Goal: Task Accomplishment & Management: Manage account settings

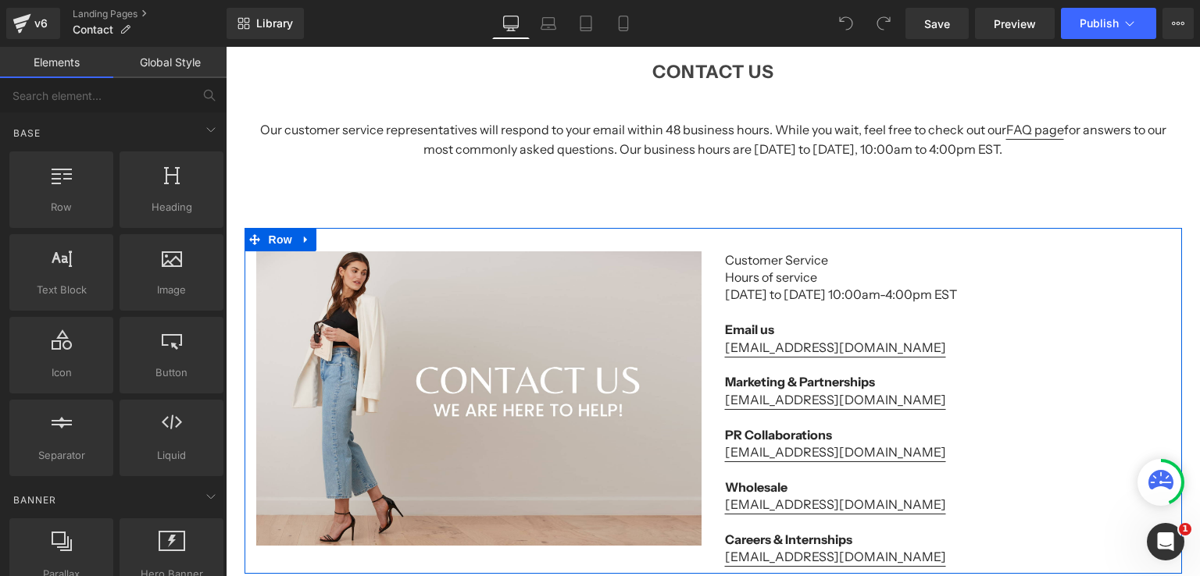
scroll to position [156, 0]
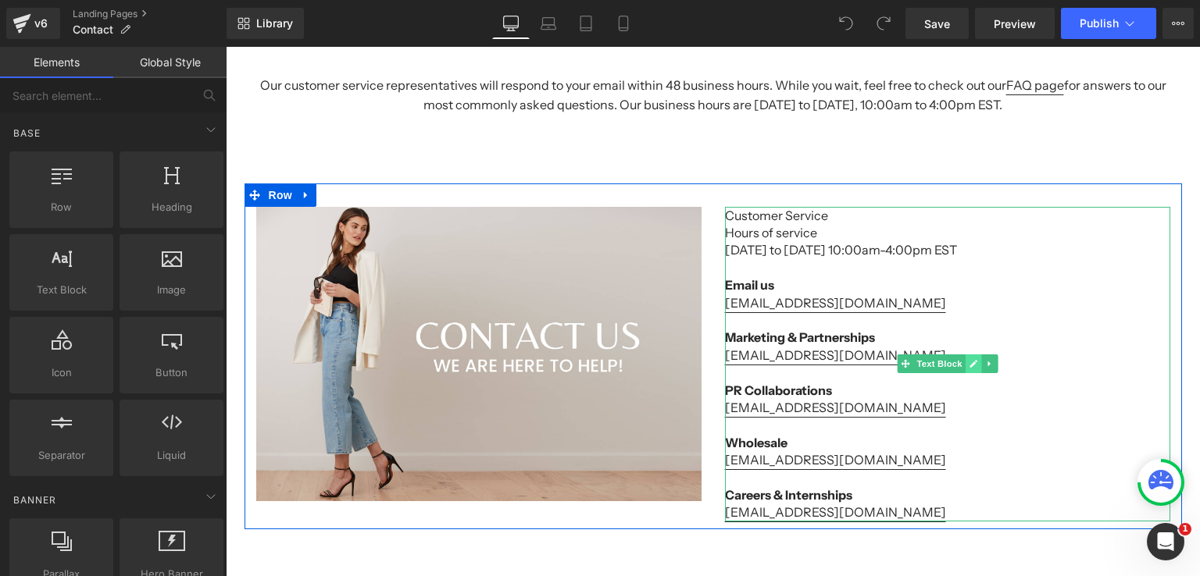
click at [968, 363] on icon at bounding box center [972, 363] width 9 height 9
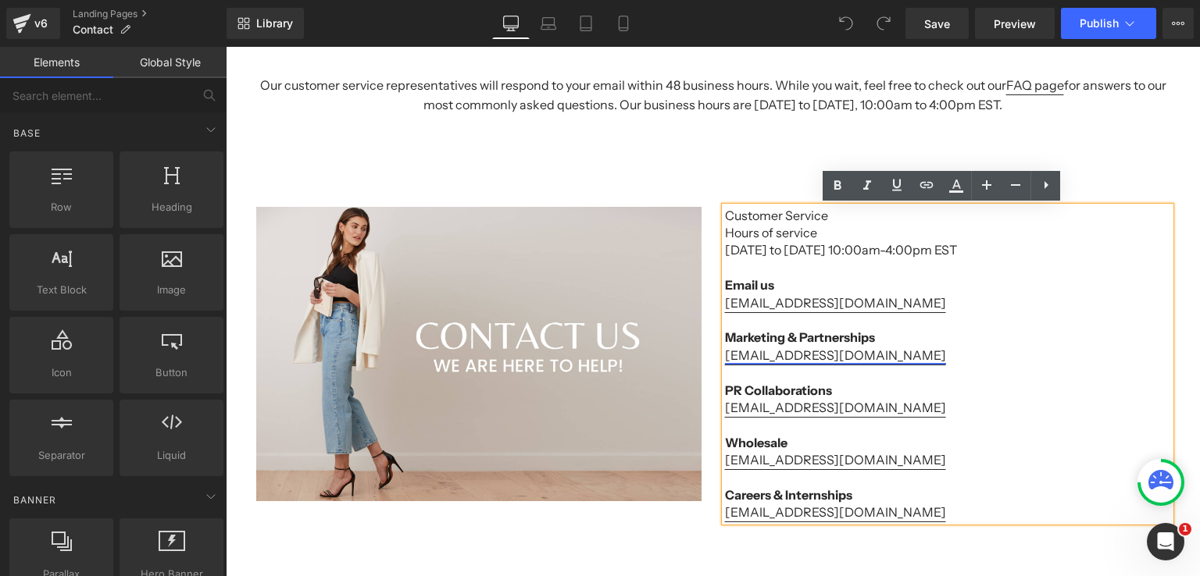
click at [808, 358] on link "Rekha@secondclothing.com" at bounding box center [835, 356] width 221 height 16
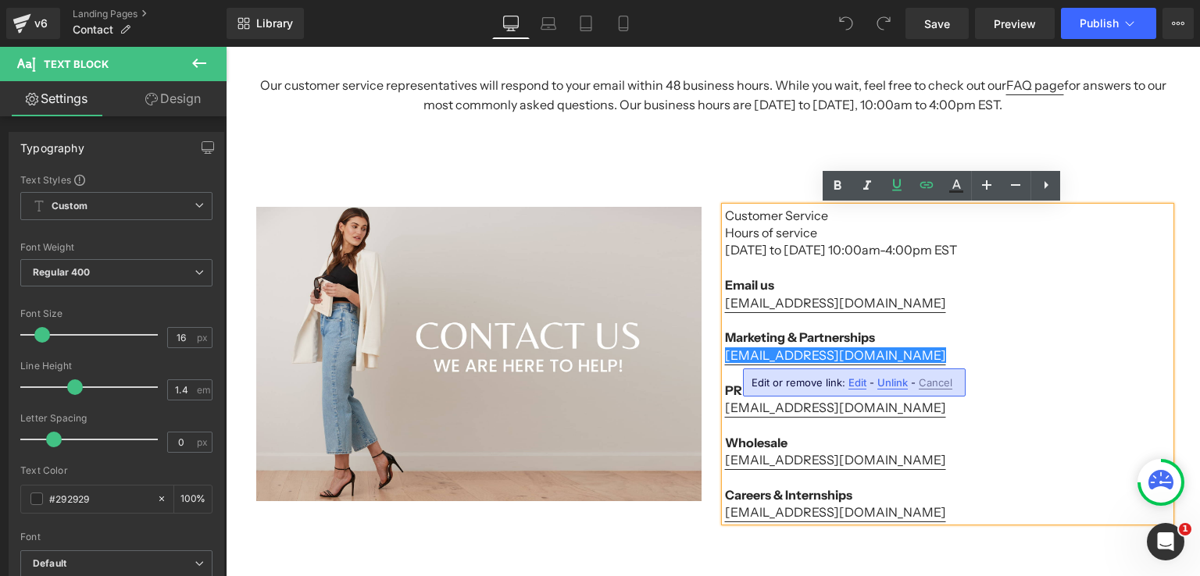
click at [890, 385] on span "Unlink" at bounding box center [892, 382] width 30 height 13
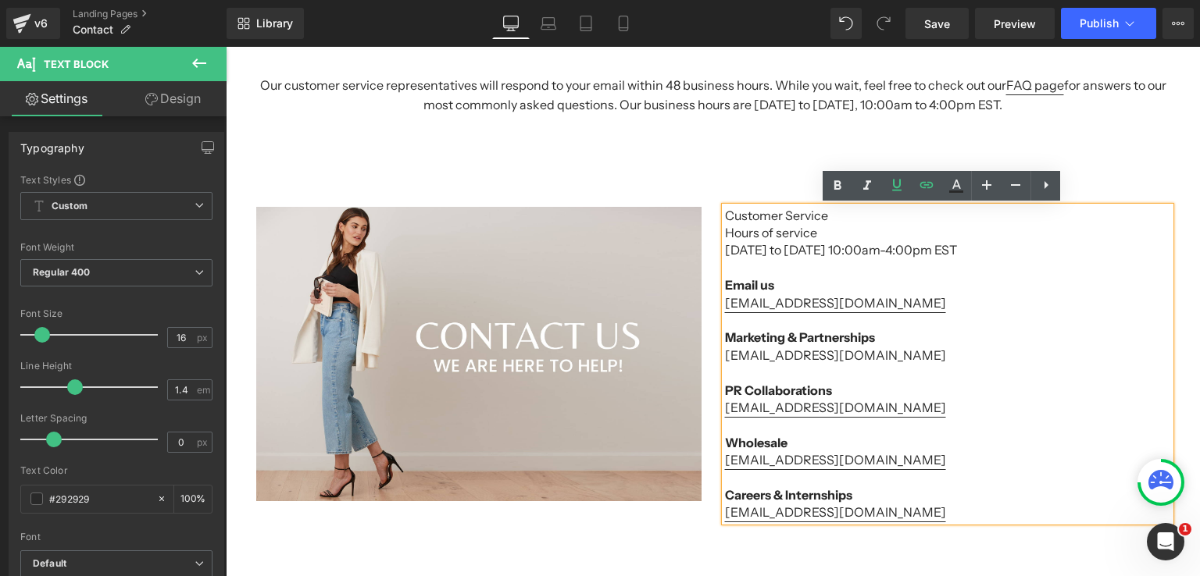
click at [843, 353] on p "Rekha@secondclothing.com" at bounding box center [947, 355] width 445 height 17
click at [879, 355] on p "Rekha@secondclothing.com" at bounding box center [947, 355] width 445 height 17
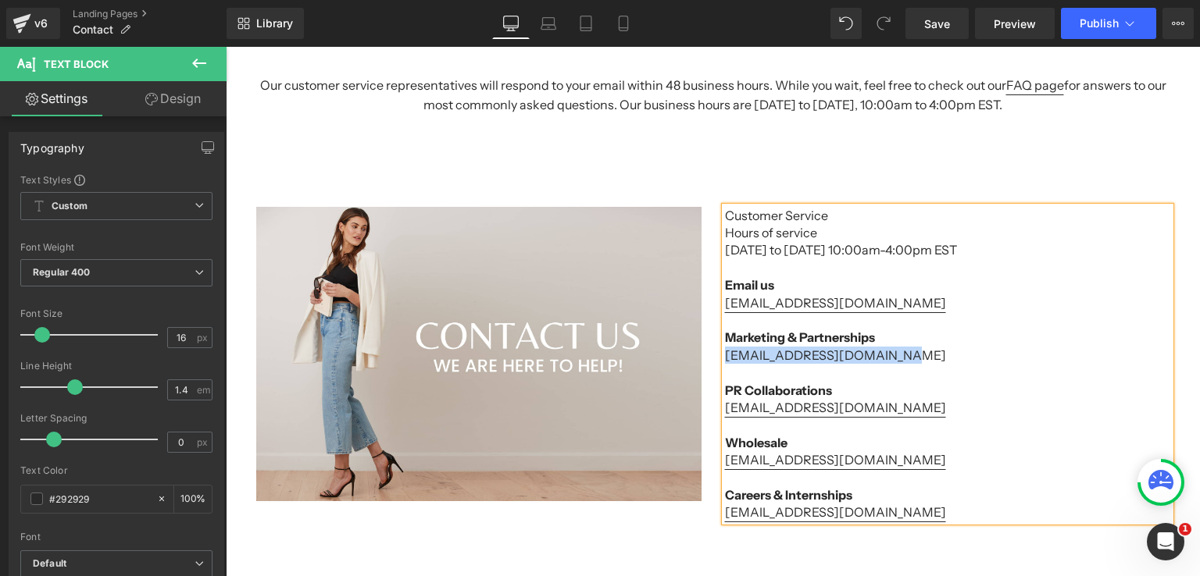
drag, startPoint x: 877, startPoint y: 356, endPoint x: 718, endPoint y: 355, distance: 158.5
click at [725, 355] on p "[EMAIL_ADDRESS][DOMAIN_NAME]" at bounding box center [947, 355] width 445 height 17
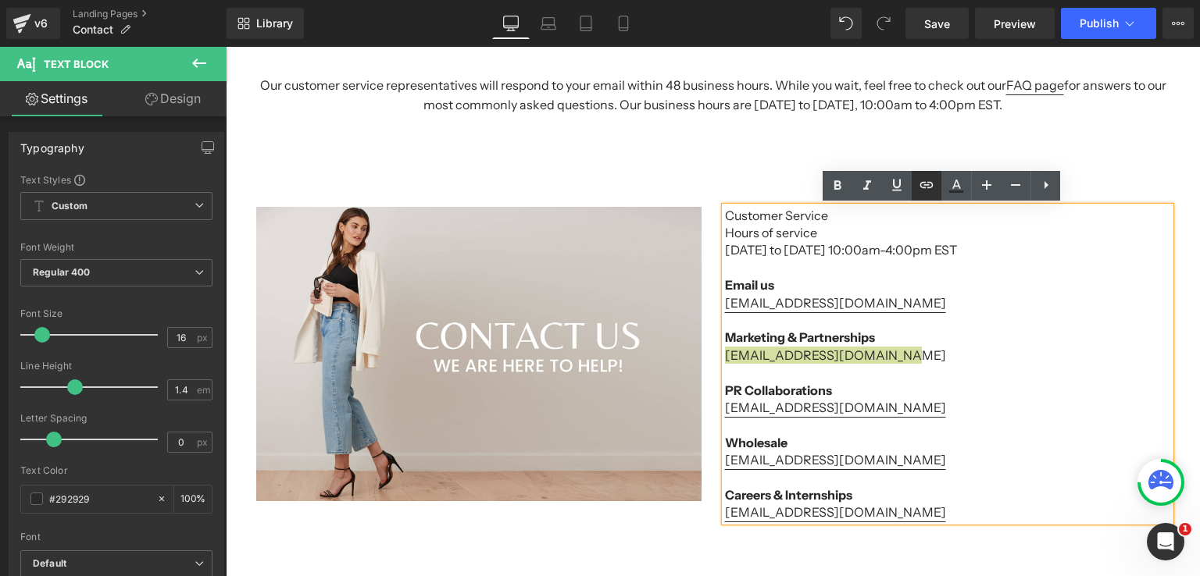
click at [928, 184] on icon at bounding box center [926, 184] width 13 height 6
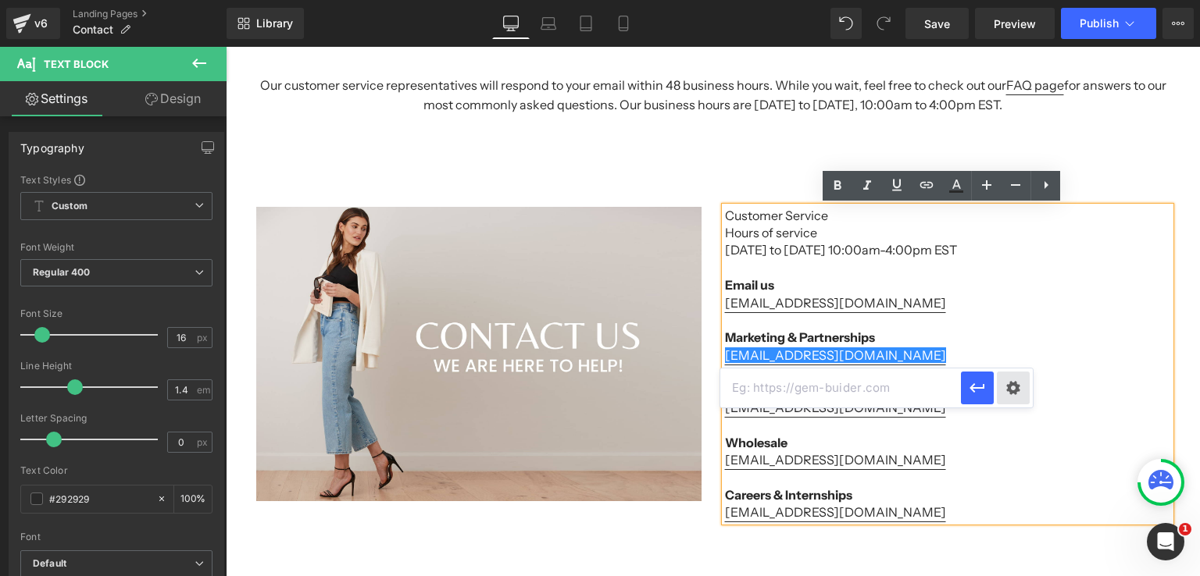
click at [1009, 0] on div "Text Color Highlight Color #333333 Edit or remove link: Edit - Unlink - Cancel" at bounding box center [600, 0] width 1200 height 0
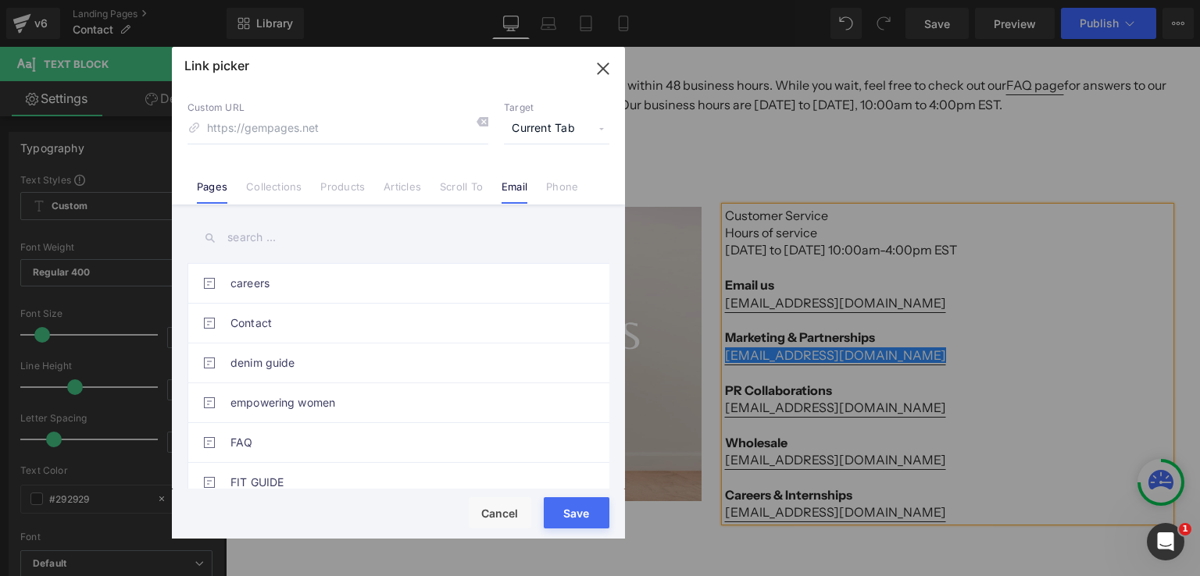
click at [515, 190] on link "Email" at bounding box center [514, 191] width 26 height 23
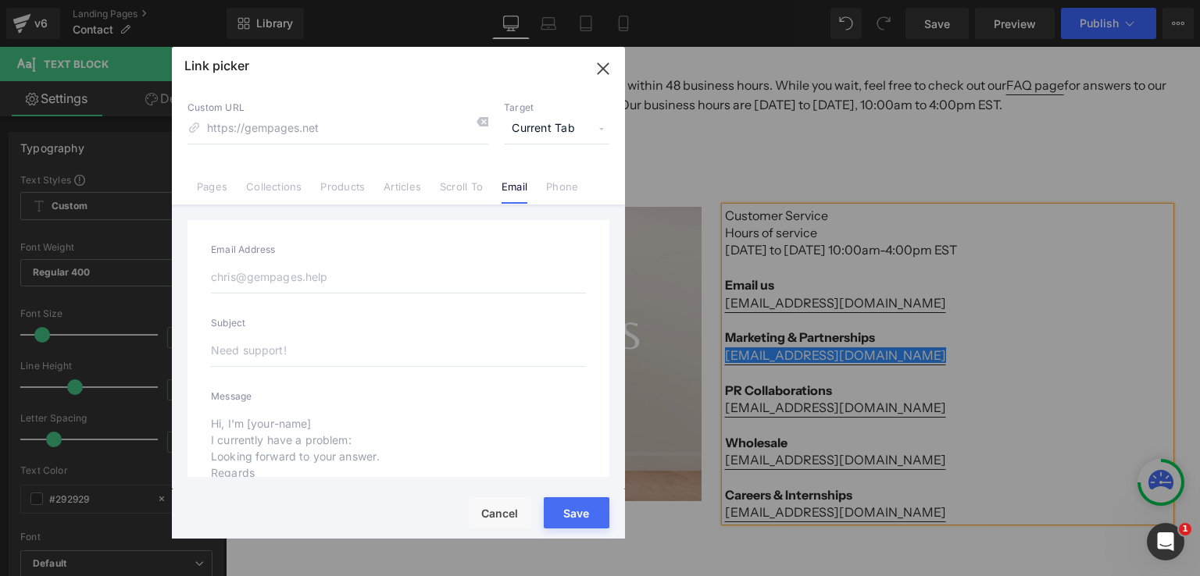
click at [324, 279] on input "email" at bounding box center [398, 277] width 375 height 33
paste input "[EMAIL_ADDRESS][DOMAIN_NAME]"
type input "[EMAIL_ADDRESS][DOMAIN_NAME]"
type input "mailto:[PERSON_NAME][EMAIL_ADDRESS][DOMAIN_NAME]"
type input "[EMAIL_ADDRESS][DOMAIN_NAME]"
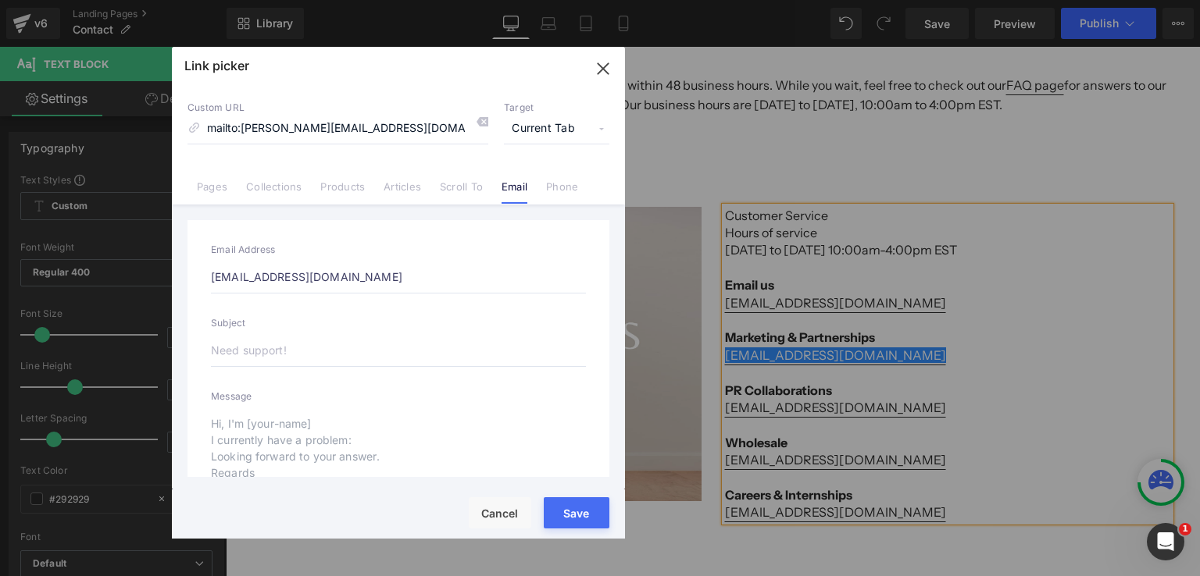
click at [572, 514] on div "Rendering Content" at bounding box center [600, 514] width 96 height 17
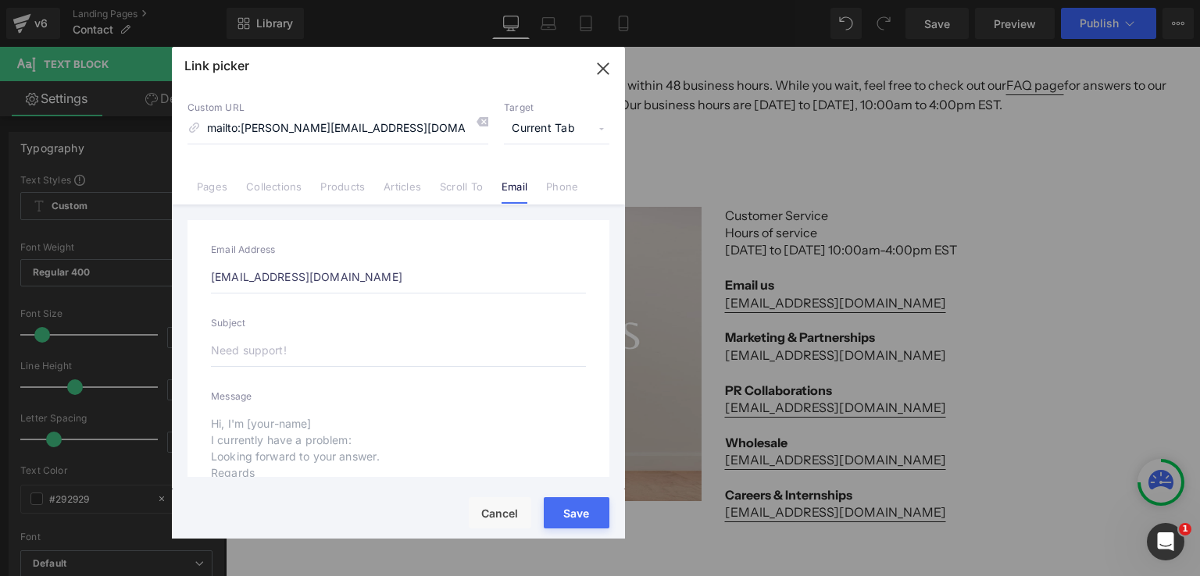
click at [579, 511] on div "Rendering Content" at bounding box center [600, 514] width 96 height 17
click at [600, 498] on button "Save" at bounding box center [577, 512] width 66 height 31
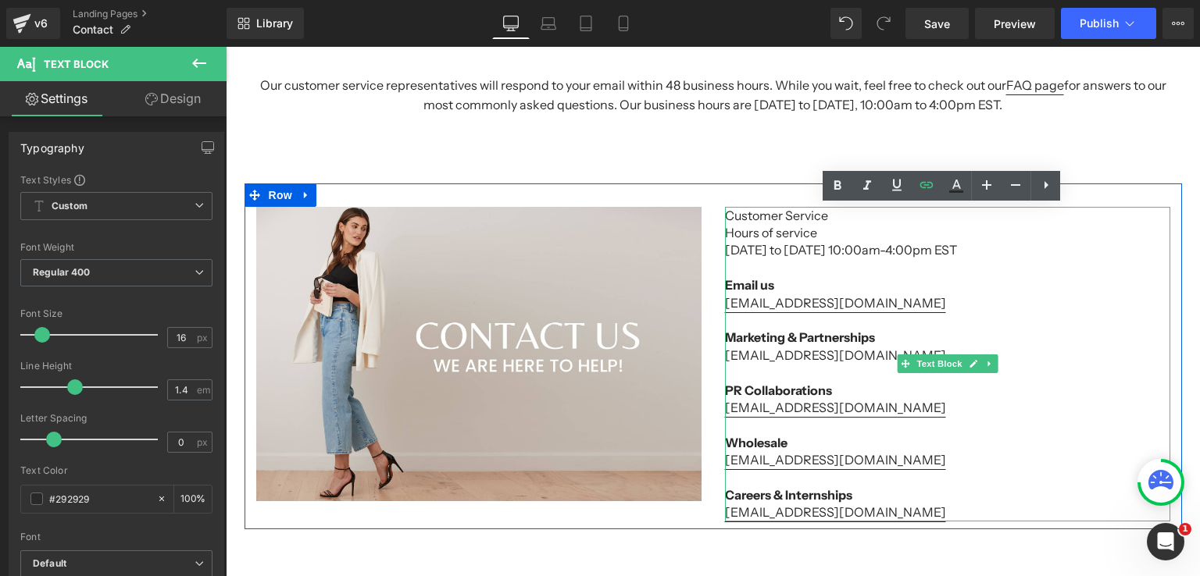
click at [915, 332] on p "Marketing & Partnerships" at bounding box center [947, 337] width 445 height 17
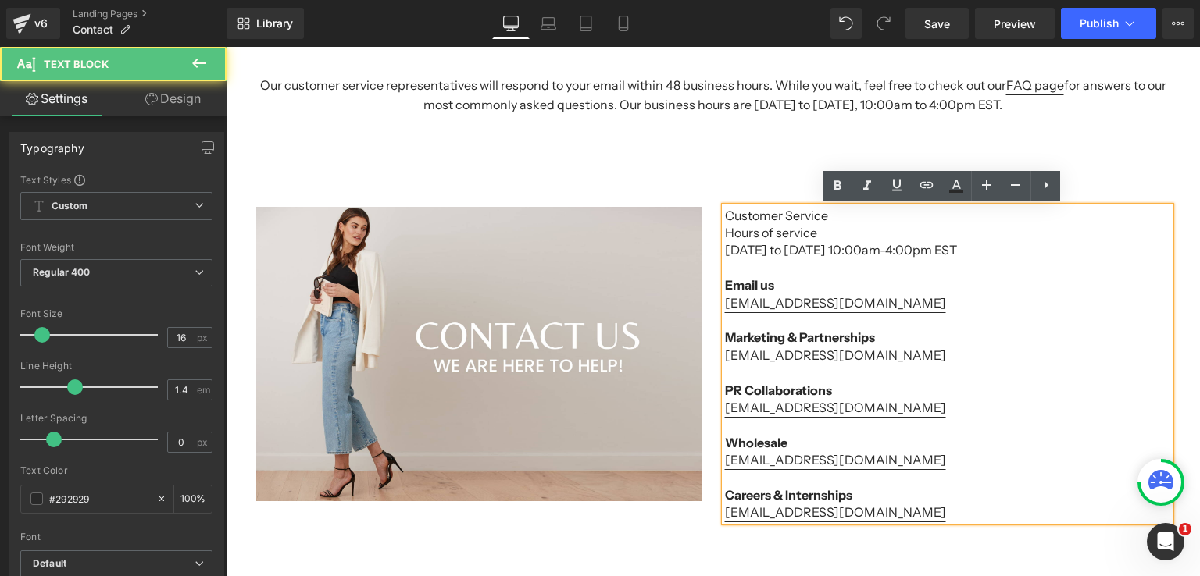
click at [863, 360] on p "[EMAIL_ADDRESS][DOMAIN_NAME]" at bounding box center [947, 355] width 445 height 17
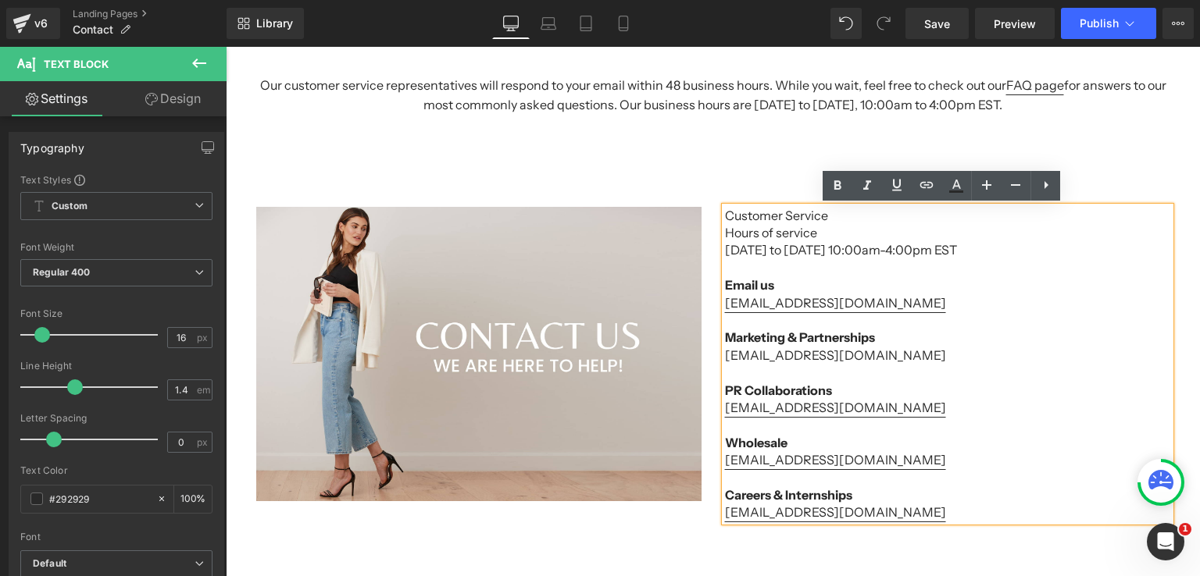
click at [875, 359] on p "[EMAIL_ADDRESS][DOMAIN_NAME]" at bounding box center [947, 355] width 445 height 17
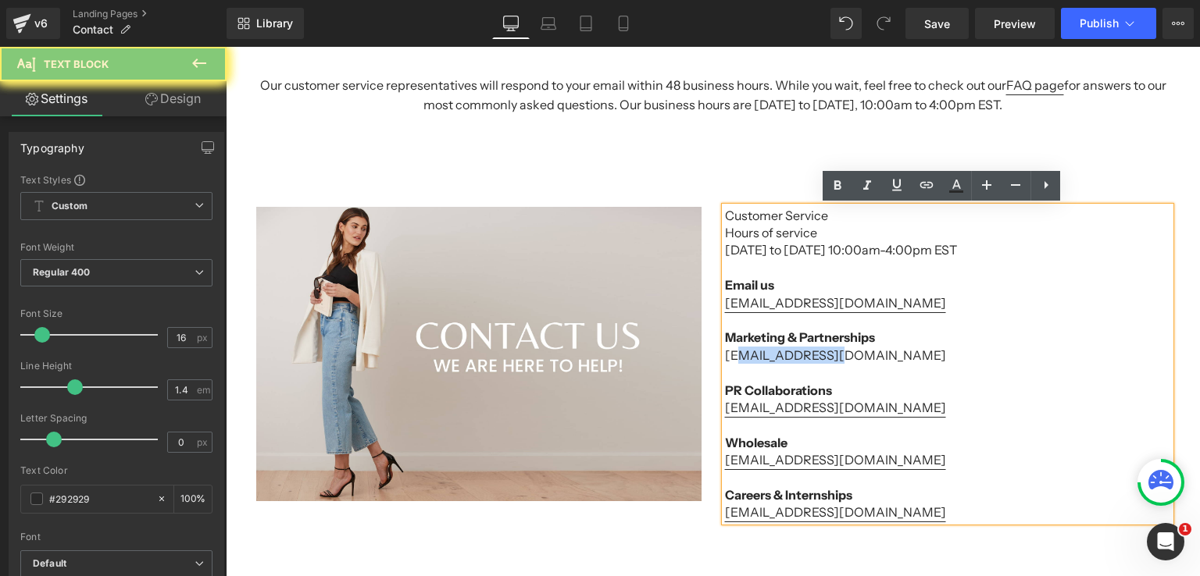
click at [733, 354] on p "[EMAIL_ADDRESS][DOMAIN_NAME]" at bounding box center [947, 355] width 445 height 17
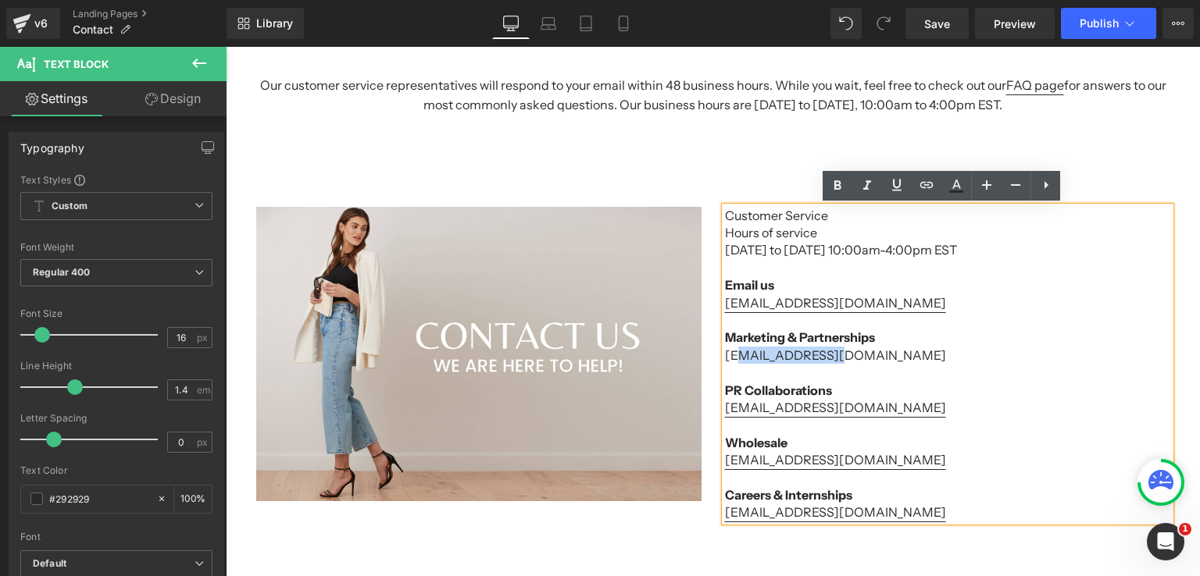
click at [730, 354] on p "[EMAIL_ADDRESS][DOMAIN_NAME]" at bounding box center [947, 355] width 445 height 17
drag, startPoint x: 719, startPoint y: 355, endPoint x: 875, endPoint y: 351, distance: 155.5
click at [875, 351] on p "[EMAIL_ADDRESS][DOMAIN_NAME]" at bounding box center [947, 355] width 445 height 17
click at [924, 181] on icon at bounding box center [926, 185] width 19 height 19
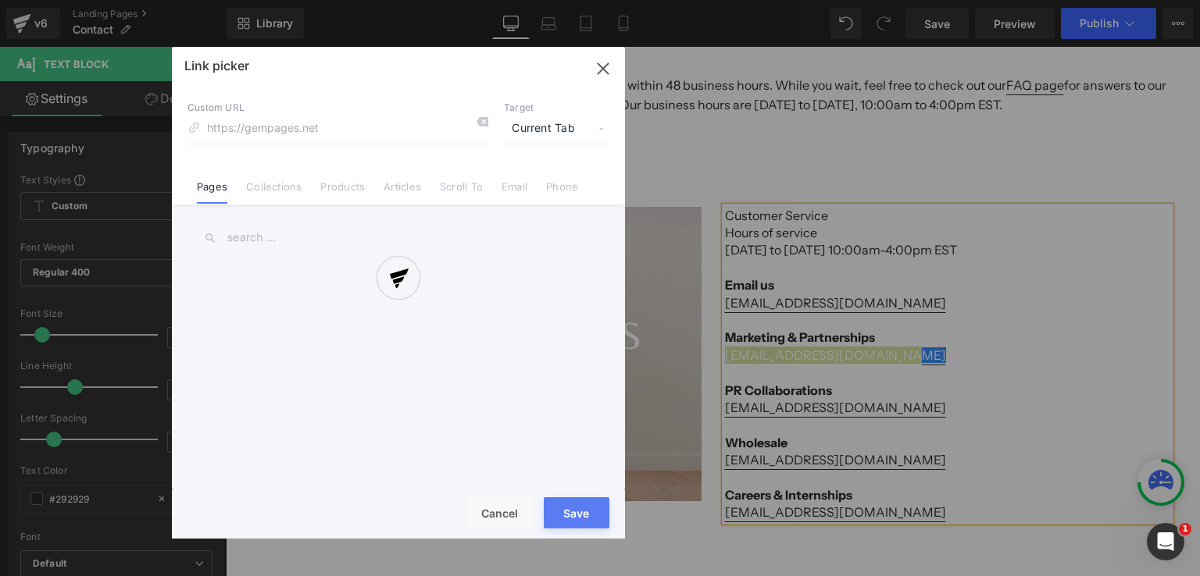
click at [1013, 0] on div "Text Color Highlight Color #333333 Edit or remove link: Edit - Unlink - Cancel …" at bounding box center [600, 0] width 1200 height 0
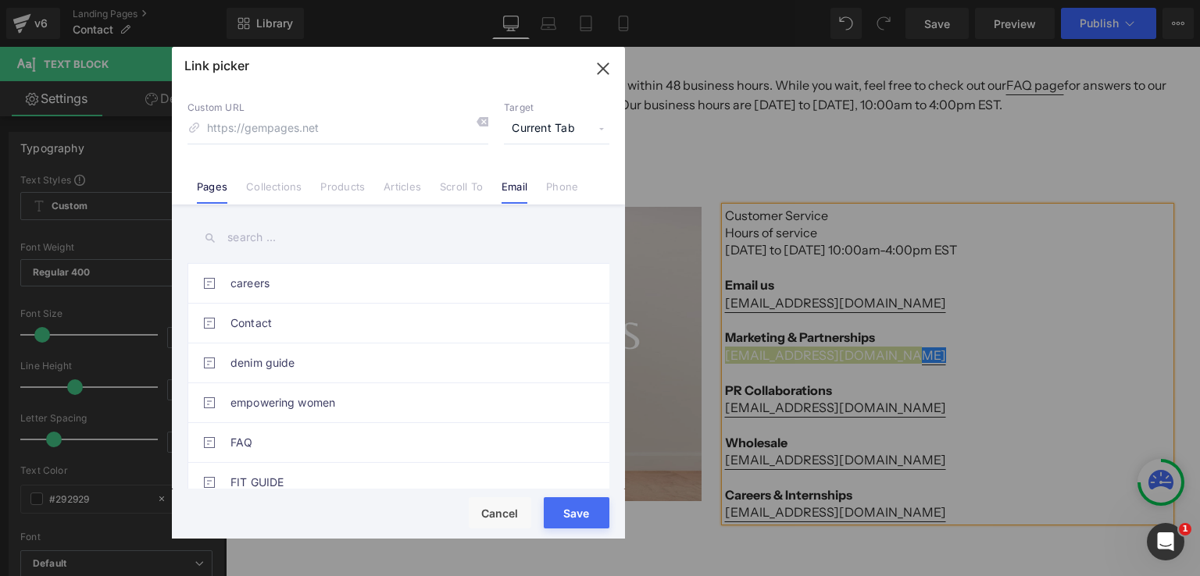
click at [497, 188] on li "Email" at bounding box center [514, 180] width 45 height 27
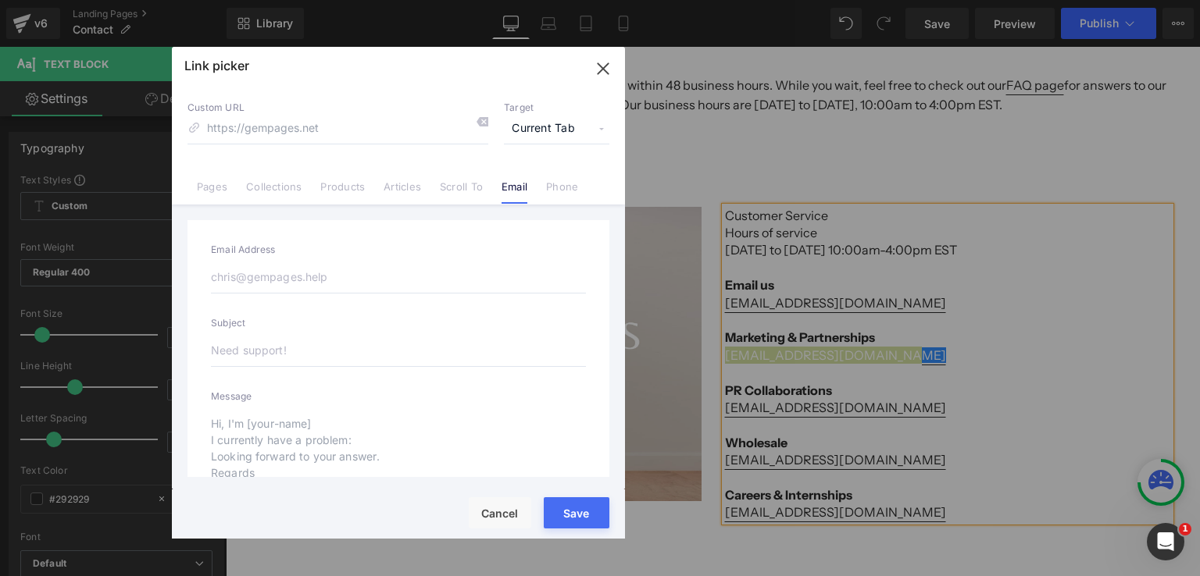
click at [323, 276] on input "email" at bounding box center [398, 277] width 375 height 33
paste input "[EMAIL_ADDRESS][DOMAIN_NAME]"
type input "[EMAIL_ADDRESS][DOMAIN_NAME]"
type input "mailto:[PERSON_NAME][EMAIL_ADDRESS][DOMAIN_NAME]"
type input "[EMAIL_ADDRESS][DOMAIN_NAME]"
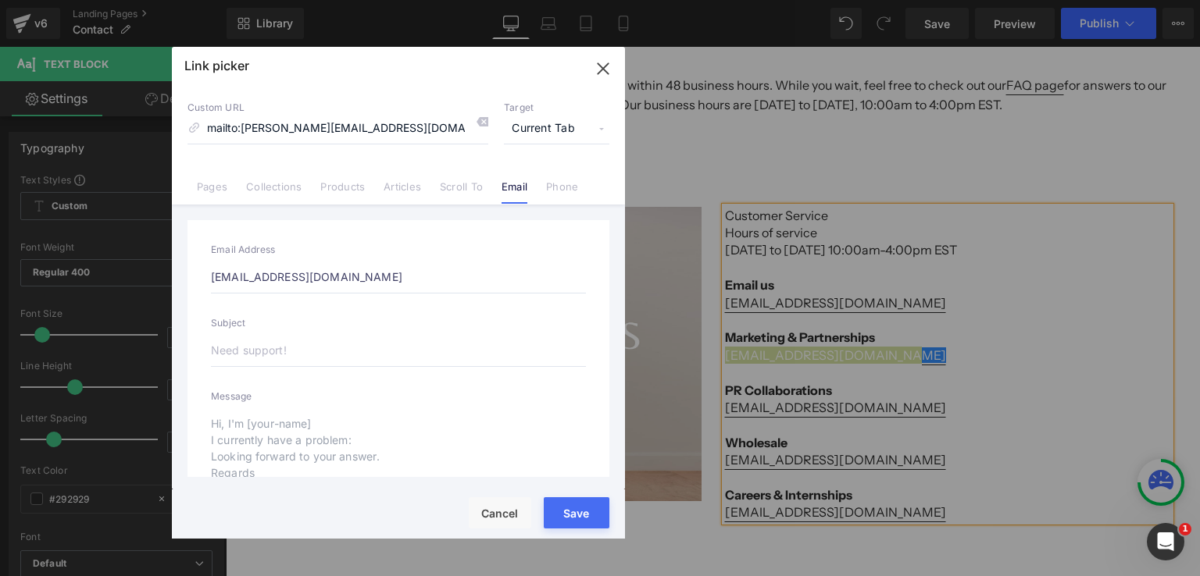
click at [583, 519] on div "Rendering Content" at bounding box center [600, 514] width 96 height 17
click at [579, 506] on div "Rendering Content" at bounding box center [600, 514] width 96 height 17
click at [573, 504] on button "Save" at bounding box center [577, 512] width 66 height 31
click at [573, 504] on div "Image Customer Service Hours of service Monday to Friday 10:00am-4:00pm EST Ema…" at bounding box center [712, 357] width 937 height 346
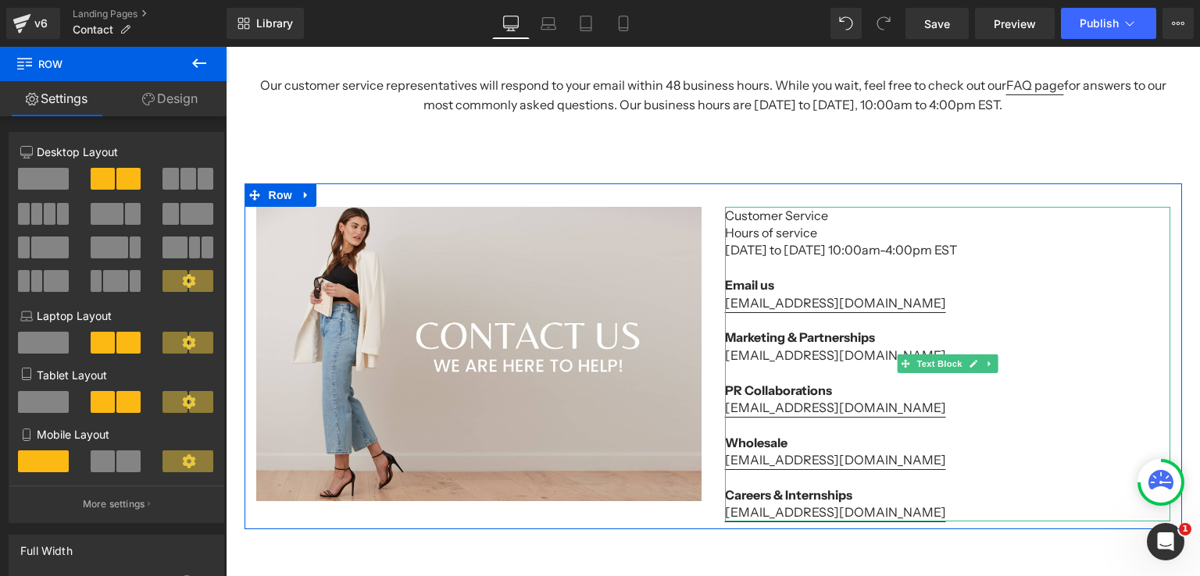
click at [886, 407] on p "Rekha@secondclothing.com" at bounding box center [947, 407] width 445 height 17
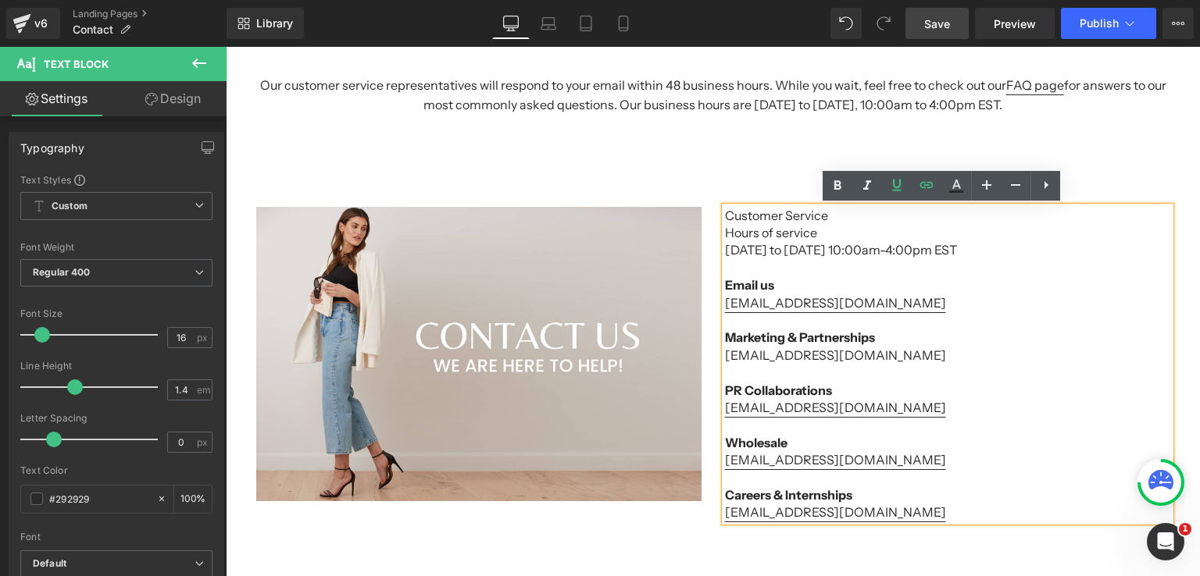
click at [943, 24] on span "Save" at bounding box center [937, 24] width 26 height 16
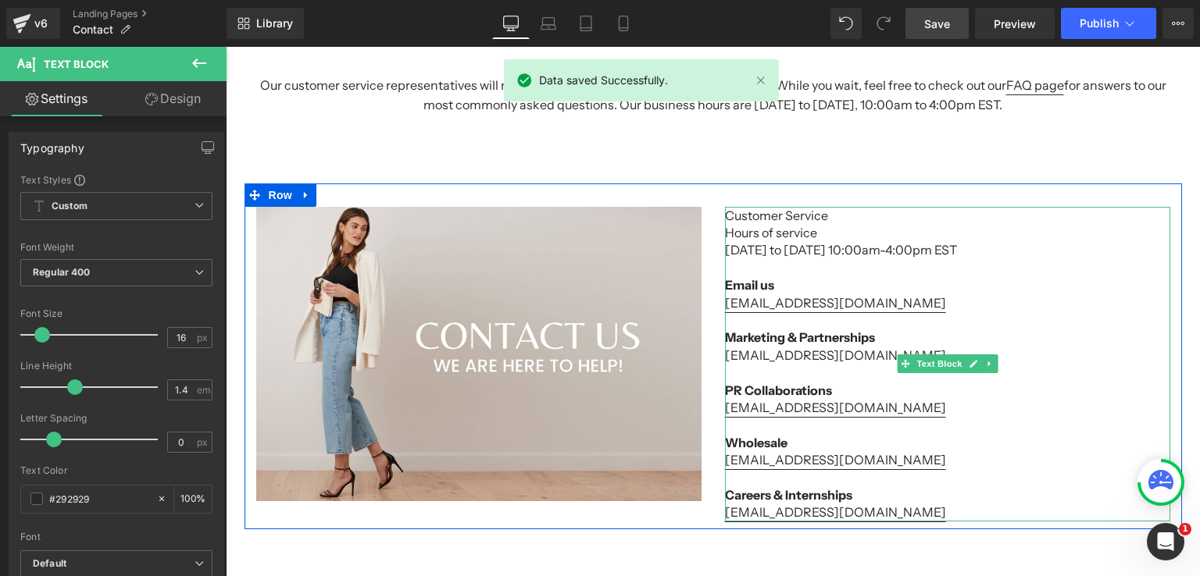
click at [812, 358] on p "[EMAIL_ADDRESS][DOMAIN_NAME]" at bounding box center [947, 355] width 445 height 17
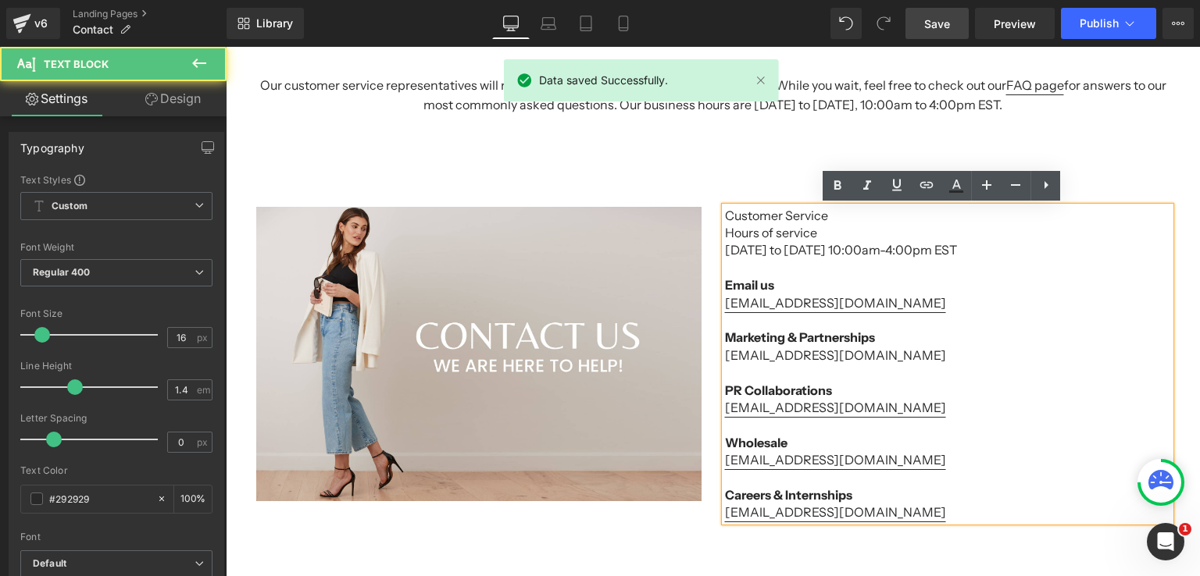
click at [837, 357] on p "[EMAIL_ADDRESS][DOMAIN_NAME]" at bounding box center [947, 355] width 445 height 17
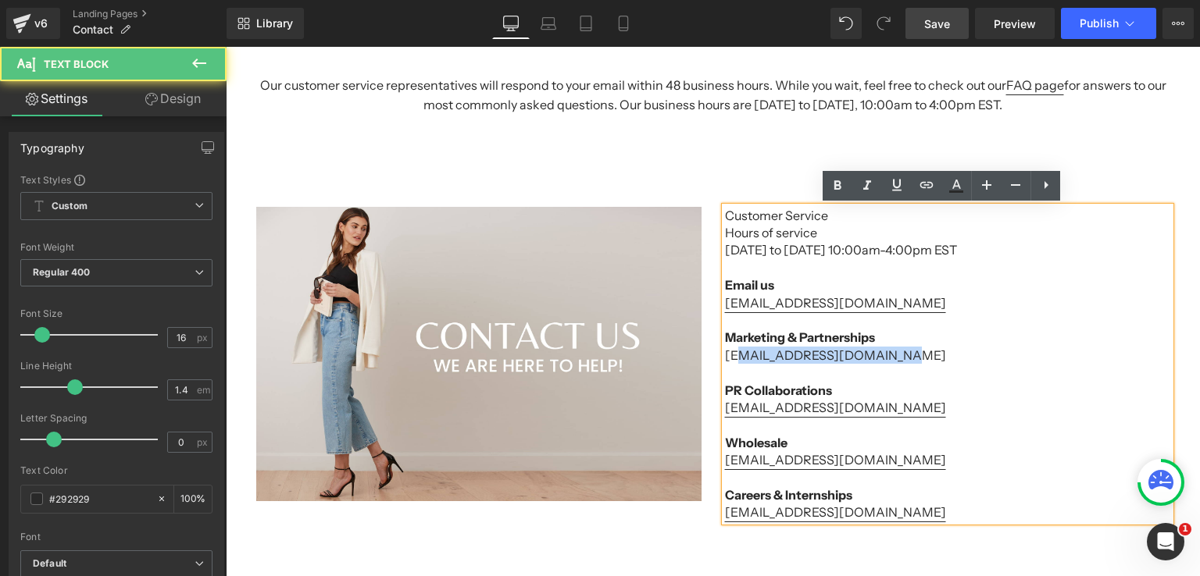
drag, startPoint x: 880, startPoint y: 357, endPoint x: 727, endPoint y: 356, distance: 153.1
click at [731, 356] on p "[EMAIL_ADDRESS][DOMAIN_NAME]" at bounding box center [947, 355] width 445 height 17
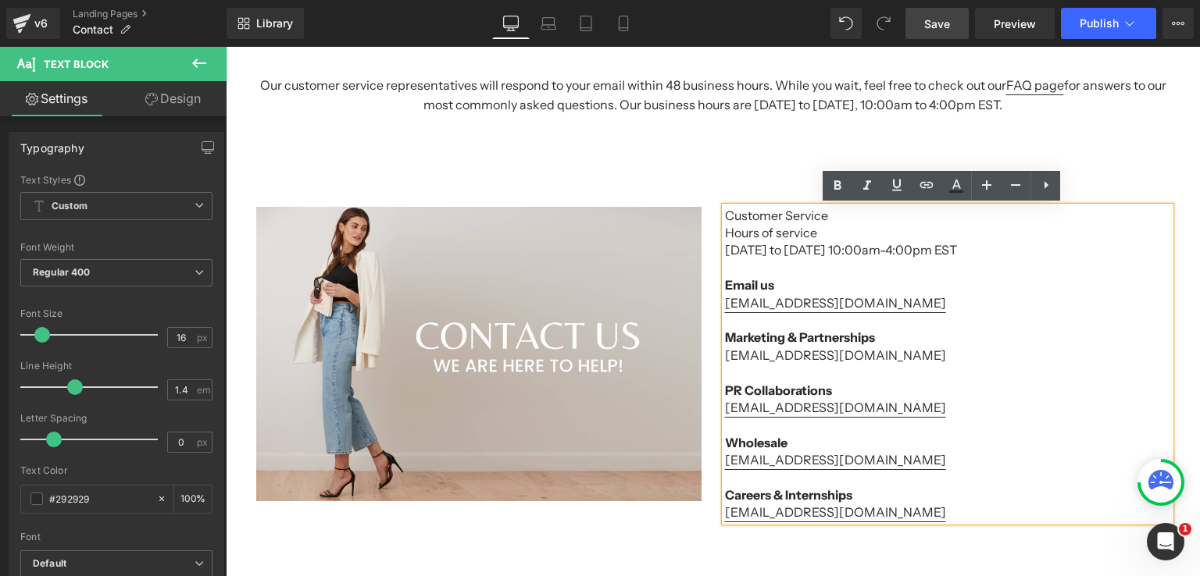
click at [725, 356] on p "[EMAIL_ADDRESS][DOMAIN_NAME]" at bounding box center [947, 355] width 445 height 17
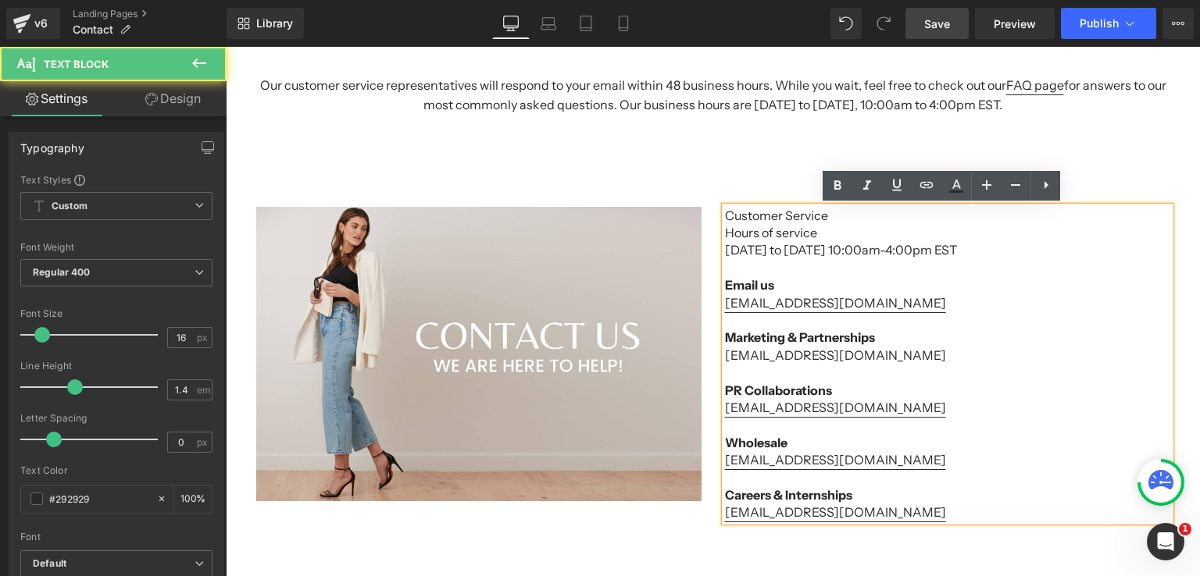
click at [725, 356] on p "[EMAIL_ADDRESS][DOMAIN_NAME]" at bounding box center [947, 355] width 445 height 17
click at [725, 357] on p "[EMAIL_ADDRESS][DOMAIN_NAME]" at bounding box center [947, 355] width 445 height 17
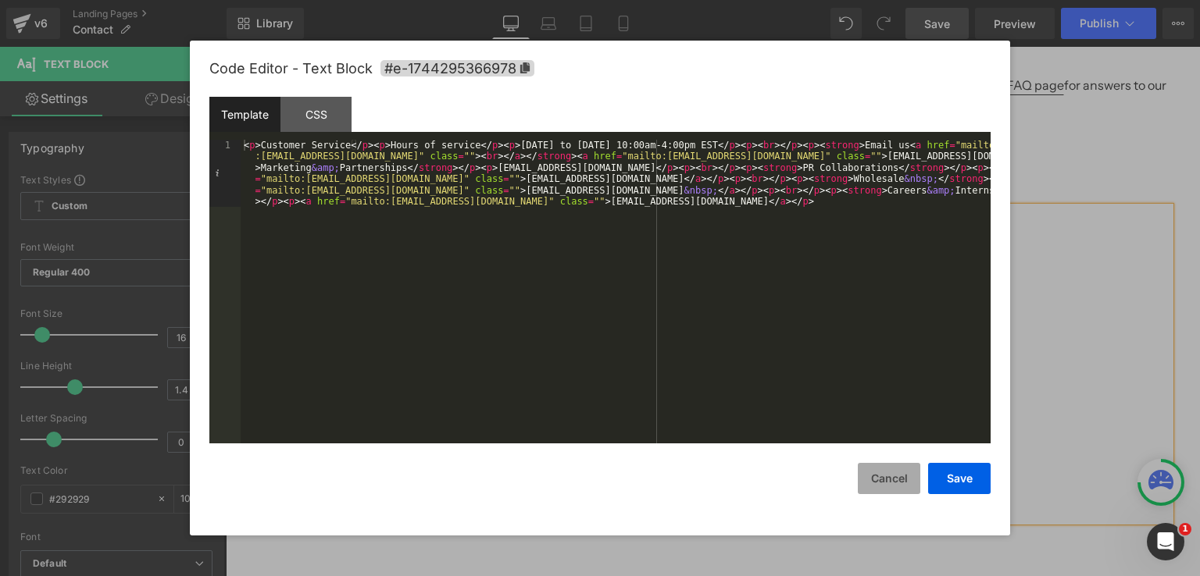
drag, startPoint x: 605, startPoint y: 311, endPoint x: 898, endPoint y: 479, distance: 337.6
click at [898, 479] on button "Cancel" at bounding box center [888, 478] width 62 height 31
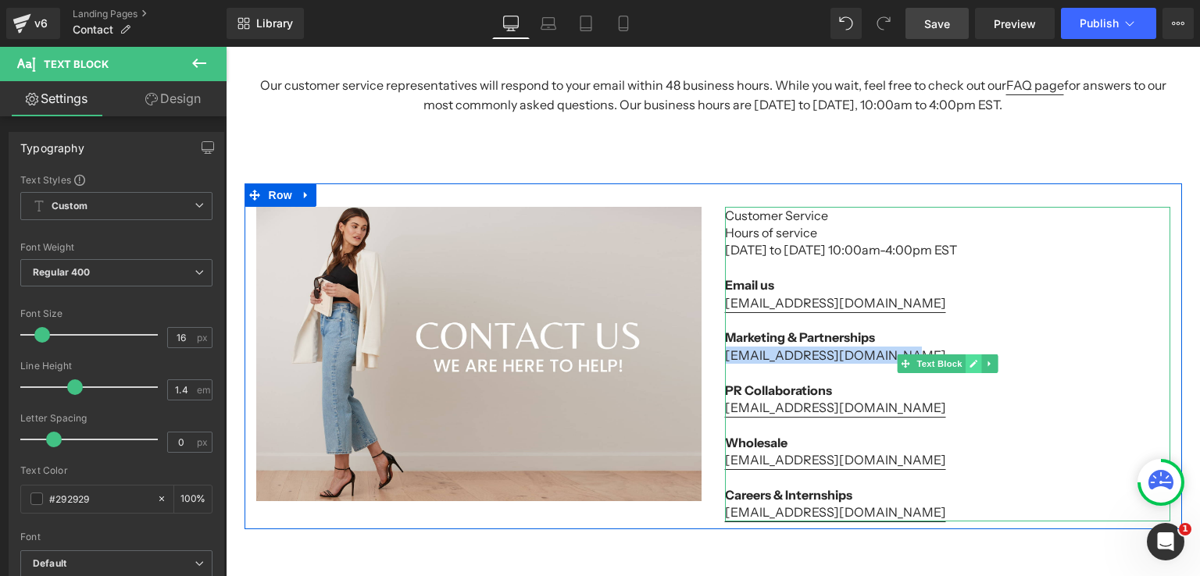
click at [968, 364] on icon at bounding box center [972, 363] width 9 height 9
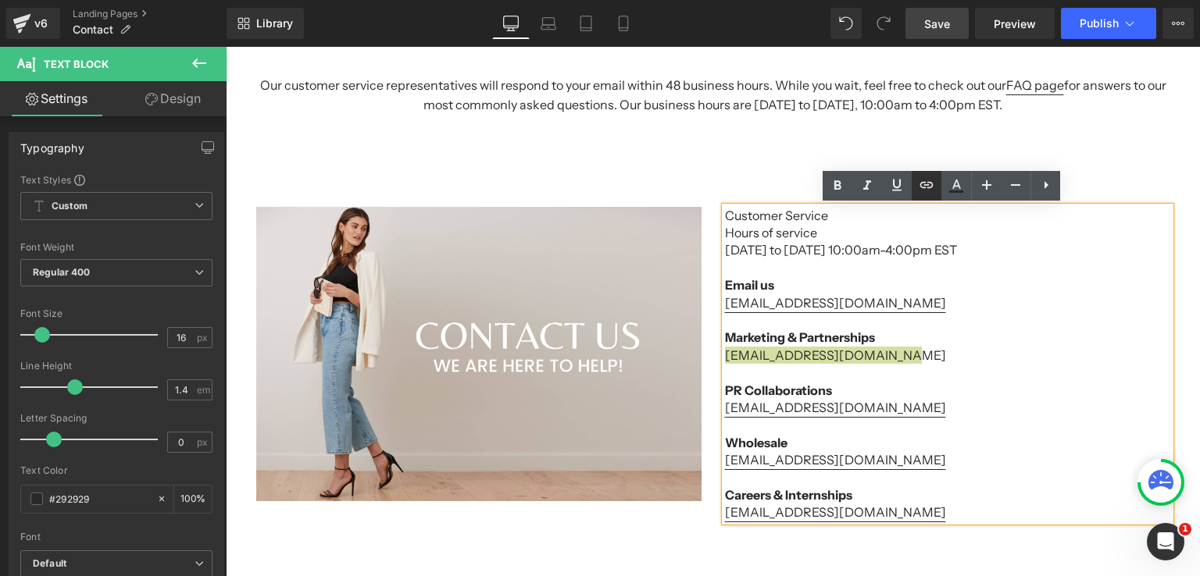
click at [925, 184] on icon at bounding box center [926, 185] width 19 height 19
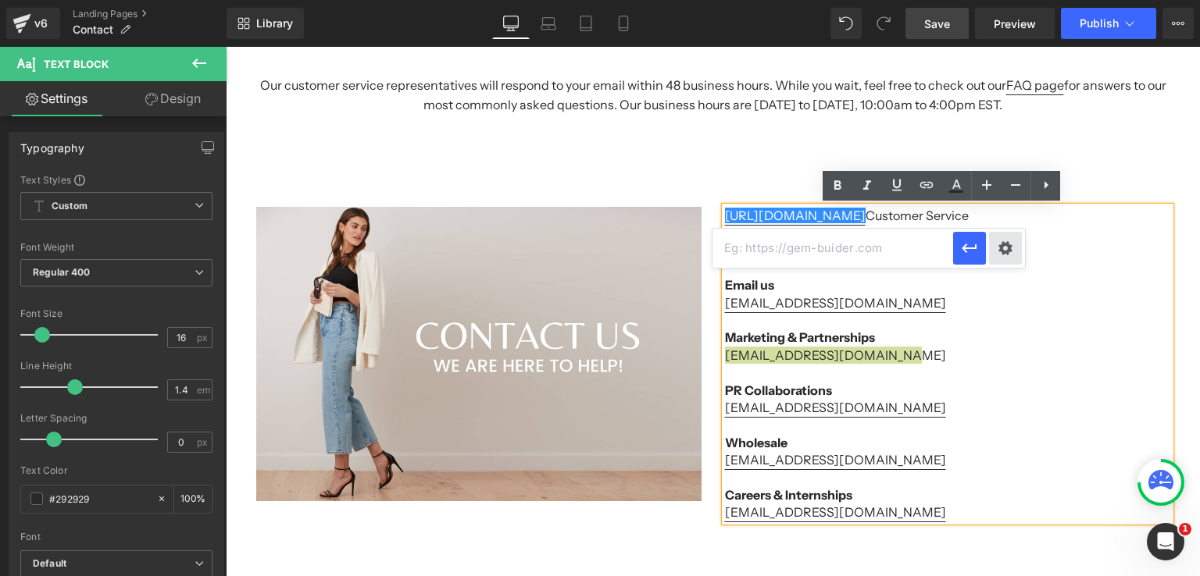
click at [1000, 0] on div "Text Color Highlight Color #333333 Edit or remove link: Edit - Unlink - Cancel …" at bounding box center [600, 0] width 1200 height 0
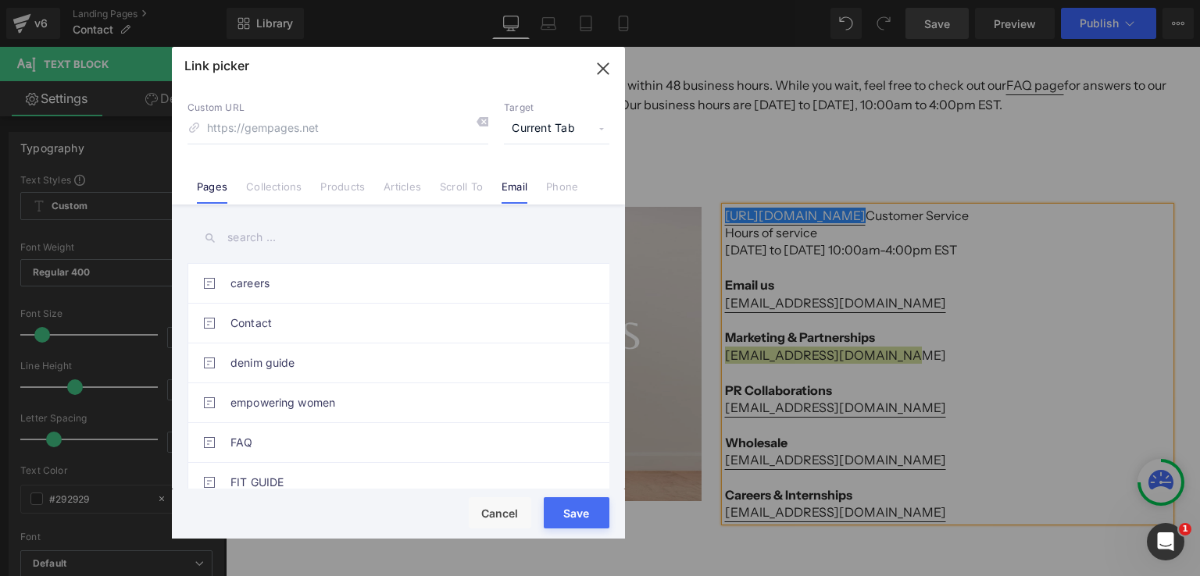
click at [510, 191] on link "Email" at bounding box center [514, 191] width 26 height 23
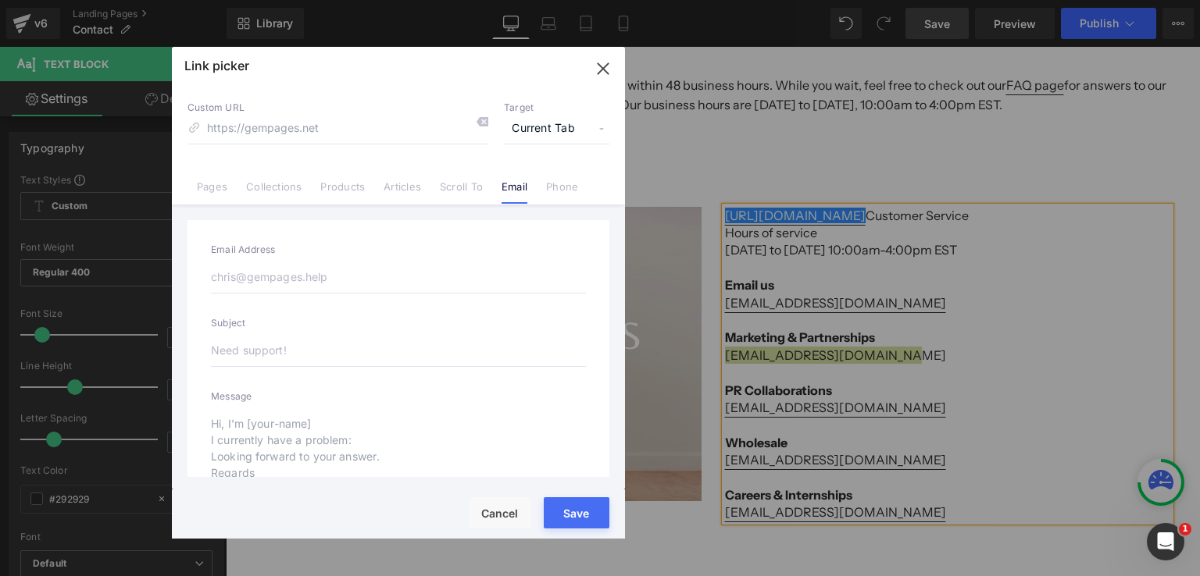
click at [308, 275] on input "email" at bounding box center [398, 277] width 375 height 33
paste input "[EMAIL_ADDRESS][DOMAIN_NAME]"
type input "[EMAIL_ADDRESS][DOMAIN_NAME]"
type input "mailto:[PERSON_NAME][EMAIL_ADDRESS][DOMAIN_NAME]"
type input "[EMAIL_ADDRESS][DOMAIN_NAME]"
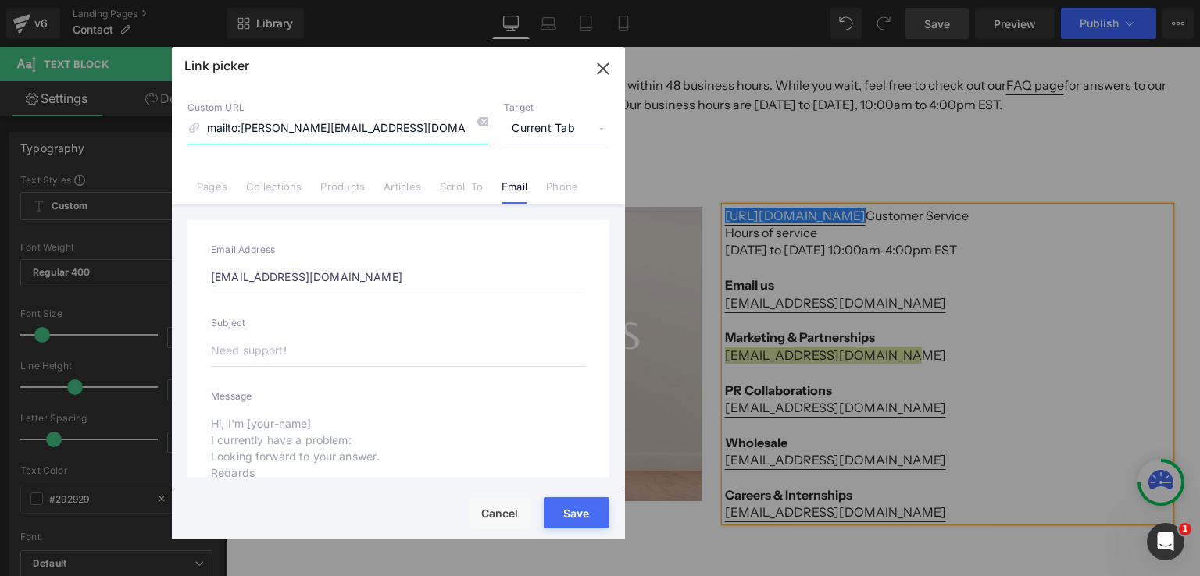
click at [441, 126] on input "mailto:[PERSON_NAME][EMAIL_ADDRESS][DOMAIN_NAME]" at bounding box center [337, 129] width 301 height 30
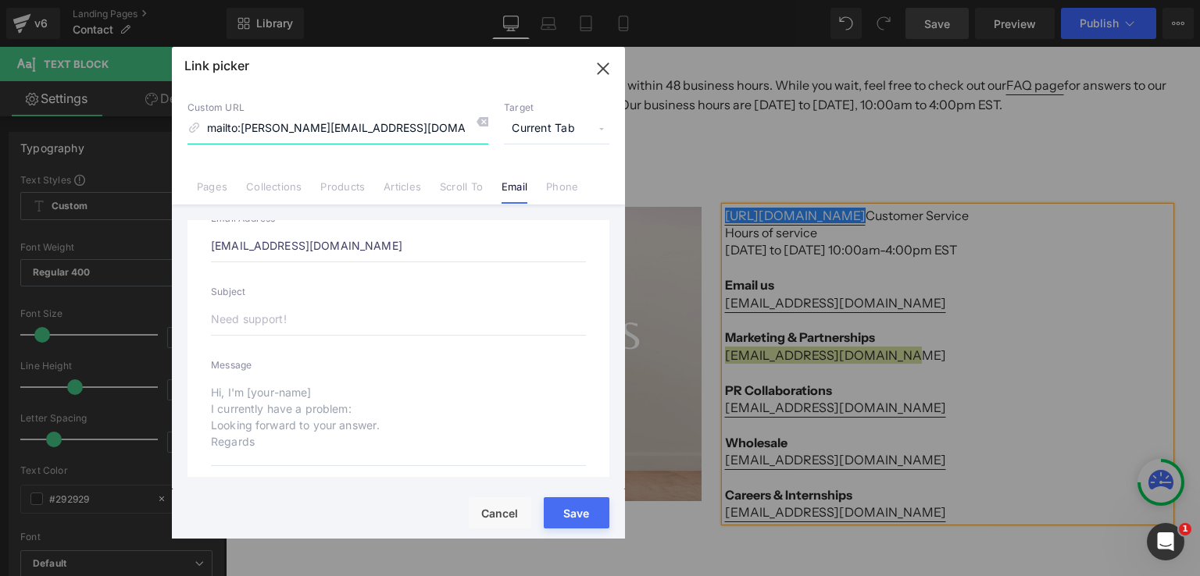
scroll to position [47, 0]
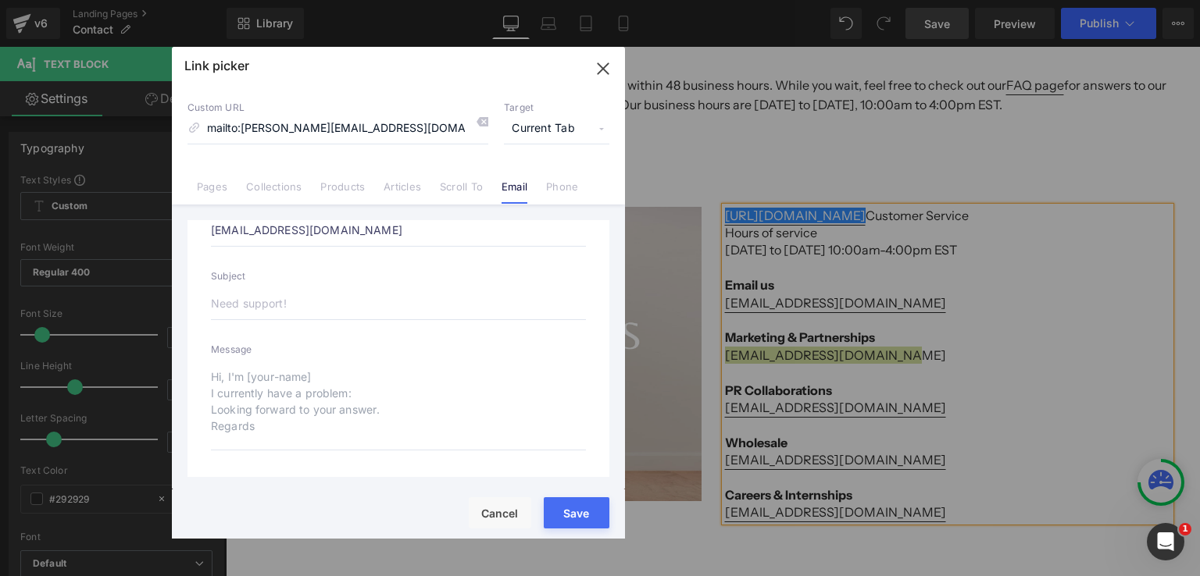
click at [544, 432] on textarea at bounding box center [398, 406] width 375 height 90
click at [570, 504] on button "Save" at bounding box center [577, 512] width 66 height 31
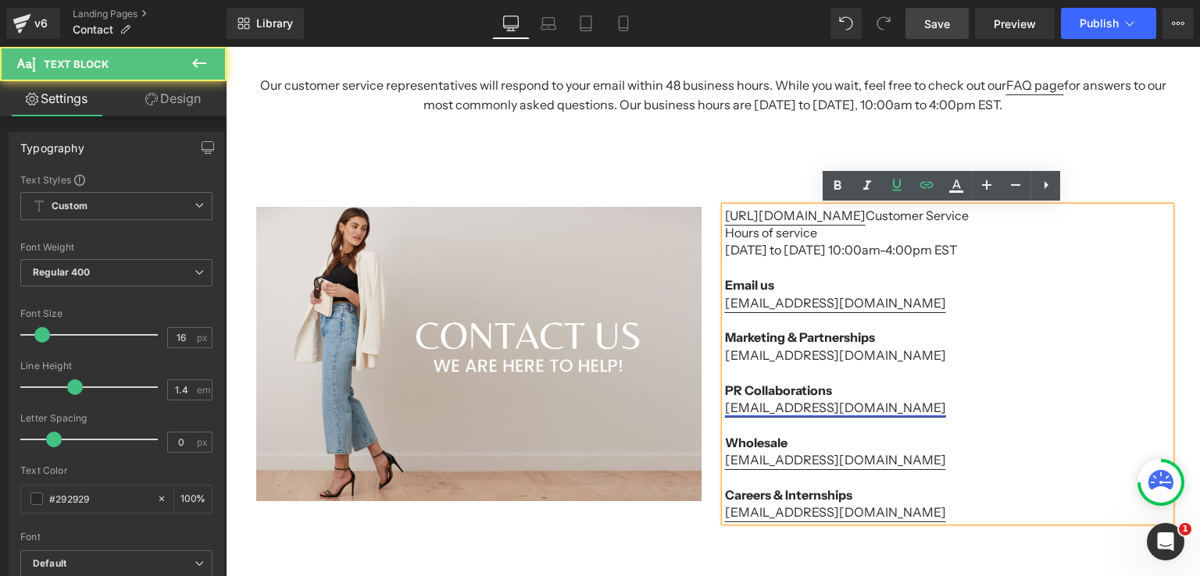
click at [875, 412] on link "Rekha@secondclothing.com" at bounding box center [835, 408] width 221 height 16
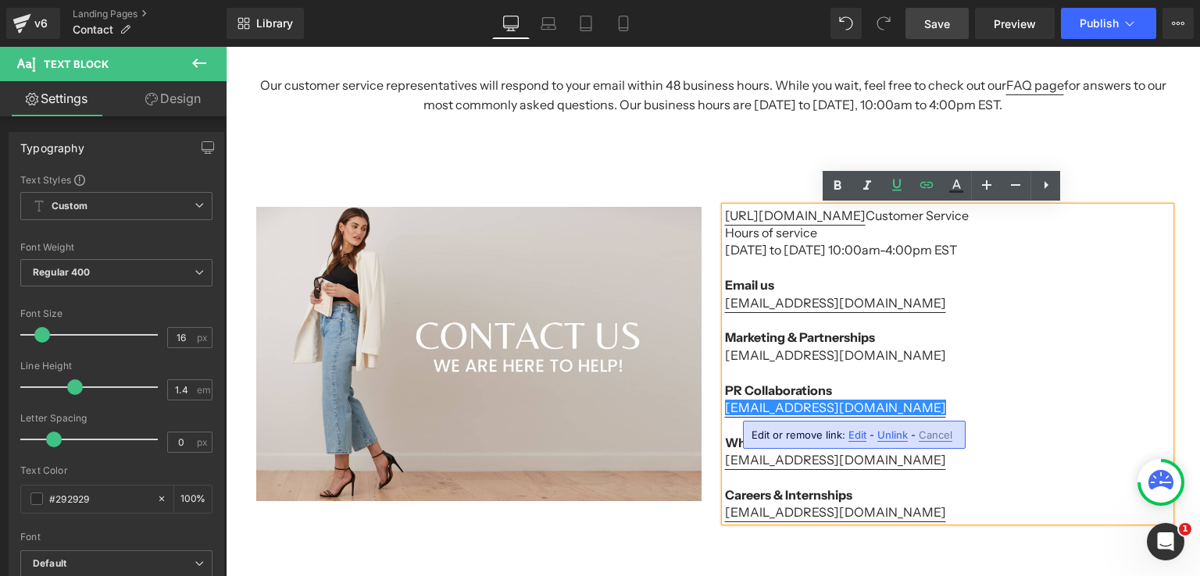
click at [890, 437] on span "Unlink" at bounding box center [892, 435] width 30 height 13
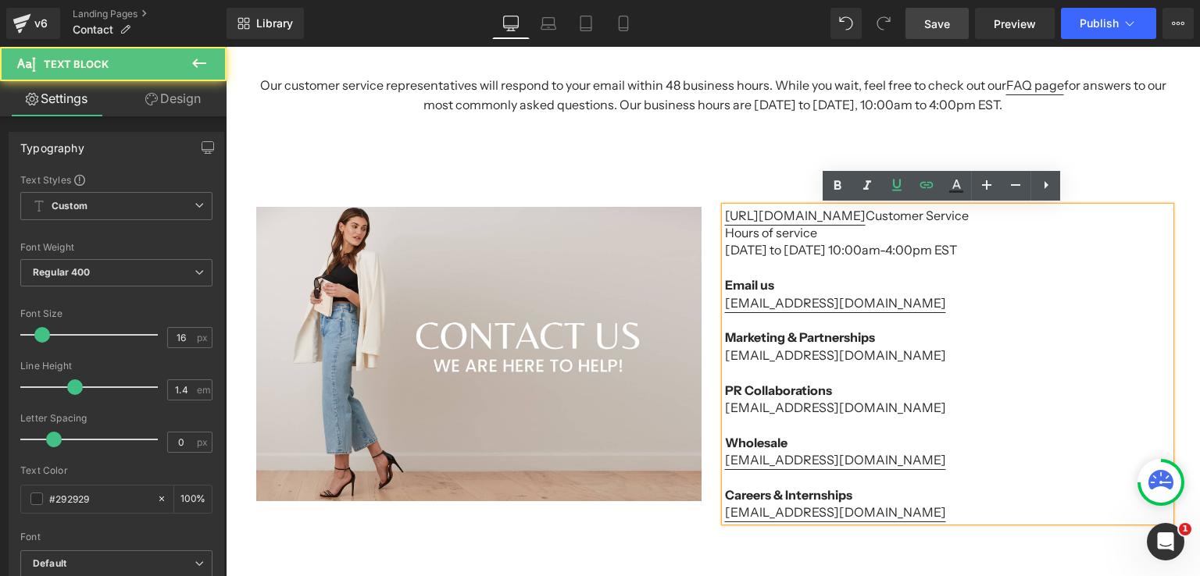
click at [877, 408] on p "Rekha@secondclothing.com" at bounding box center [947, 407] width 445 height 17
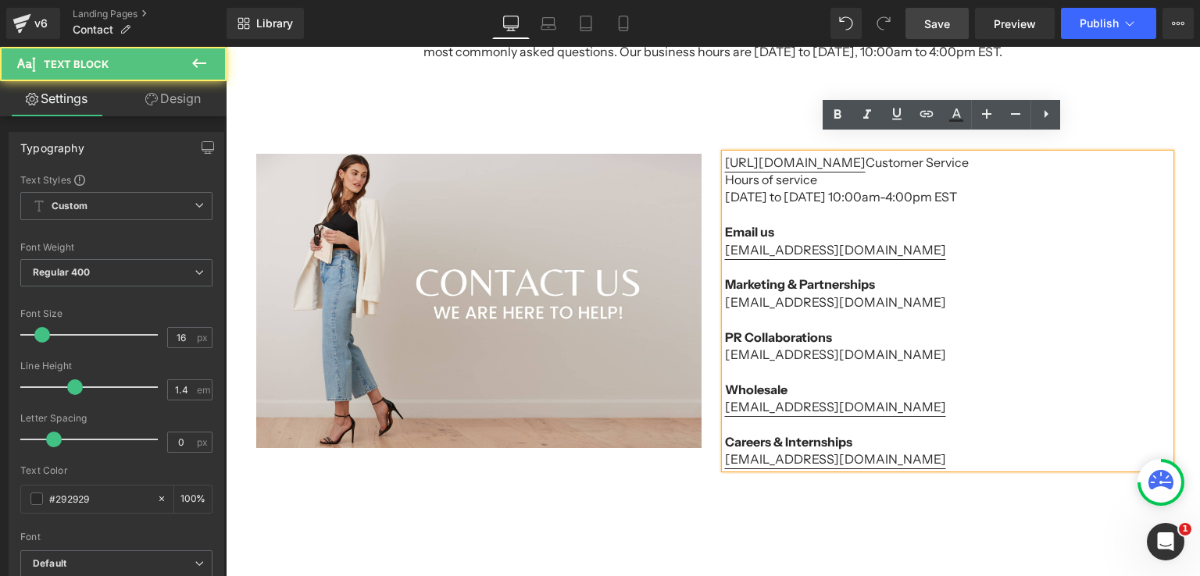
scroll to position [234, 0]
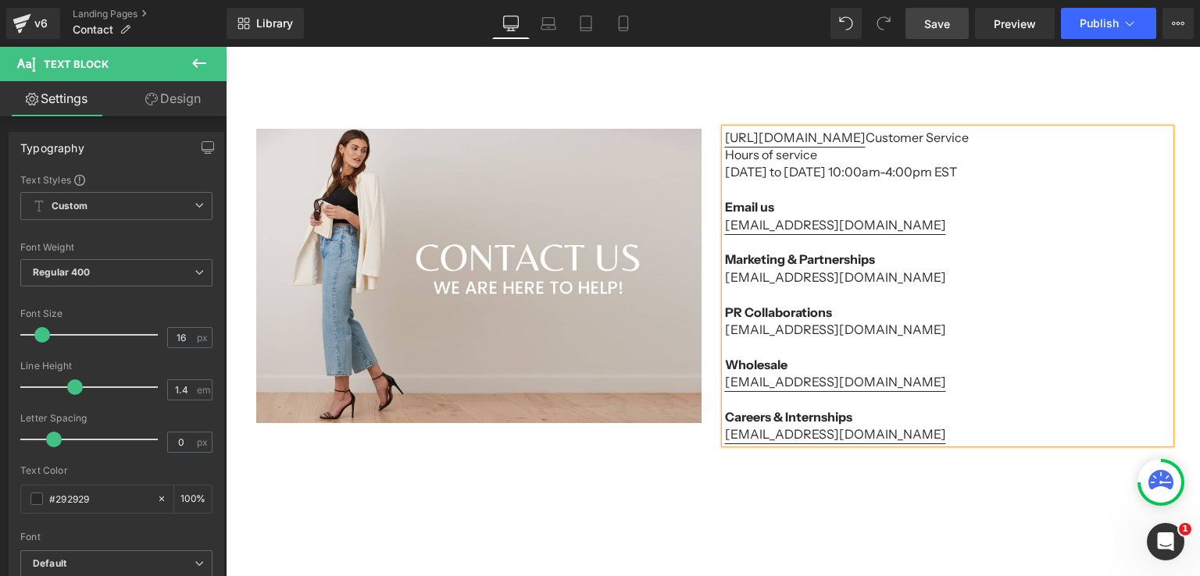
click at [878, 326] on p "[EMAIL_ADDRESS][DOMAIN_NAME]" at bounding box center [947, 329] width 445 height 17
drag, startPoint x: 878, startPoint y: 330, endPoint x: 719, endPoint y: 330, distance: 158.5
click at [725, 330] on p "[EMAIL_ADDRESS][DOMAIN_NAME]" at bounding box center [947, 329] width 445 height 17
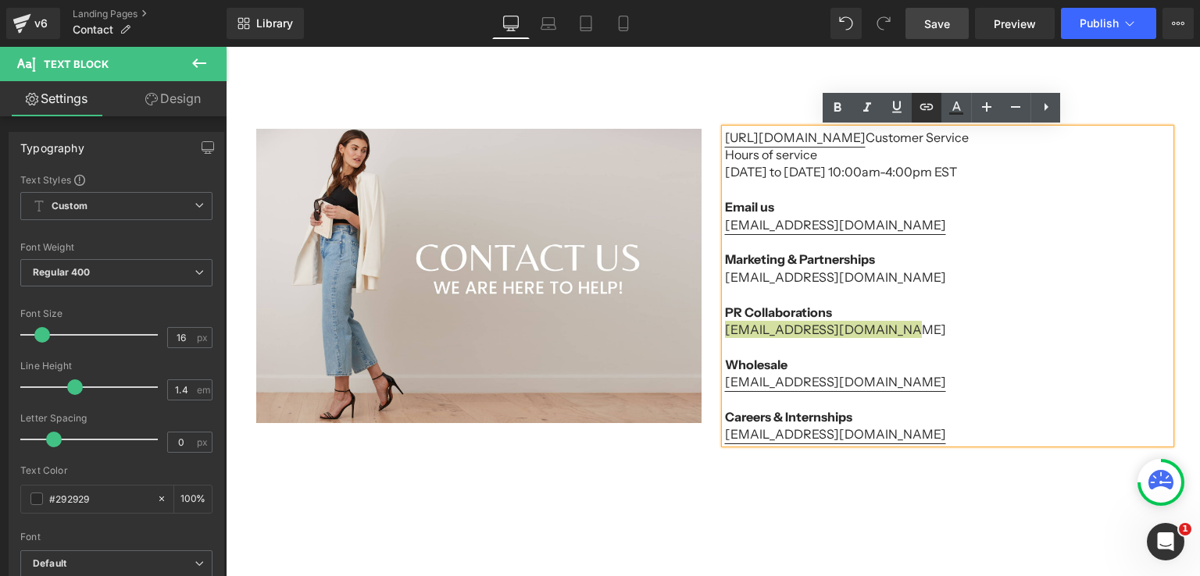
click at [925, 111] on icon at bounding box center [926, 107] width 19 height 19
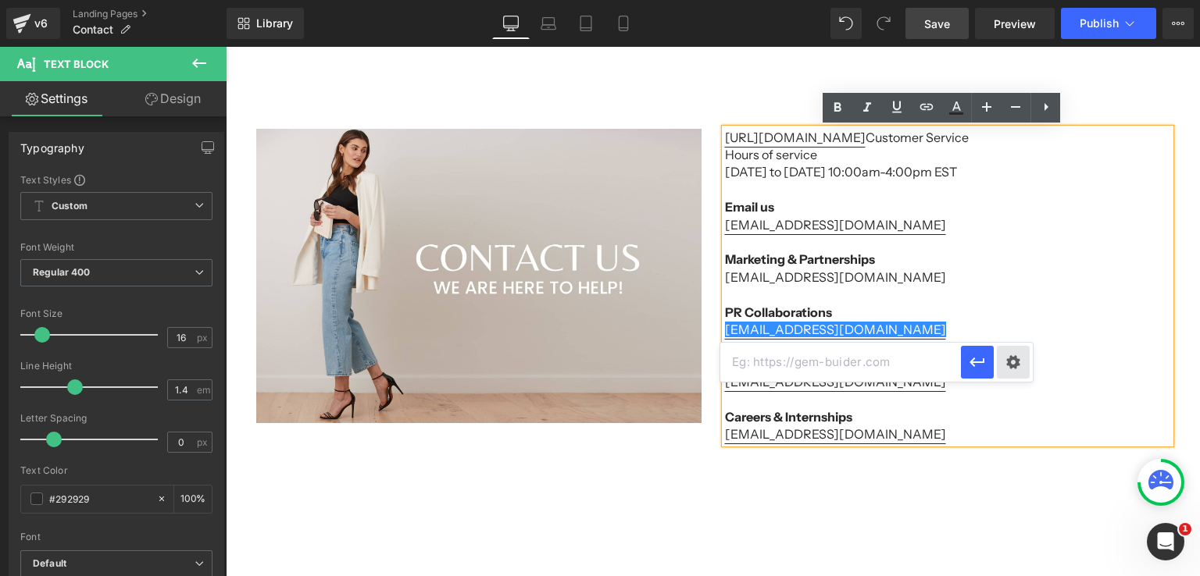
click at [1011, 0] on div "Text Color Highlight Color #333333 Edit or remove link: Edit - Unlink - Cancel …" at bounding box center [600, 0] width 1200 height 0
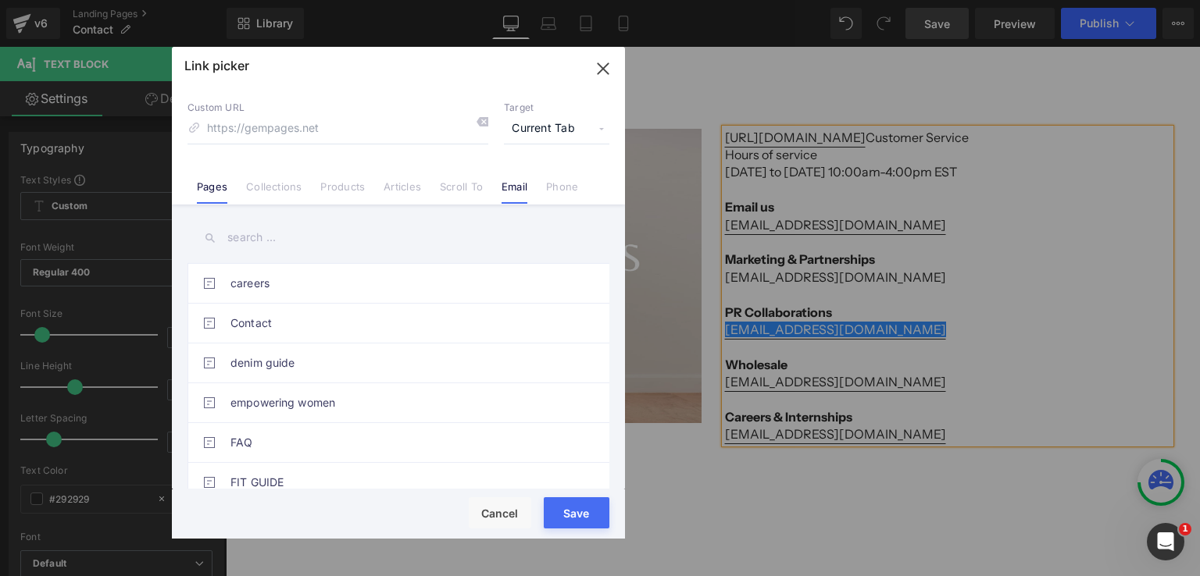
click at [519, 191] on link "Email" at bounding box center [514, 191] width 26 height 23
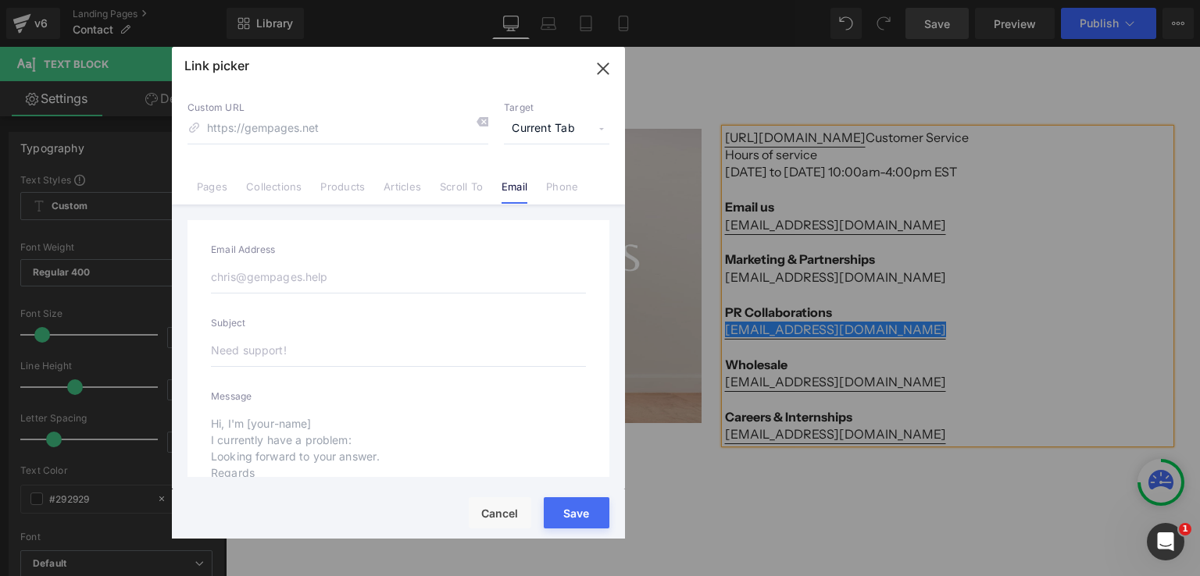
click at [385, 278] on input "email" at bounding box center [398, 277] width 375 height 33
paste input "[EMAIL_ADDRESS][DOMAIN_NAME]"
type input "[EMAIL_ADDRESS][DOMAIN_NAME]"
type input "mailto:[EMAIL_ADDRESS][DOMAIN_NAME]"
type input "[EMAIL_ADDRESS][DOMAIN_NAME]"
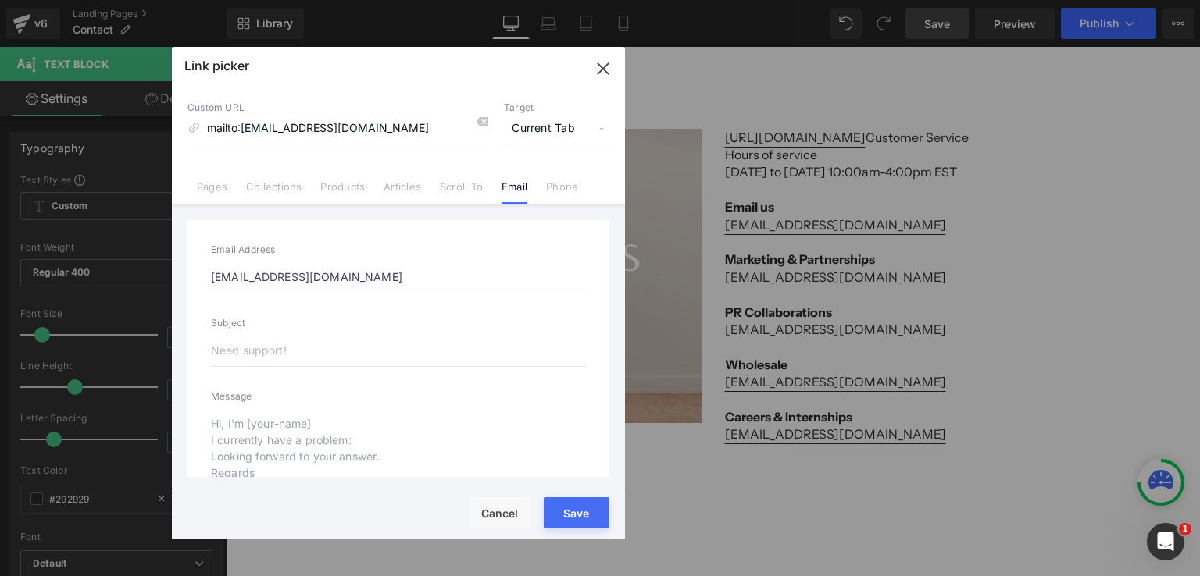
click at [572, 511] on div "Rendering Content" at bounding box center [600, 514] width 96 height 17
click at [583, 501] on button "Save" at bounding box center [577, 512] width 66 height 31
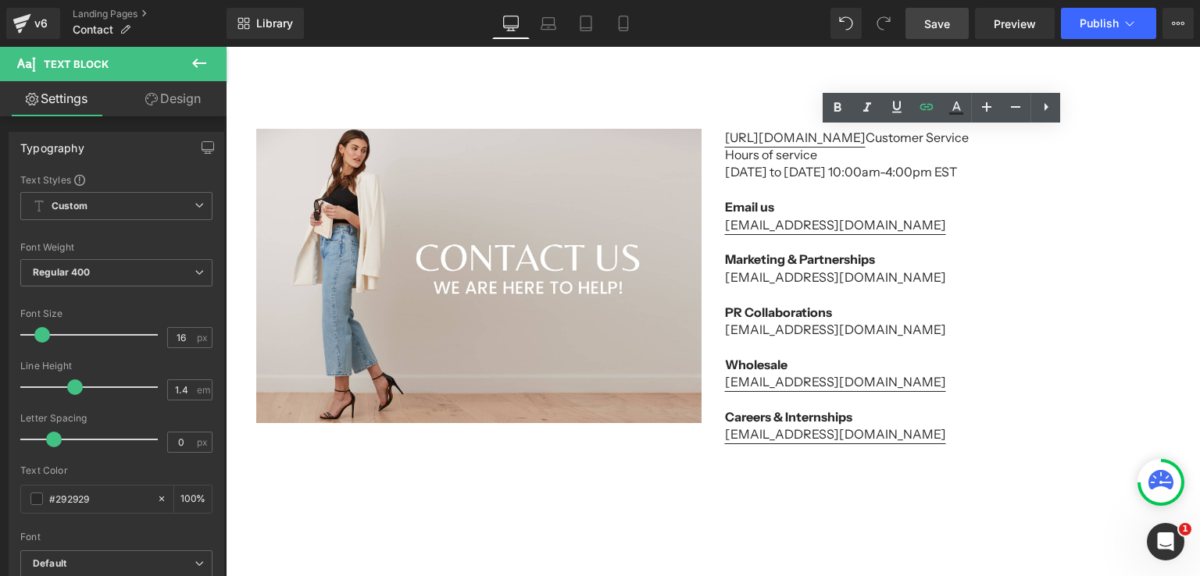
click at [937, 28] on span "Save" at bounding box center [937, 24] width 26 height 16
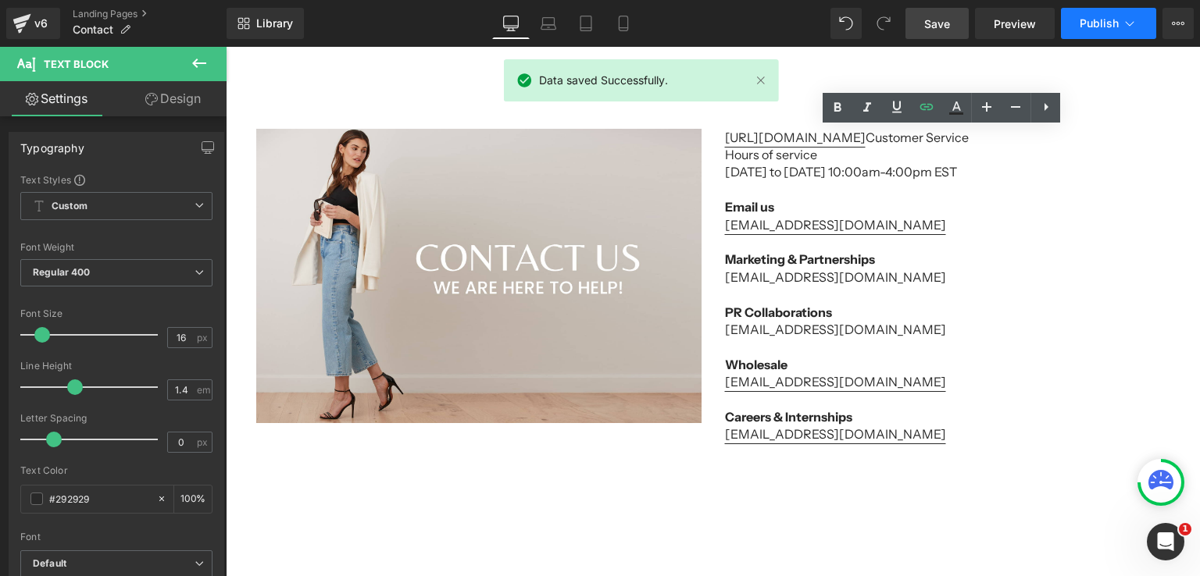
click at [1104, 23] on span "Publish" at bounding box center [1098, 23] width 39 height 12
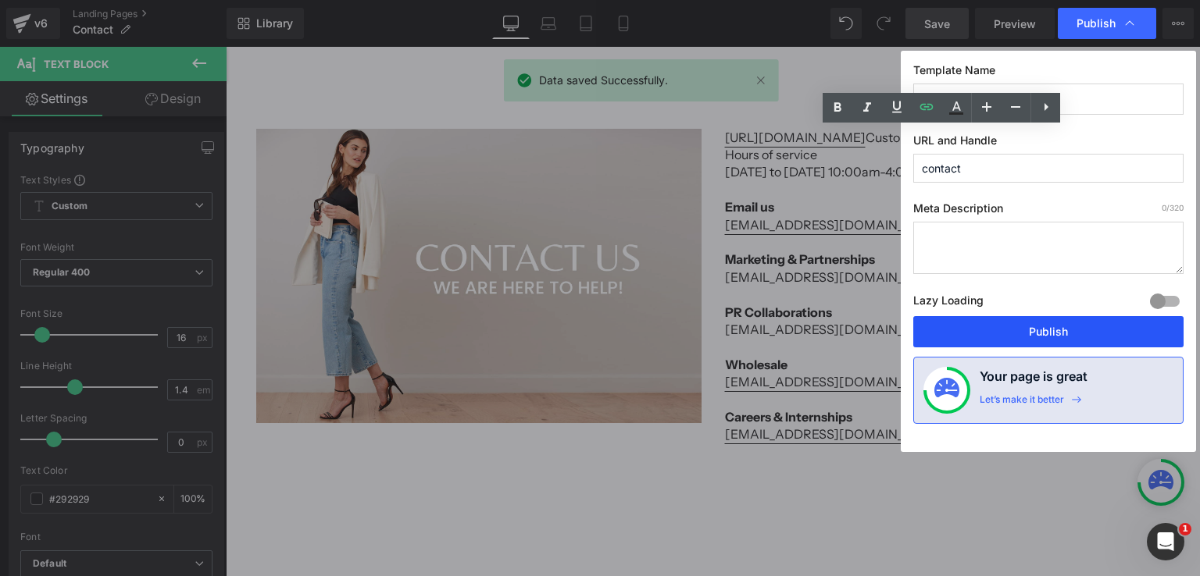
click at [1063, 326] on button "Publish" at bounding box center [1048, 331] width 270 height 31
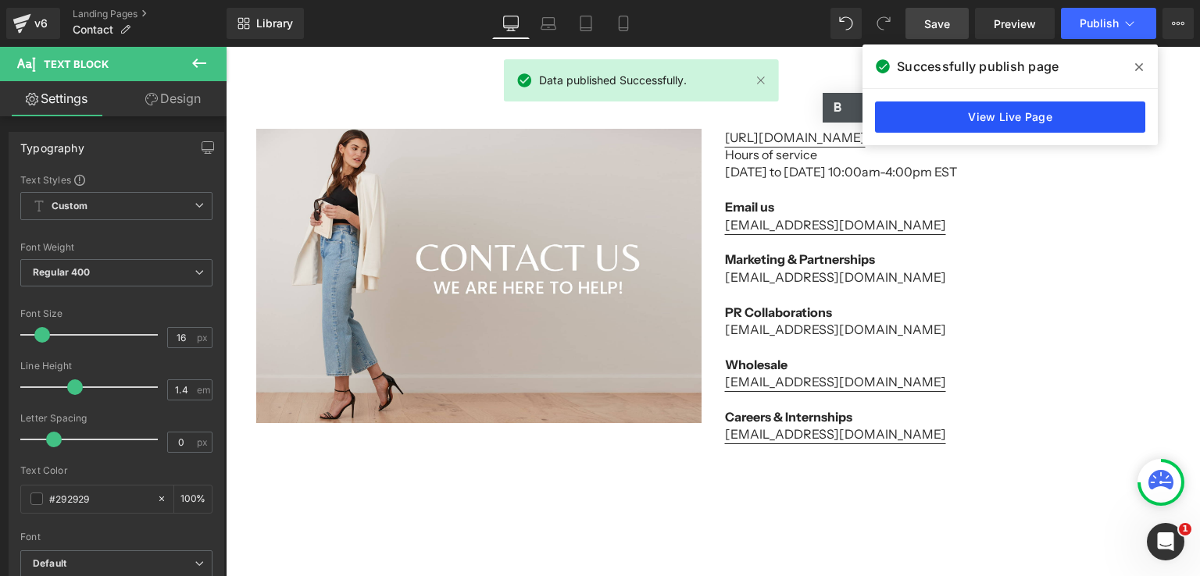
click at [1000, 119] on link "View Live Page" at bounding box center [1010, 117] width 270 height 31
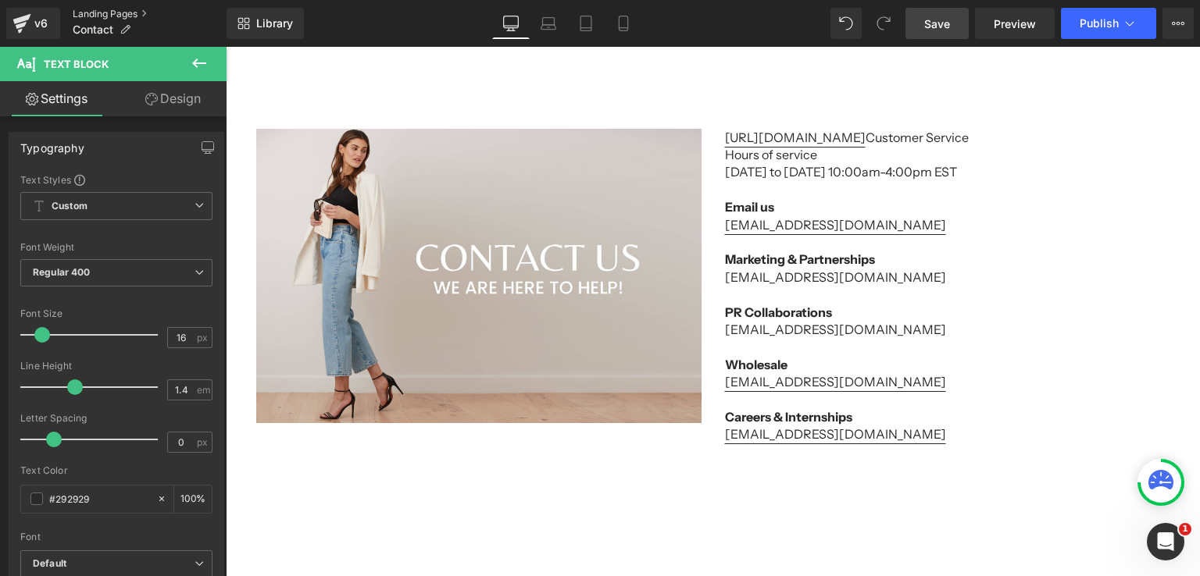
click at [78, 16] on link "Landing Pages" at bounding box center [150, 14] width 154 height 12
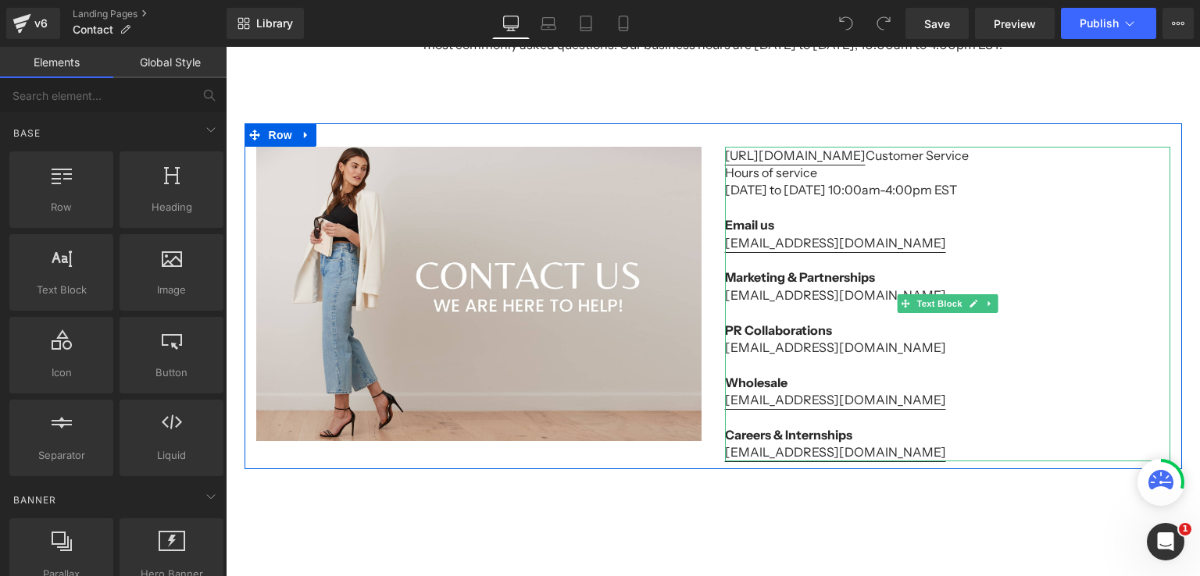
scroll to position [234, 0]
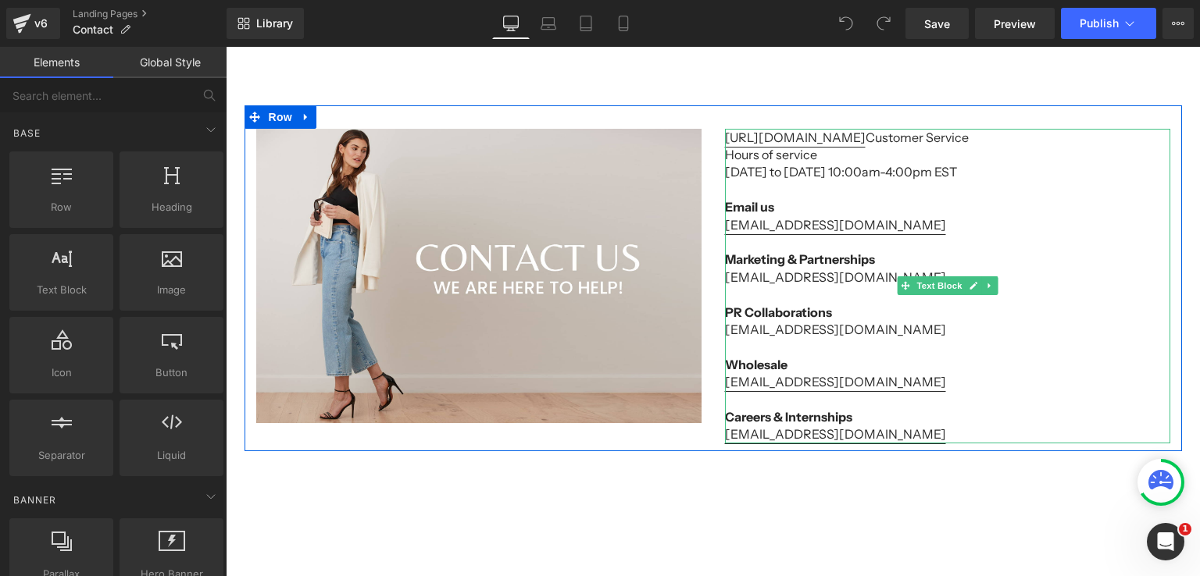
click at [751, 276] on p "[EMAIL_ADDRESS][DOMAIN_NAME]" at bounding box center [947, 277] width 445 height 17
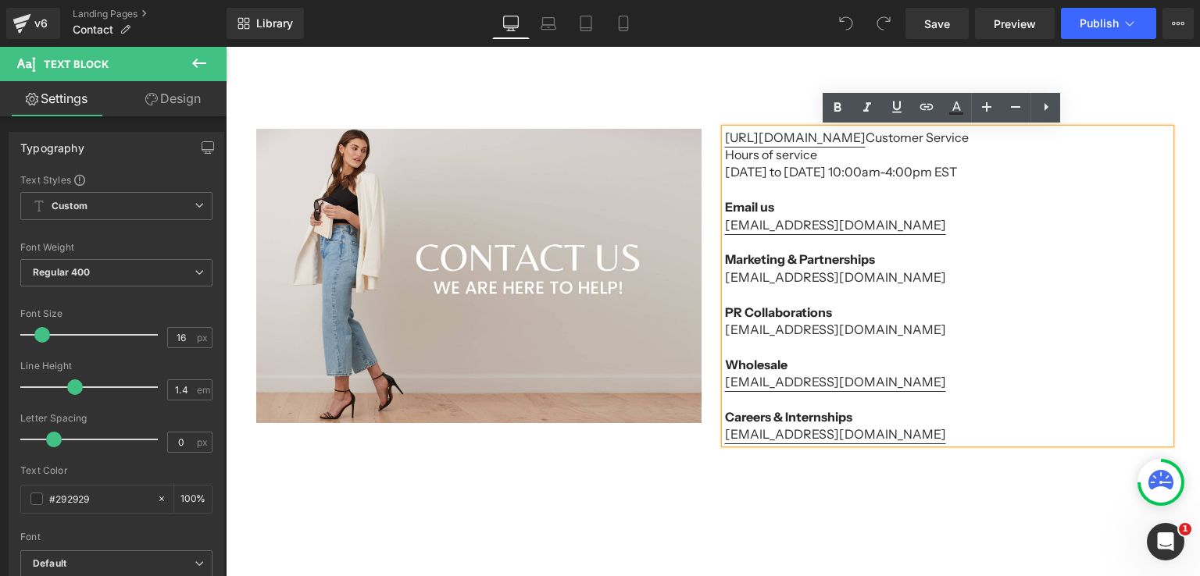
click at [747, 283] on p "[EMAIL_ADDRESS][DOMAIN_NAME]" at bounding box center [947, 277] width 445 height 17
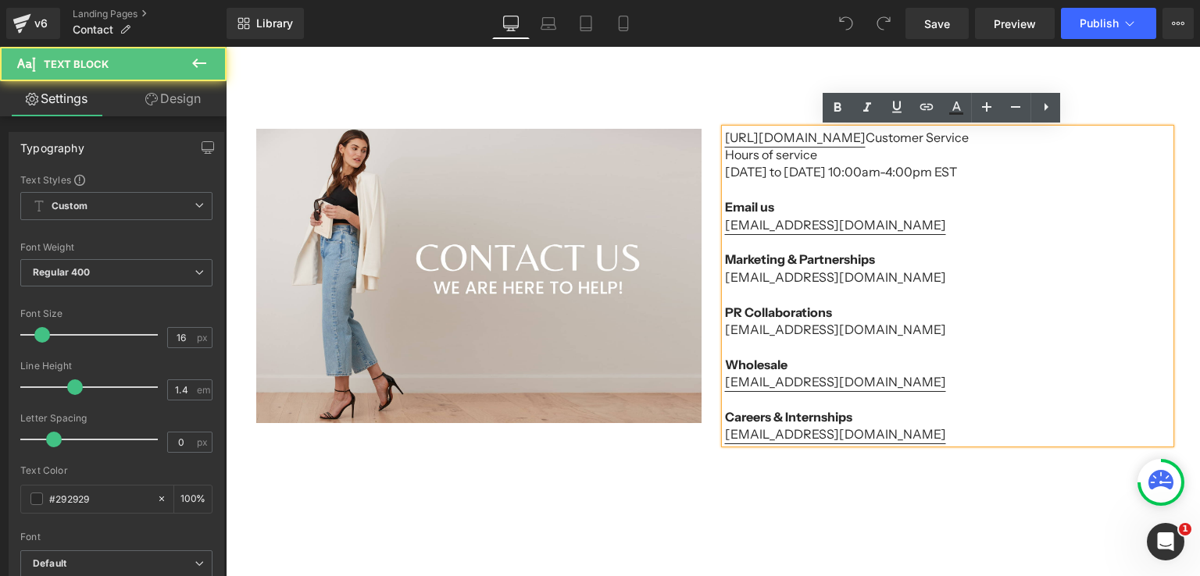
click at [747, 283] on p "[EMAIL_ADDRESS][DOMAIN_NAME]" at bounding box center [947, 277] width 445 height 17
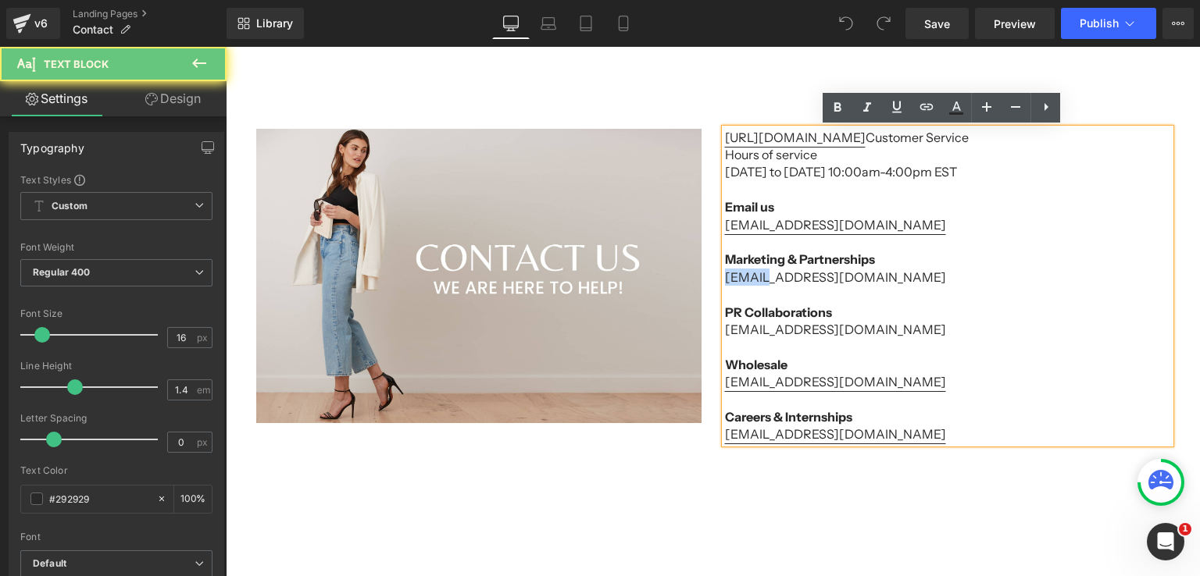
click at [737, 280] on p "[EMAIL_ADDRESS][DOMAIN_NAME]" at bounding box center [947, 277] width 445 height 17
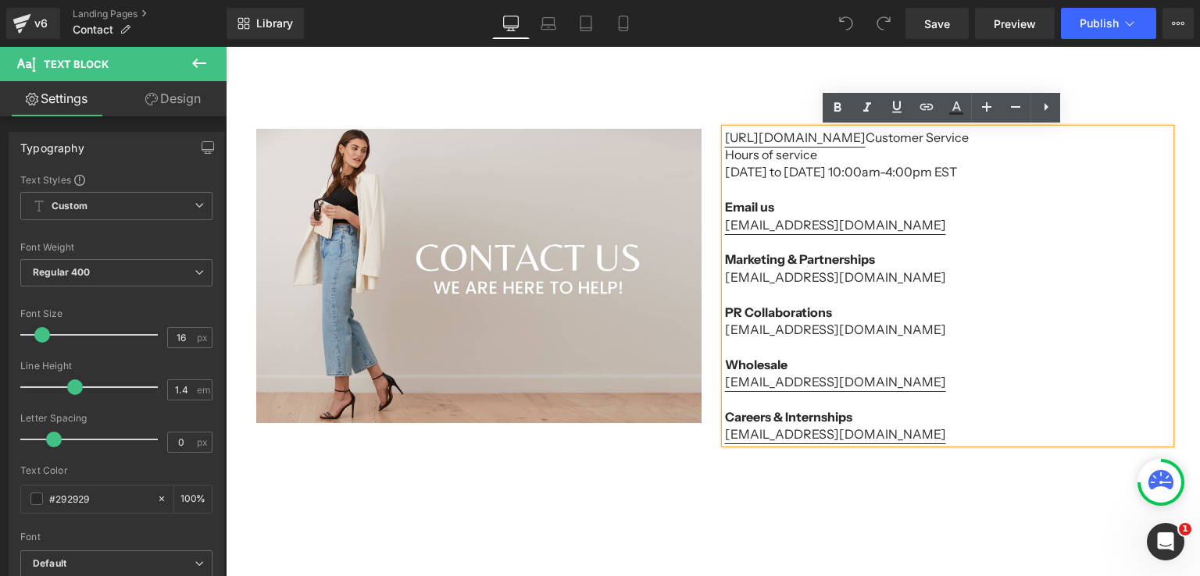
click at [725, 278] on p "[EMAIL_ADDRESS][DOMAIN_NAME]" at bounding box center [947, 277] width 445 height 17
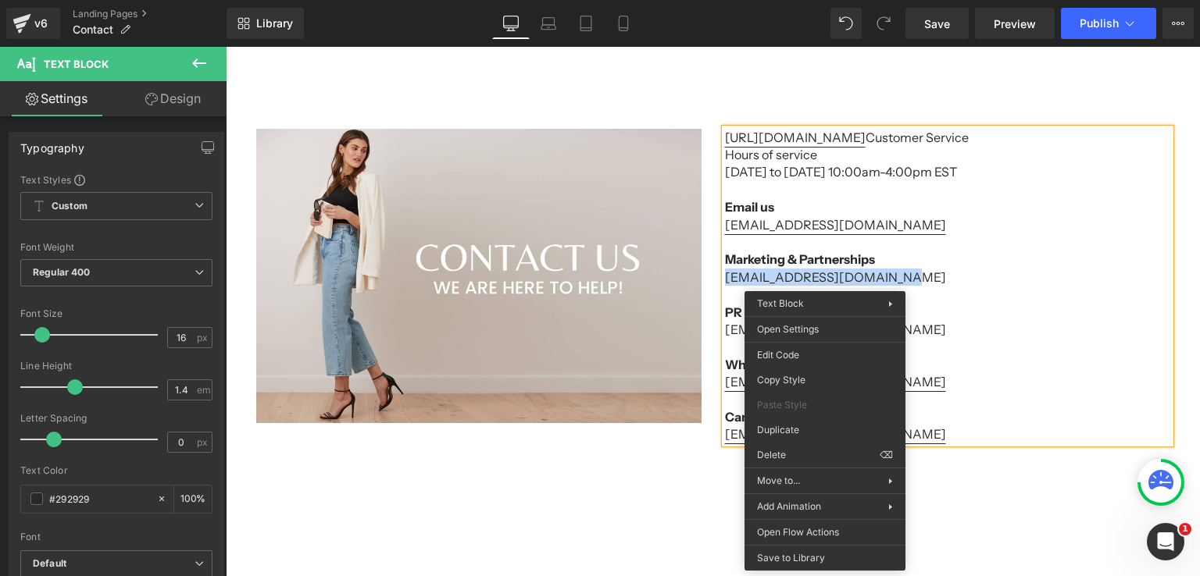
click at [826, 276] on p "[EMAIL_ADDRESS][DOMAIN_NAME]" at bounding box center [947, 277] width 445 height 17
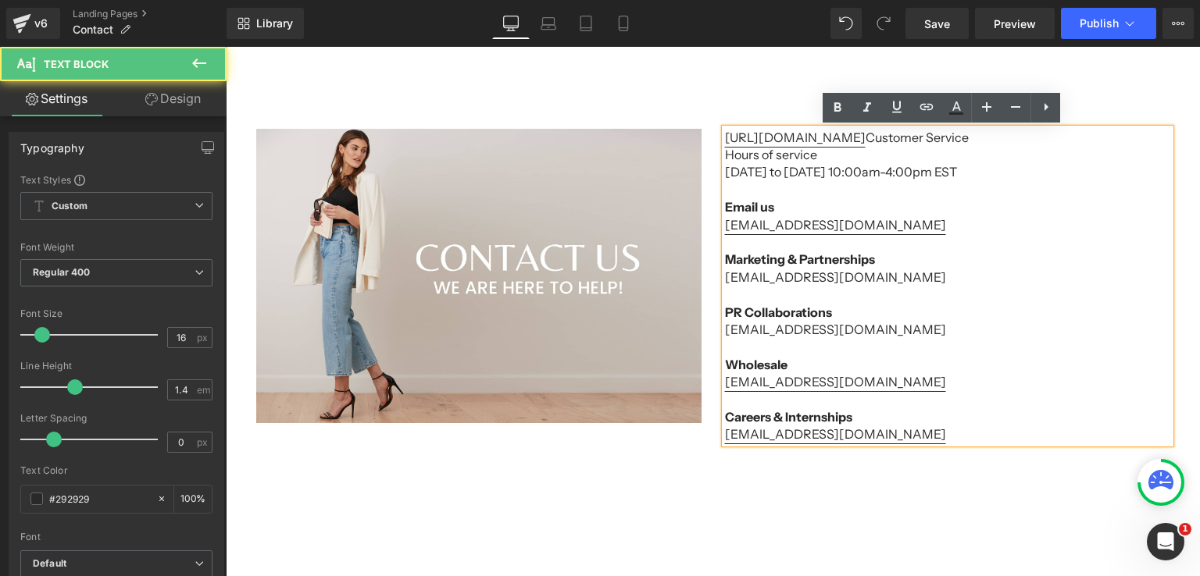
drag, startPoint x: 879, startPoint y: 279, endPoint x: 857, endPoint y: 278, distance: 21.9
click at [868, 279] on p "[EMAIL_ADDRESS][DOMAIN_NAME]" at bounding box center [947, 277] width 445 height 17
click at [875, 278] on p "[EMAIL_ADDRESS][DOMAIN_NAME]" at bounding box center [947, 277] width 445 height 17
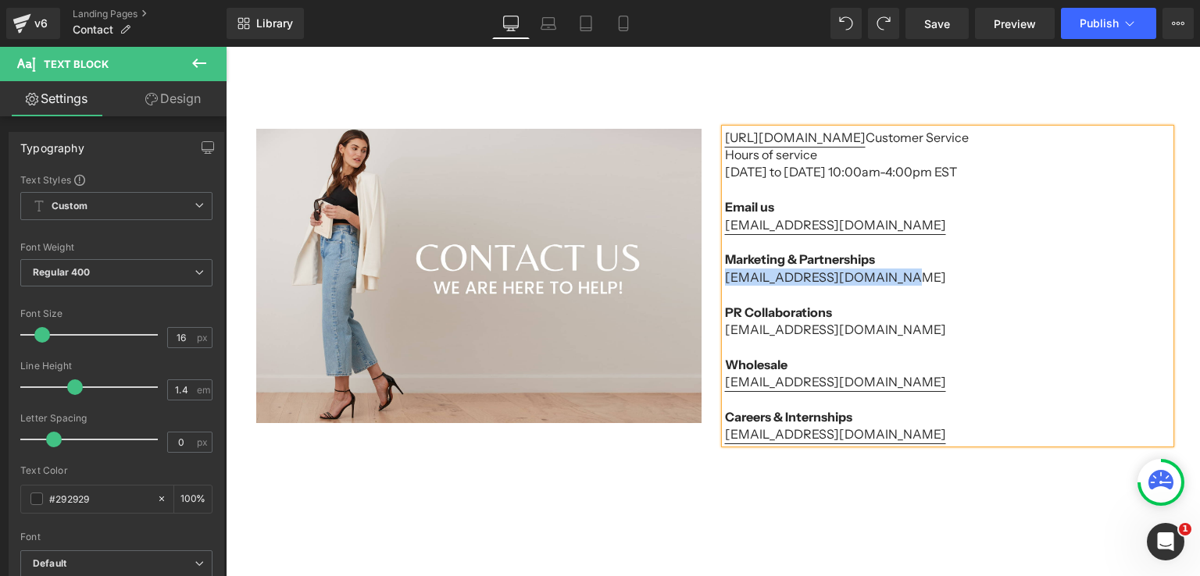
click at [875, 275] on p "[EMAIL_ADDRESS][DOMAIN_NAME]" at bounding box center [947, 277] width 445 height 17
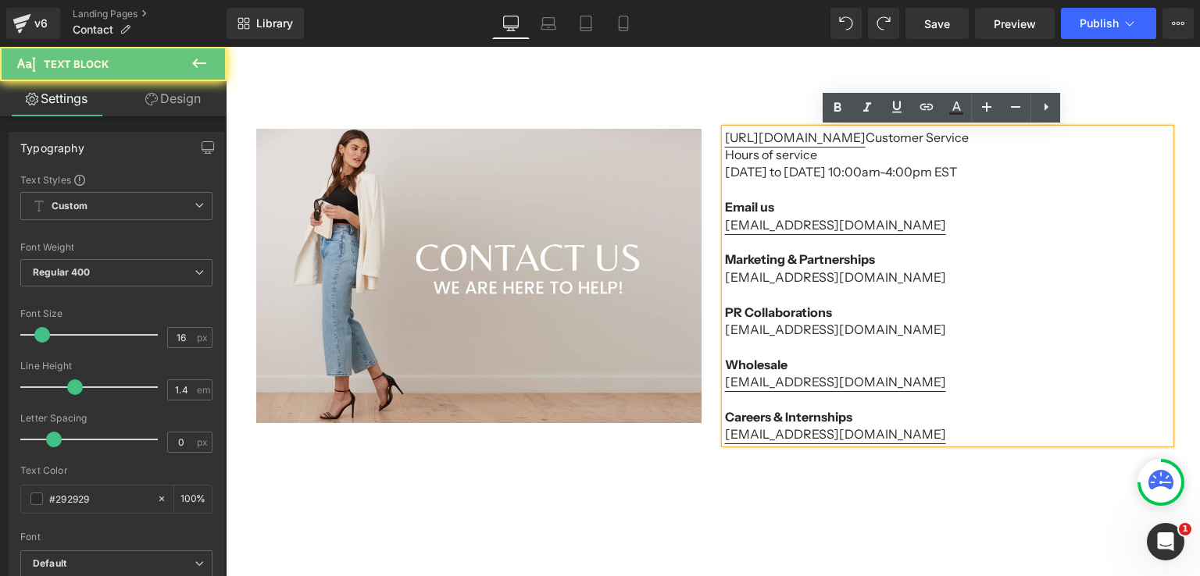
click at [772, 285] on p "[EMAIL_ADDRESS][DOMAIN_NAME]" at bounding box center [947, 277] width 445 height 17
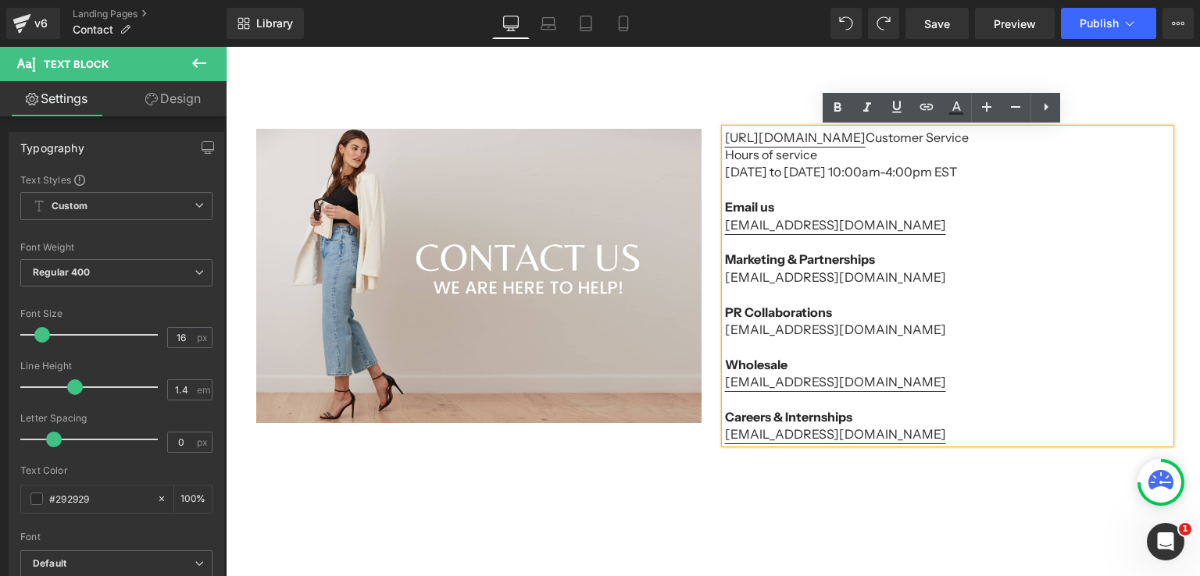
click at [725, 278] on p "[EMAIL_ADDRESS][DOMAIN_NAME]" at bounding box center [947, 277] width 445 height 17
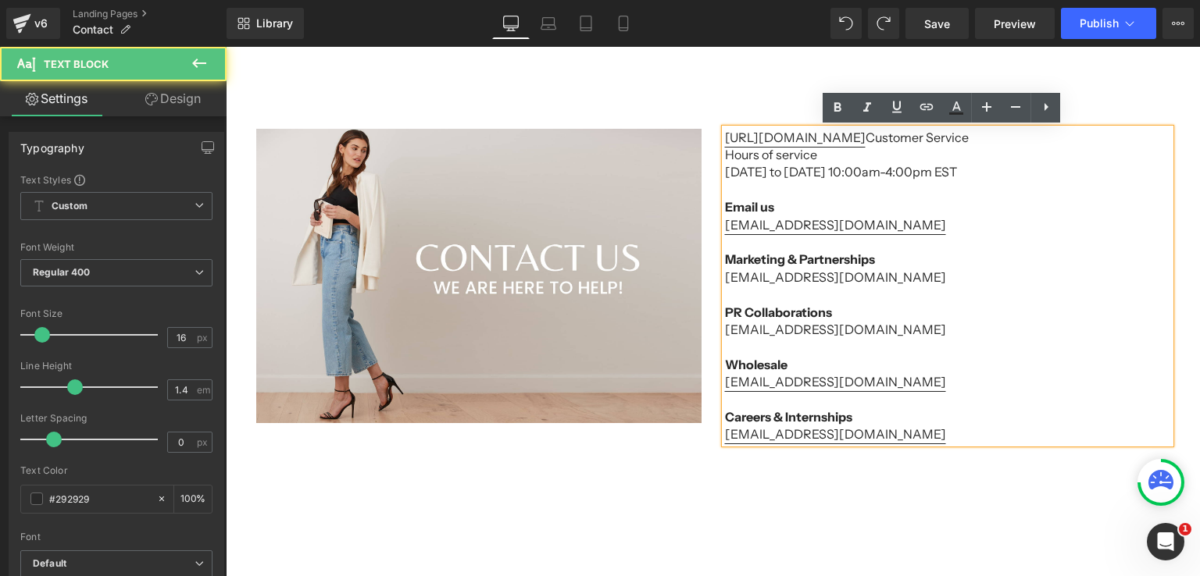
drag, startPoint x: 718, startPoint y: 278, endPoint x: 738, endPoint y: 277, distance: 19.5
click at [725, 278] on p "[EMAIL_ADDRESS][DOMAIN_NAME]" at bounding box center [947, 277] width 445 height 17
click at [834, 277] on p "[EMAIL_ADDRESS][DOMAIN_NAME]" at bounding box center [947, 277] width 445 height 17
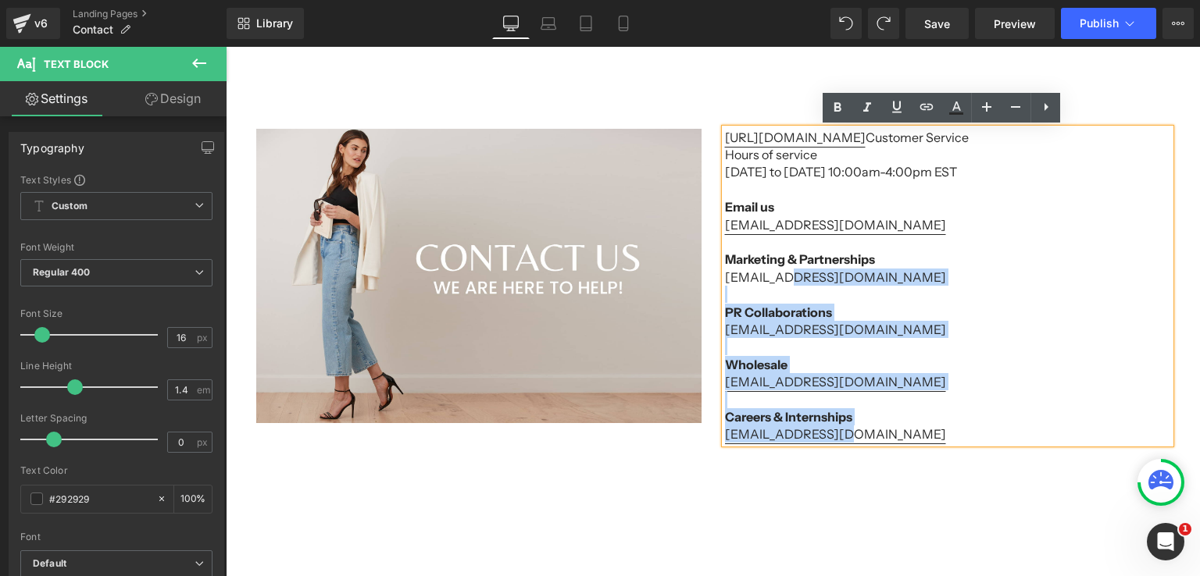
drag, startPoint x: 717, startPoint y: 276, endPoint x: 783, endPoint y: 276, distance: 66.4
click at [783, 276] on div "[URL][DOMAIN_NAME] Customer Service Hours of service [DATE] to [DATE] 10:00am-4…" at bounding box center [947, 286] width 445 height 315
click at [783, 276] on p "[EMAIL_ADDRESS][DOMAIN_NAME]" at bounding box center [947, 277] width 445 height 17
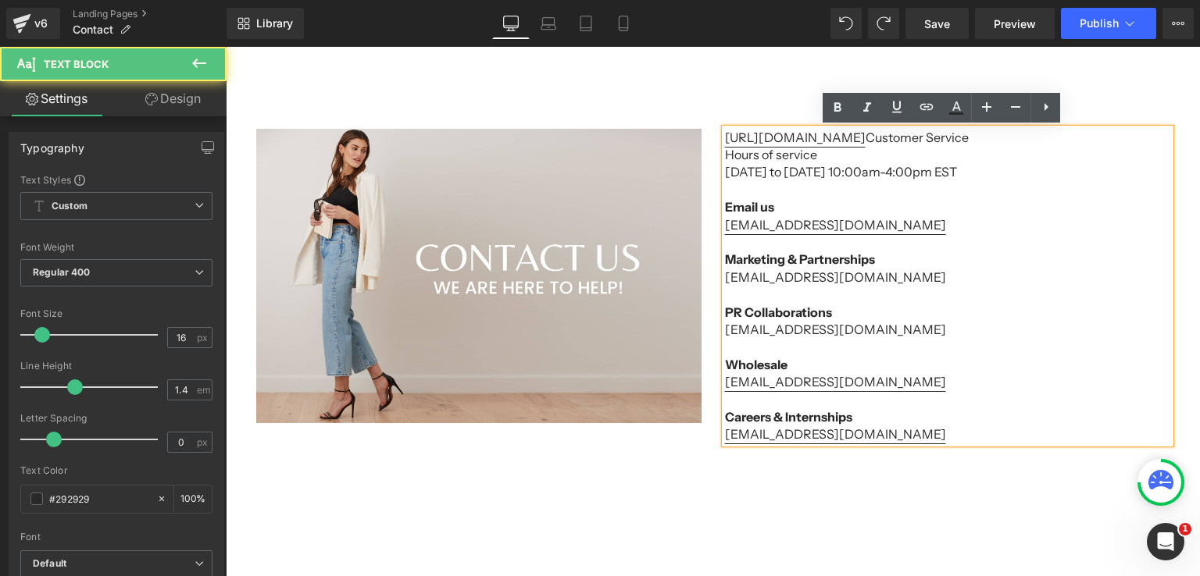
click at [725, 276] on p "[EMAIL_ADDRESS][DOMAIN_NAME]" at bounding box center [947, 277] width 445 height 17
click at [725, 276] on div "[URL][DOMAIN_NAME] Customer Service Hours of service [DATE] to [DATE] 10:00am-4…" at bounding box center [947, 286] width 445 height 315
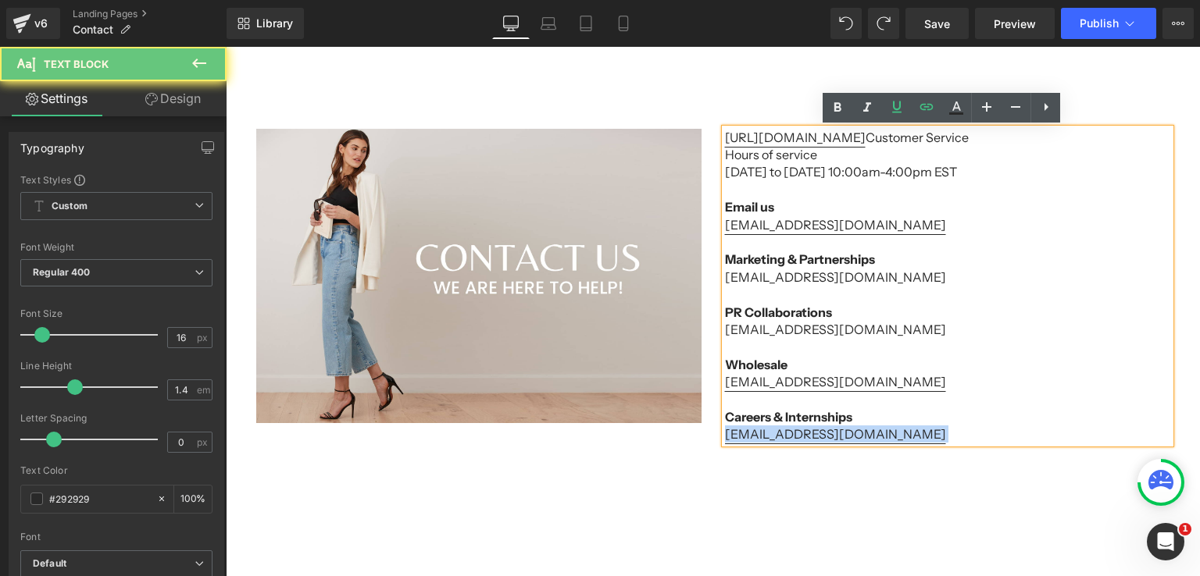
drag, startPoint x: 718, startPoint y: 276, endPoint x: 729, endPoint y: 276, distance: 11.7
click at [729, 276] on div "[URL][DOMAIN_NAME] Customer Service Hours of service [DATE] to [DATE] 10:00am-4…" at bounding box center [947, 286] width 445 height 315
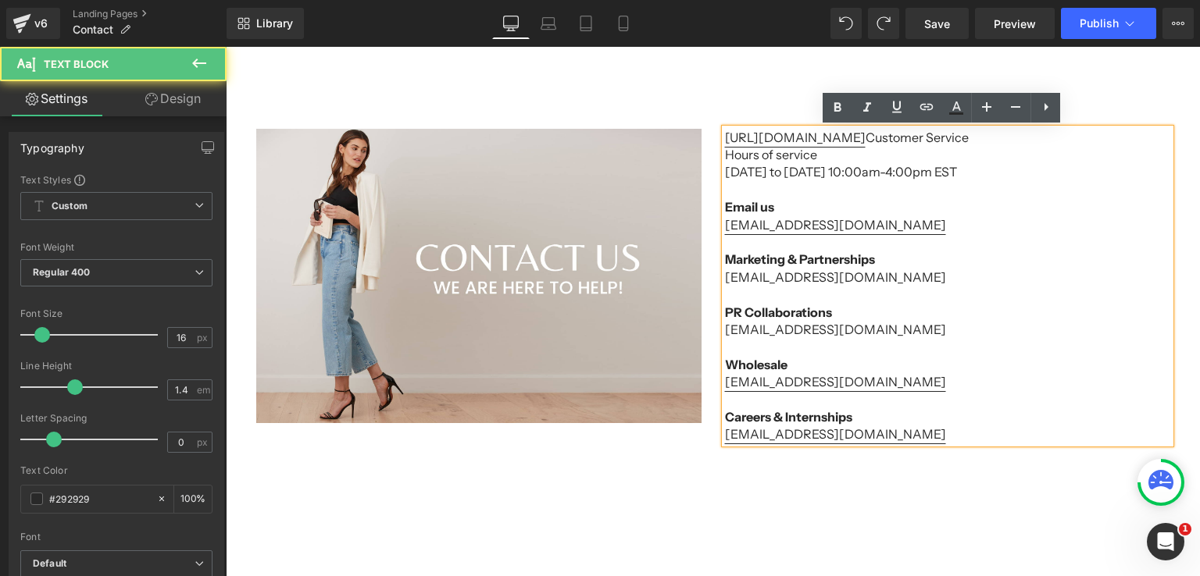
click at [729, 276] on p "[EMAIL_ADDRESS][DOMAIN_NAME]" at bounding box center [947, 277] width 445 height 17
click at [725, 276] on p "[EMAIL_ADDRESS][DOMAIN_NAME]" at bounding box center [947, 277] width 445 height 17
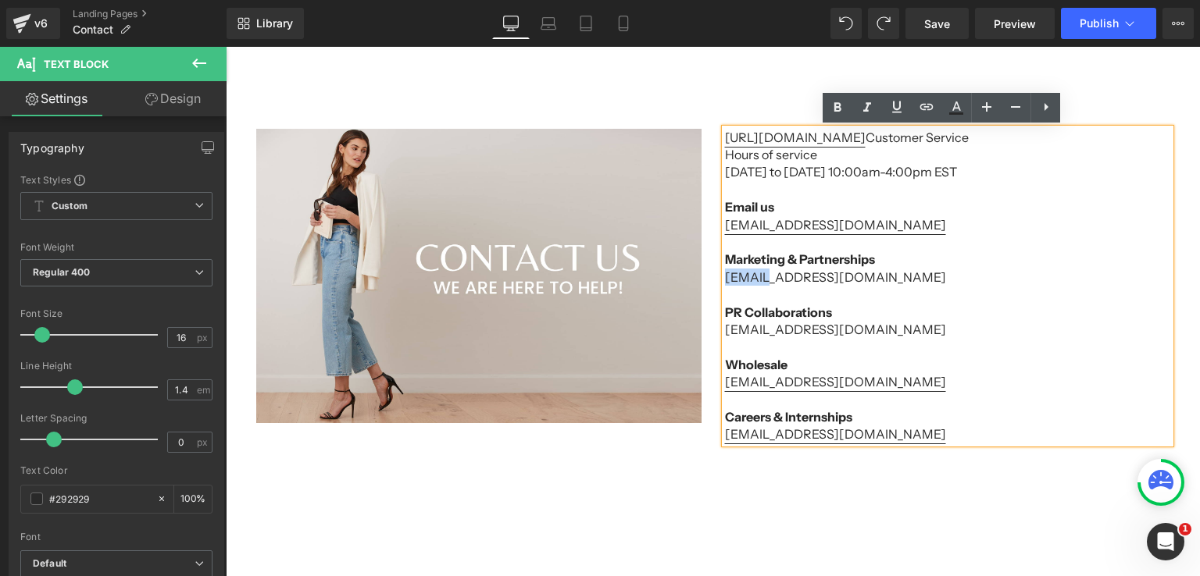
click at [725, 277] on p "[EMAIL_ADDRESS][DOMAIN_NAME]" at bounding box center [947, 277] width 445 height 17
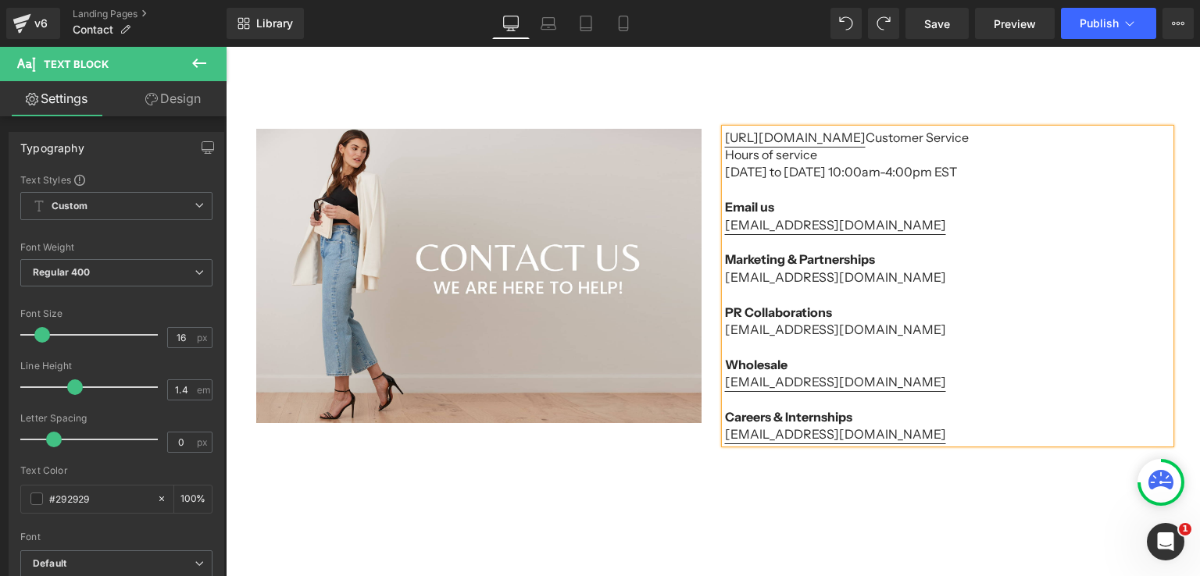
click at [781, 266] on p "Marketing & Partnerships" at bounding box center [947, 259] width 445 height 17
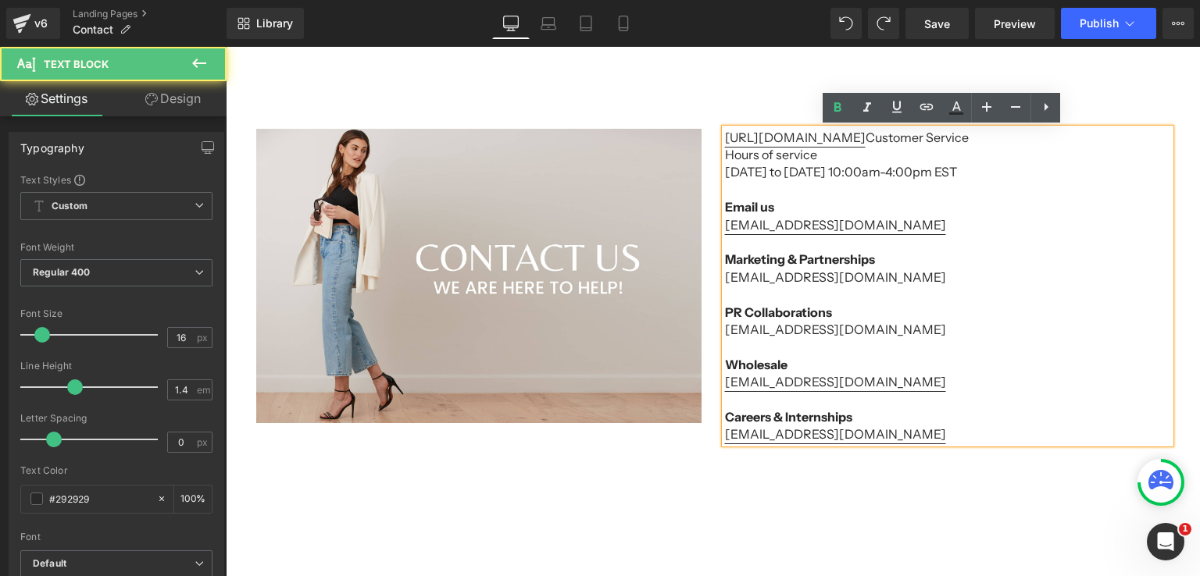
click at [778, 279] on p "[EMAIL_ADDRESS][DOMAIN_NAME]" at bounding box center [947, 277] width 445 height 17
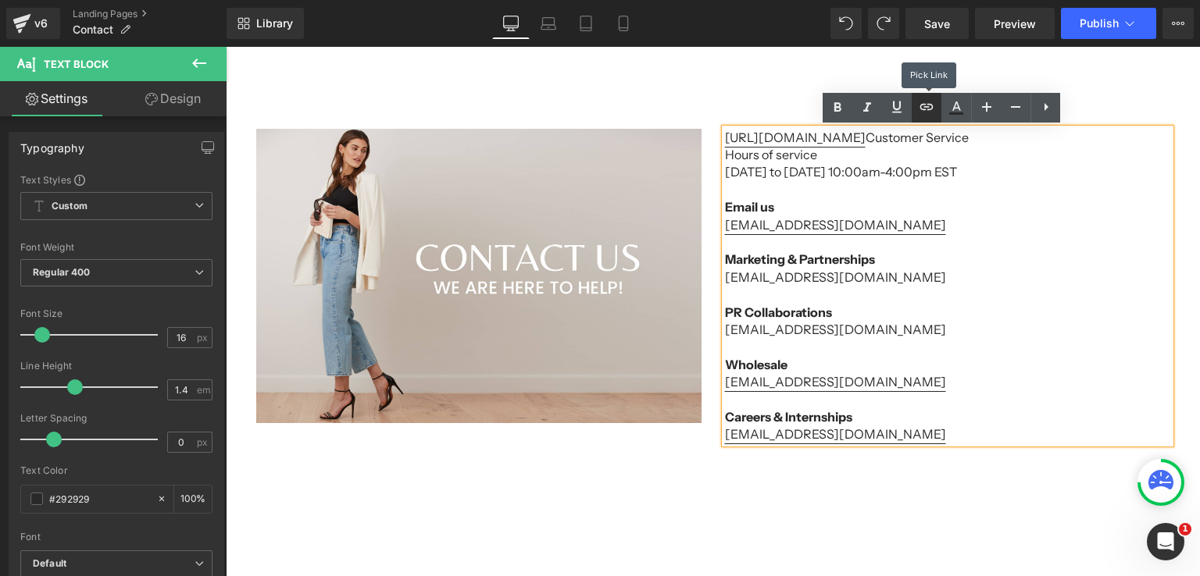
click at [928, 116] on icon at bounding box center [926, 107] width 19 height 19
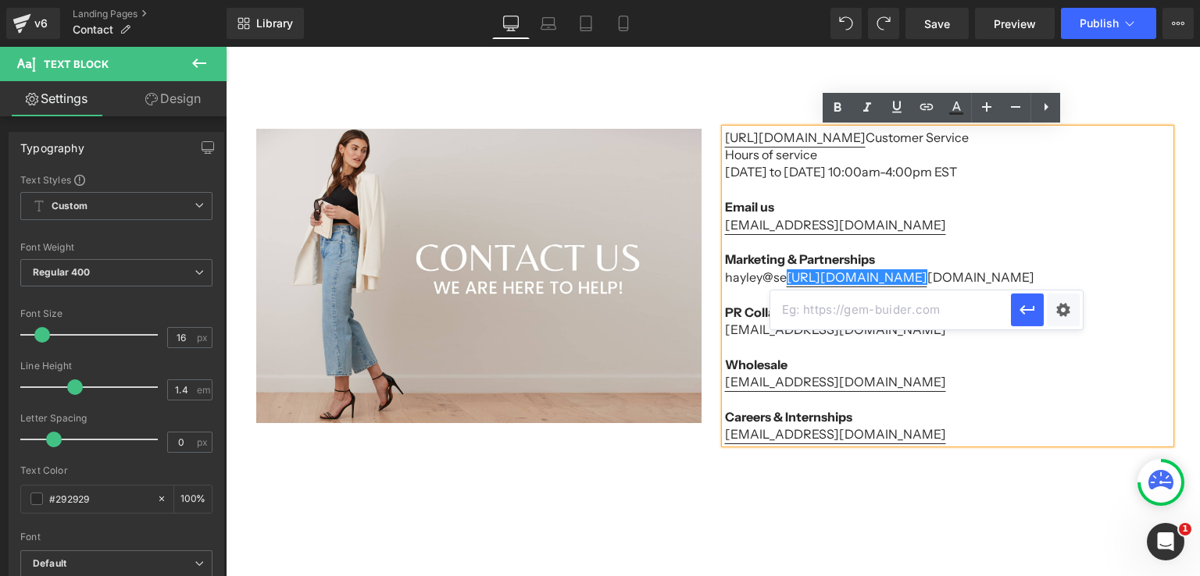
click at [1094, 264] on p "Marketing & Partnerships" at bounding box center [947, 259] width 445 height 17
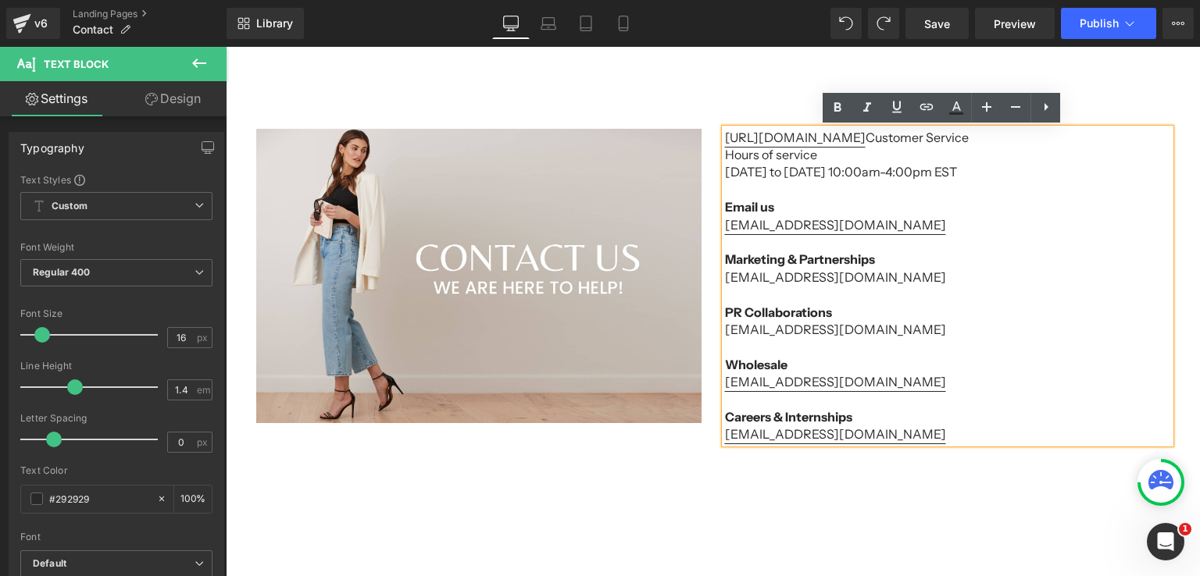
click at [831, 280] on p "[EMAIL_ADDRESS][DOMAIN_NAME]" at bounding box center [947, 277] width 445 height 17
click at [725, 279] on p "[EMAIL_ADDRESS][DOMAIN_NAME]" at bounding box center [947, 277] width 445 height 17
click at [925, 111] on icon at bounding box center [926, 107] width 19 height 19
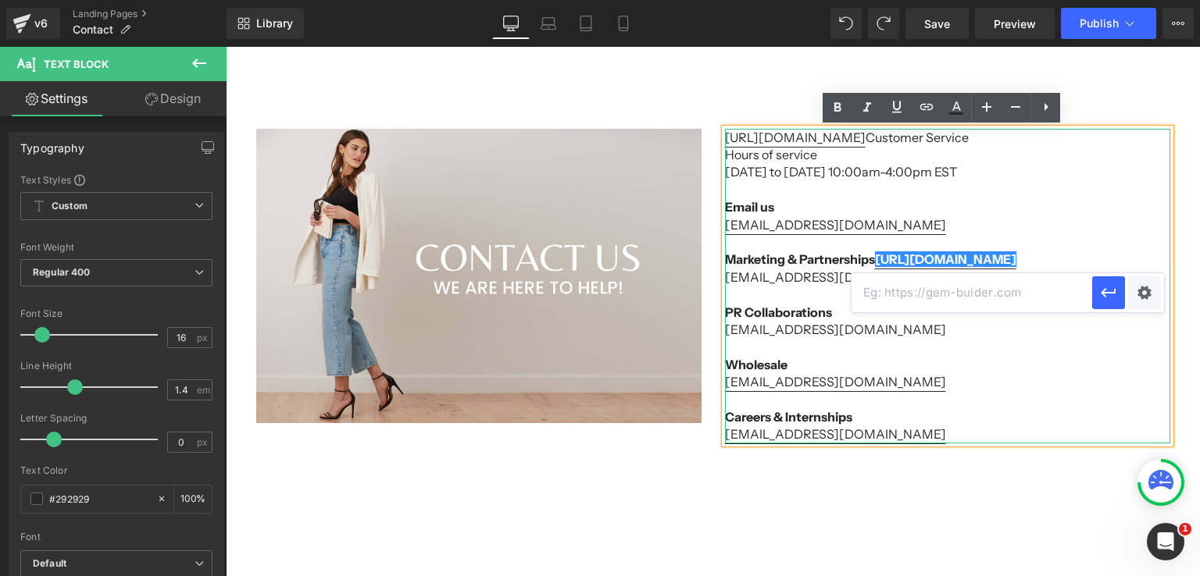
click at [997, 330] on p "[EMAIL_ADDRESS][DOMAIN_NAME]" at bounding box center [947, 329] width 445 height 17
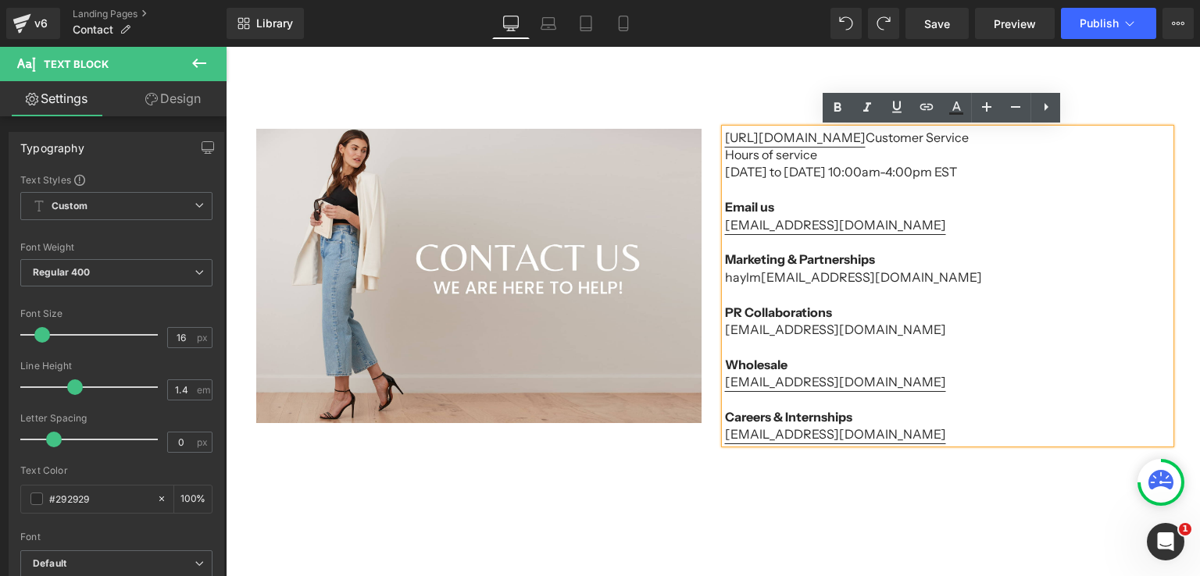
click at [913, 280] on p "haylm ey@secondclothing.co" at bounding box center [947, 277] width 445 height 17
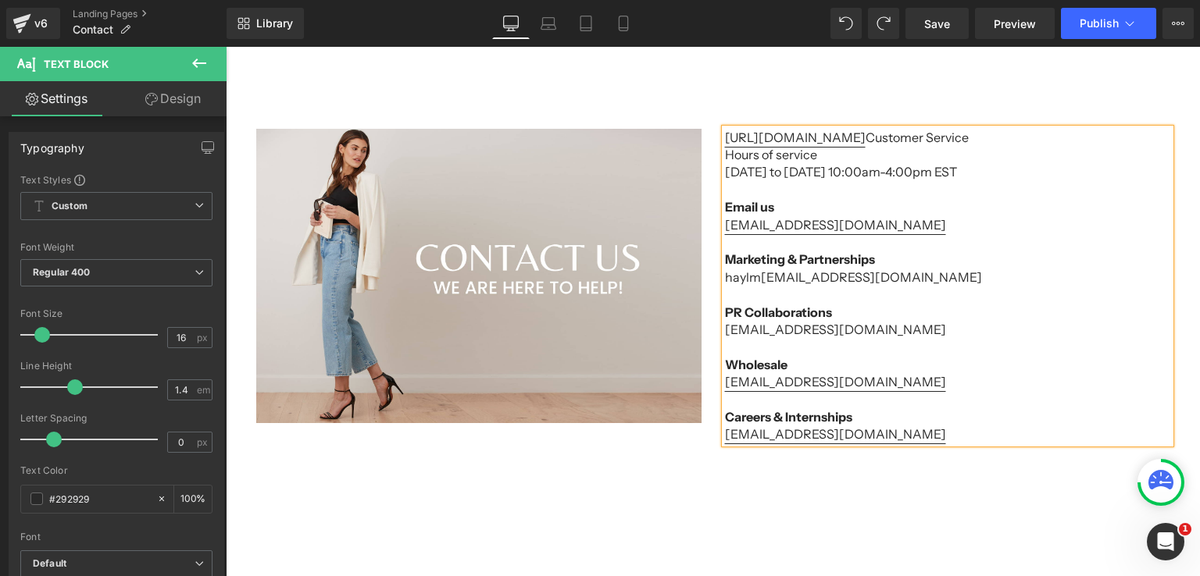
click at [901, 278] on p "haylm ey@secondclothing.com" at bounding box center [947, 277] width 445 height 17
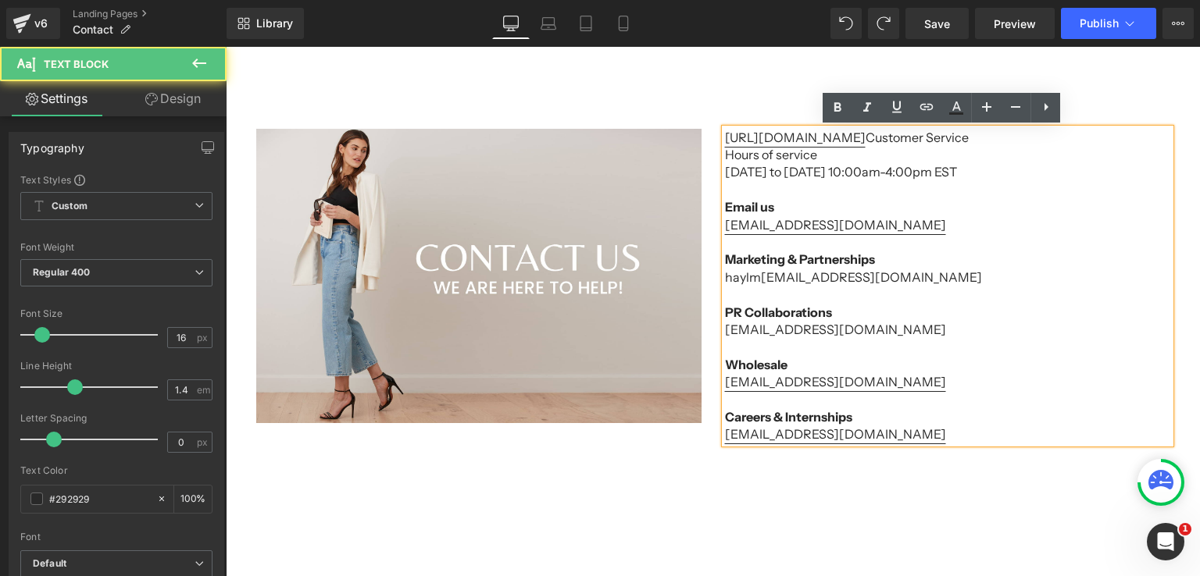
click at [891, 280] on p "haylm ey@secondclothing.com" at bounding box center [947, 277] width 445 height 17
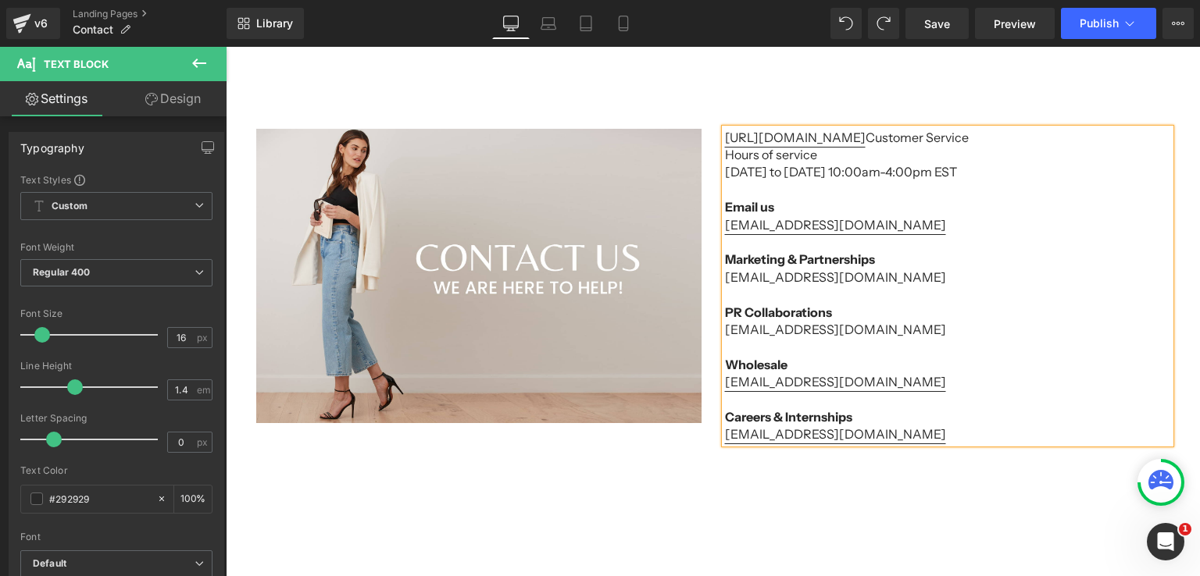
click at [893, 258] on p "Marketing & Partnerships" at bounding box center [947, 259] width 445 height 17
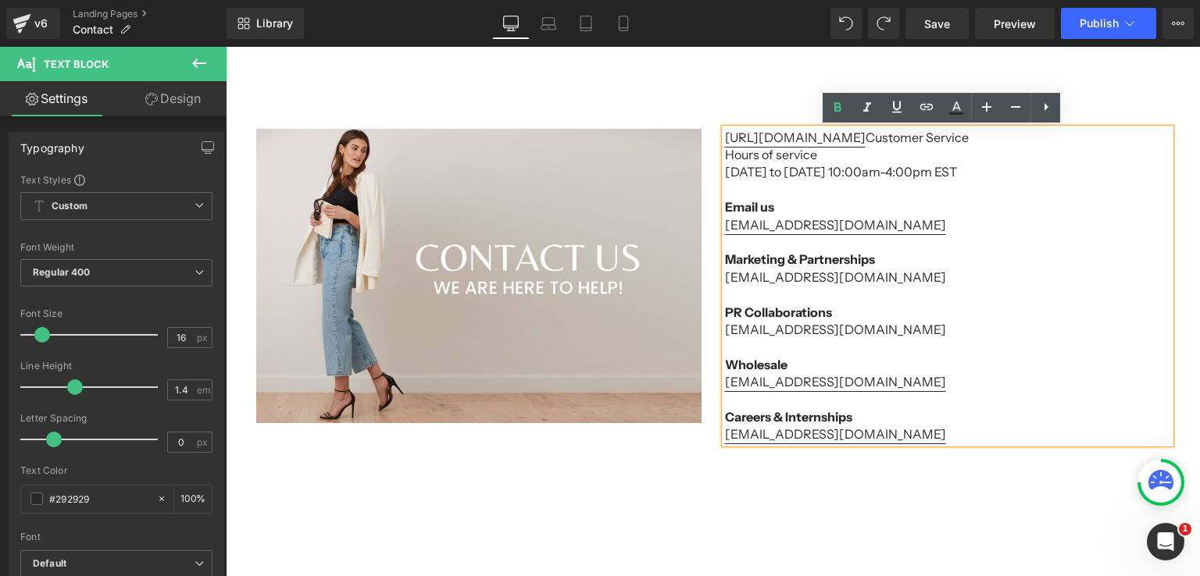
click at [725, 276] on p "[EMAIL_ADDRESS][DOMAIN_NAME]" at bounding box center [947, 277] width 445 height 17
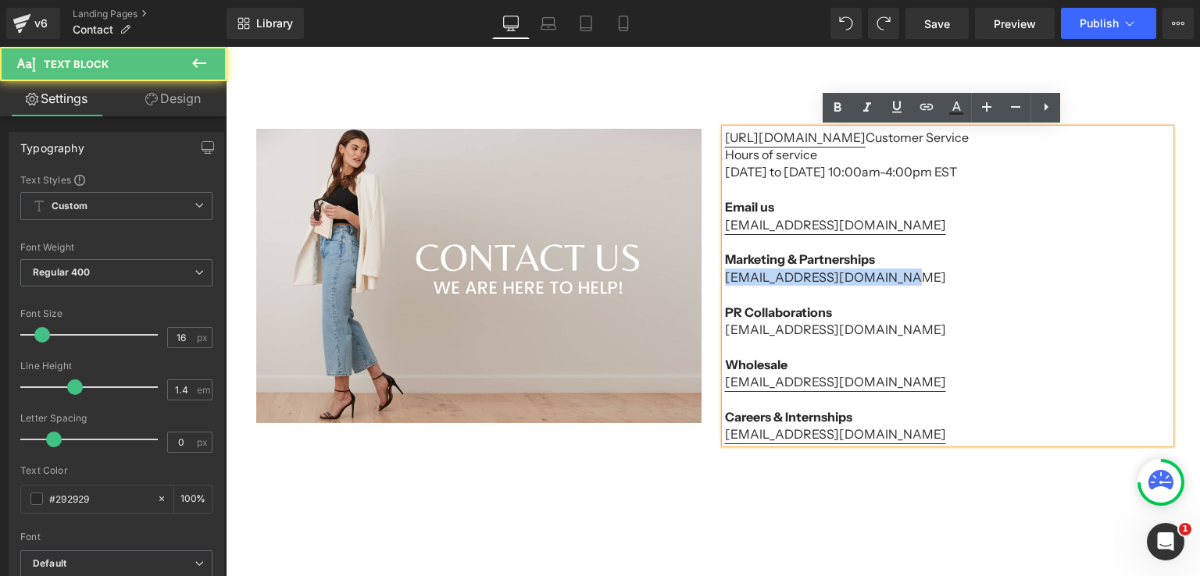
click at [881, 276] on p "[EMAIL_ADDRESS][DOMAIN_NAME]" at bounding box center [947, 277] width 445 height 17
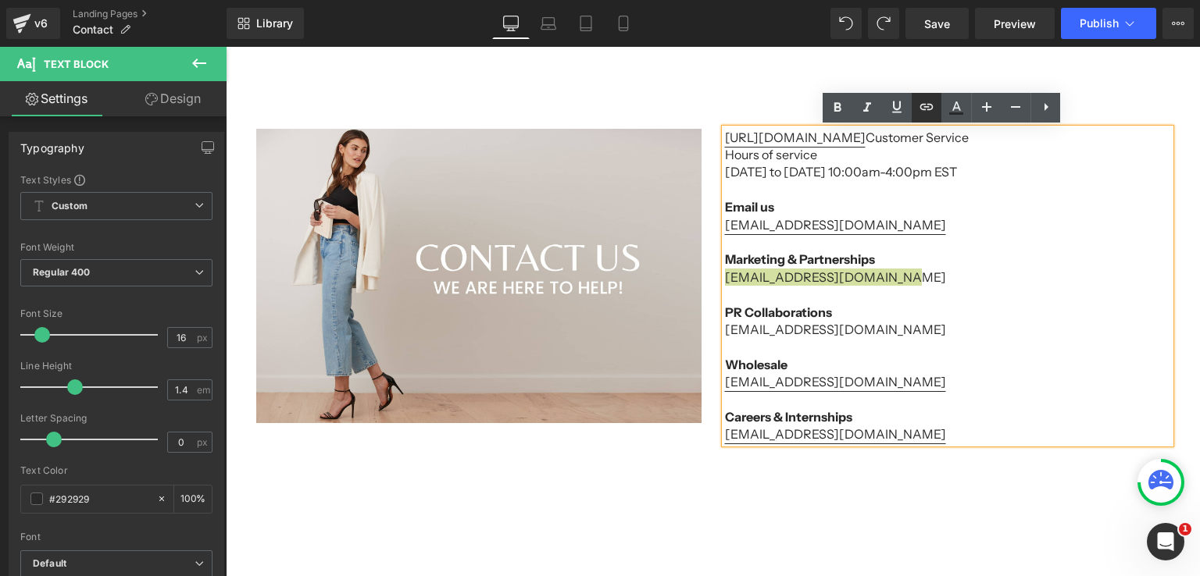
click at [929, 107] on icon at bounding box center [926, 107] width 19 height 19
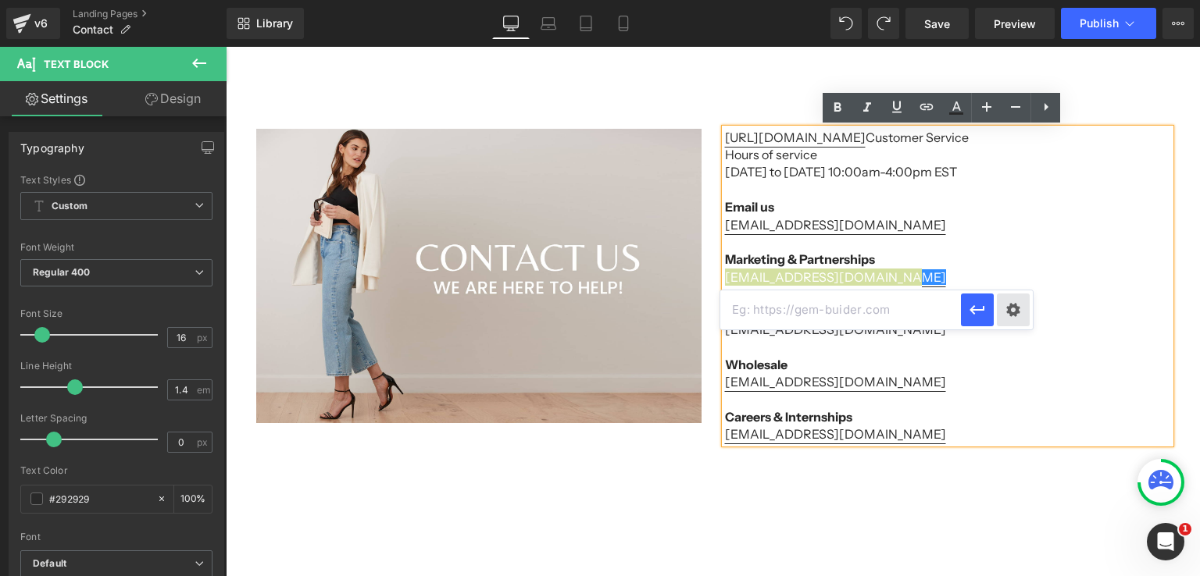
click at [1018, 0] on div "Text Color Highlight Color #333333 Edit or remove link: Edit - Unlink - Cancel" at bounding box center [600, 0] width 1200 height 0
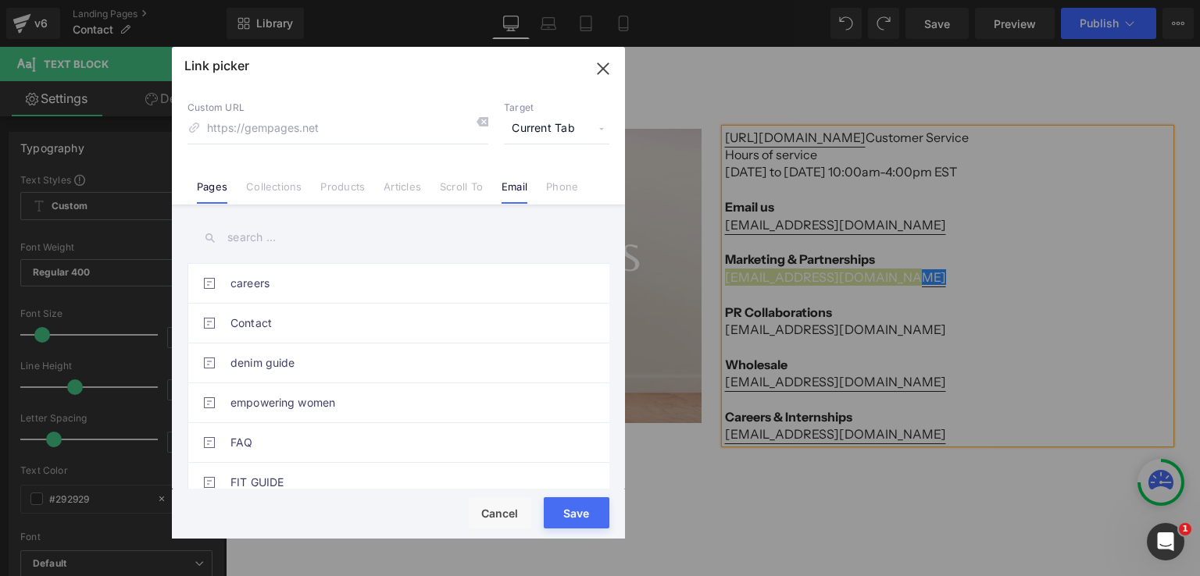
click at [499, 187] on li "Email" at bounding box center [514, 180] width 45 height 27
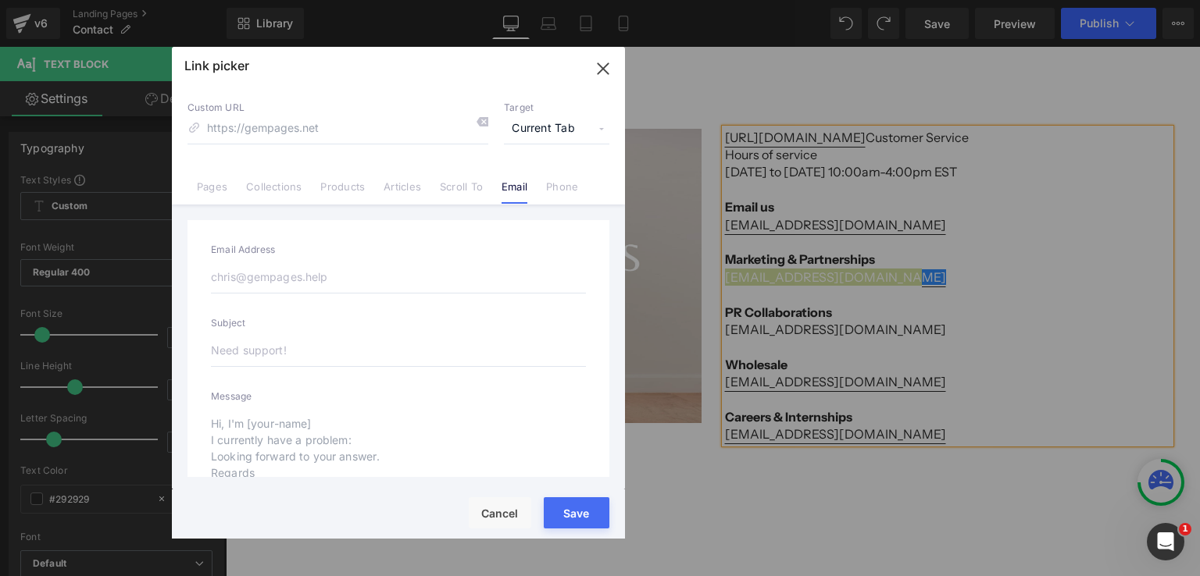
click at [365, 279] on input "email" at bounding box center [398, 277] width 375 height 33
paste input "[EMAIL_ADDRESS][DOMAIN_NAME]"
type input "[EMAIL_ADDRESS][DOMAIN_NAME]"
type input "mailto:[PERSON_NAME][EMAIL_ADDRESS][DOMAIN_NAME]"
type input "[EMAIL_ADDRESS][DOMAIN_NAME]"
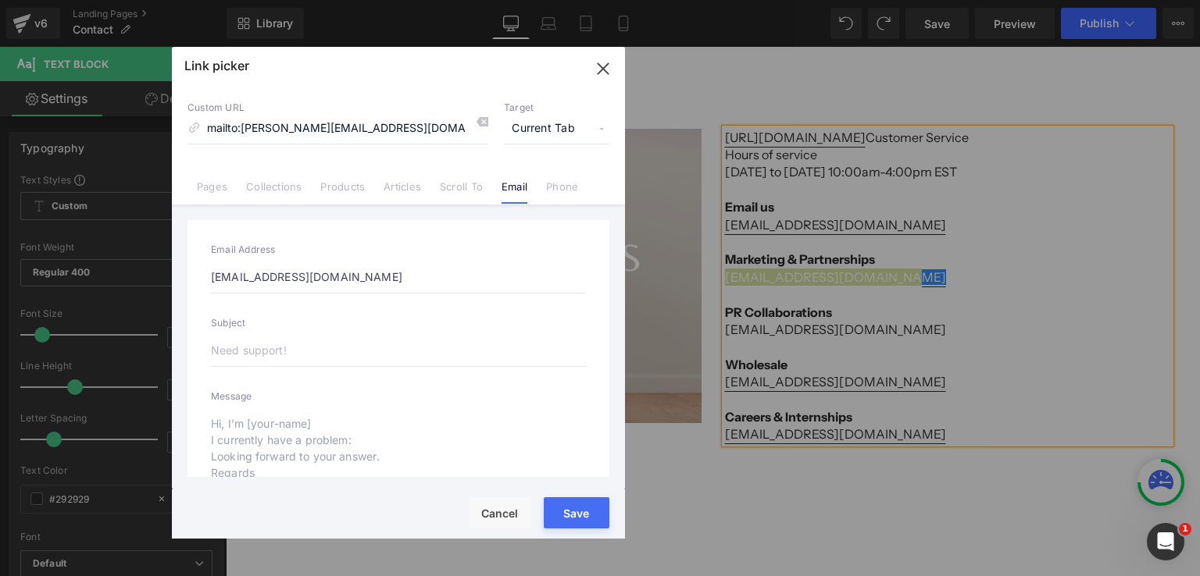
click at [568, 515] on div "Rendering Content" at bounding box center [600, 514] width 96 height 17
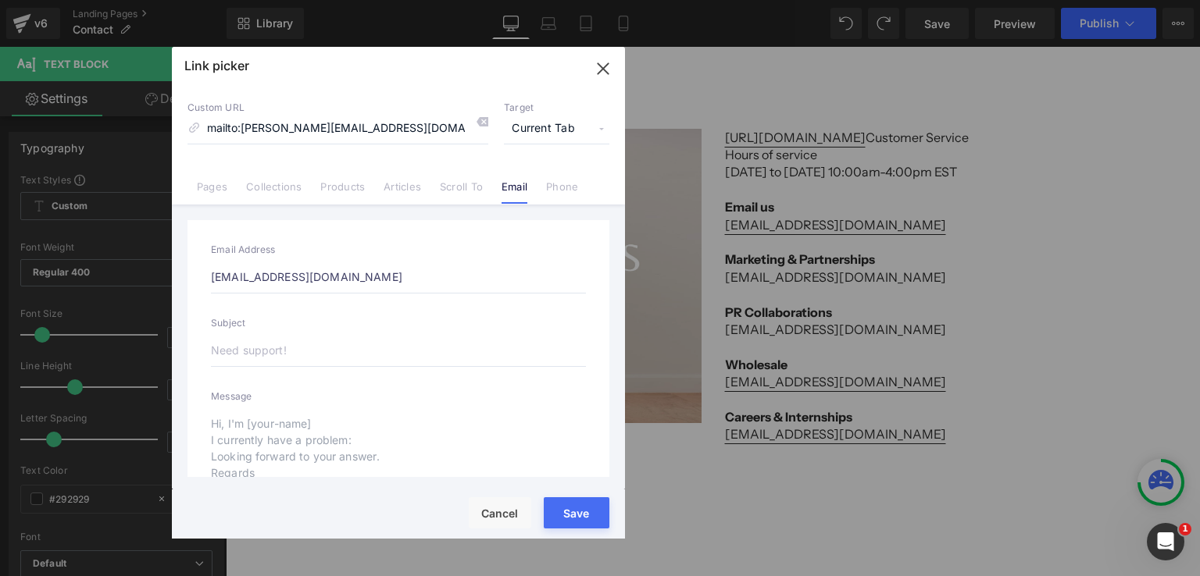
click at [586, 506] on div "Rendering Content" at bounding box center [600, 514] width 96 height 17
click at [378, 270] on input "[EMAIL_ADDRESS][DOMAIN_NAME]" at bounding box center [398, 277] width 375 height 33
click at [384, 118] on input "mailto:[PERSON_NAME][EMAIL_ADDRESS][DOMAIN_NAME]" at bounding box center [337, 129] width 301 height 30
click at [558, 0] on div "You are previewing how the will restyle your page. You can not edit Elements in…" at bounding box center [600, 0] width 1200 height 0
click at [575, 505] on button "Save" at bounding box center [577, 512] width 66 height 31
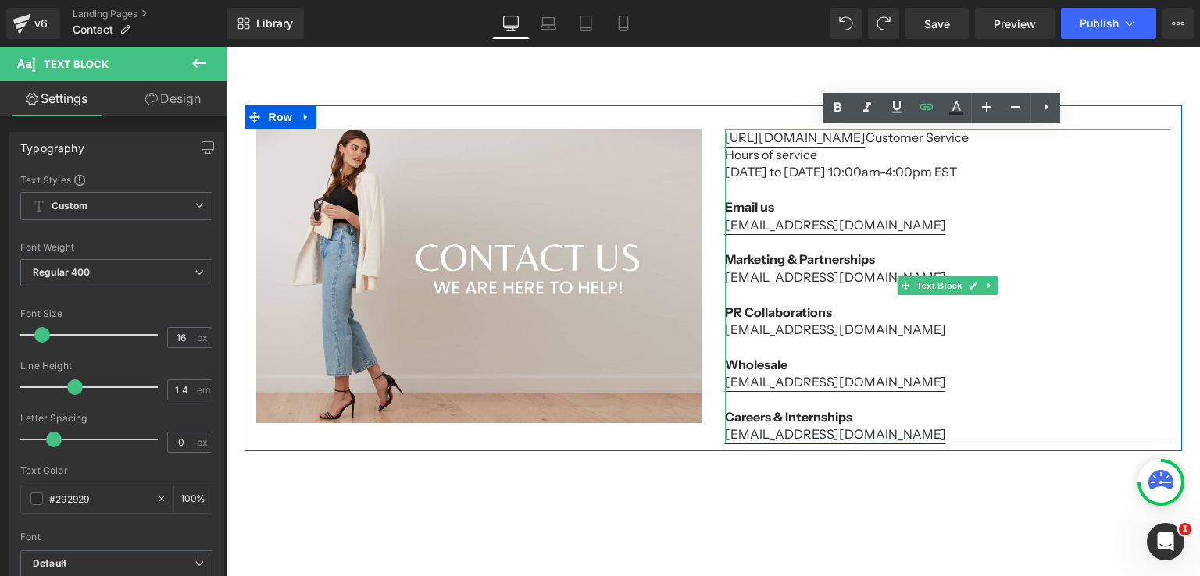
click at [854, 287] on p at bounding box center [947, 294] width 445 height 17
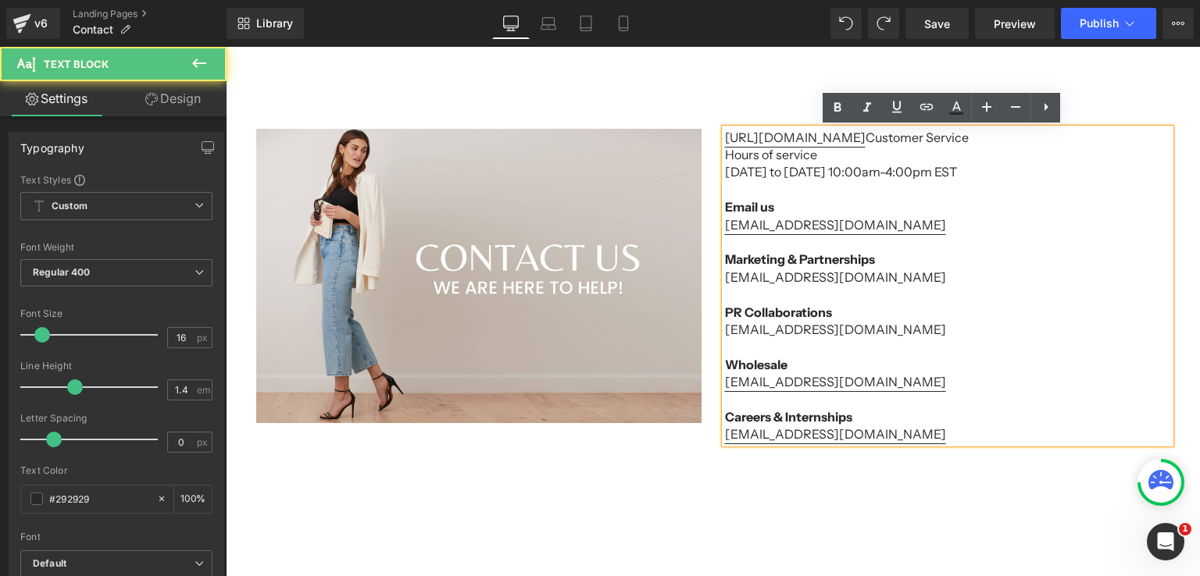
click at [874, 276] on p "[EMAIL_ADDRESS][DOMAIN_NAME]" at bounding box center [947, 277] width 445 height 17
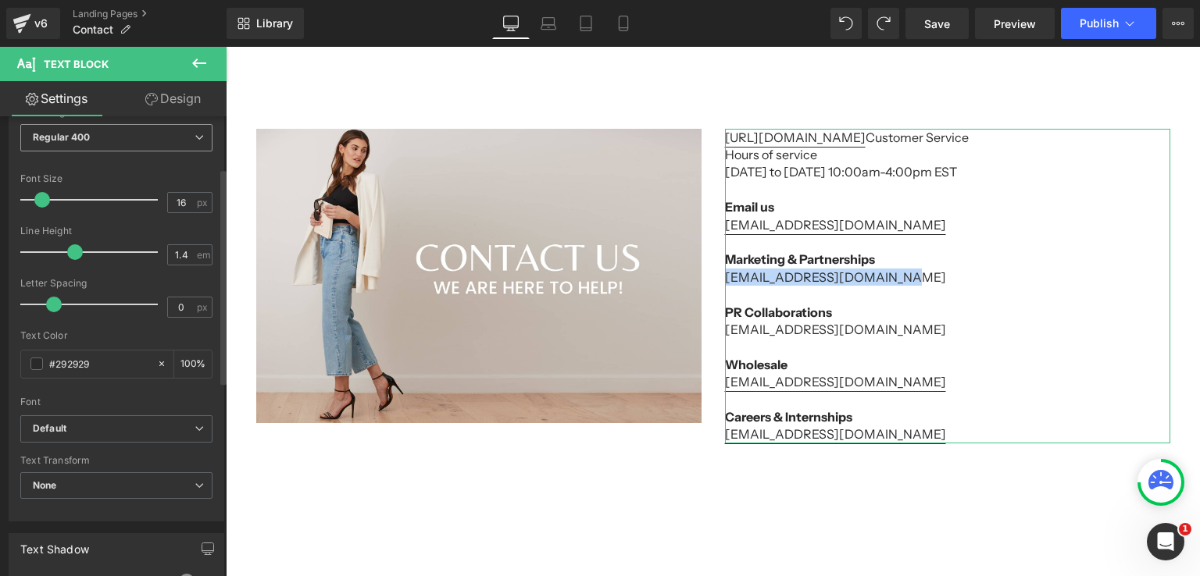
scroll to position [0, 0]
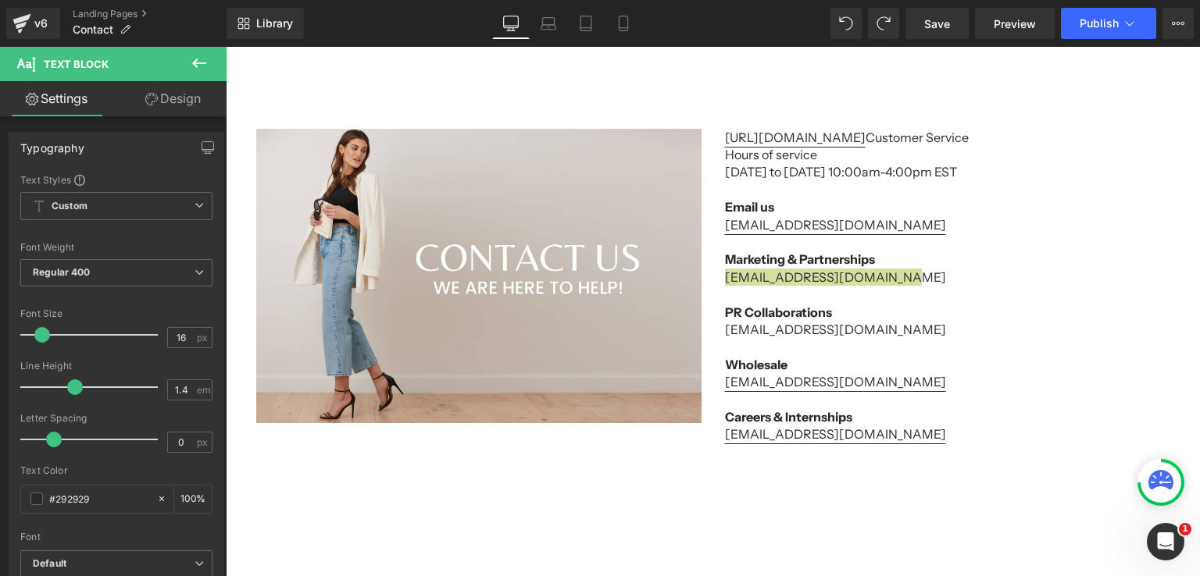
click at [195, 62] on icon at bounding box center [199, 63] width 14 height 9
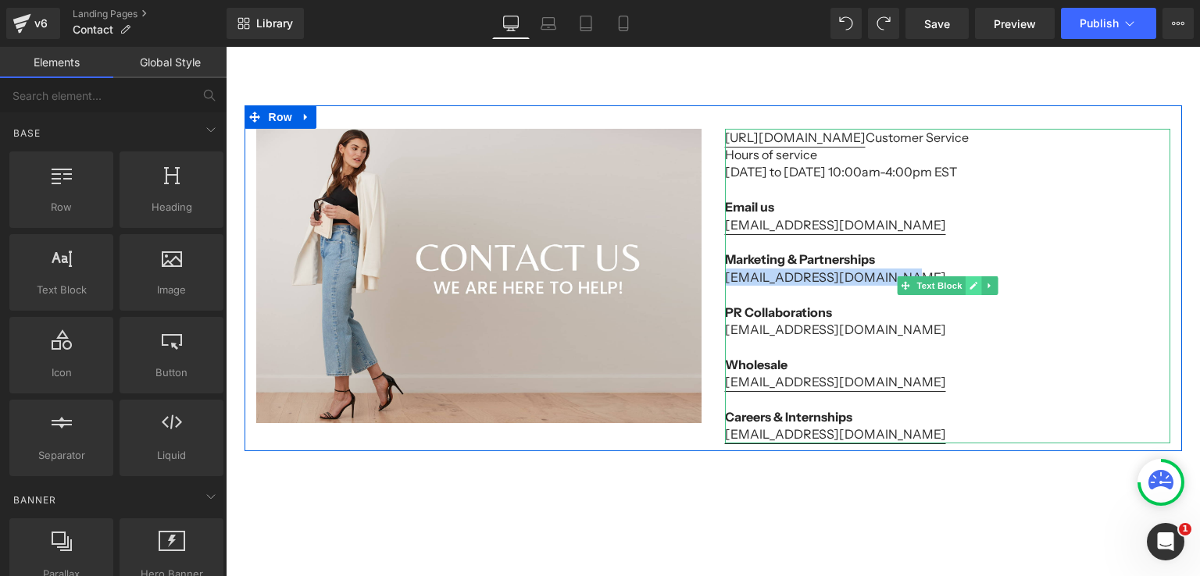
click at [968, 283] on icon at bounding box center [972, 285] width 9 height 9
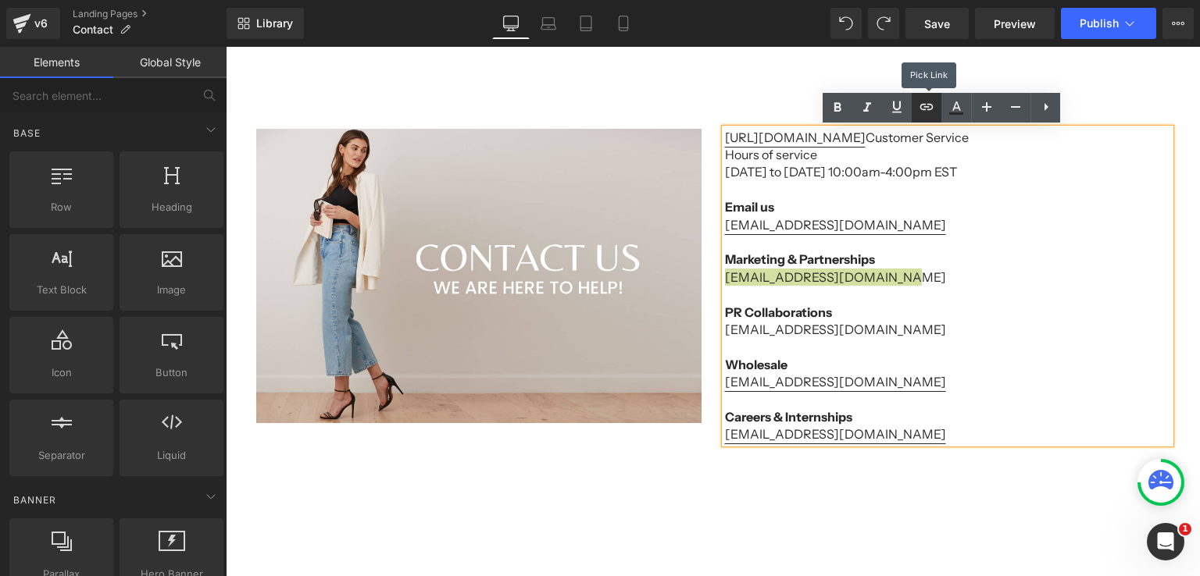
click at [933, 113] on icon at bounding box center [926, 107] width 19 height 19
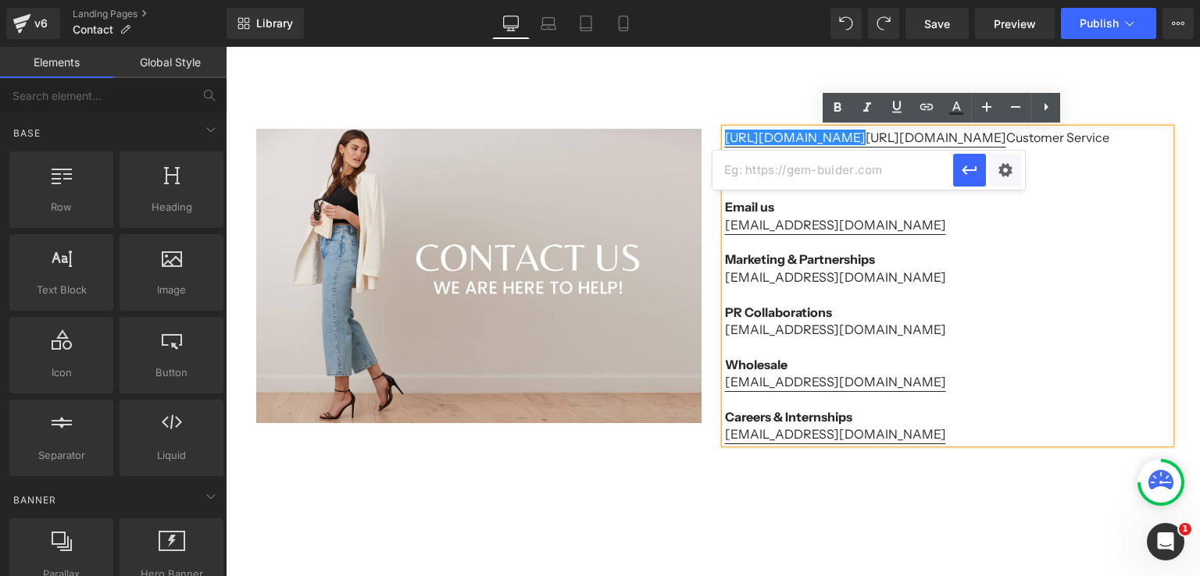
click at [875, 173] on input "text" at bounding box center [832, 170] width 241 height 39
paste input "[EMAIL_ADDRESS][DOMAIN_NAME]"
type input "[EMAIL_ADDRESS][DOMAIN_NAME]"
click at [972, 167] on icon "button" at bounding box center [969, 170] width 19 height 19
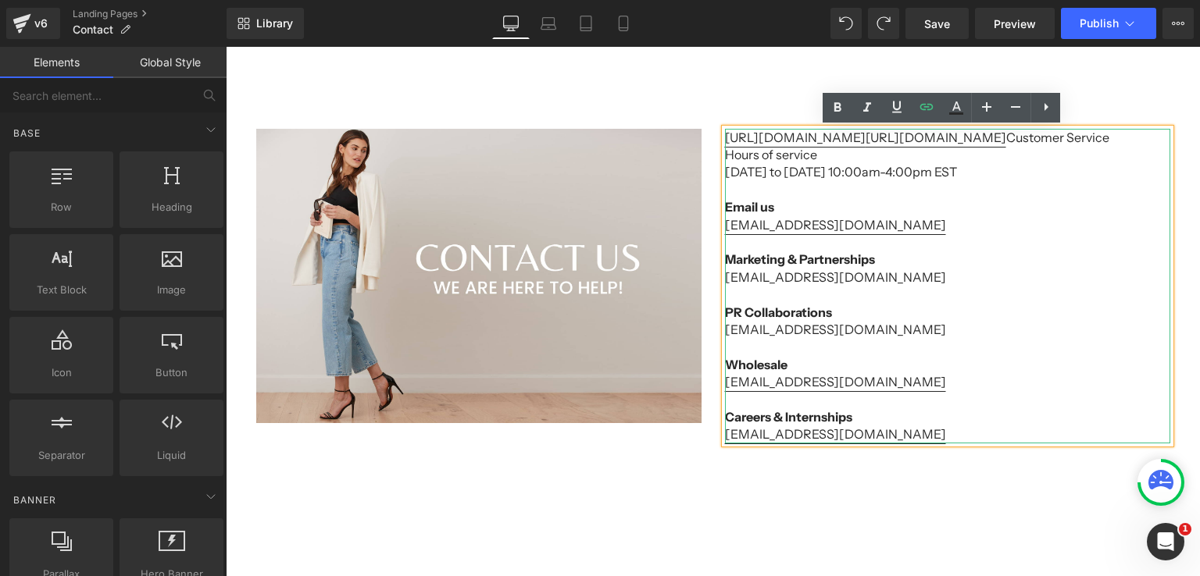
click at [928, 215] on p "Email us info@yogajeans.ca" at bounding box center [947, 215] width 445 height 35
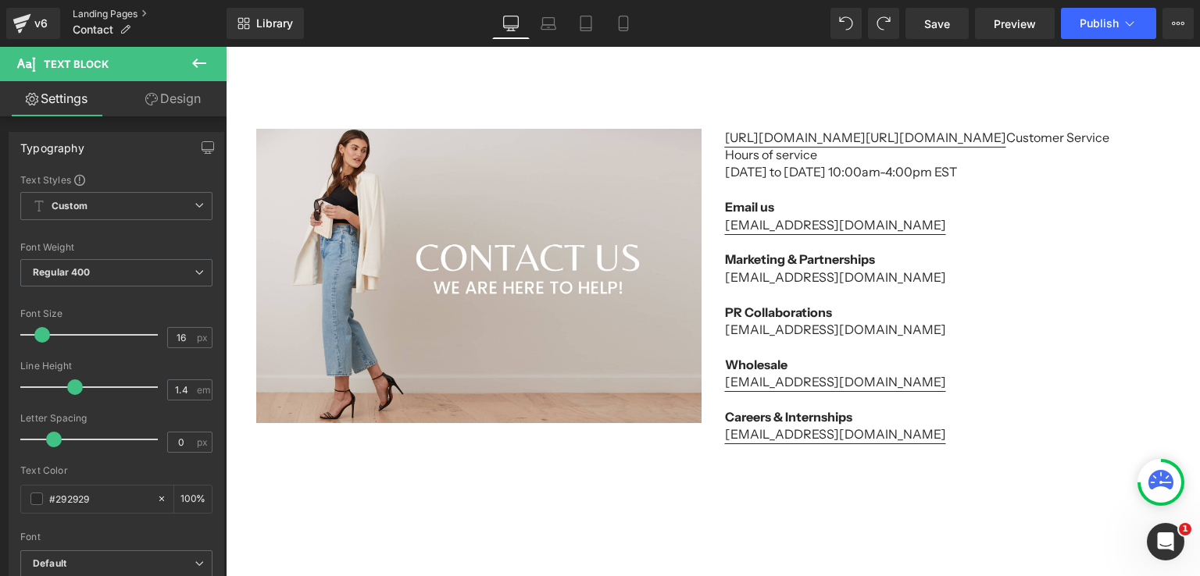
click at [131, 11] on link "Landing Pages" at bounding box center [150, 14] width 154 height 12
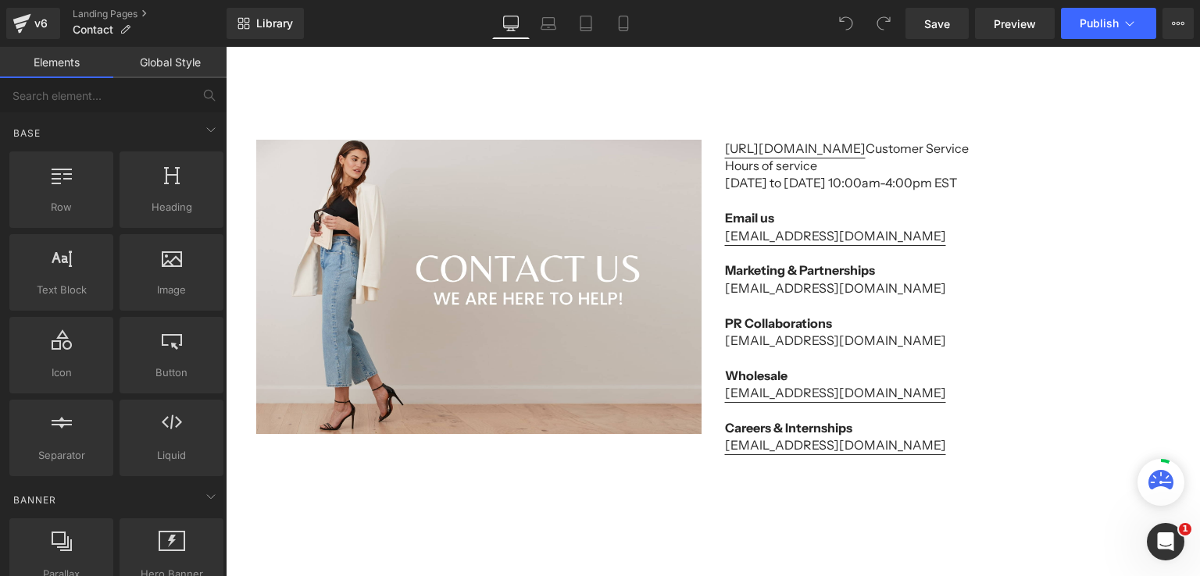
scroll to position [234, 0]
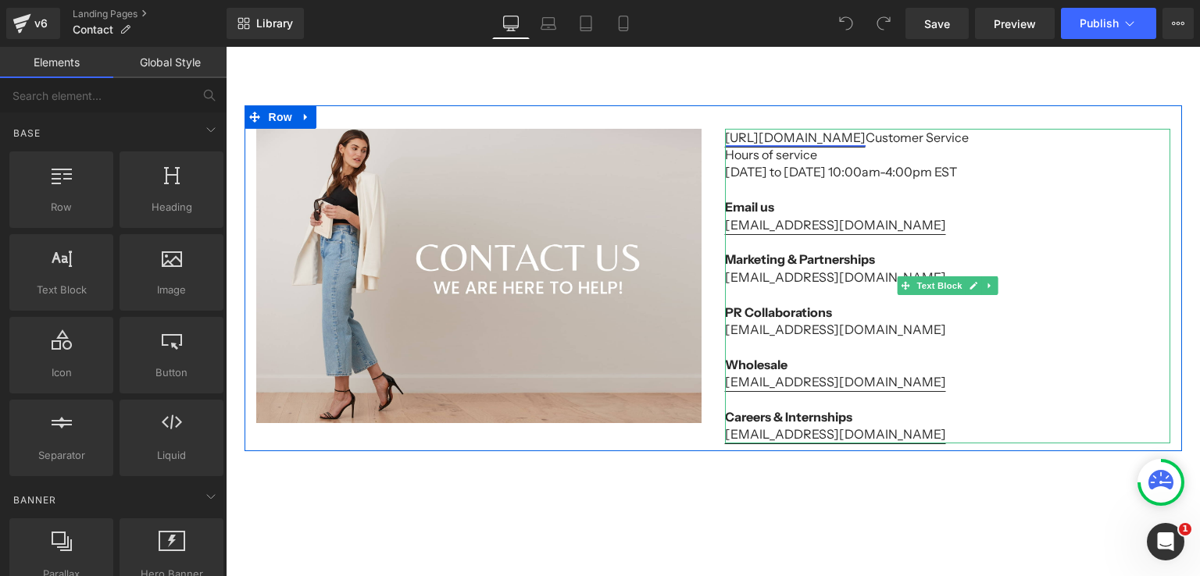
click at [850, 138] on link "[URL][DOMAIN_NAME]" at bounding box center [795, 138] width 141 height 16
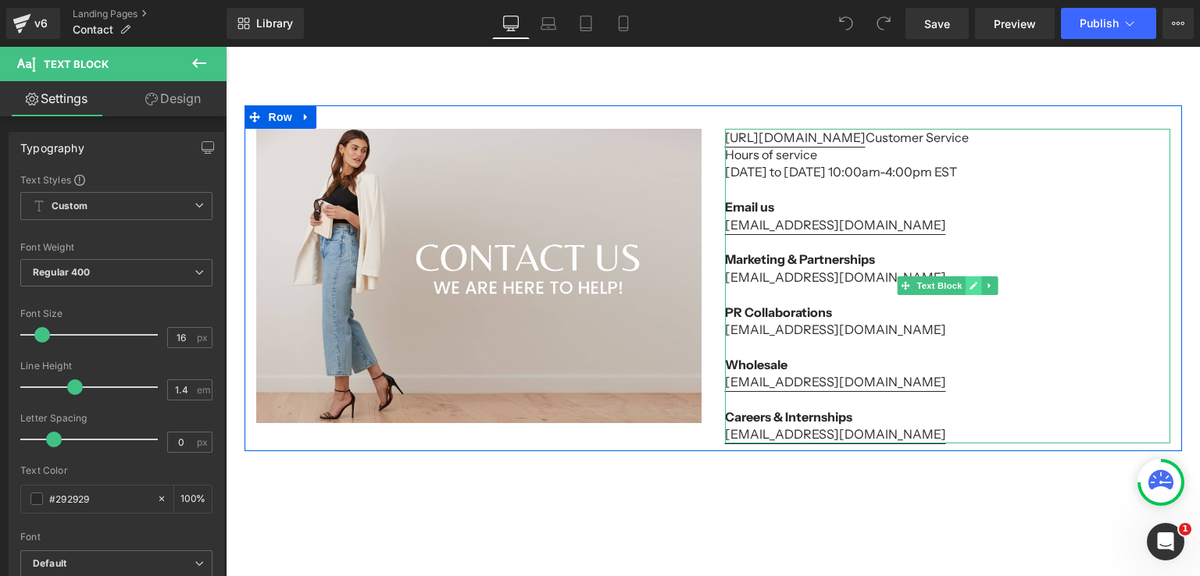
click at [968, 288] on icon at bounding box center [972, 285] width 9 height 9
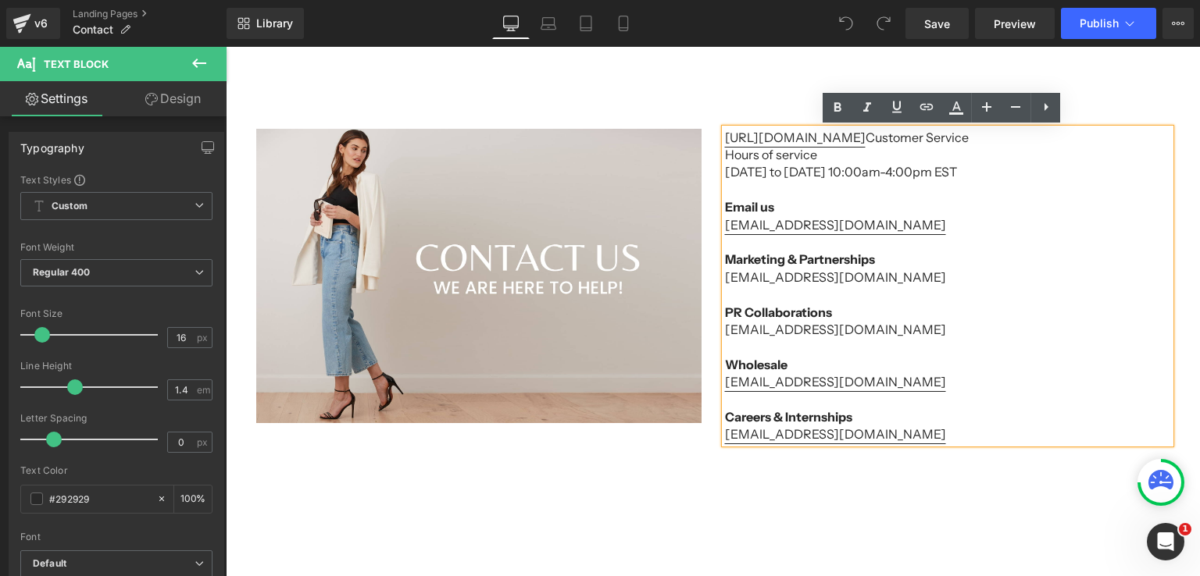
click at [858, 141] on p "[URL][DOMAIN_NAME] Customer Service" at bounding box center [947, 137] width 445 height 17
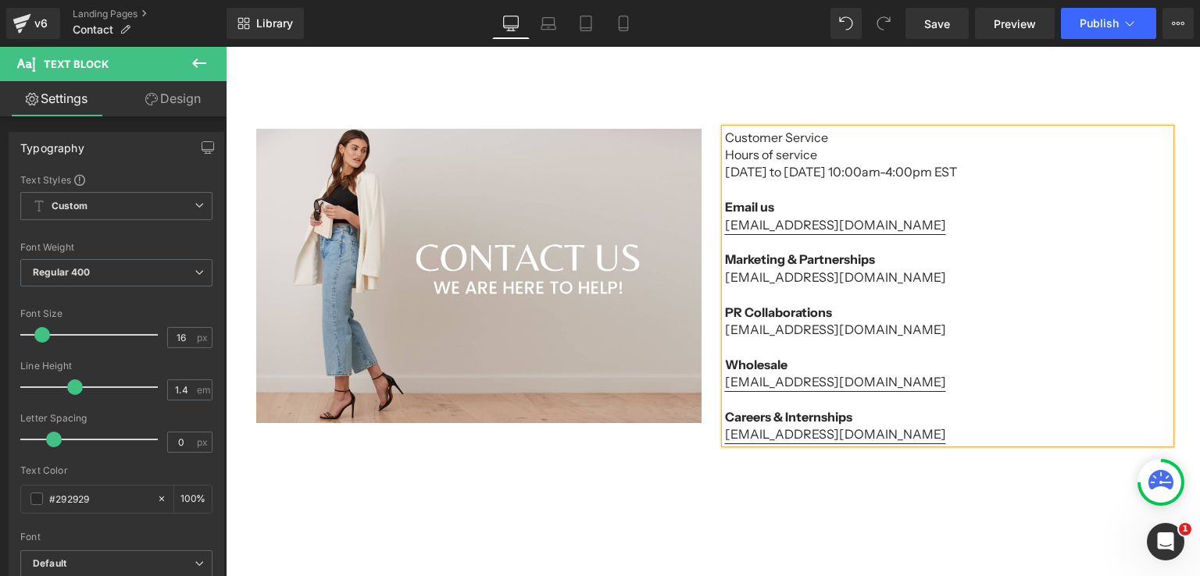
click at [852, 277] on p "[EMAIL_ADDRESS][DOMAIN_NAME]" at bounding box center [947, 277] width 445 height 17
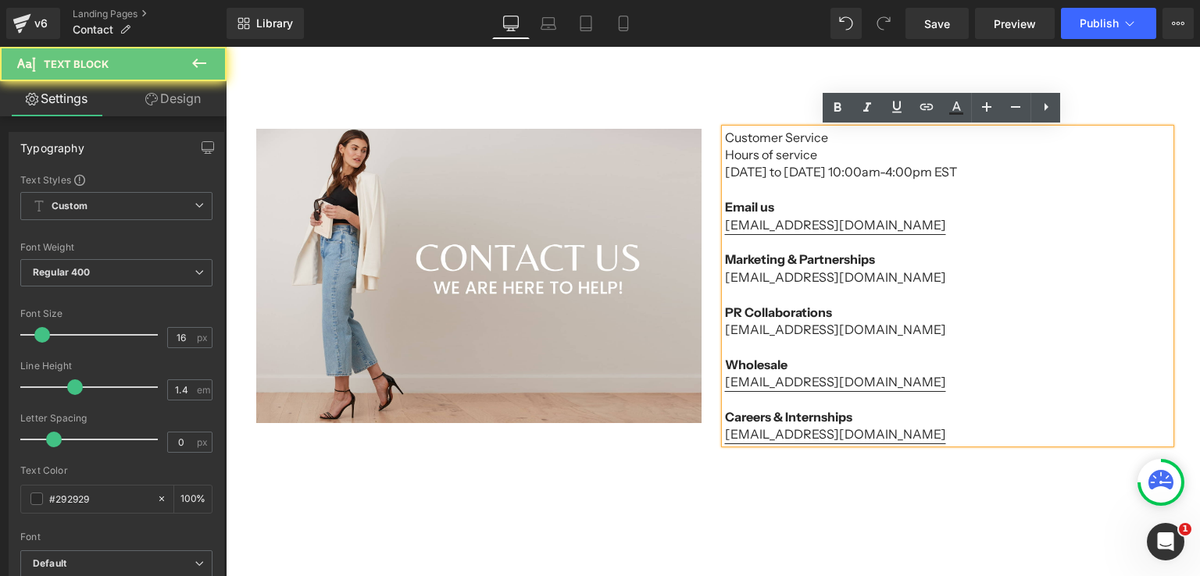
click at [881, 276] on p "[EMAIL_ADDRESS][DOMAIN_NAME]" at bounding box center [947, 277] width 445 height 17
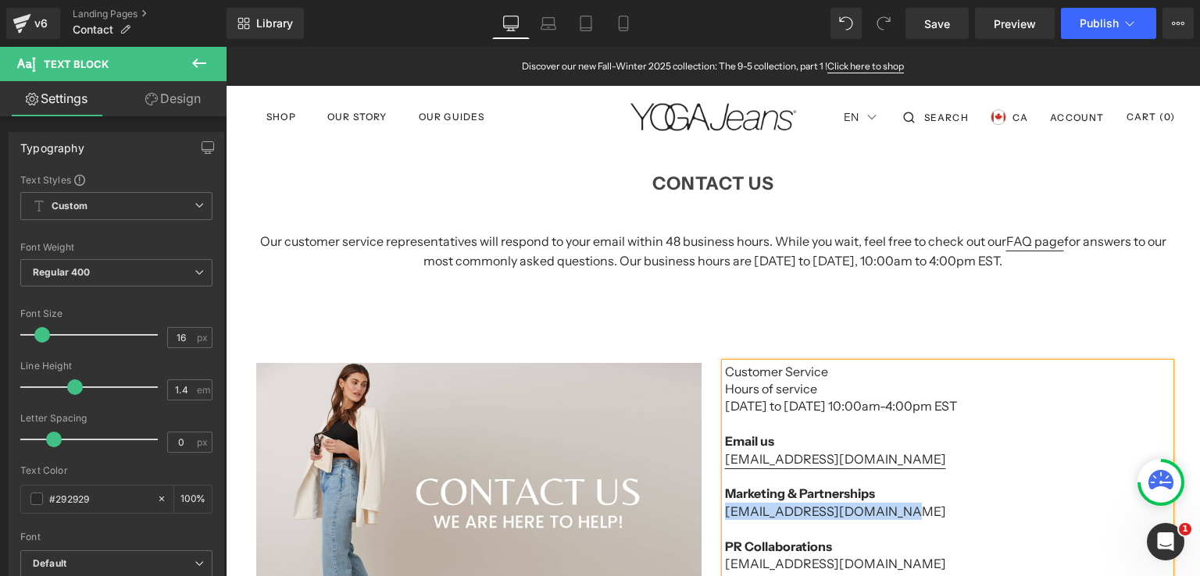
scroll to position [312, 0]
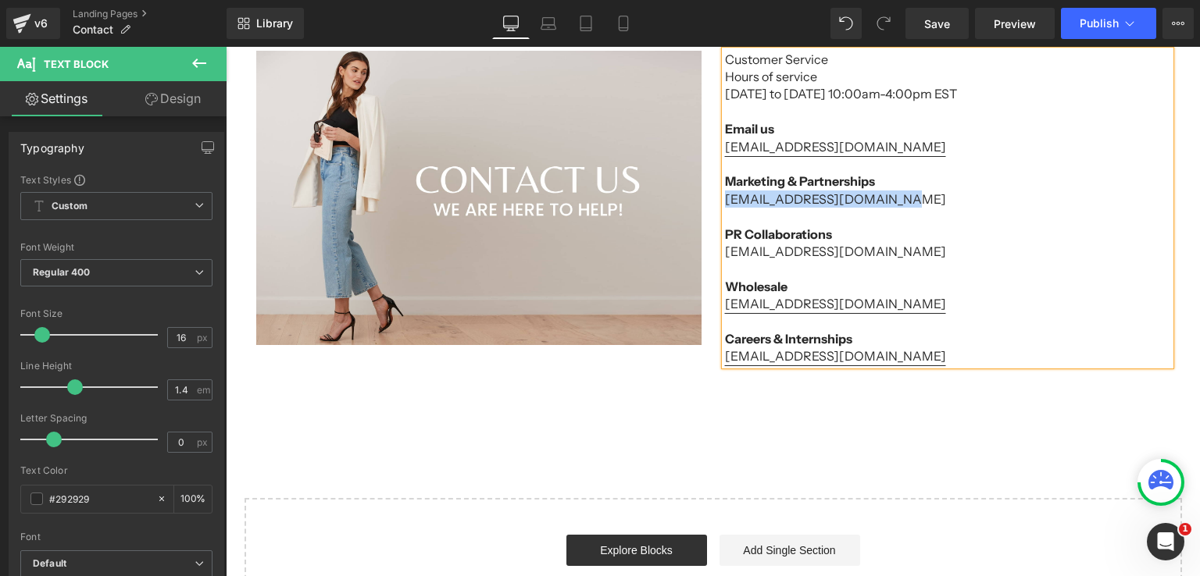
click at [734, 205] on p "[EMAIL_ADDRESS][DOMAIN_NAME]" at bounding box center [947, 199] width 445 height 17
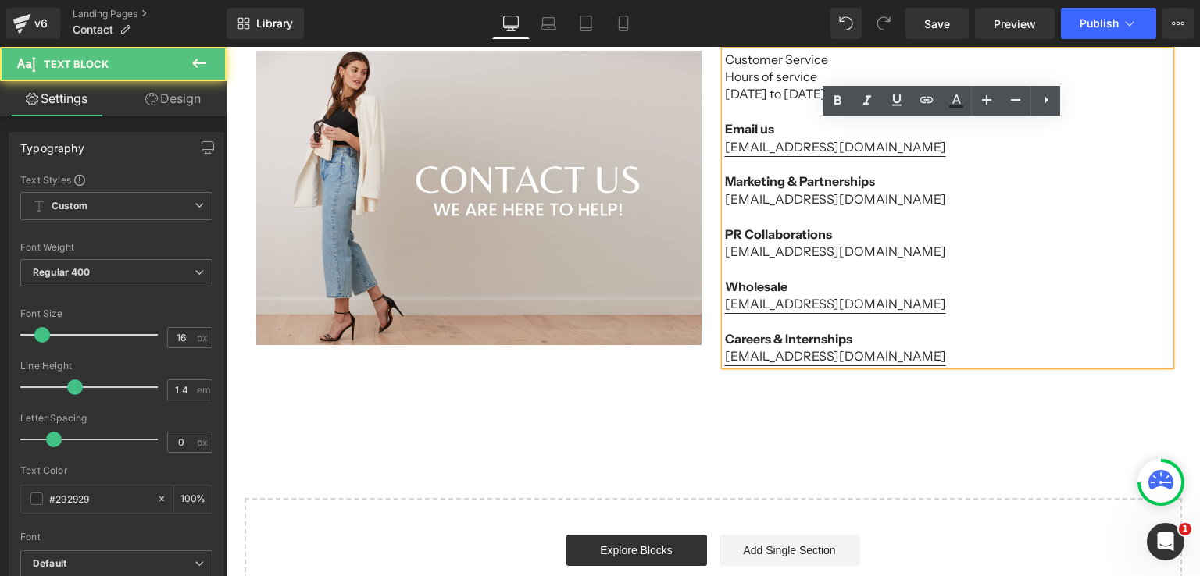
click at [725, 201] on p "[EMAIL_ADDRESS][DOMAIN_NAME]" at bounding box center [947, 199] width 445 height 17
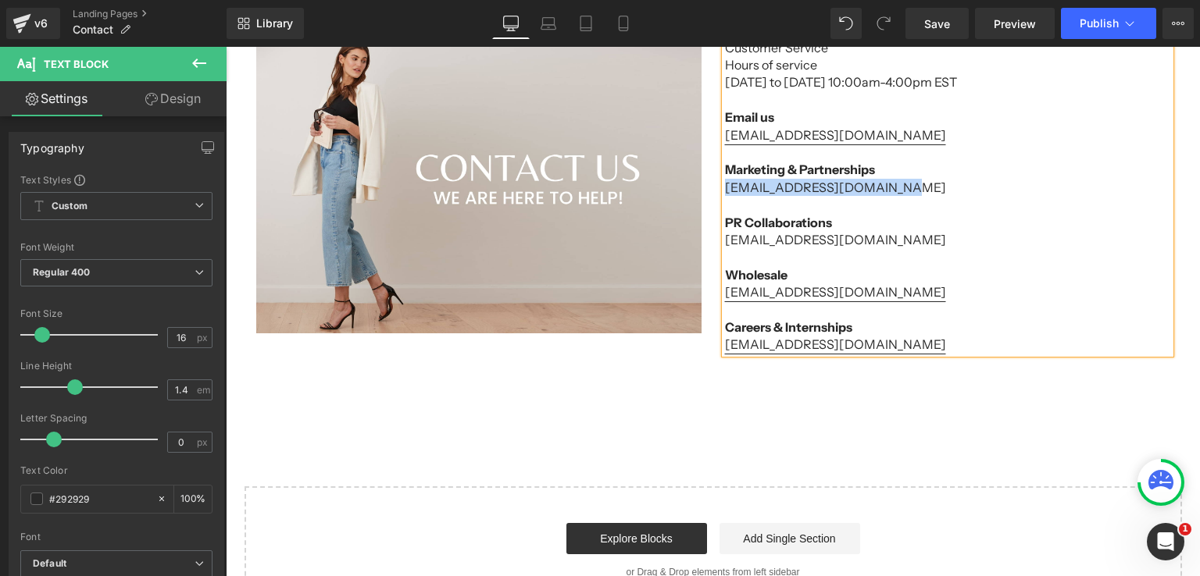
scroll to position [234, 0]
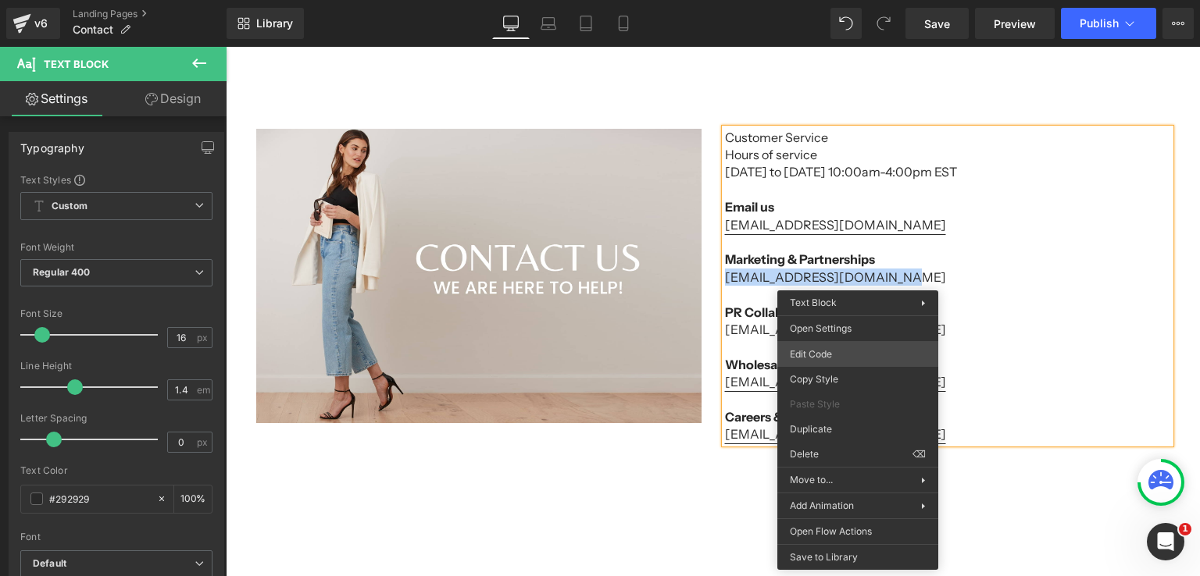
click at [838, 0] on div "You are previewing how the will restyle your page. You can not edit Elements in…" at bounding box center [600, 0] width 1200 height 0
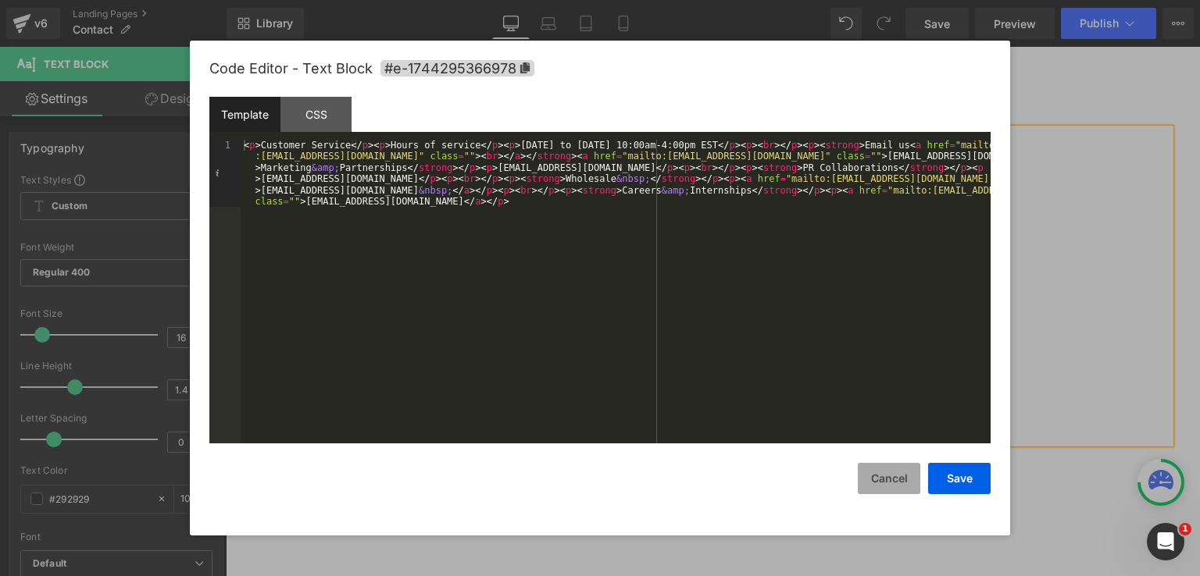
click at [885, 476] on button "Cancel" at bounding box center [888, 478] width 62 height 31
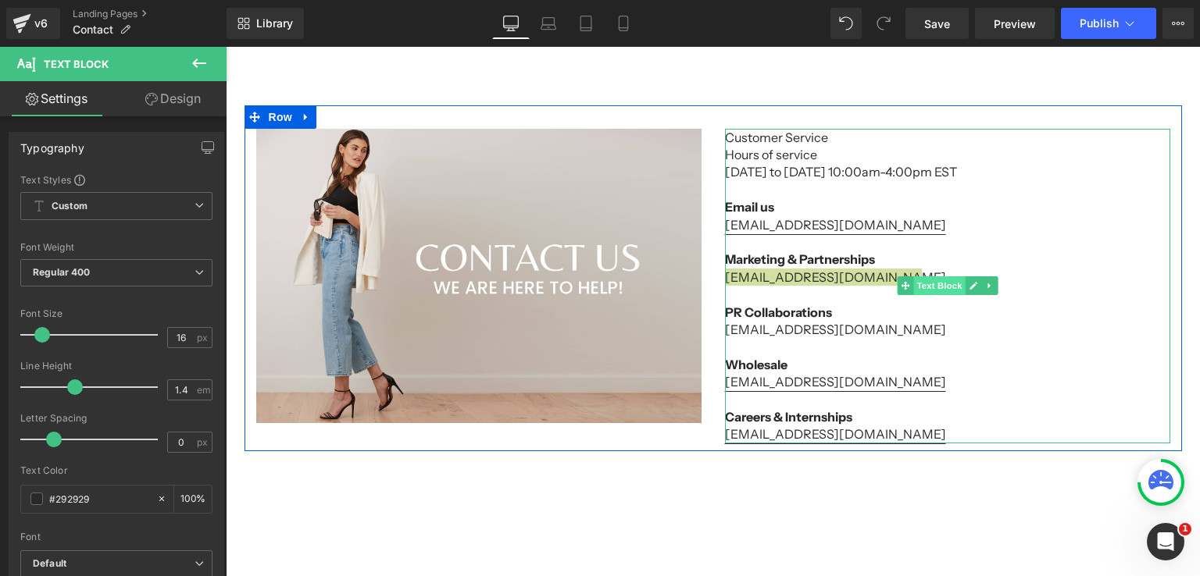
click at [938, 285] on span "Text Block" at bounding box center [939, 285] width 52 height 19
click at [968, 287] on icon at bounding box center [972, 285] width 9 height 9
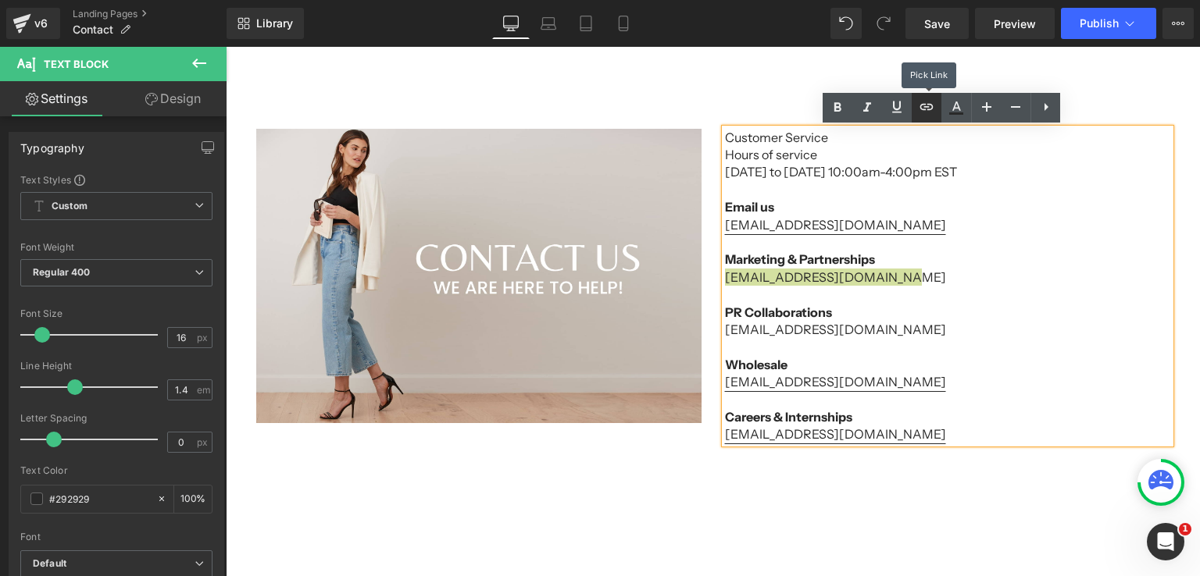
click at [925, 104] on icon at bounding box center [926, 106] width 13 height 6
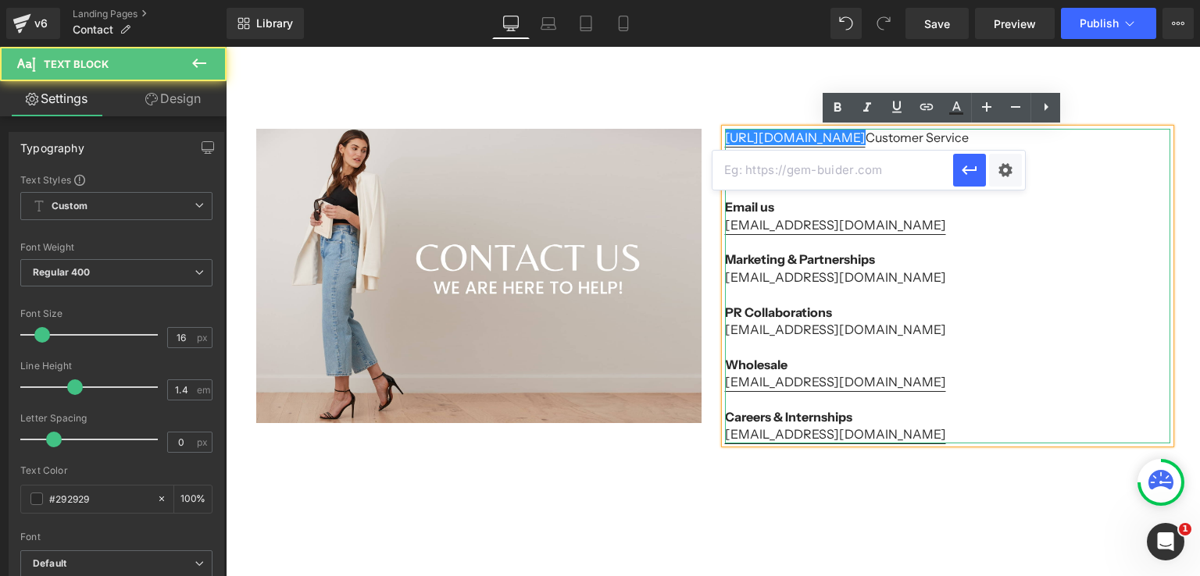
click at [1028, 237] on p at bounding box center [947, 242] width 445 height 17
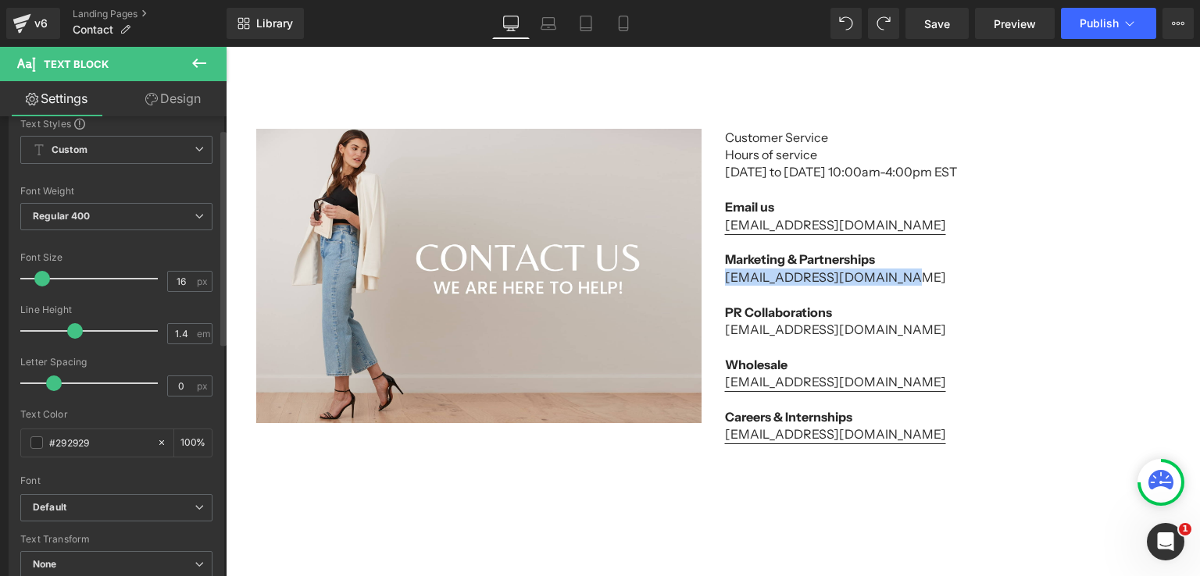
scroll to position [0, 0]
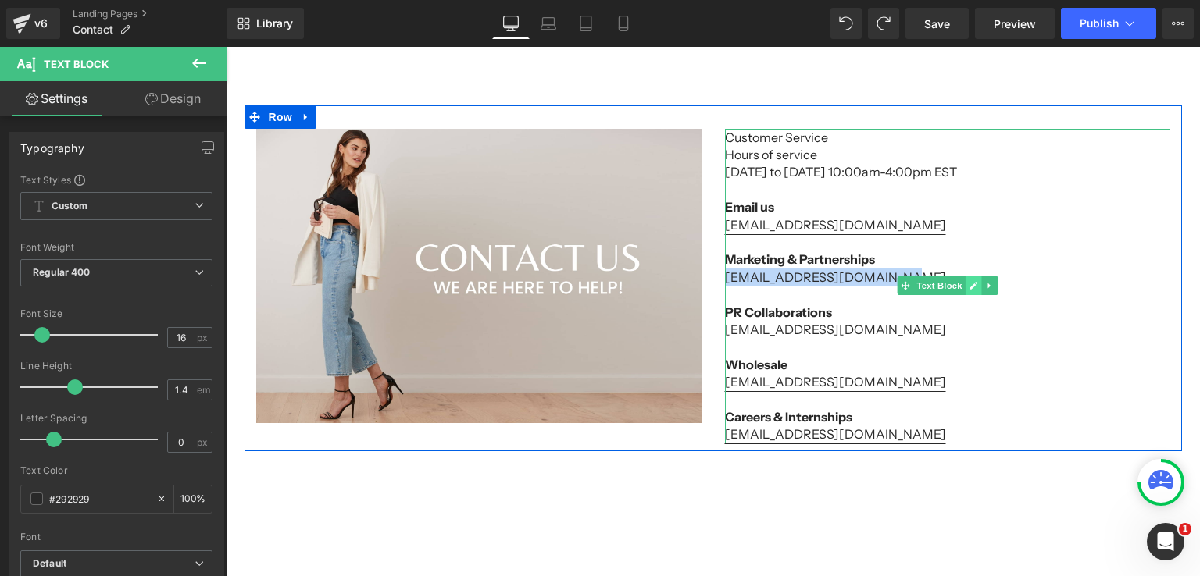
click at [969, 288] on icon at bounding box center [973, 286] width 8 height 8
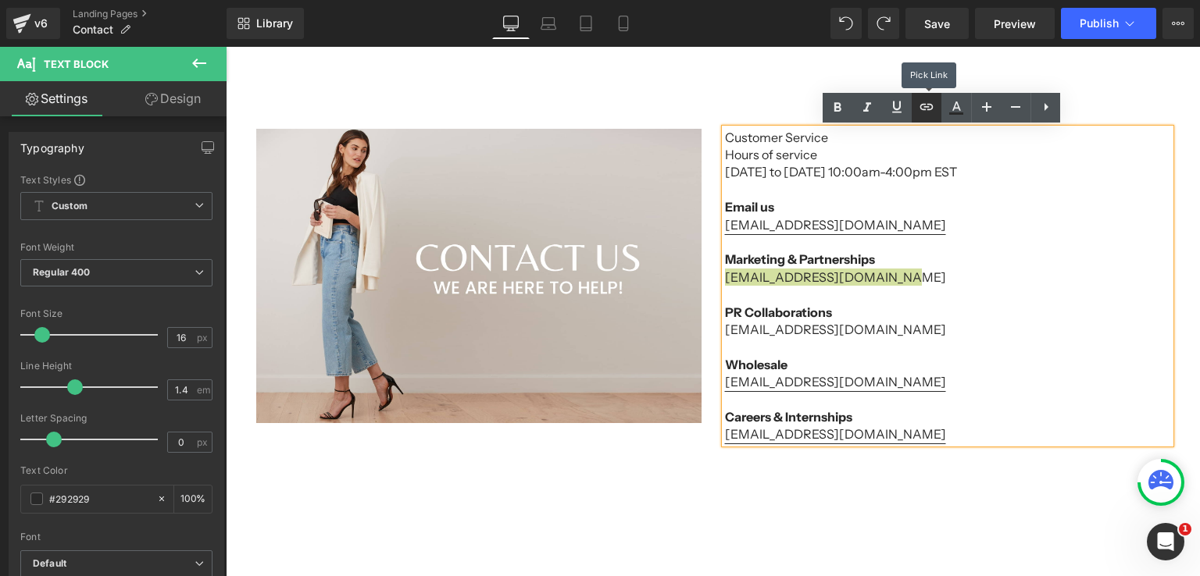
click at [925, 111] on icon at bounding box center [926, 107] width 19 height 19
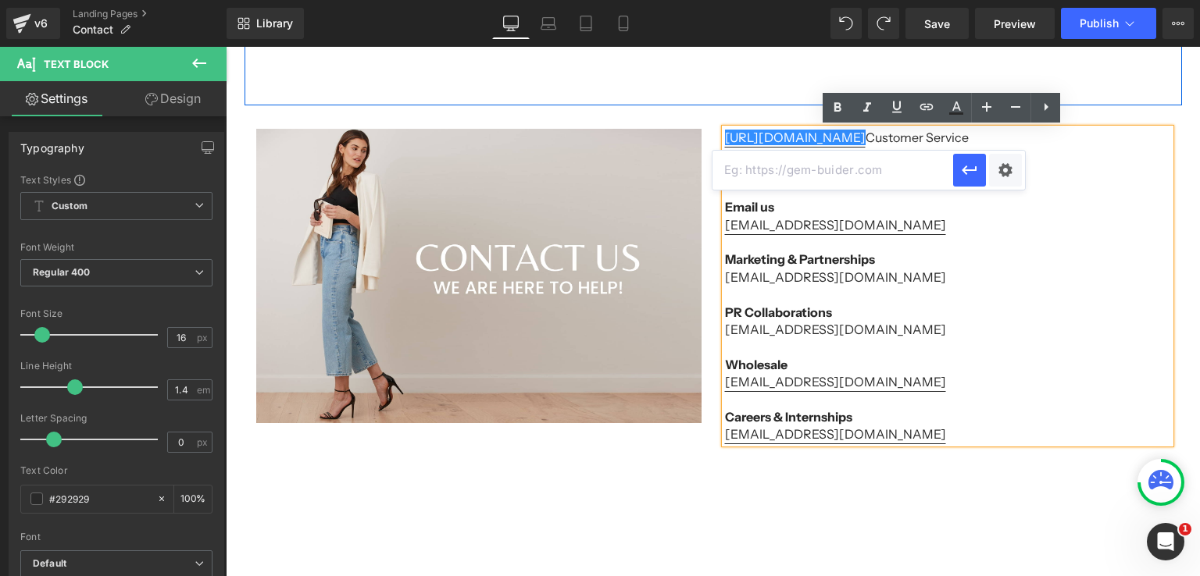
click at [719, 99] on div "contact us Heading Our customer service representatives will respond to your em…" at bounding box center [712, 9] width 937 height 191
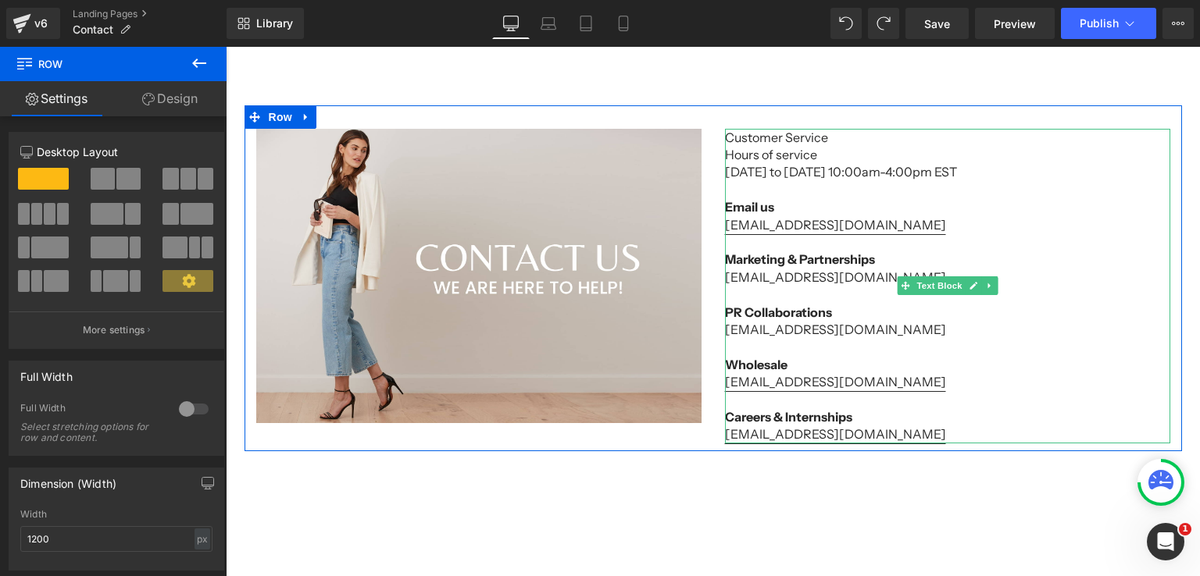
click at [849, 336] on p "[EMAIL_ADDRESS][DOMAIN_NAME]" at bounding box center [947, 329] width 445 height 17
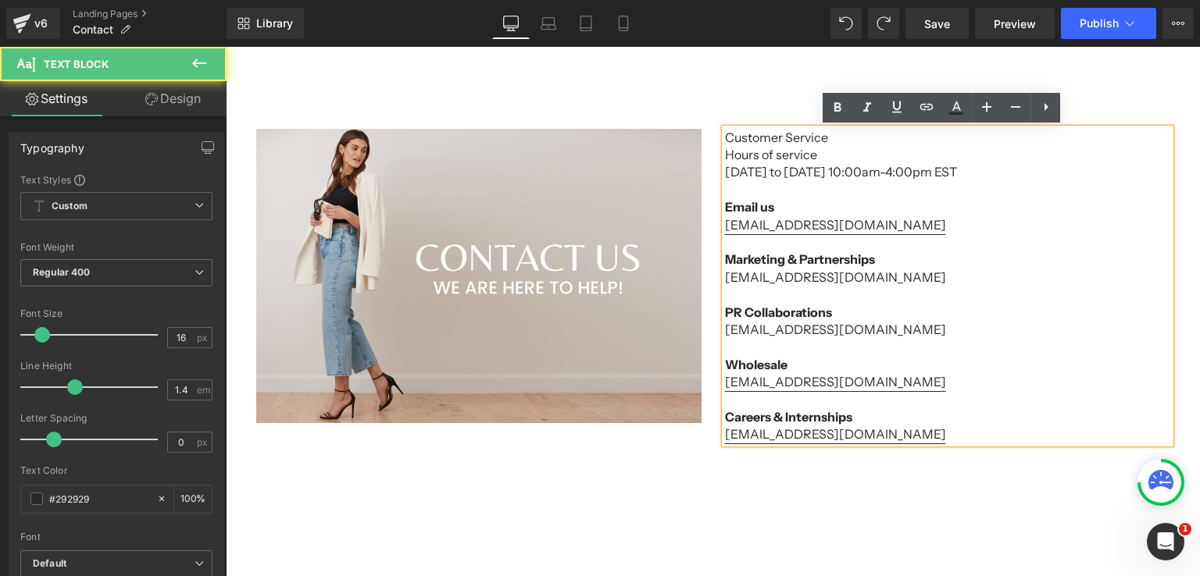
click at [853, 330] on p "[EMAIL_ADDRESS][DOMAIN_NAME]" at bounding box center [947, 329] width 445 height 17
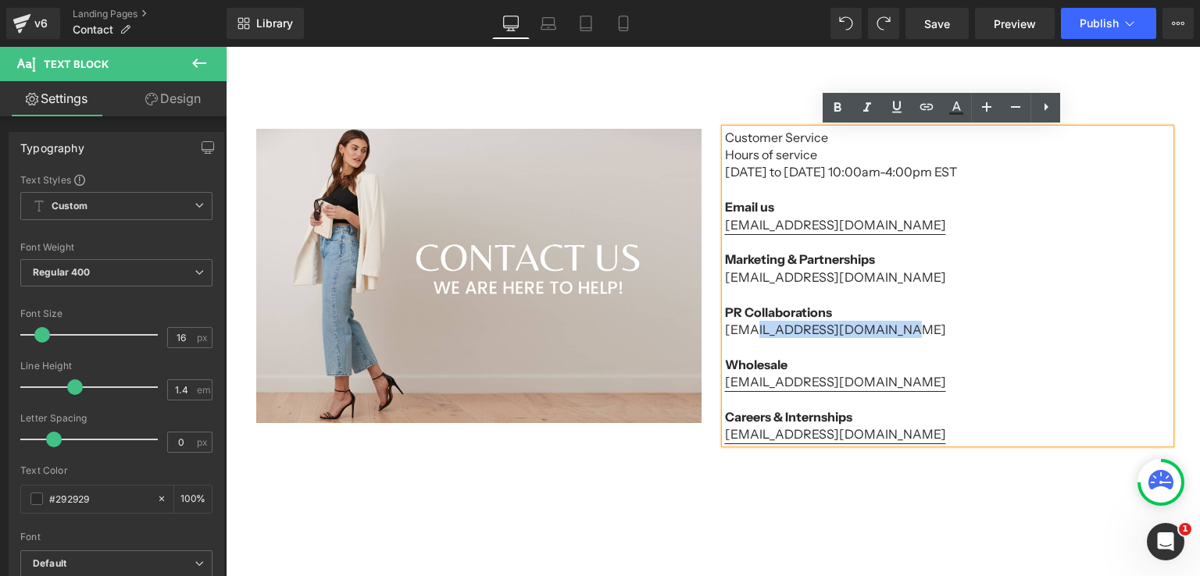
drag, startPoint x: 875, startPoint y: 330, endPoint x: 743, endPoint y: 328, distance: 131.2
click at [743, 328] on p "[EMAIL_ADDRESS][DOMAIN_NAME]" at bounding box center [947, 329] width 445 height 17
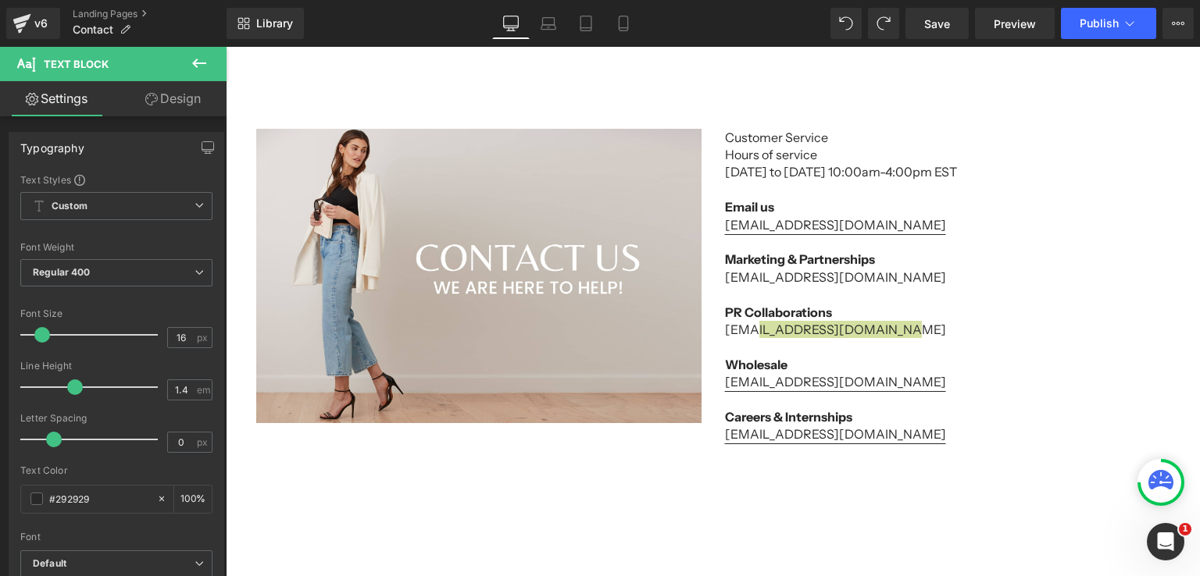
click at [192, 61] on icon at bounding box center [199, 63] width 19 height 19
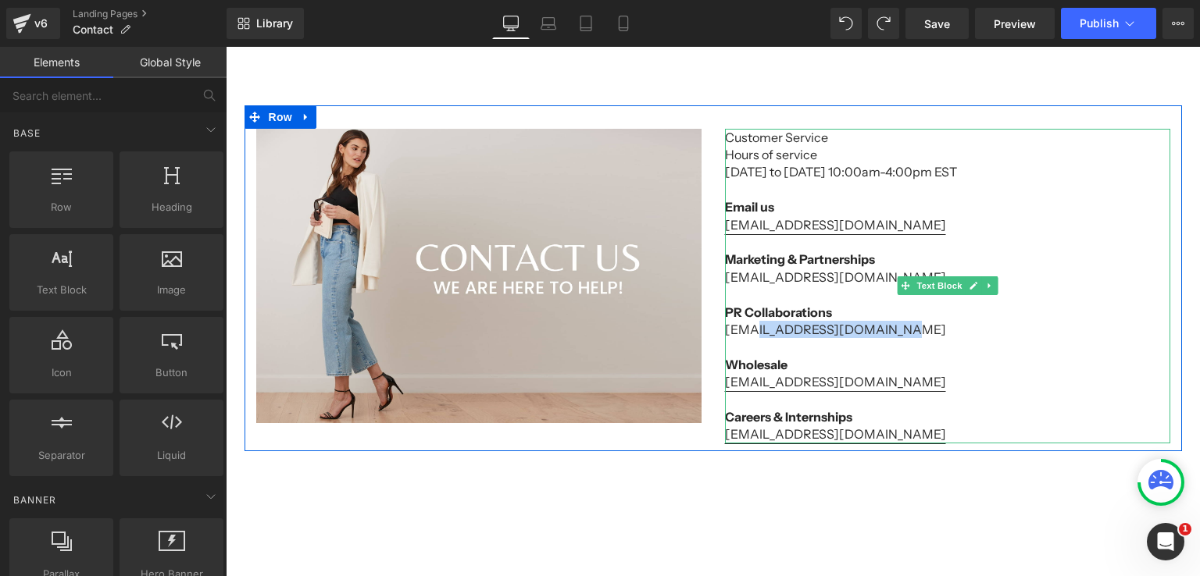
click at [847, 332] on p "[EMAIL_ADDRESS][DOMAIN_NAME]" at bounding box center [947, 329] width 445 height 17
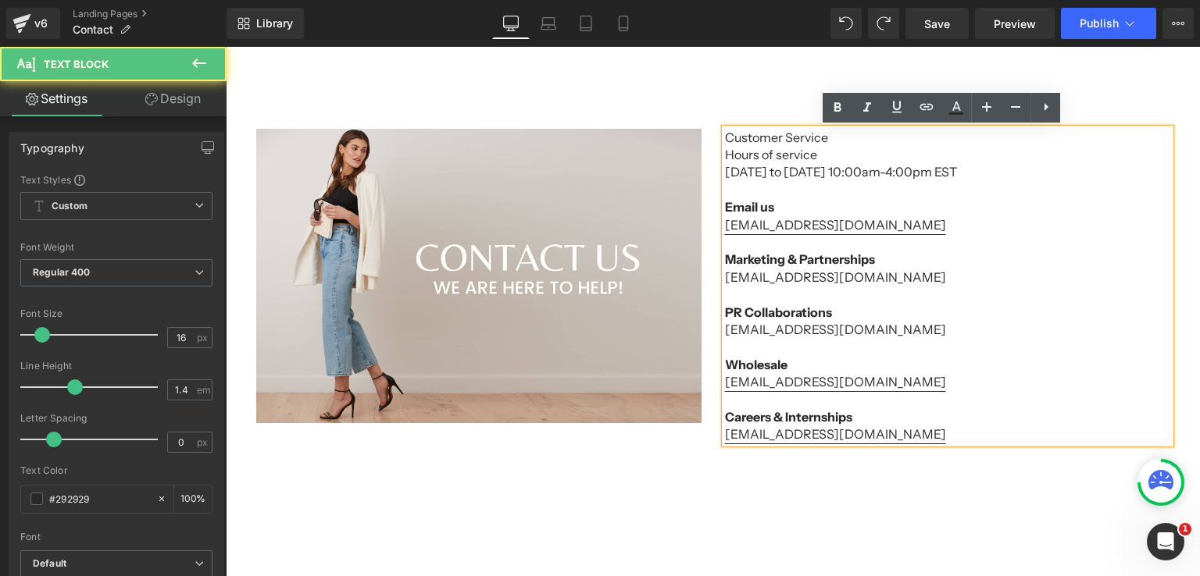
click at [834, 275] on p "[EMAIL_ADDRESS][DOMAIN_NAME]" at bounding box center [947, 277] width 445 height 17
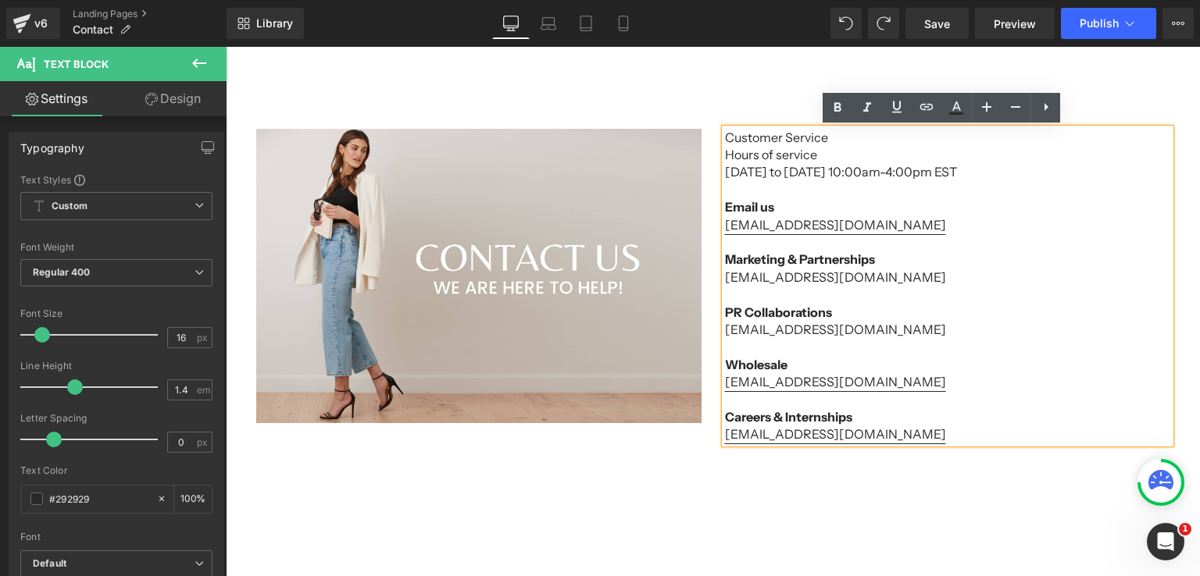
click at [790, 321] on p "[EMAIL_ADDRESS][DOMAIN_NAME]" at bounding box center [947, 329] width 445 height 17
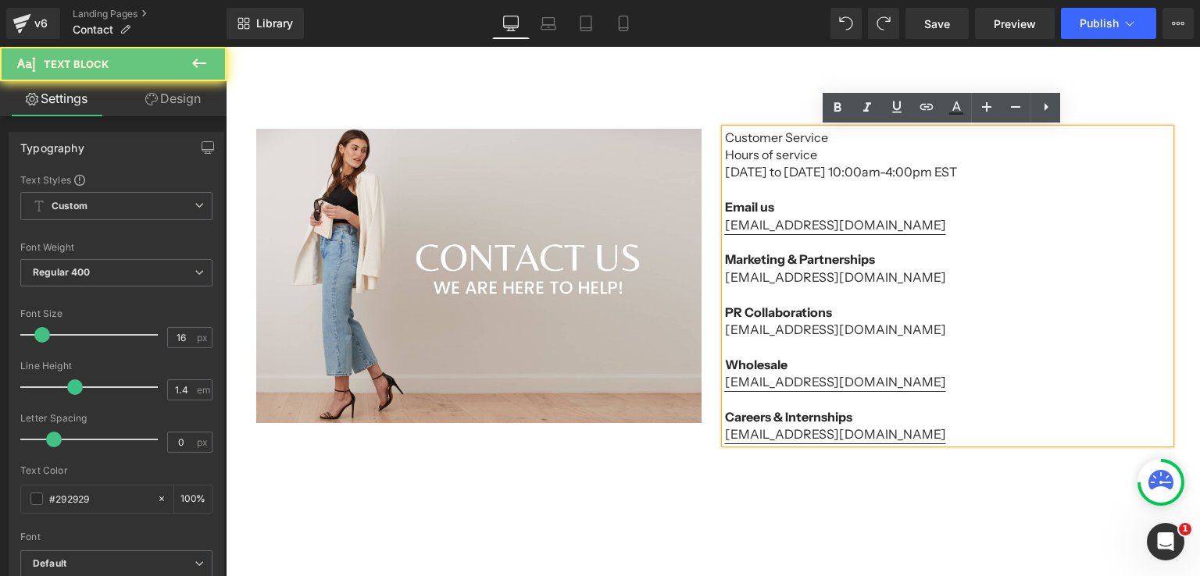
click at [787, 329] on p "[EMAIL_ADDRESS][DOMAIN_NAME]" at bounding box center [947, 329] width 445 height 17
click at [728, 332] on p "[EMAIL_ADDRESS][DOMAIN_NAME]" at bounding box center [947, 329] width 445 height 17
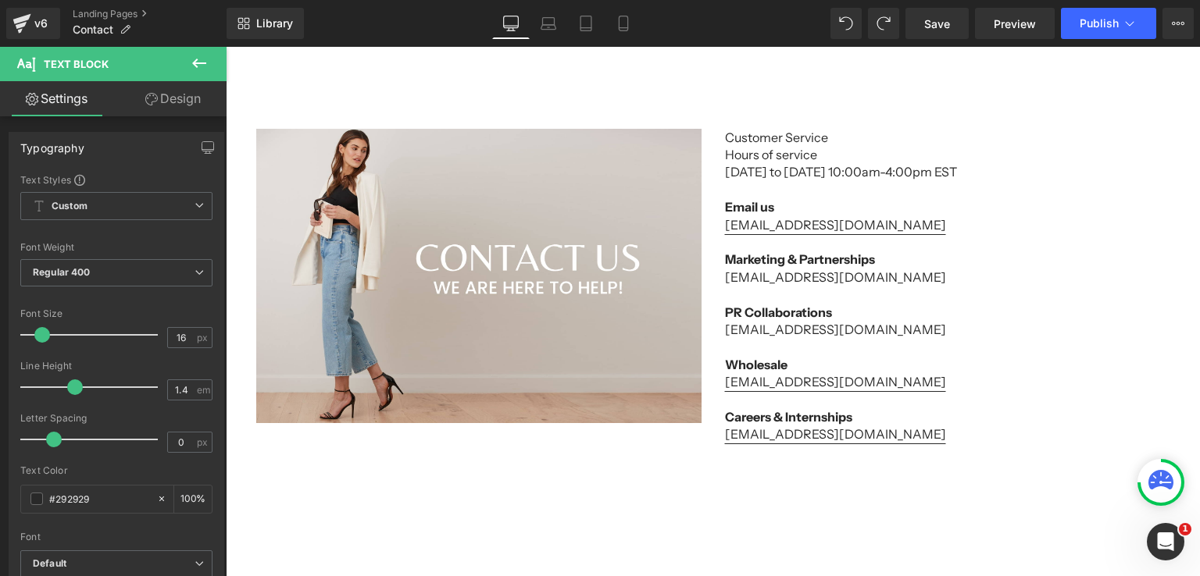
drag, startPoint x: 198, startPoint y: 55, endPoint x: 79, endPoint y: 70, distance: 120.4
click at [198, 55] on icon at bounding box center [199, 63] width 19 height 19
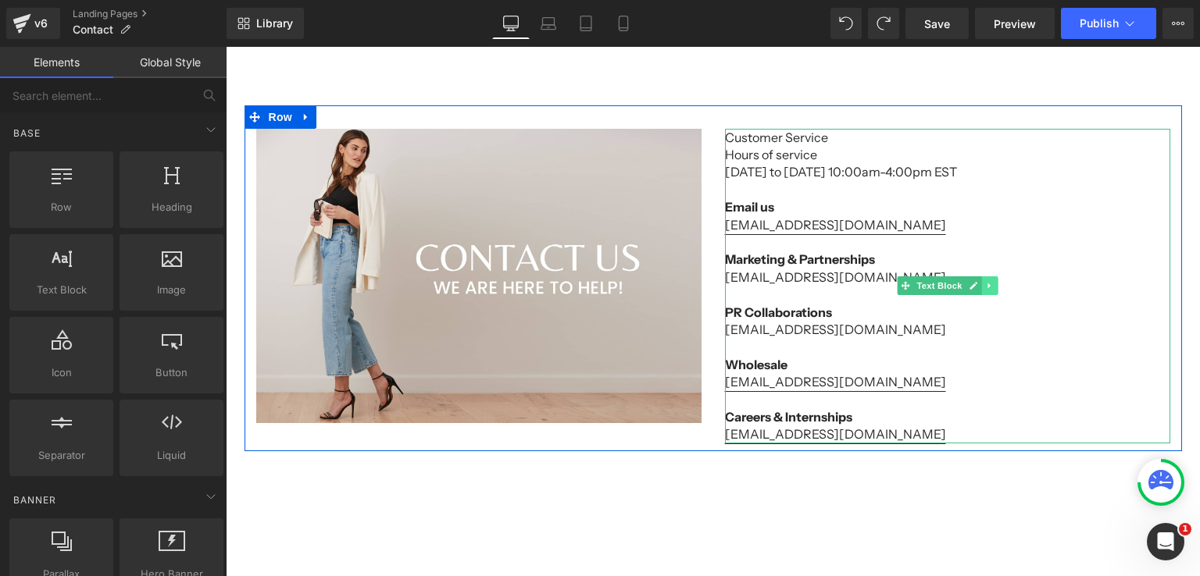
click at [985, 285] on icon at bounding box center [989, 285] width 9 height 9
click at [976, 291] on icon at bounding box center [980, 286] width 9 height 9
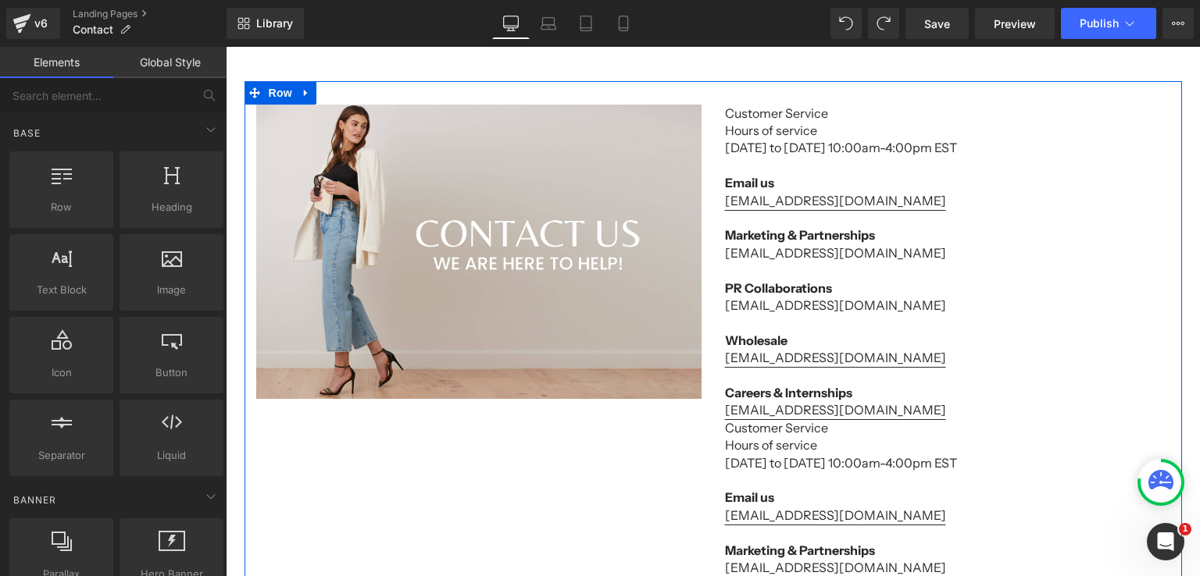
scroll to position [256, 0]
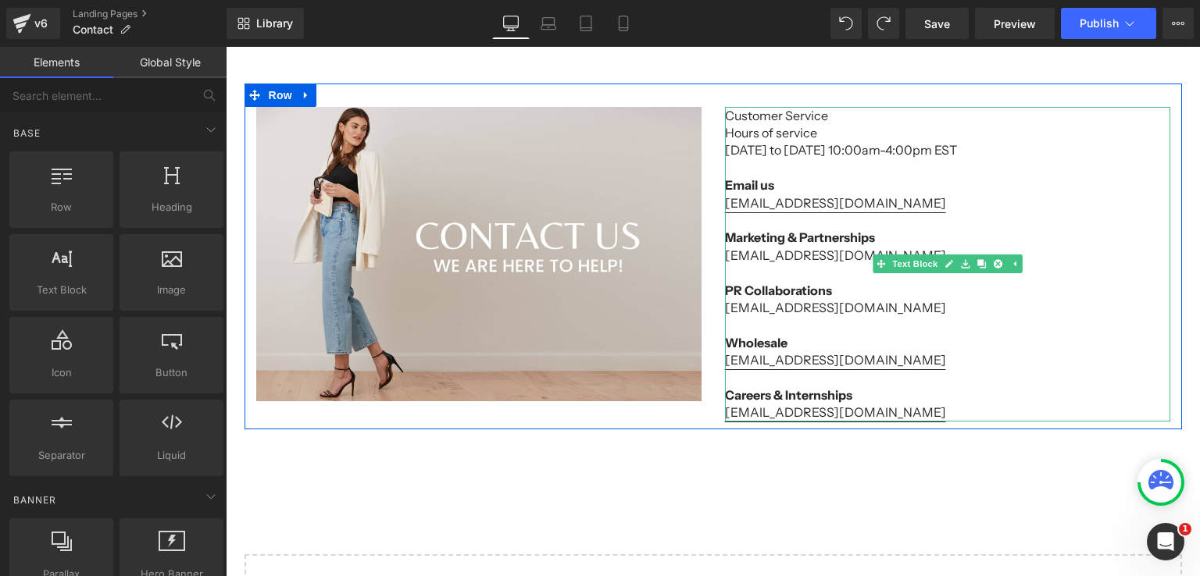
click at [728, 255] on p "[EMAIL_ADDRESS][DOMAIN_NAME]" at bounding box center [947, 255] width 445 height 17
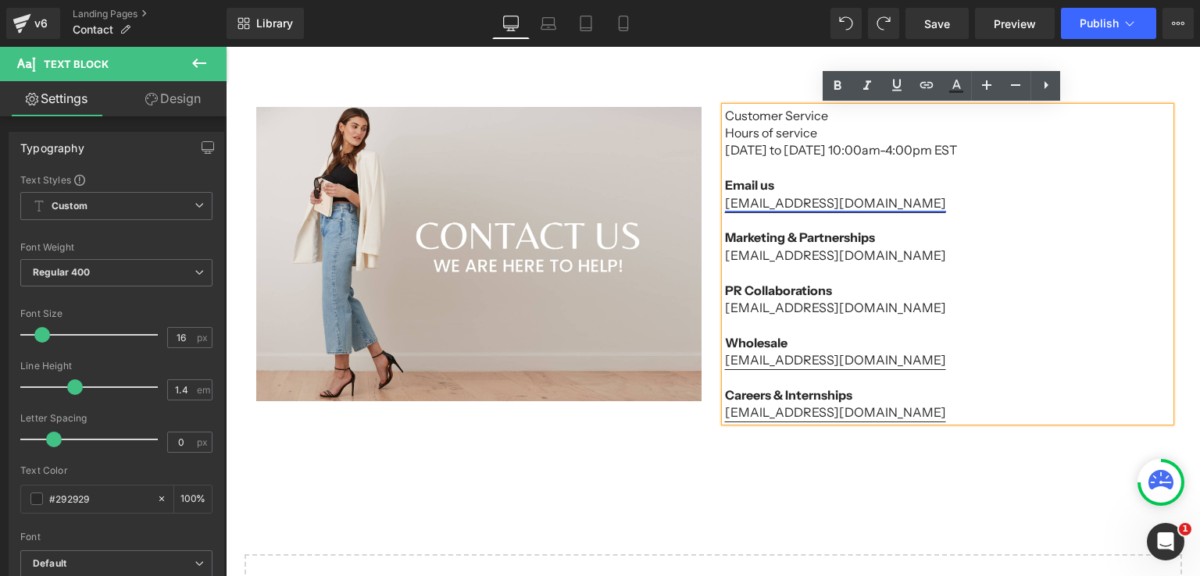
click at [772, 208] on link "[EMAIL_ADDRESS][DOMAIN_NAME]" at bounding box center [835, 203] width 221 height 16
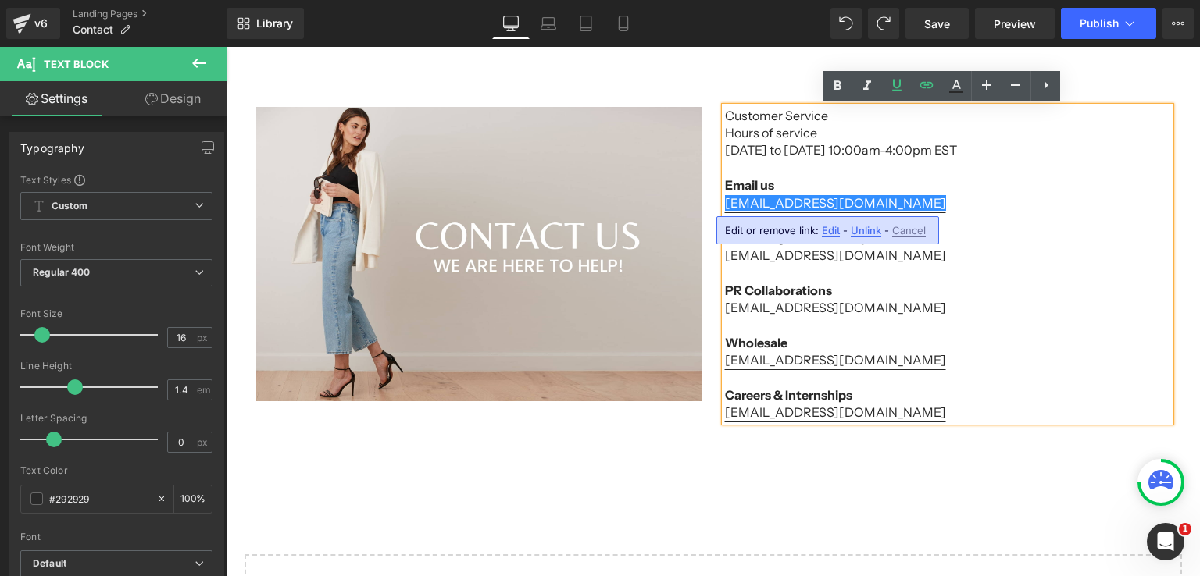
click at [828, 226] on span "Edit" at bounding box center [831, 230] width 18 height 13
type input "mailto:[EMAIL_ADDRESS][DOMAIN_NAME]"
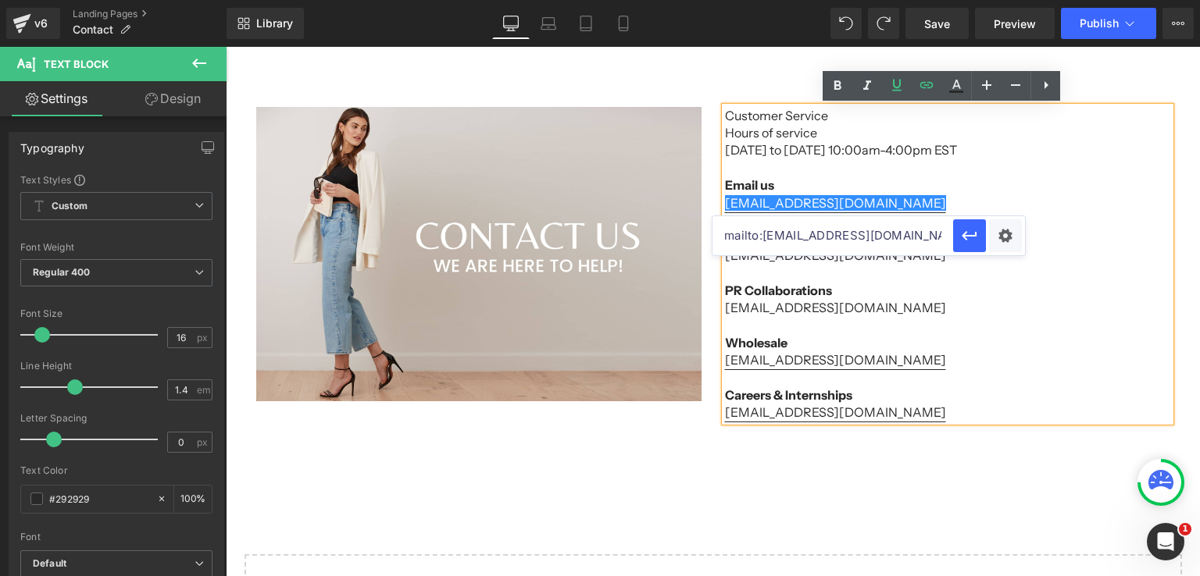
click at [890, 242] on input "mailto:[EMAIL_ADDRESS][DOMAIN_NAME]" at bounding box center [832, 235] width 241 height 39
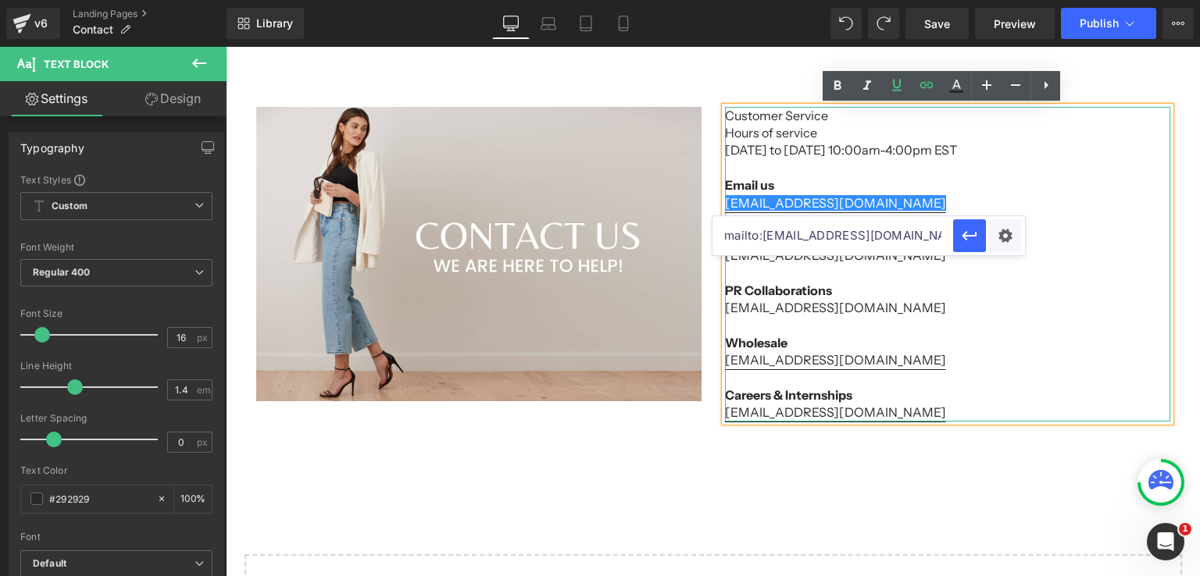
click at [859, 301] on p "[EMAIL_ADDRESS][DOMAIN_NAME]" at bounding box center [947, 307] width 445 height 17
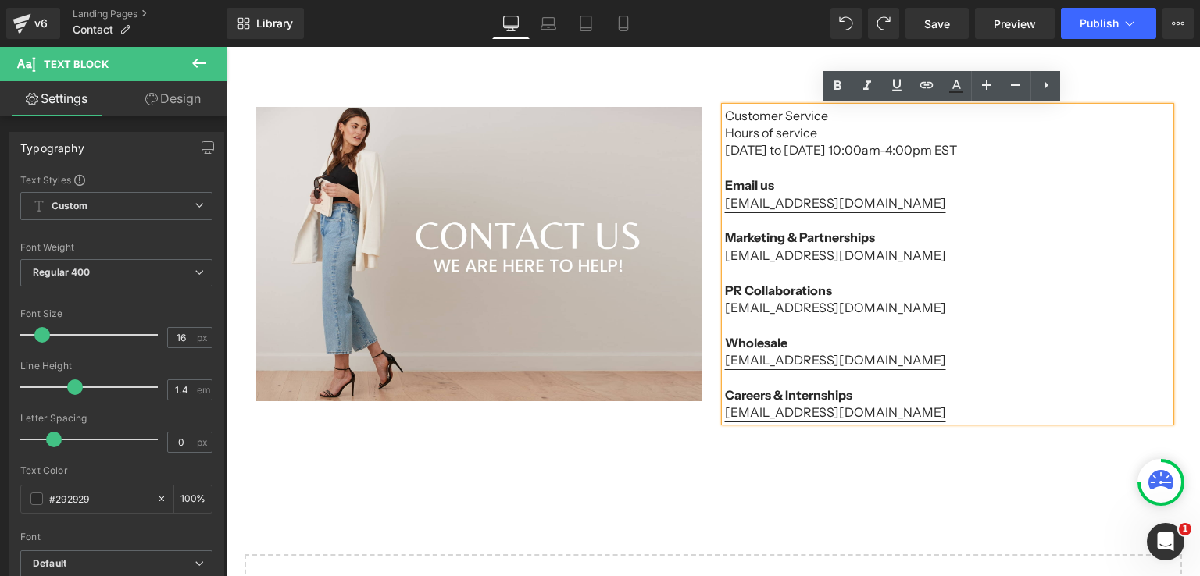
click at [873, 310] on p "[EMAIL_ADDRESS][DOMAIN_NAME]" at bounding box center [947, 307] width 445 height 17
drag, startPoint x: 878, startPoint y: 255, endPoint x: 712, endPoint y: 253, distance: 165.6
click at [713, 253] on div "Customer Service Hours of service [DATE] to [DATE] 10:00am-4:00pm EST Email us …" at bounding box center [947, 264] width 469 height 315
click at [923, 87] on icon at bounding box center [926, 84] width 13 height 6
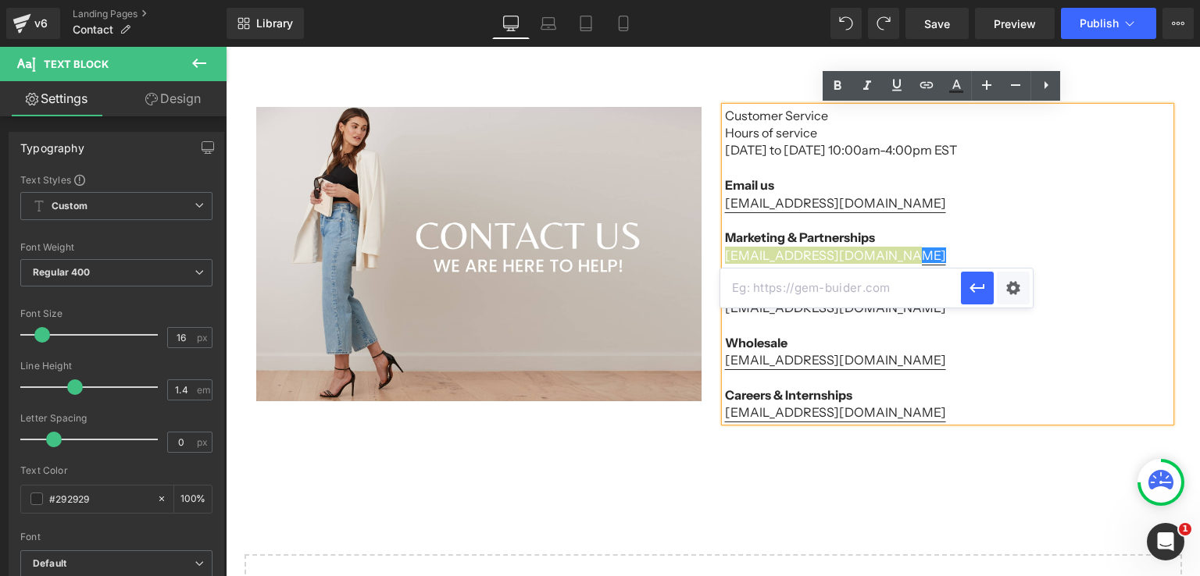
click at [875, 289] on input "text" at bounding box center [840, 288] width 241 height 39
paste input "mailto:[EMAIL_ADDRESS][DOMAIN_NAME]"
click at [915, 298] on input "mailto:[EMAIL_ADDRESS][DOMAIN_NAME]" at bounding box center [840, 288] width 241 height 39
paste input "[EMAIL_ADDRESS][DOMAIN_NAME]"
click at [972, 291] on icon "button" at bounding box center [977, 288] width 19 height 19
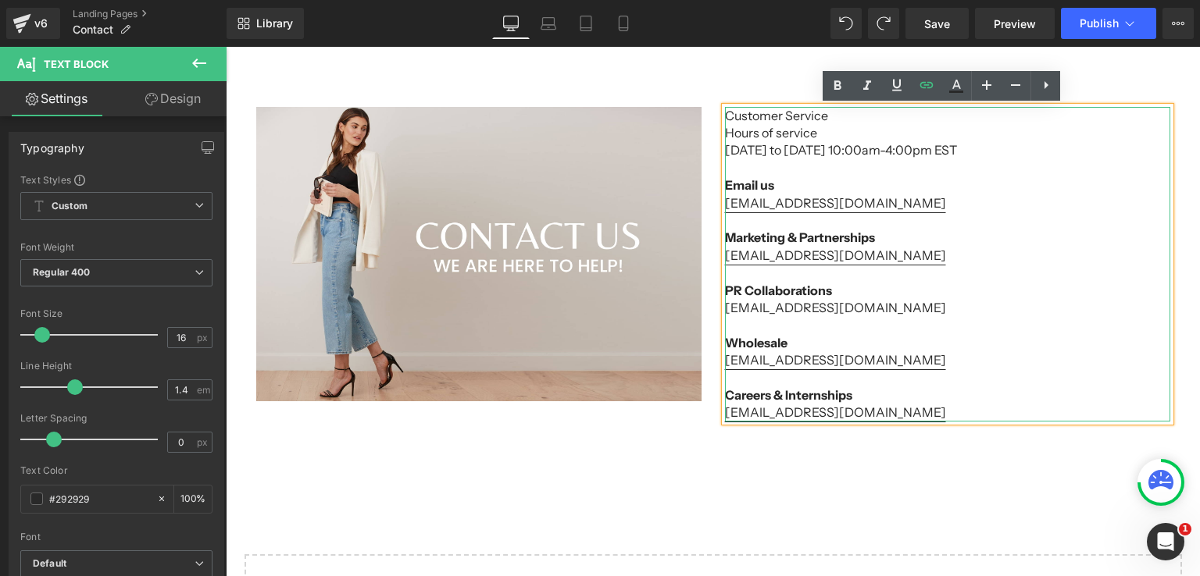
click at [882, 310] on p "[EMAIL_ADDRESS][DOMAIN_NAME]" at bounding box center [947, 307] width 445 height 17
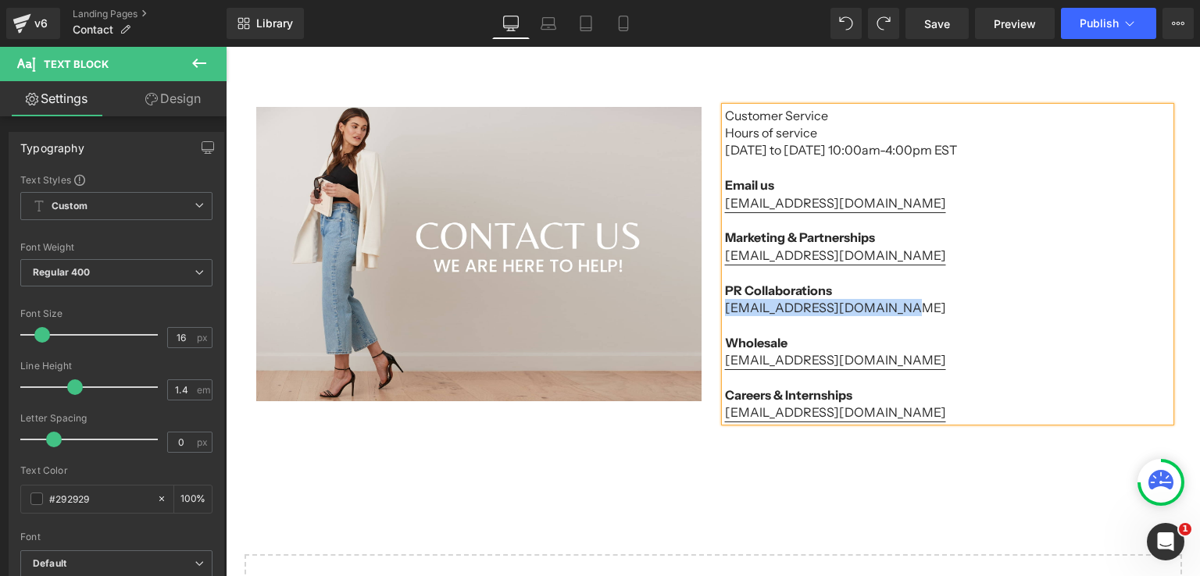
click at [818, 310] on p "[EMAIL_ADDRESS][DOMAIN_NAME]" at bounding box center [947, 307] width 445 height 17
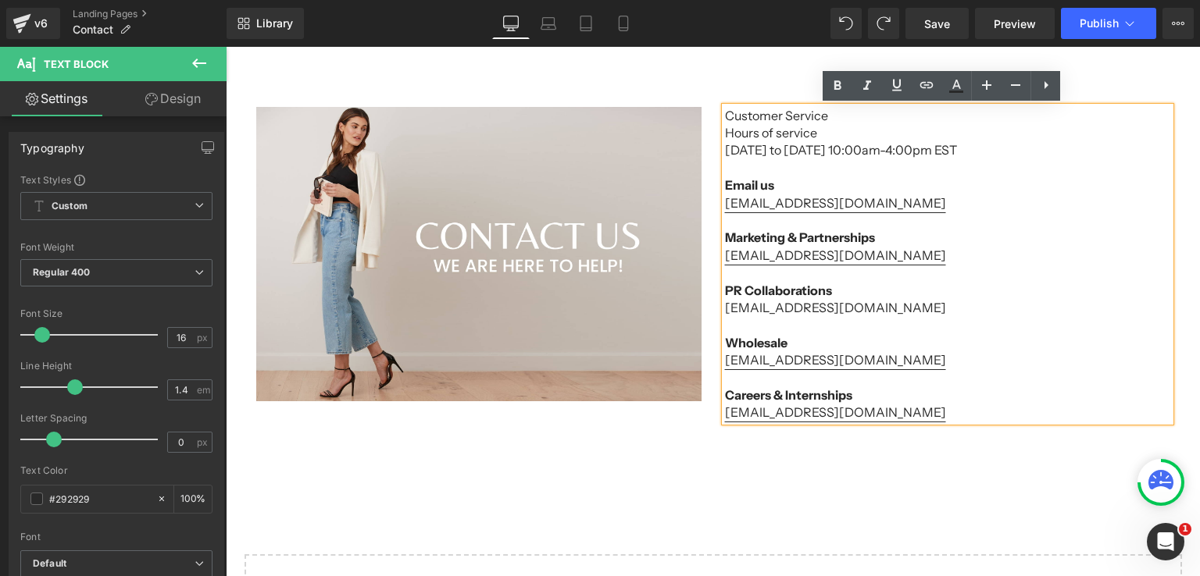
click at [725, 309] on p "[EMAIL_ADDRESS][DOMAIN_NAME]" at bounding box center [947, 307] width 445 height 17
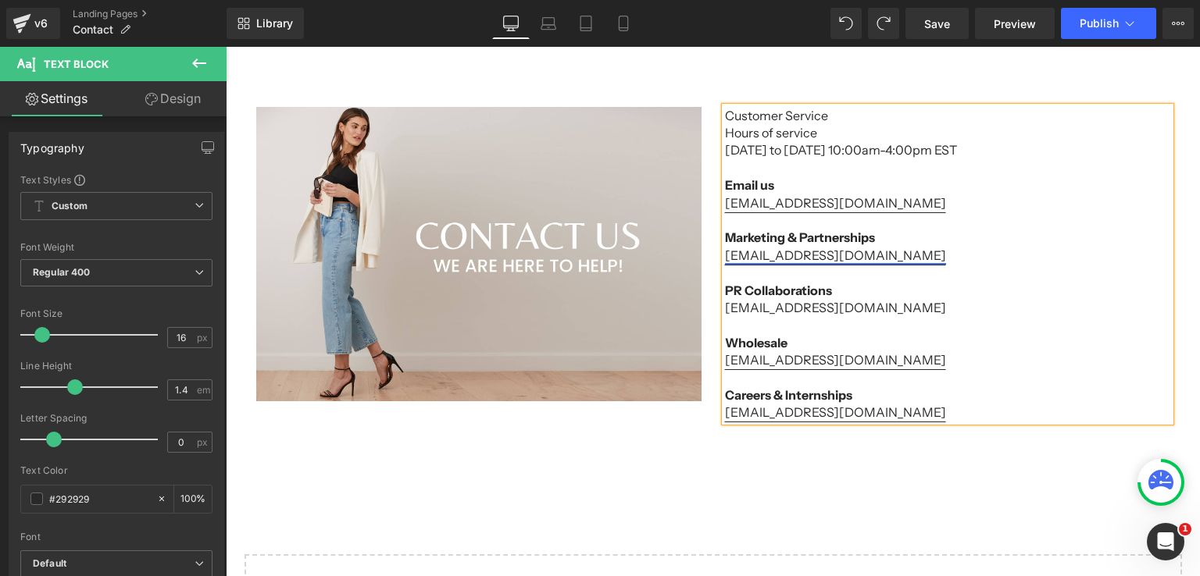
click at [848, 255] on link "[EMAIL_ADDRESS][DOMAIN_NAME]" at bounding box center [835, 256] width 221 height 16
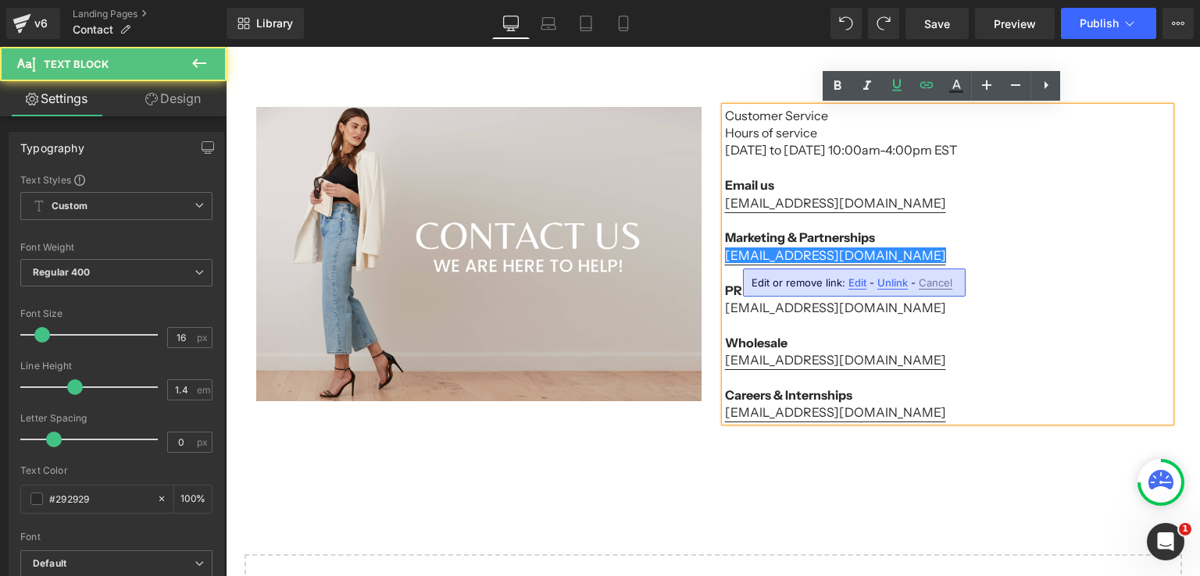
click at [812, 308] on p "[EMAIL_ADDRESS][DOMAIN_NAME]" at bounding box center [947, 307] width 445 height 17
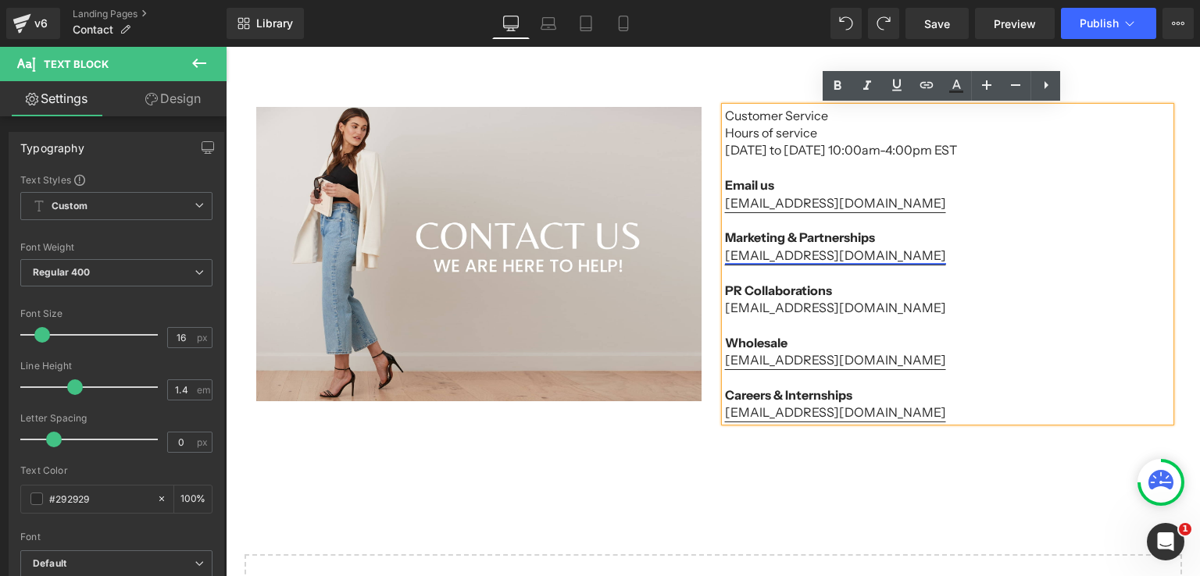
click at [818, 260] on link "[EMAIL_ADDRESS][DOMAIN_NAME]" at bounding box center [835, 256] width 221 height 16
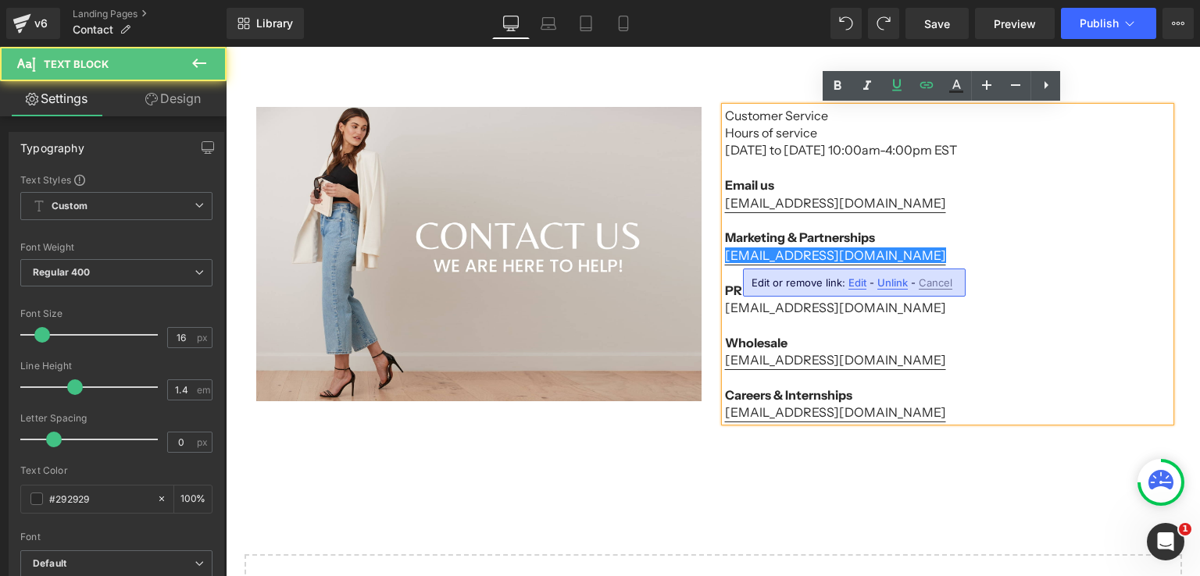
click at [852, 280] on span "Edit" at bounding box center [857, 282] width 18 height 13
type input "mailto:[PERSON_NAME][EMAIL_ADDRESS][DOMAIN_NAME]"
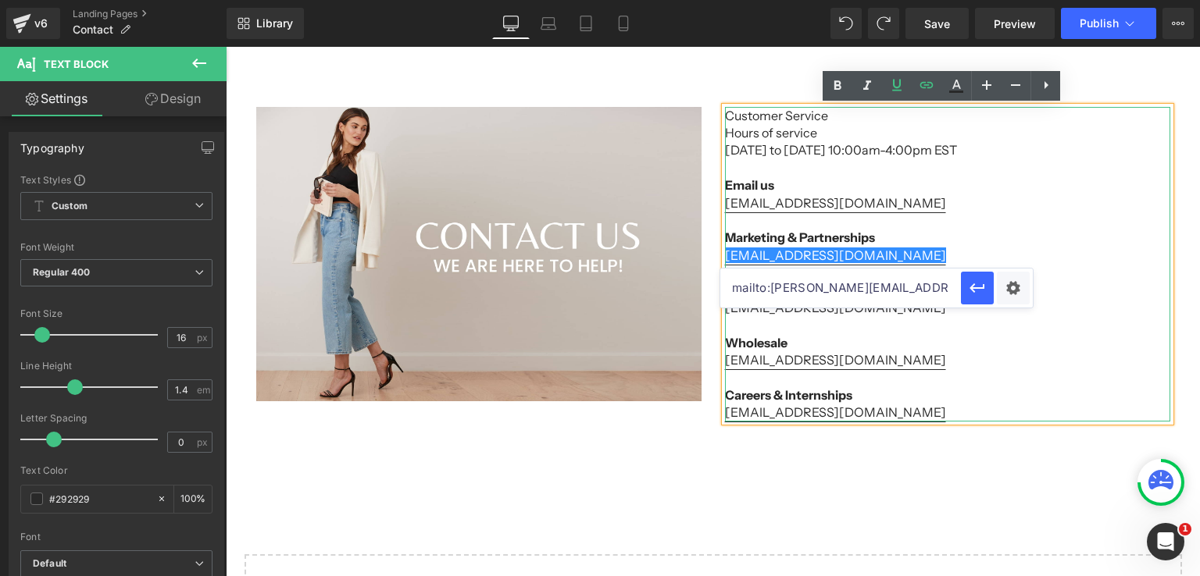
click at [950, 351] on p "Wholesale" at bounding box center [947, 342] width 445 height 17
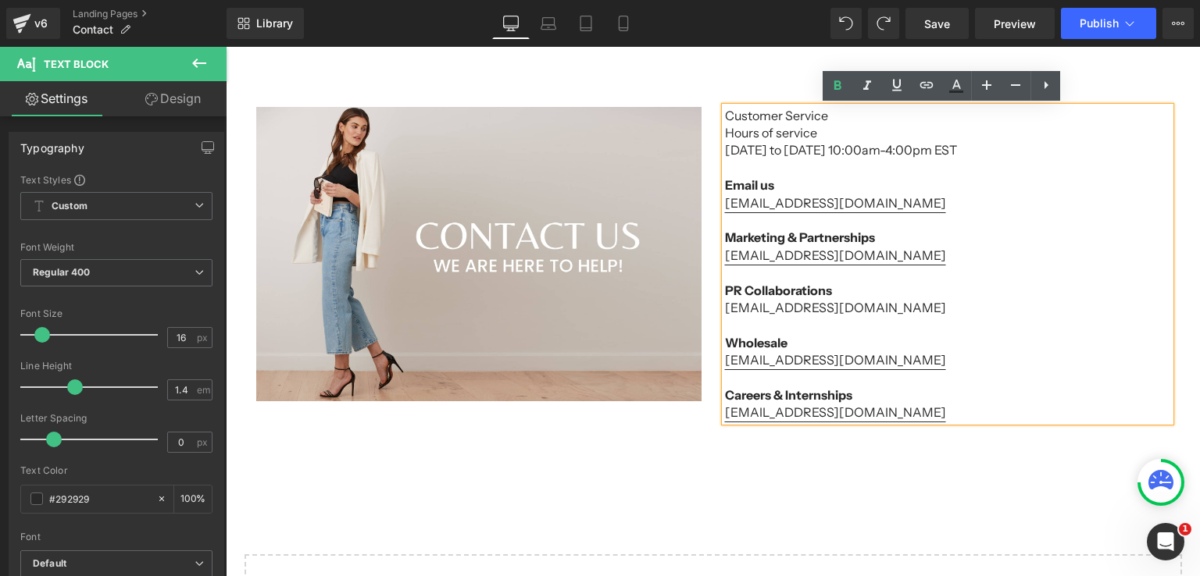
click at [725, 309] on p "[EMAIL_ADDRESS][DOMAIN_NAME]" at bounding box center [947, 307] width 445 height 17
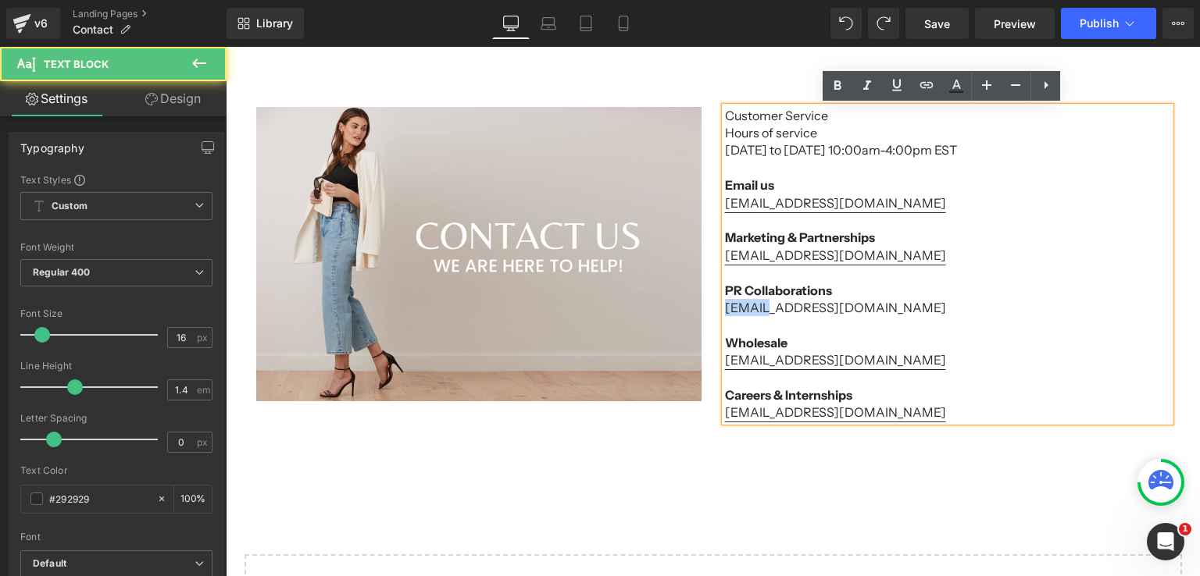
click at [725, 309] on p "[EMAIL_ADDRESS][DOMAIN_NAME]" at bounding box center [947, 307] width 445 height 17
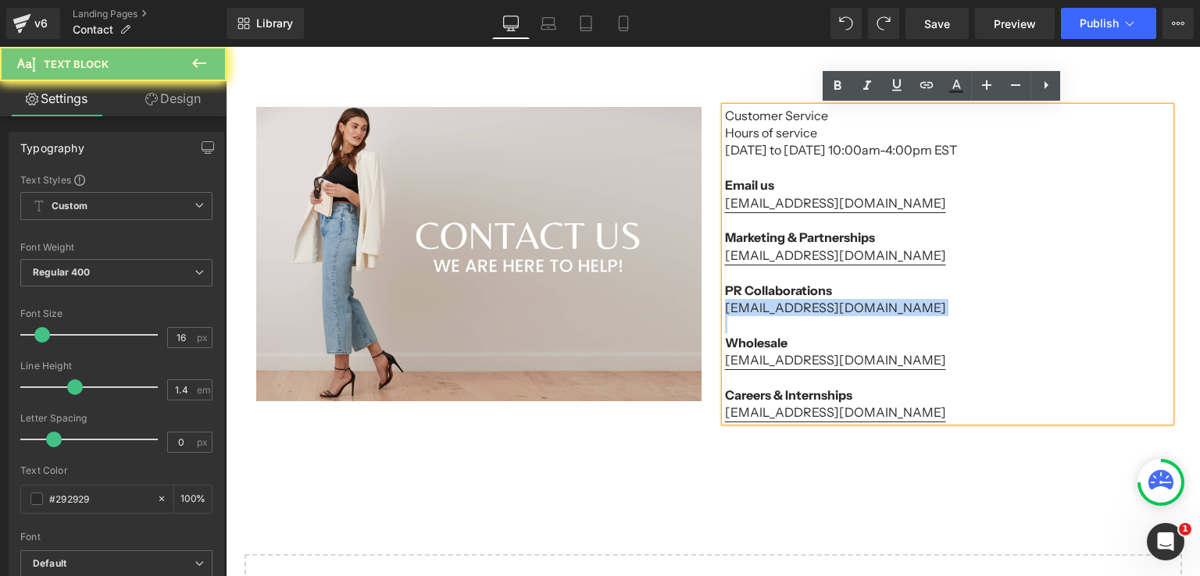
click at [725, 309] on p "[EMAIL_ADDRESS][DOMAIN_NAME]" at bounding box center [947, 307] width 445 height 17
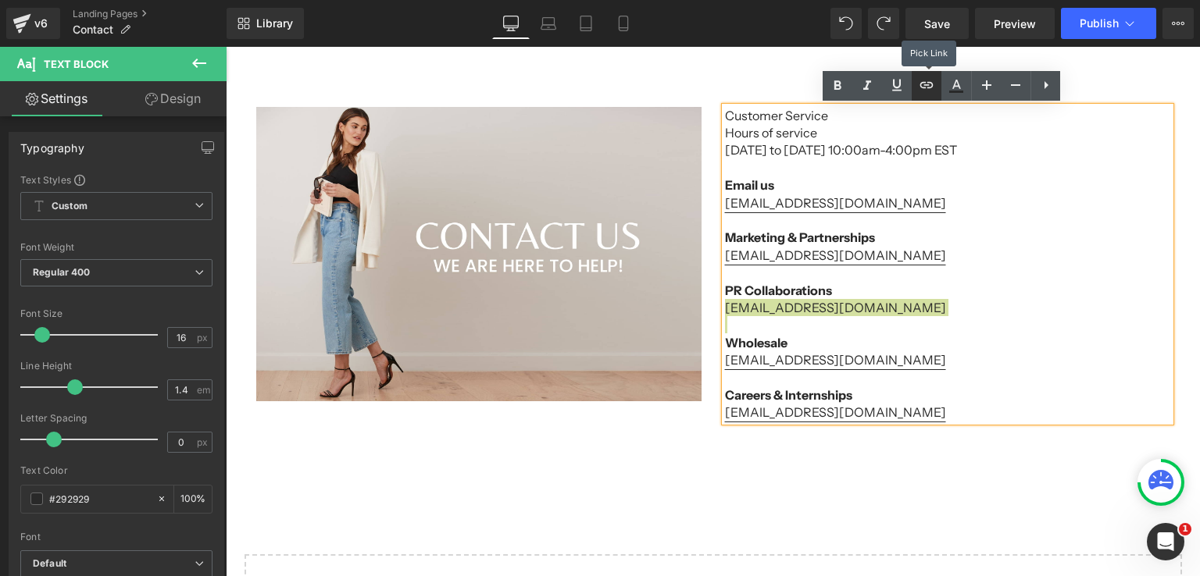
click at [920, 91] on icon at bounding box center [926, 85] width 19 height 19
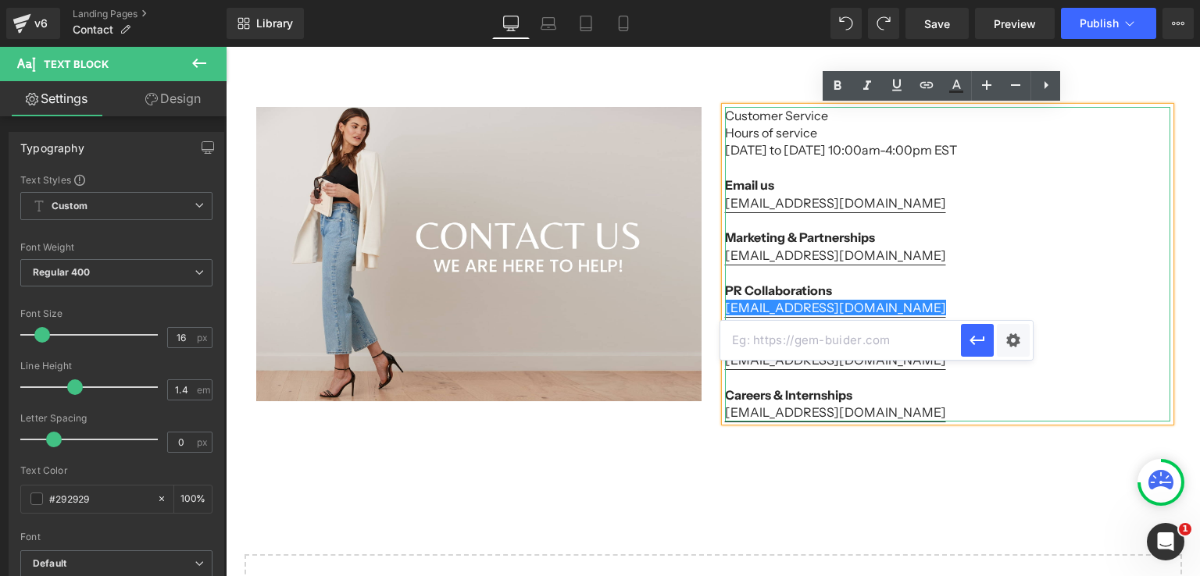
click at [987, 276] on p at bounding box center [947, 272] width 445 height 17
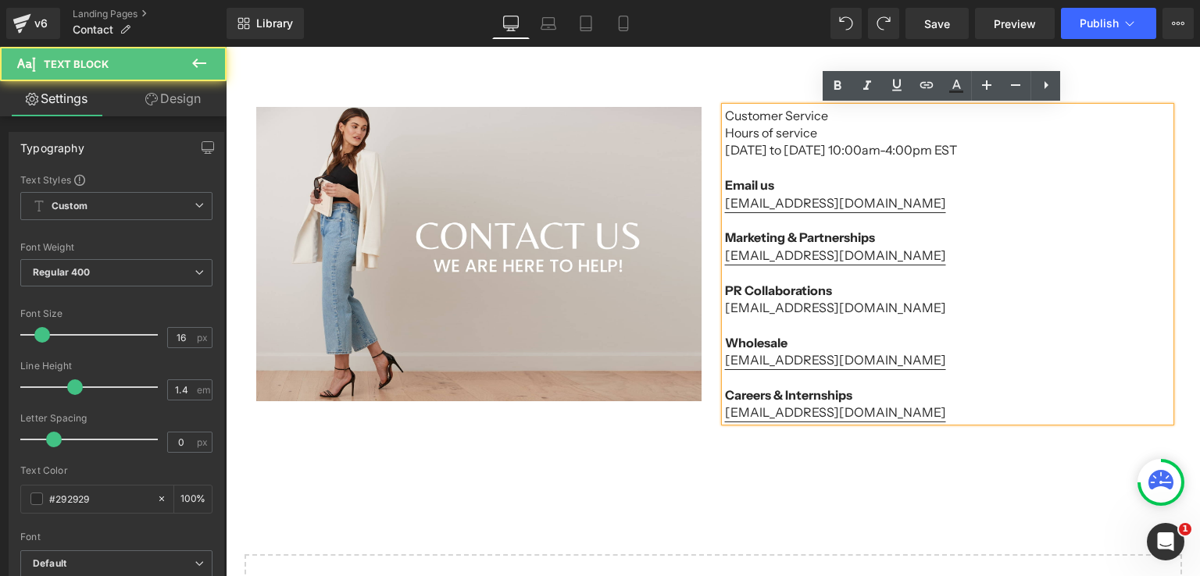
click at [837, 263] on p "[EMAIL_ADDRESS][DOMAIN_NAME]" at bounding box center [947, 255] width 445 height 17
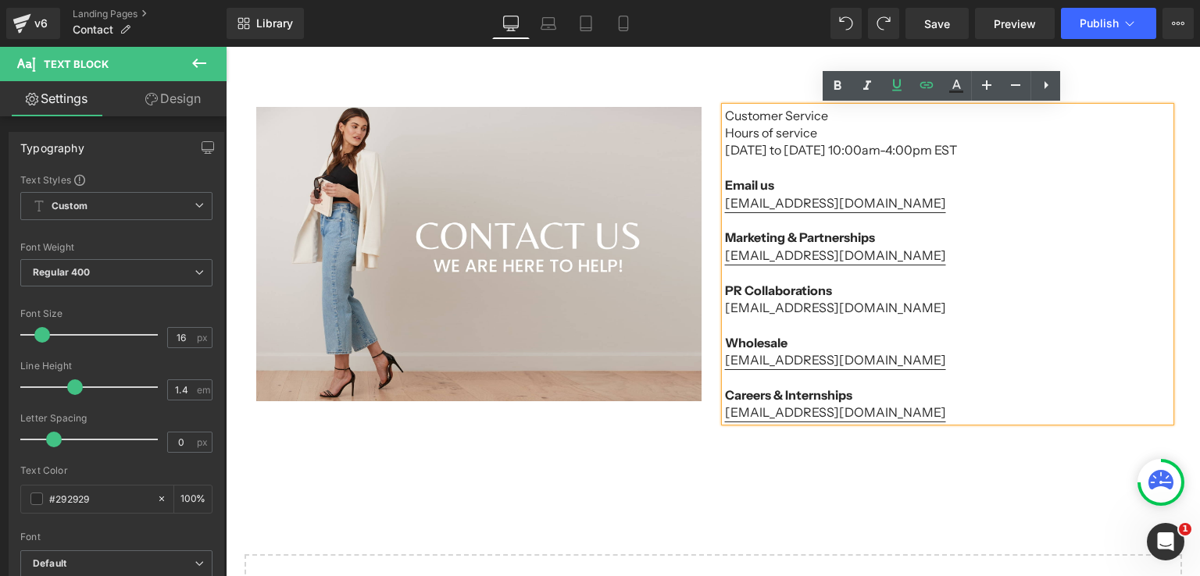
click at [902, 264] on p at bounding box center [947, 272] width 445 height 17
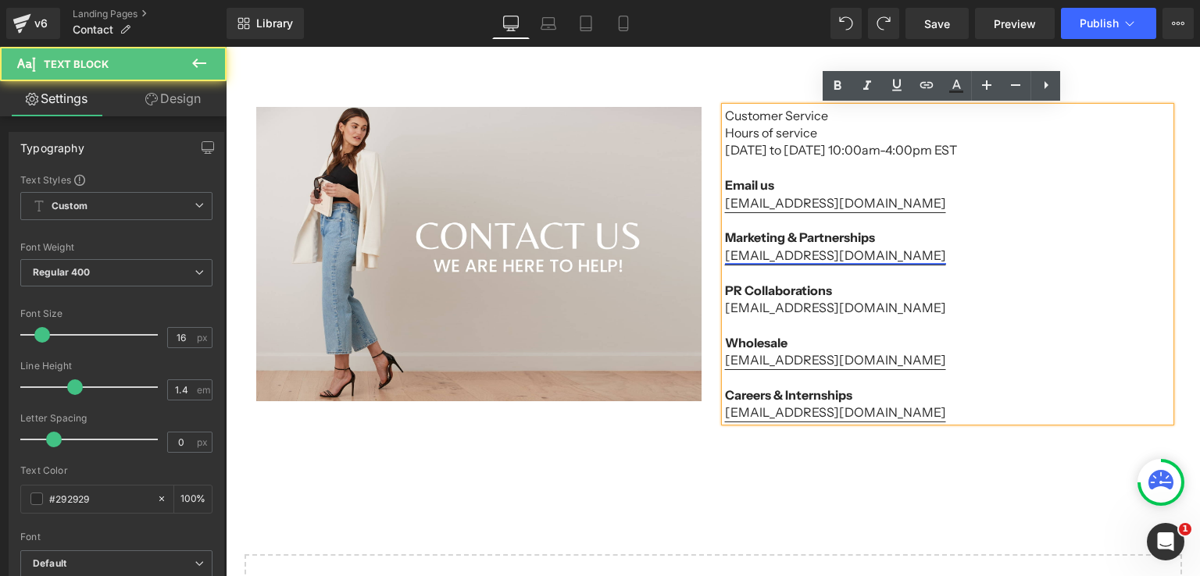
click at [812, 260] on link "[EMAIL_ADDRESS][DOMAIN_NAME]" at bounding box center [835, 256] width 221 height 16
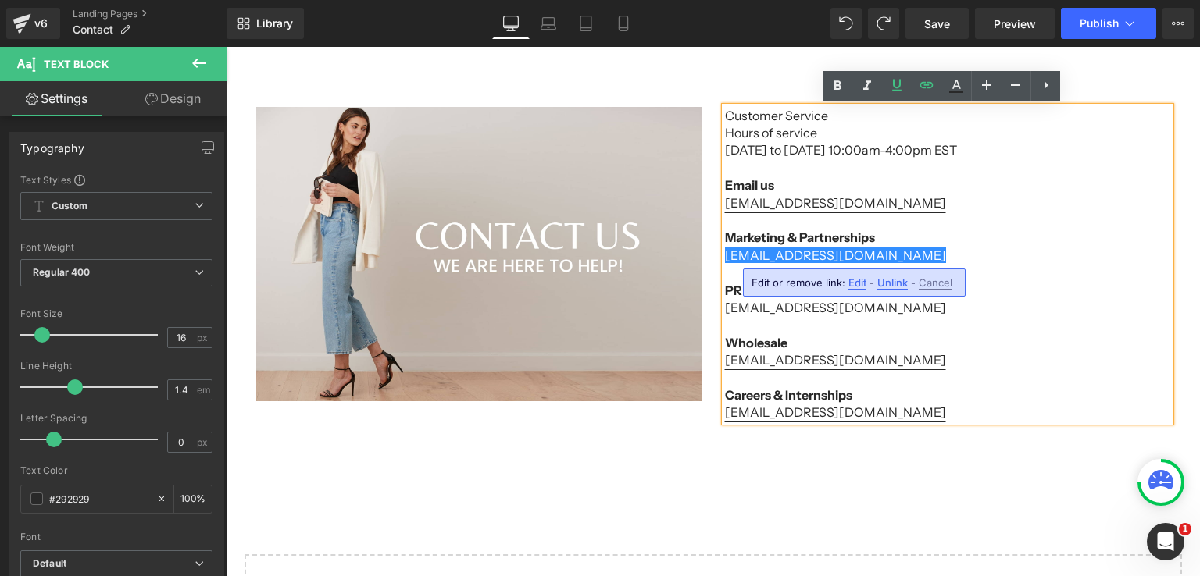
click at [845, 287] on div "Edit or remove link: Edit - Unlink - Cancel" at bounding box center [854, 283] width 223 height 28
click at [848, 286] on span "Edit" at bounding box center [857, 282] width 18 height 13
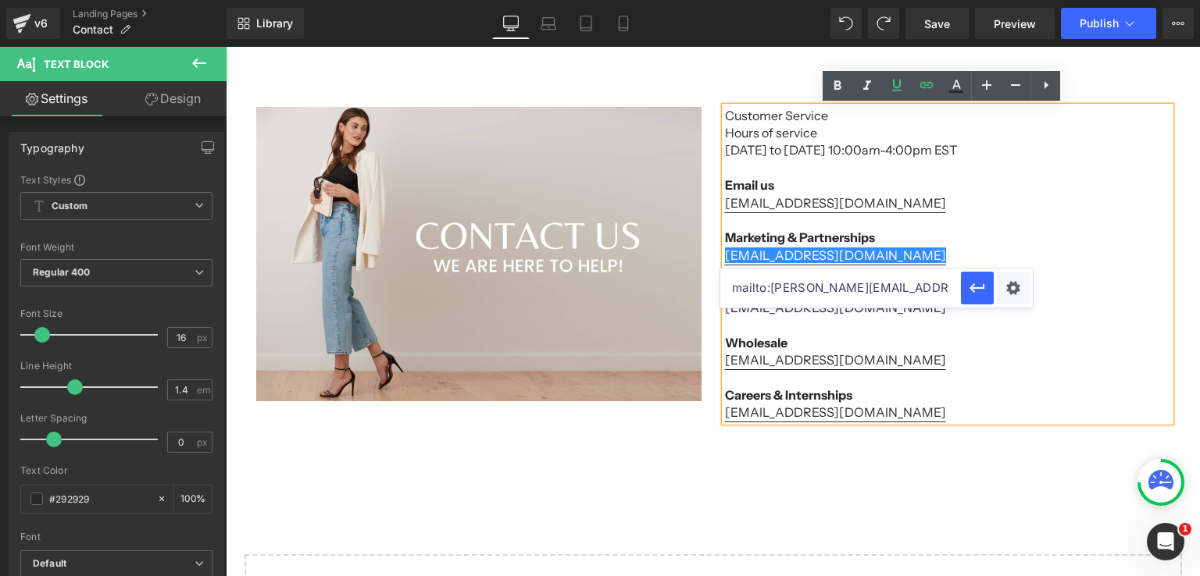
drag, startPoint x: 1163, startPoint y: 335, endPoint x: 701, endPoint y: 294, distance: 464.2
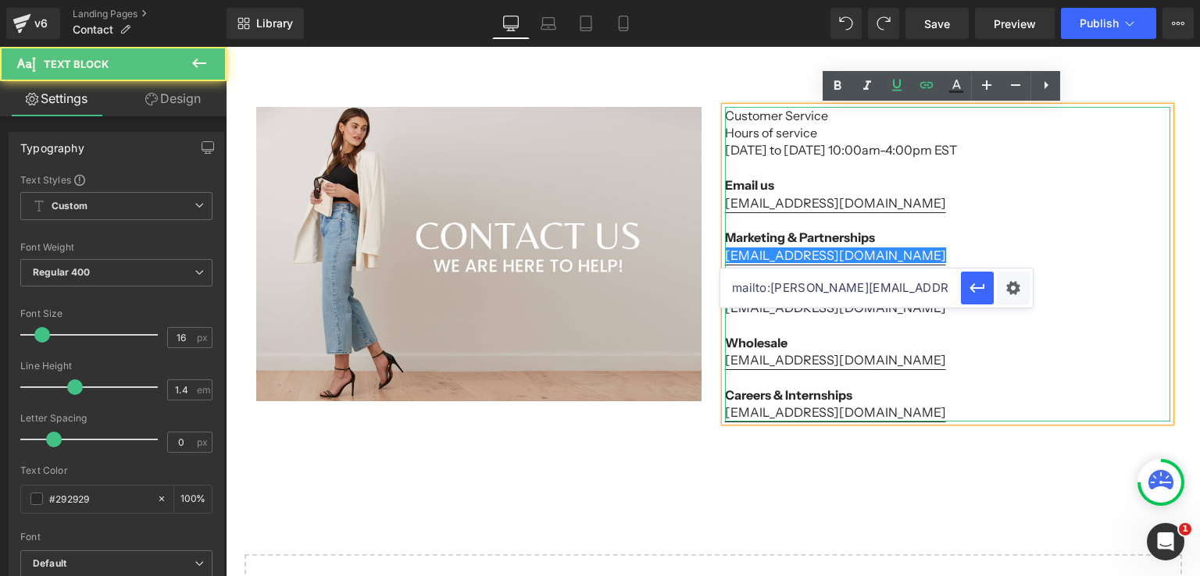
click at [911, 238] on p "Marketing & Partnerships" at bounding box center [947, 237] width 445 height 17
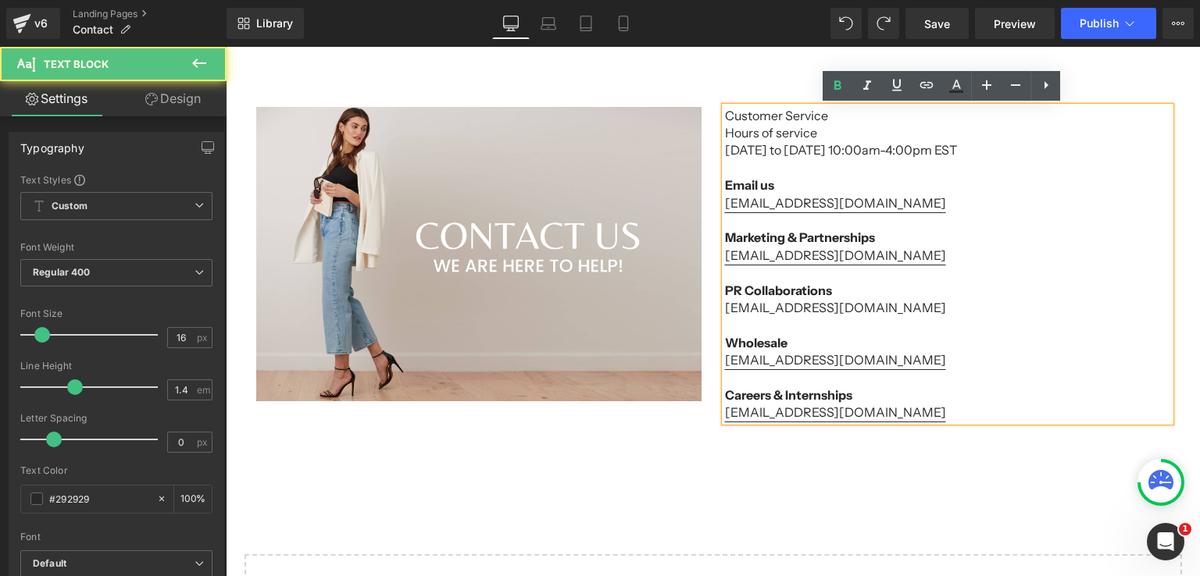
click at [887, 307] on p "[EMAIL_ADDRESS][DOMAIN_NAME]" at bounding box center [947, 307] width 445 height 17
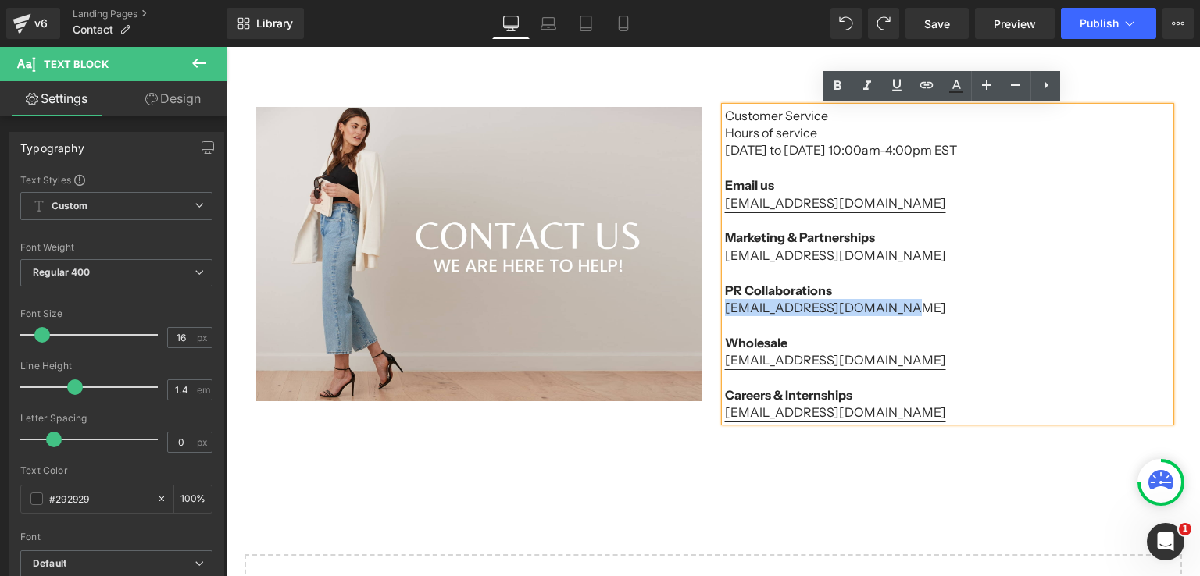
drag, startPoint x: 887, startPoint y: 307, endPoint x: 712, endPoint y: 308, distance: 174.9
click at [713, 308] on div "Customer Service Hours of service [DATE] to [DATE] 10:00am-4:00pm EST Email us …" at bounding box center [947, 264] width 469 height 315
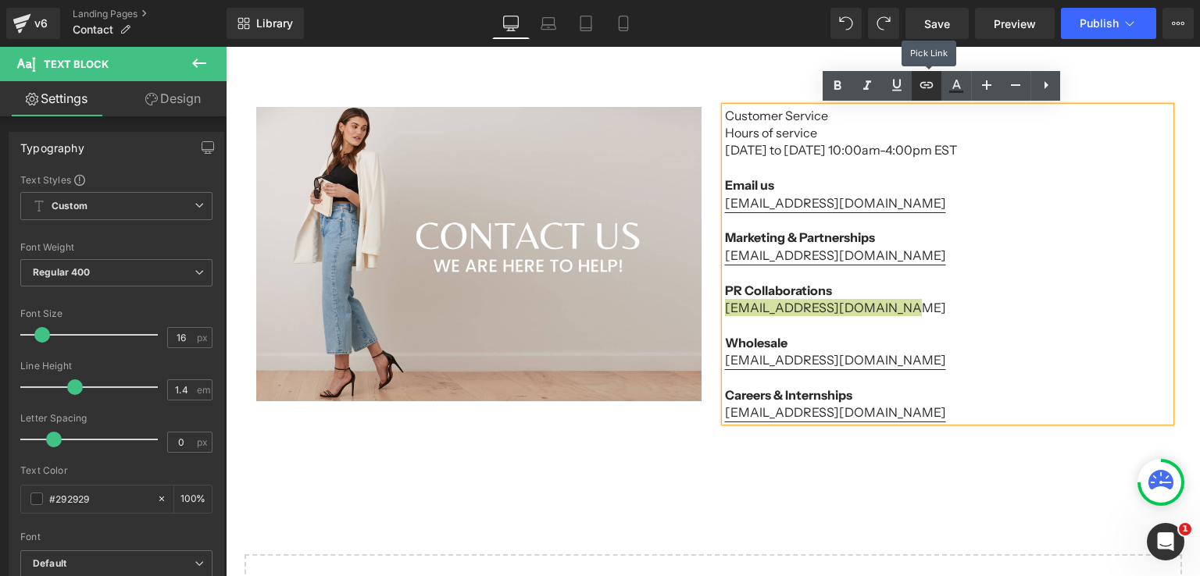
drag, startPoint x: 915, startPoint y: 83, endPoint x: 671, endPoint y: 77, distance: 244.5
click at [915, 83] on link at bounding box center [926, 86] width 30 height 30
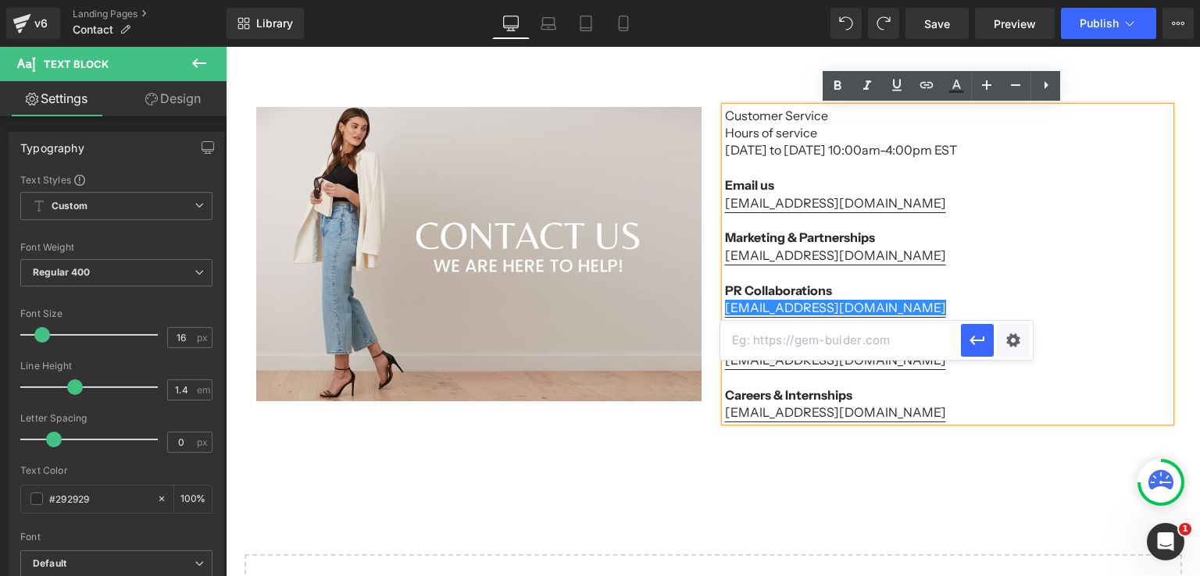
click at [841, 337] on input "text" at bounding box center [840, 340] width 241 height 39
paste input "mailto:[PERSON_NAME][EMAIL_ADDRESS][DOMAIN_NAME]"
paste input "[EMAIL_ADDRESS][DOMAIN_NAME]"
click at [975, 331] on icon "button" at bounding box center [977, 340] width 19 height 19
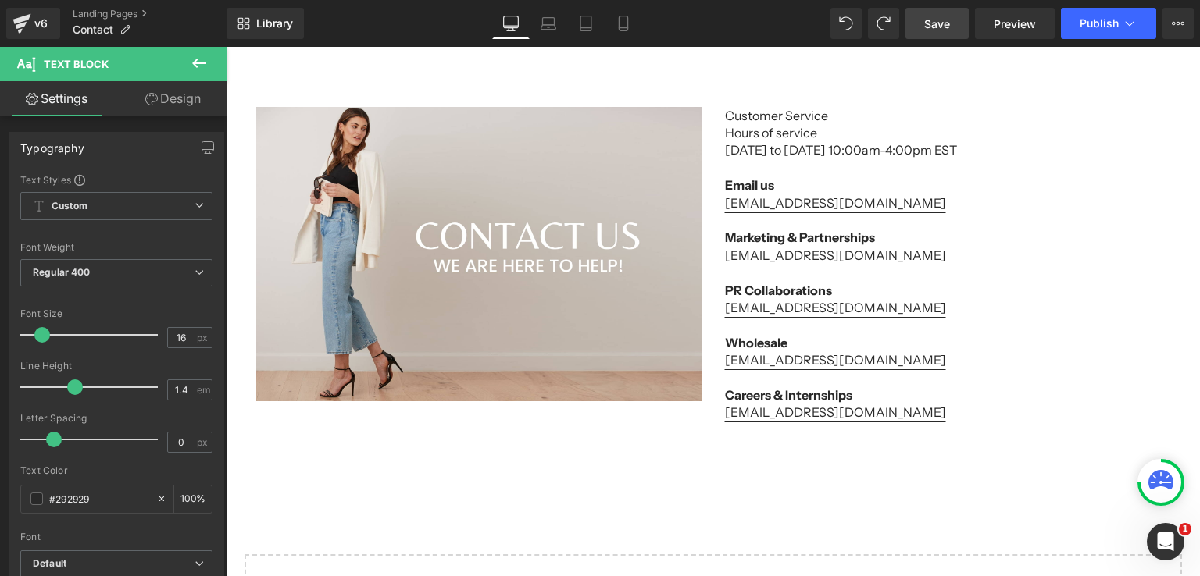
click at [937, 29] on span "Save" at bounding box center [937, 24] width 26 height 16
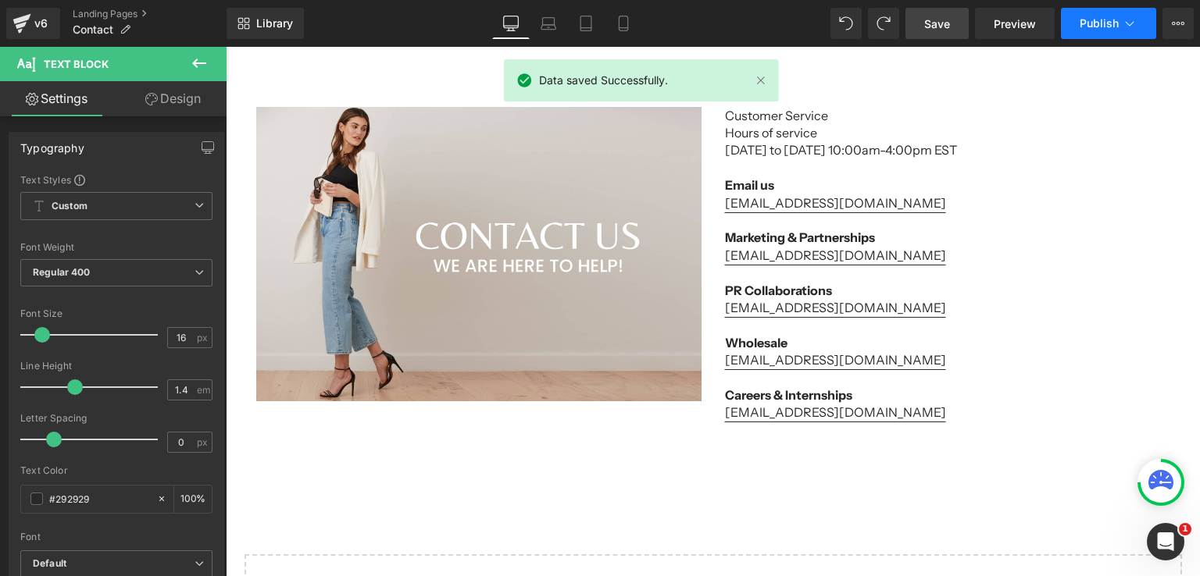
click at [1088, 27] on span "Publish" at bounding box center [1098, 23] width 39 height 12
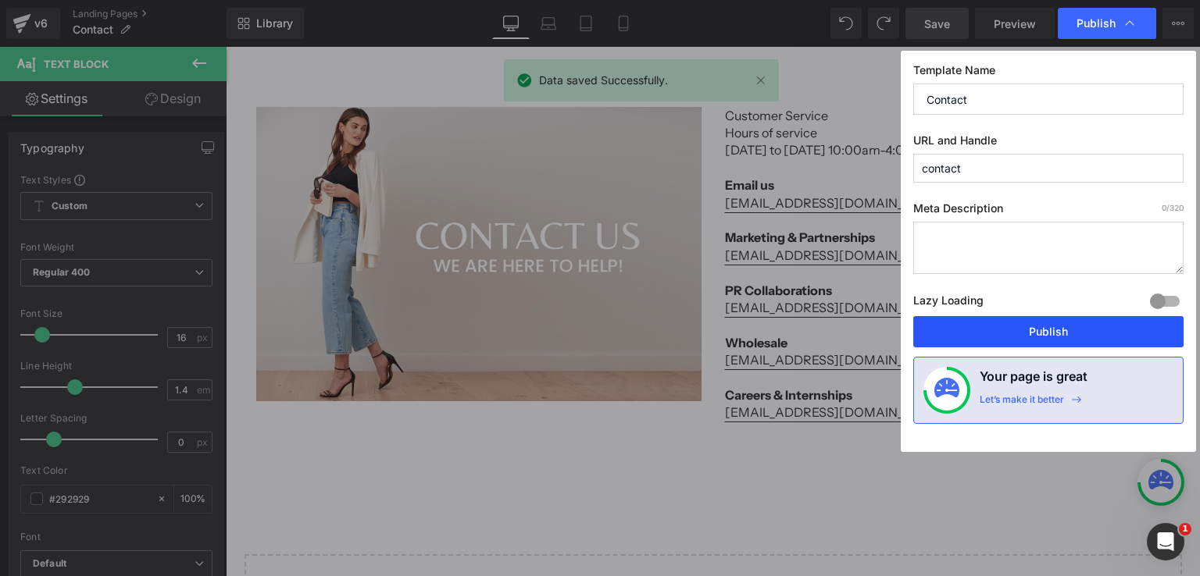
click at [1071, 331] on button "Publish" at bounding box center [1048, 331] width 270 height 31
click at [1071, 331] on p at bounding box center [947, 324] width 445 height 17
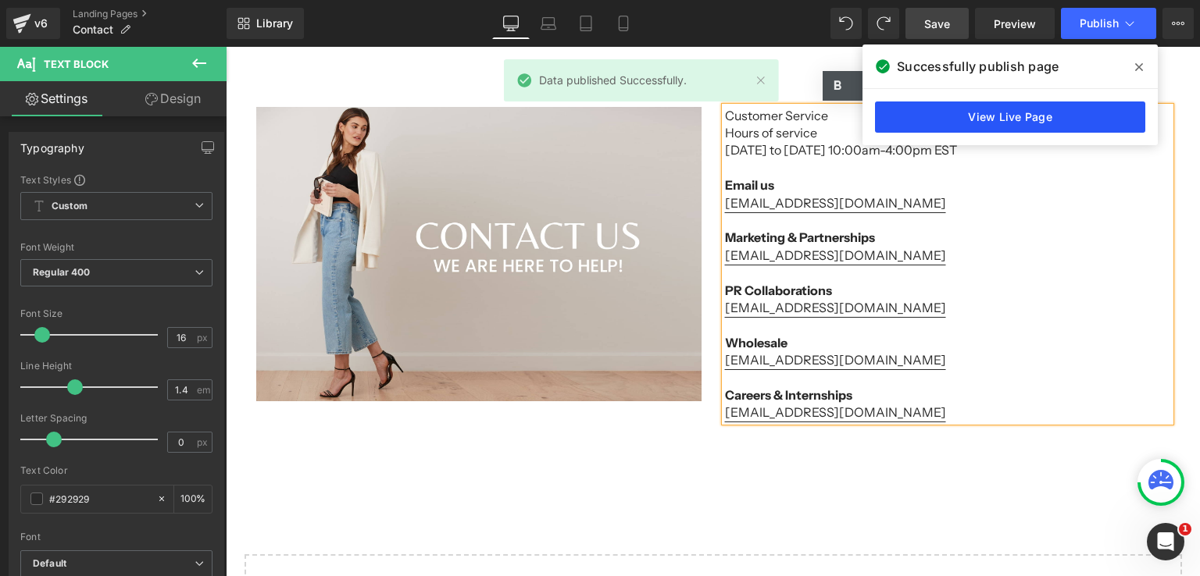
click at [1029, 121] on link "View Live Page" at bounding box center [1010, 117] width 270 height 31
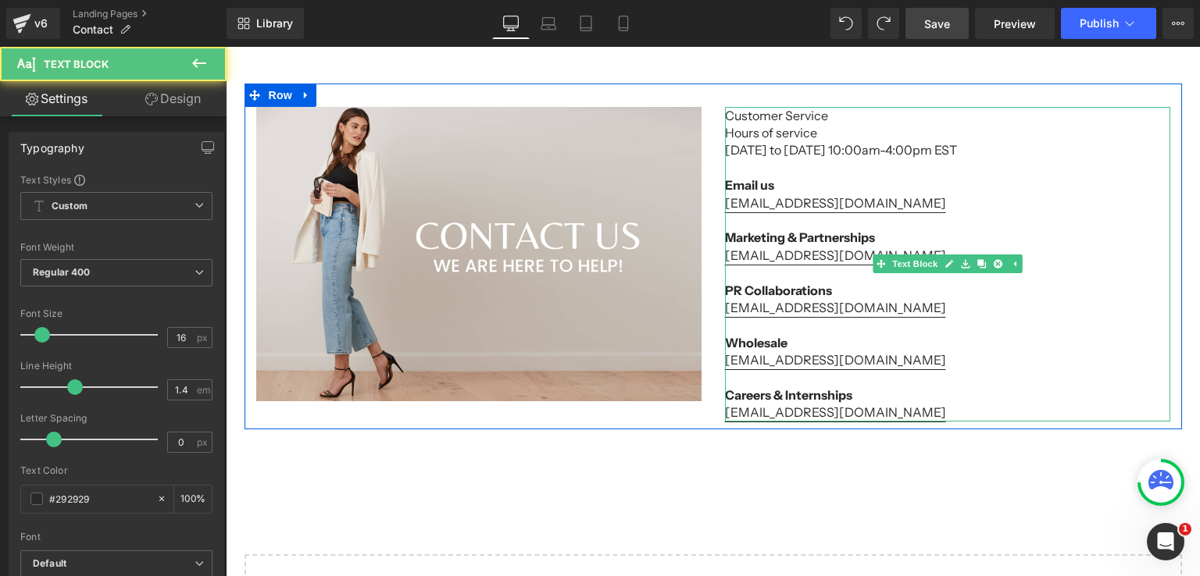
click at [840, 348] on p "Wholesale" at bounding box center [947, 342] width 445 height 17
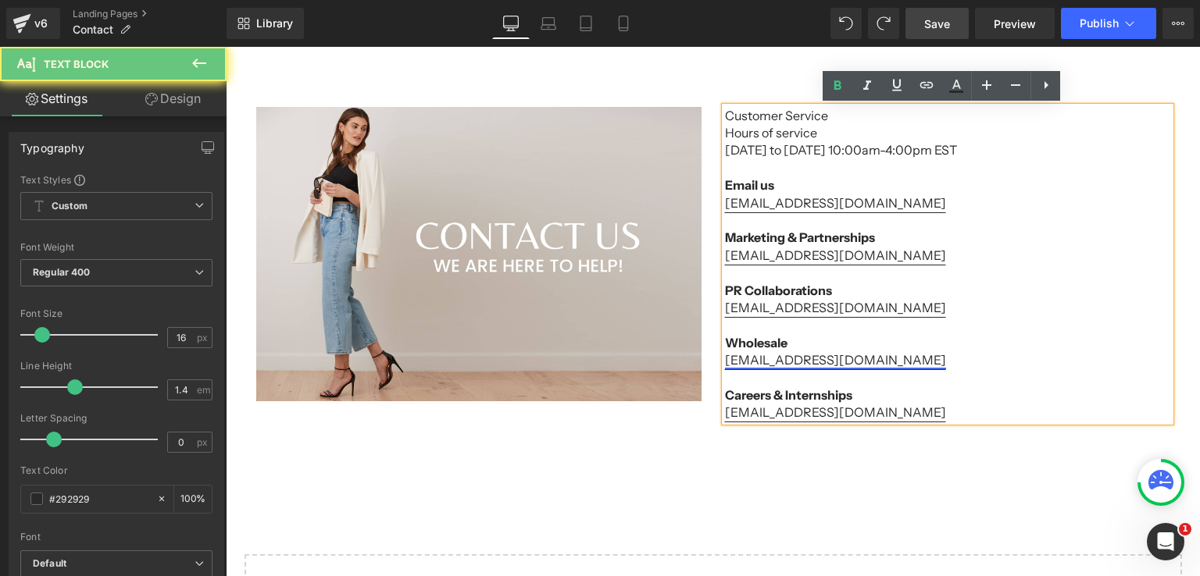
click at [832, 360] on link "[EMAIL_ADDRESS][DOMAIN_NAME]" at bounding box center [835, 360] width 221 height 16
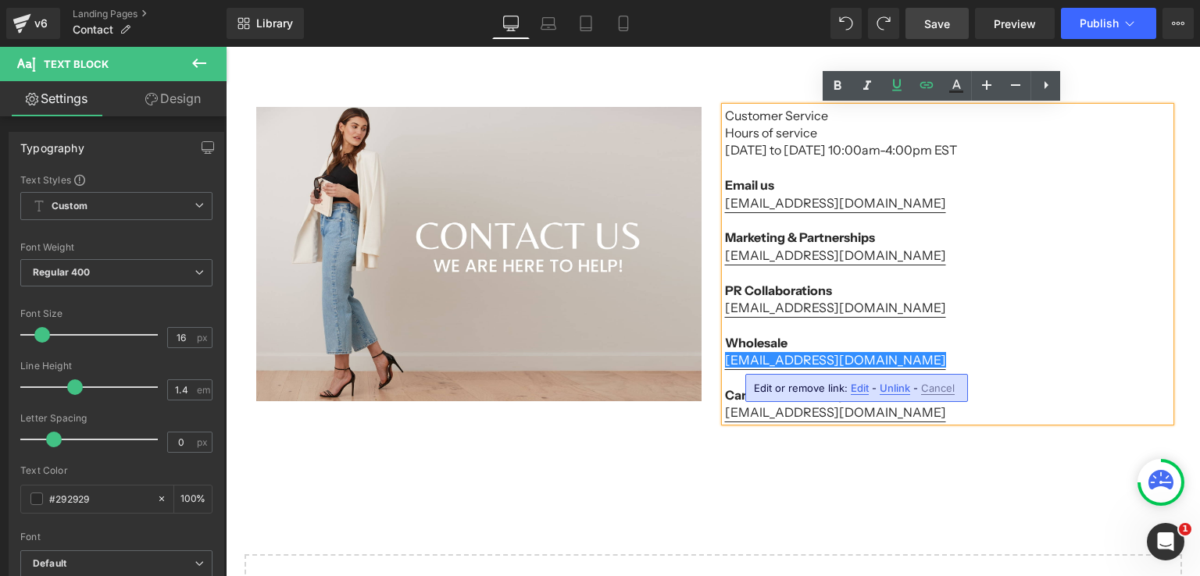
click at [853, 383] on span "Edit" at bounding box center [859, 388] width 18 height 13
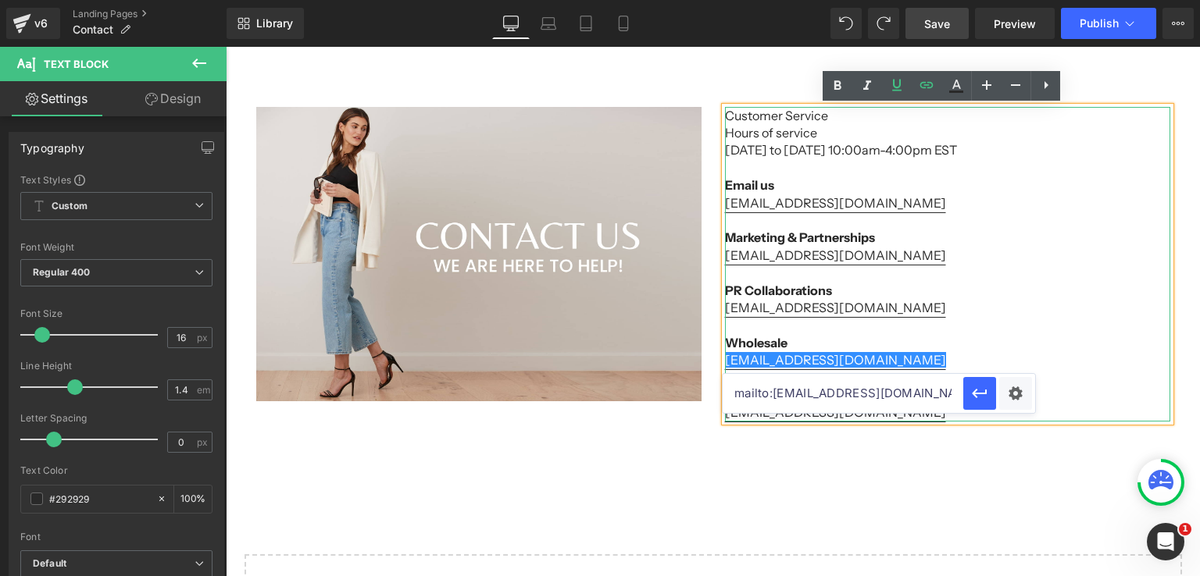
click at [918, 326] on p at bounding box center [947, 324] width 445 height 17
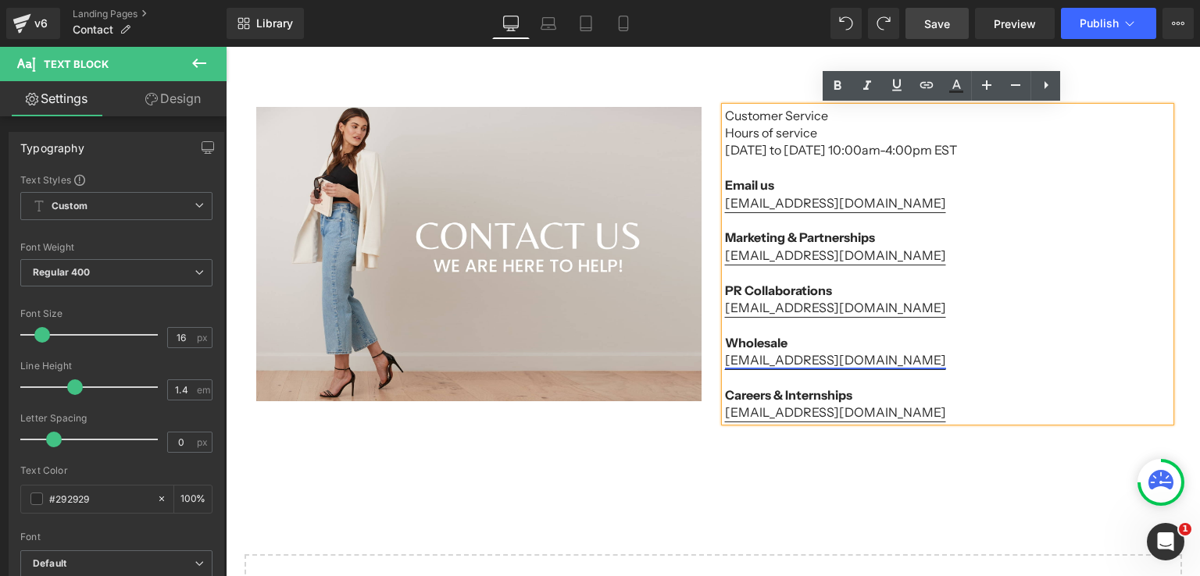
click at [725, 362] on link "[EMAIL_ADDRESS][DOMAIN_NAME]" at bounding box center [835, 360] width 221 height 16
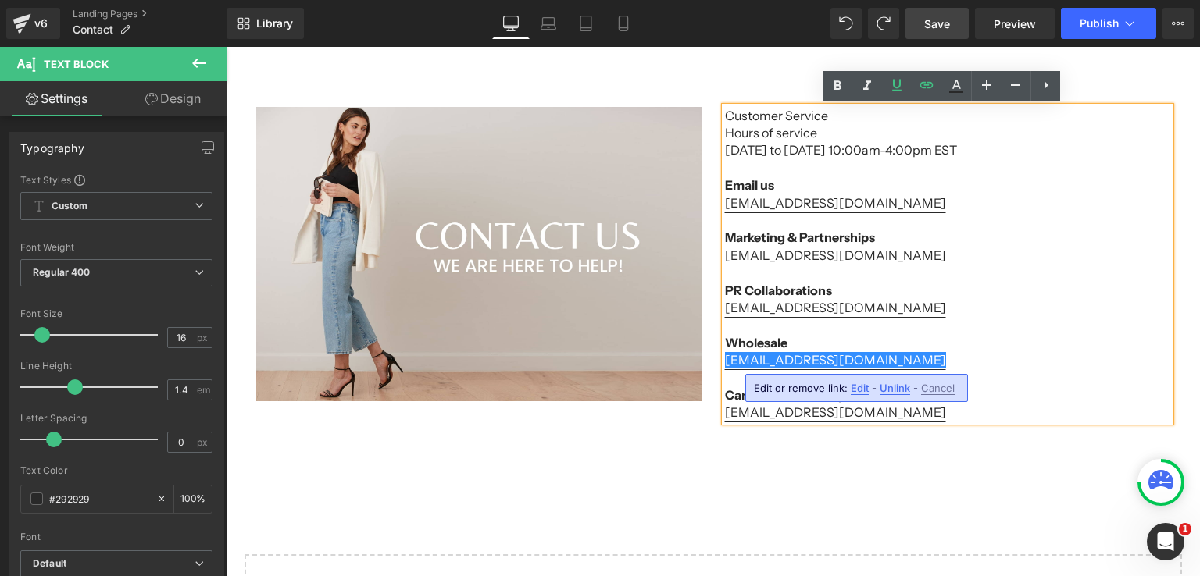
click at [862, 393] on span "Edit" at bounding box center [859, 388] width 18 height 13
type input "mailto:[EMAIL_ADDRESS][DOMAIN_NAME]"
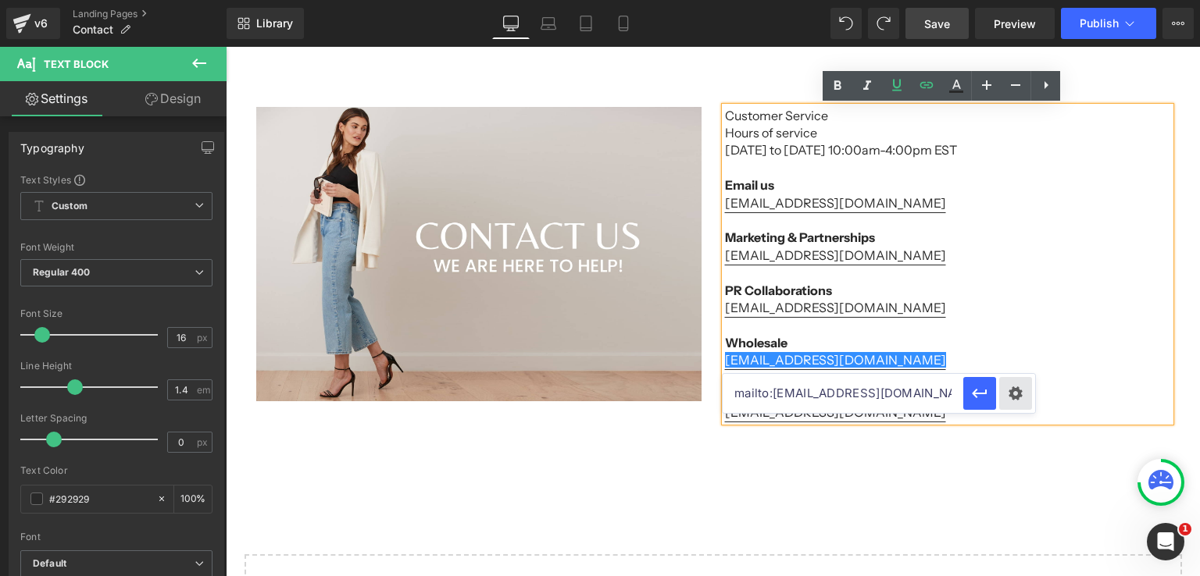
click at [1012, 0] on div "Text Color Highlight Color #333333 Edit or remove link: Edit - Unlink - Cancel …" at bounding box center [600, 0] width 1200 height 0
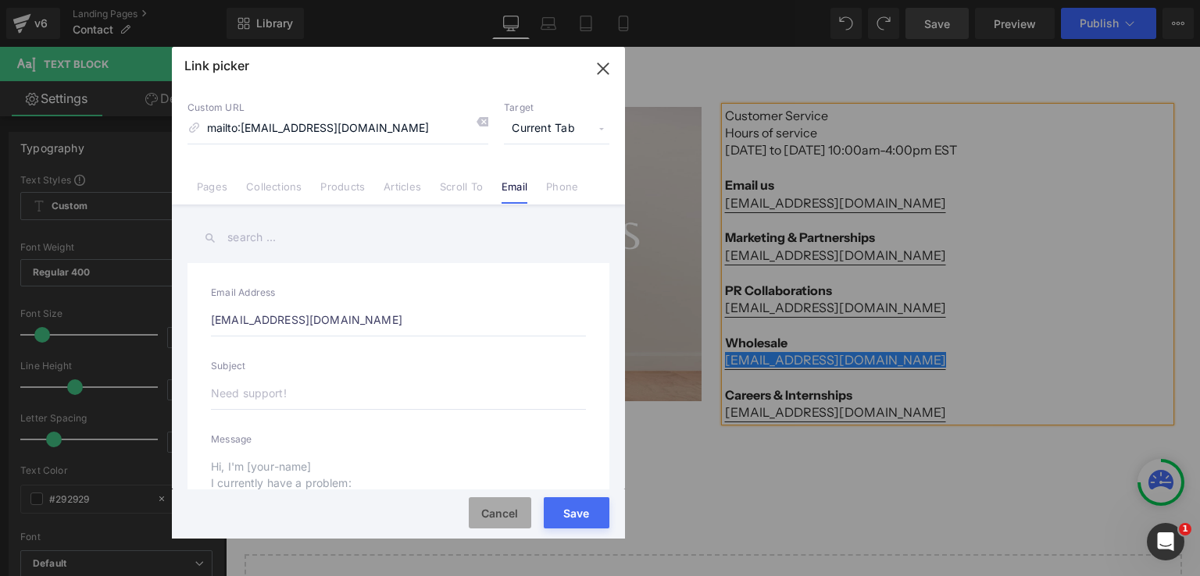
click at [503, 510] on button "Cancel" at bounding box center [500, 512] width 62 height 31
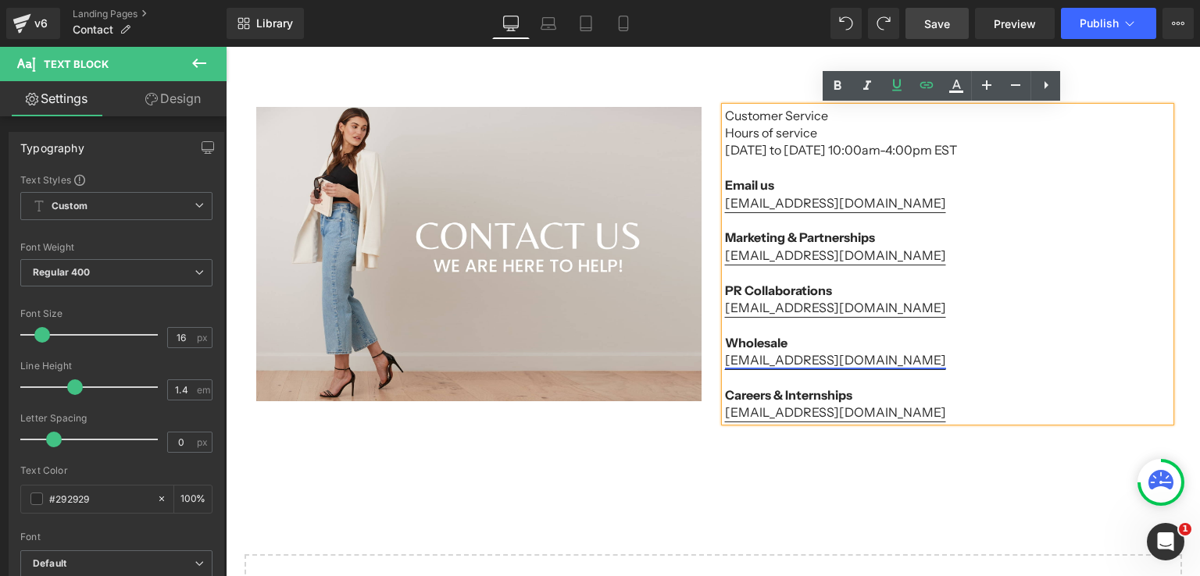
click at [795, 366] on link "[EMAIL_ADDRESS][DOMAIN_NAME]" at bounding box center [835, 360] width 221 height 16
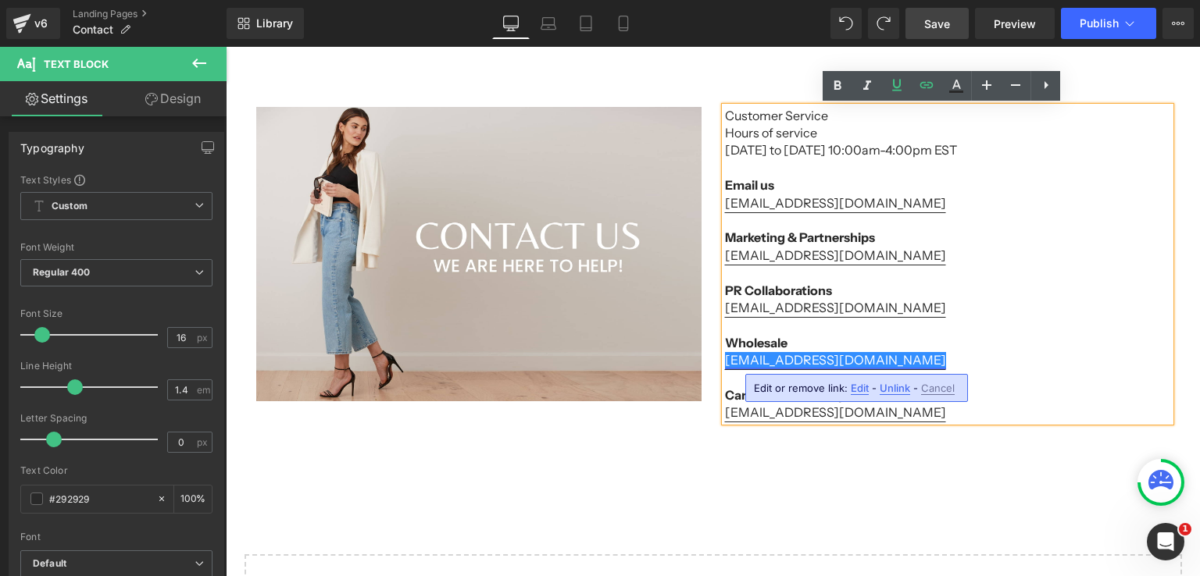
click at [746, 366] on link "[EMAIL_ADDRESS][DOMAIN_NAME]" at bounding box center [835, 360] width 221 height 16
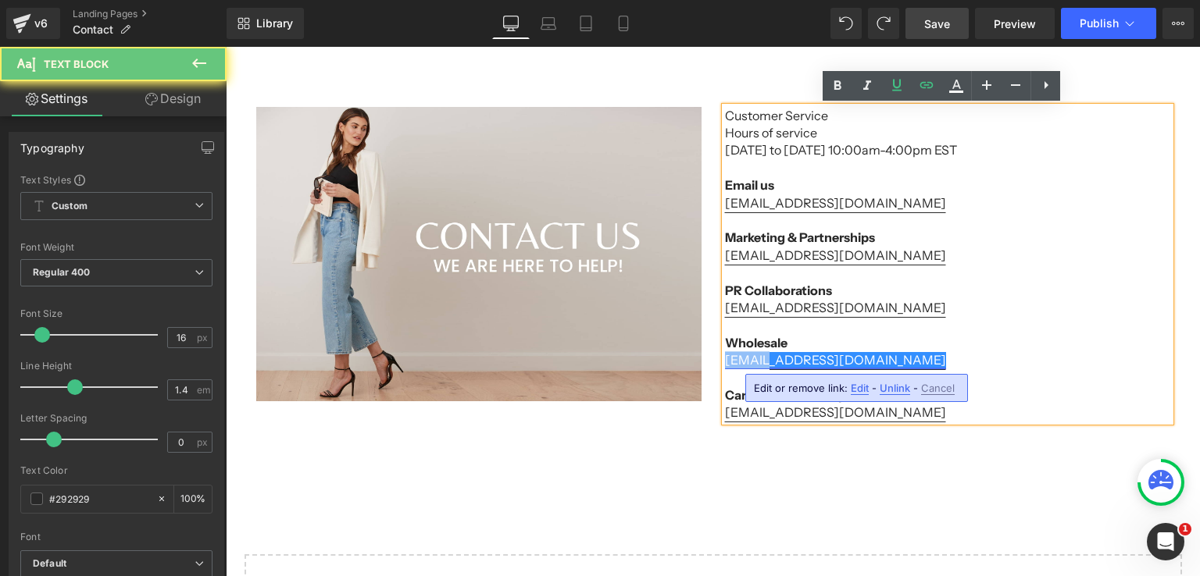
click at [746, 366] on link "[EMAIL_ADDRESS][DOMAIN_NAME]" at bounding box center [835, 360] width 221 height 16
click at [741, 365] on link "[EMAIL_ADDRESS][DOMAIN_NAME]" at bounding box center [835, 360] width 221 height 16
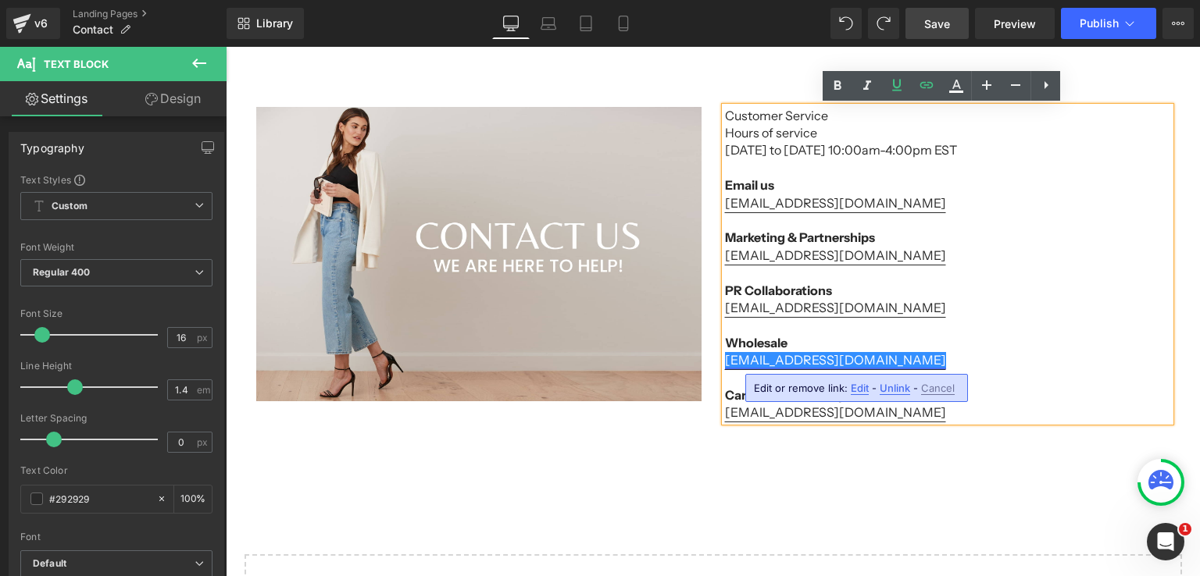
click at [726, 362] on link "[EMAIL_ADDRESS][DOMAIN_NAME]" at bounding box center [835, 360] width 221 height 16
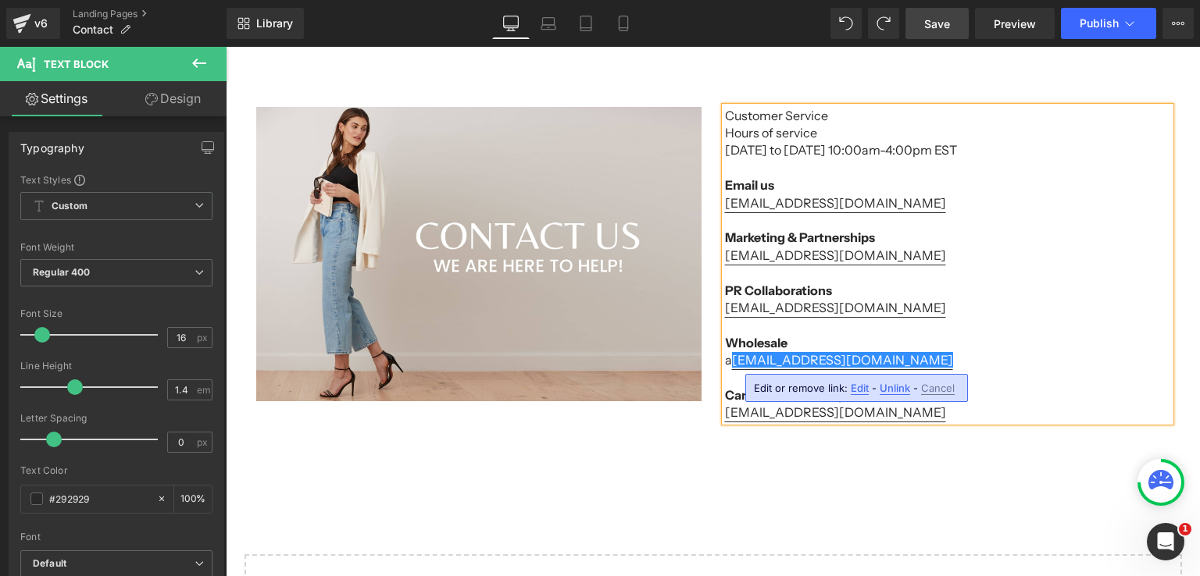
click at [885, 389] on span "Unlink" at bounding box center [894, 388] width 30 height 13
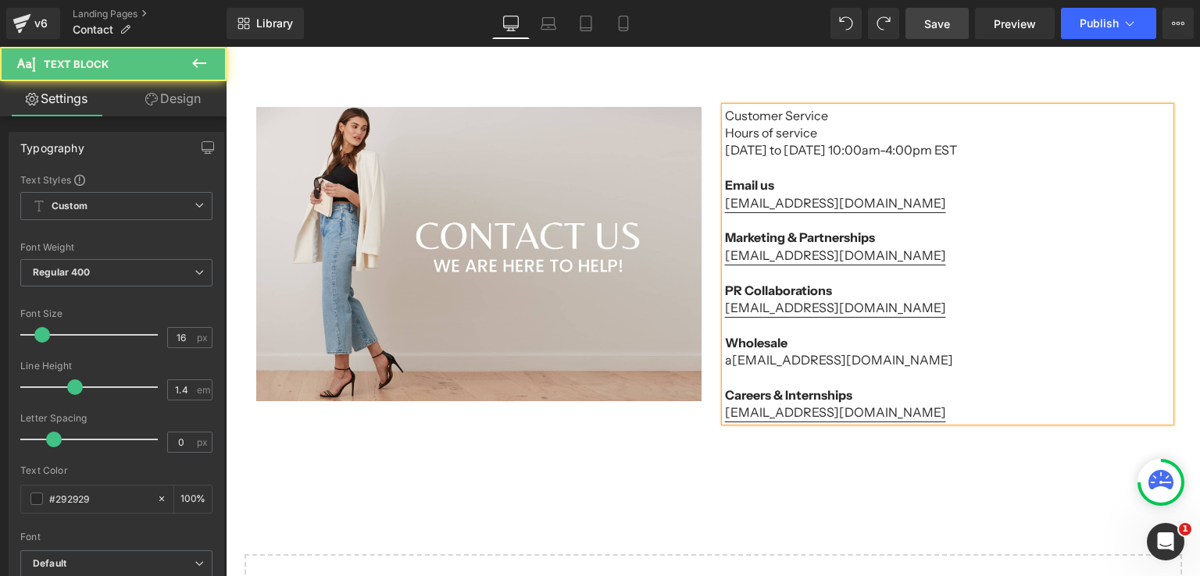
click at [889, 359] on p "a [EMAIL_ADDRESS][DOMAIN_NAME]" at bounding box center [947, 359] width 445 height 17
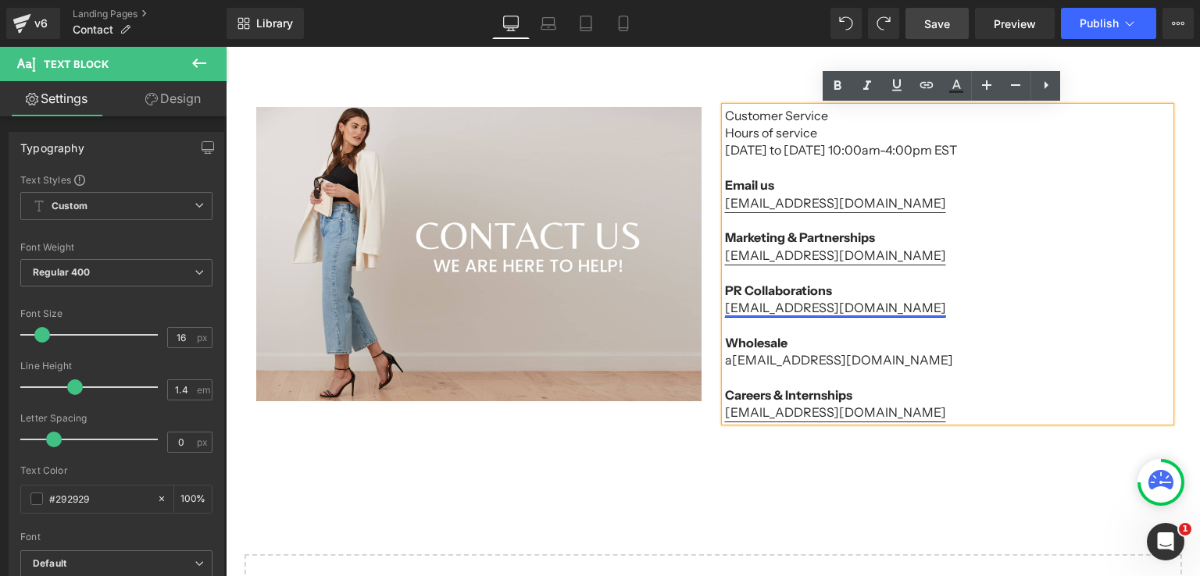
click at [839, 308] on link "[EMAIL_ADDRESS][DOMAIN_NAME]" at bounding box center [835, 308] width 221 height 16
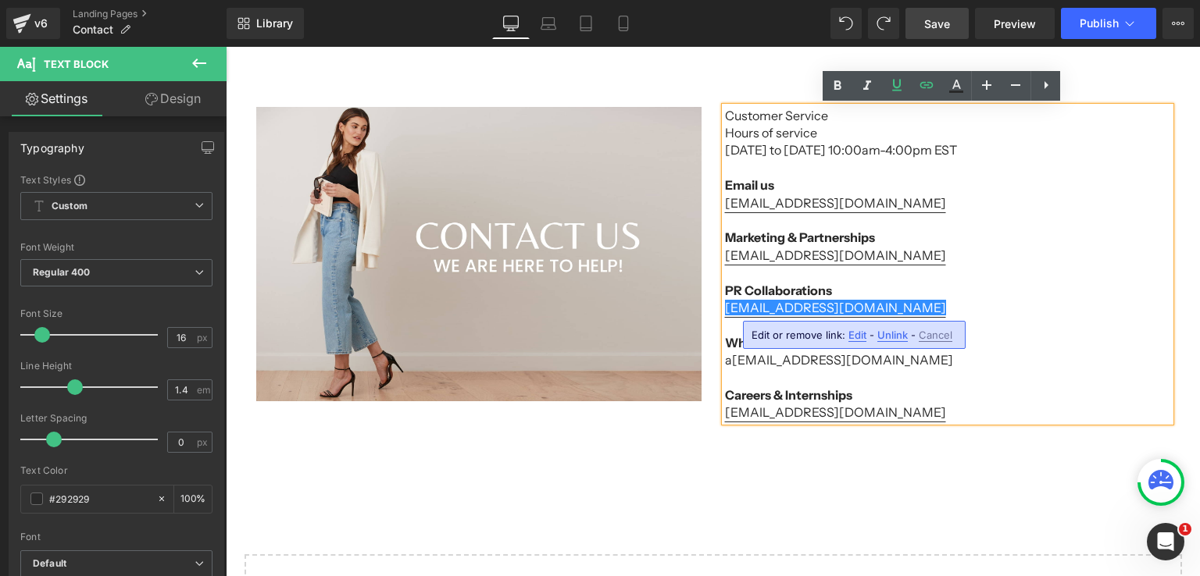
click at [861, 333] on span "Edit" at bounding box center [857, 335] width 18 height 13
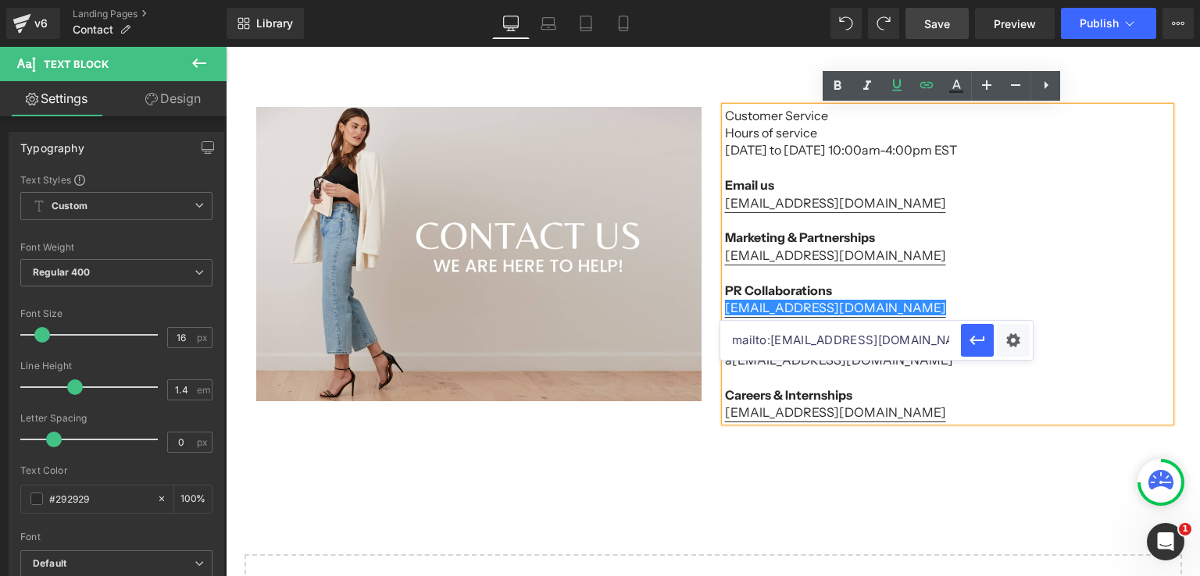
click at [936, 340] on input "mailto:[EMAIL_ADDRESS][DOMAIN_NAME]" at bounding box center [840, 340] width 241 height 39
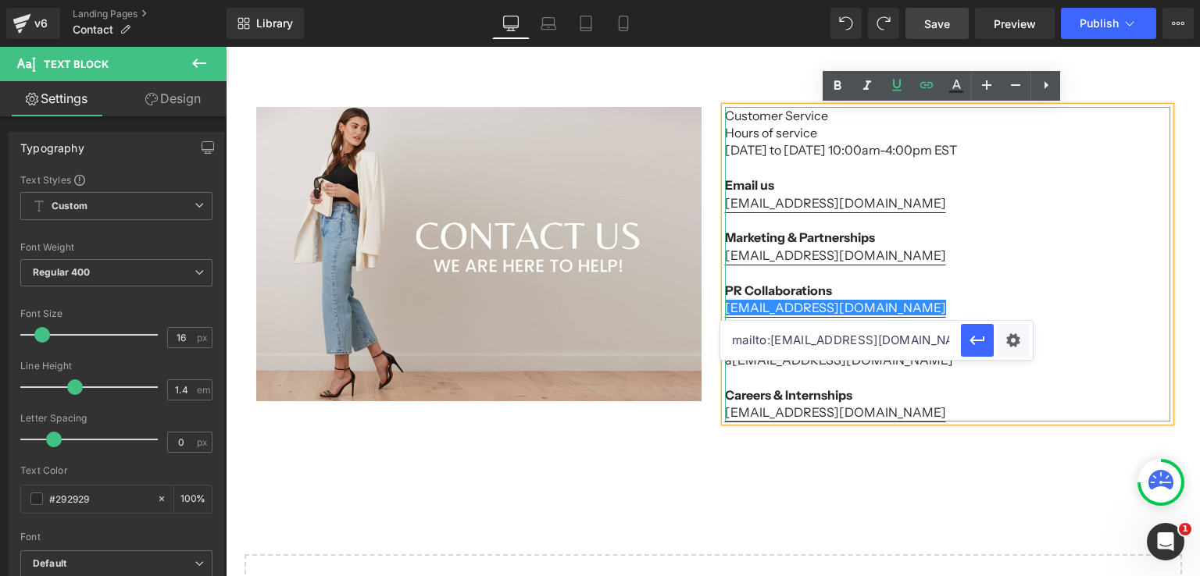
click at [943, 277] on p at bounding box center [947, 272] width 445 height 17
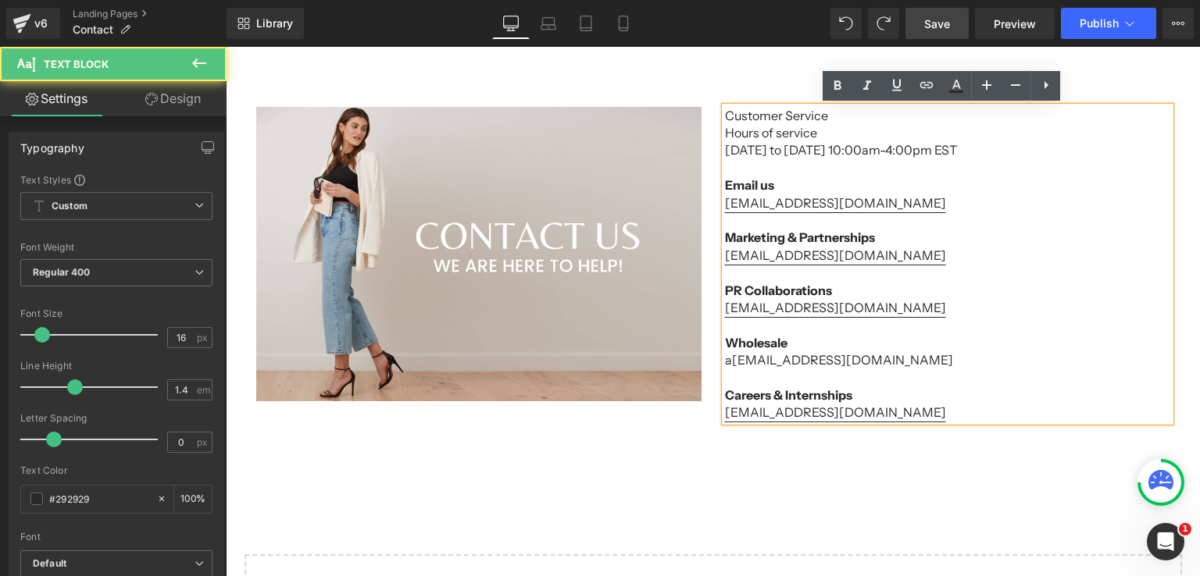
click at [883, 361] on p "a [EMAIL_ADDRESS][DOMAIN_NAME]" at bounding box center [947, 359] width 445 height 17
drag, startPoint x: 876, startPoint y: 362, endPoint x: 811, endPoint y: 362, distance: 64.8
click at [848, 362] on p "a [EMAIL_ADDRESS][DOMAIN_NAME]" at bounding box center [947, 359] width 445 height 17
click at [814, 362] on p "a [EMAIL_ADDRESS][DOMAIN_NAME]" at bounding box center [947, 359] width 445 height 17
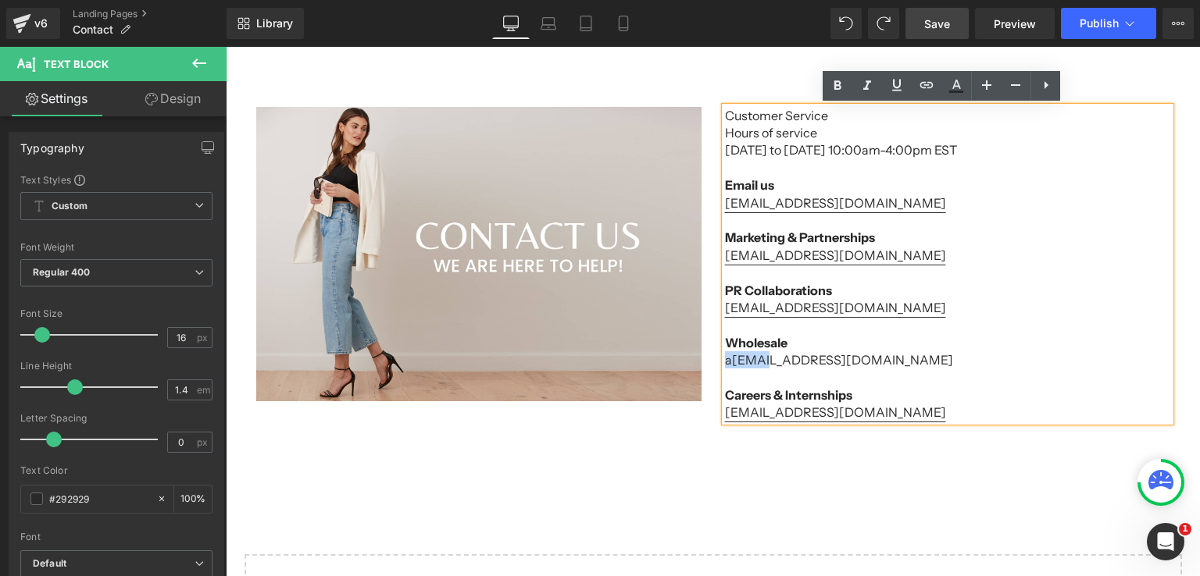
drag, startPoint x: 747, startPoint y: 362, endPoint x: 700, endPoint y: 362, distance: 46.9
click at [700, 362] on div "Image Customer Service Hours of service [DATE] to [DATE] 10:00am-4:00pm EST Ema…" at bounding box center [712, 257] width 937 height 346
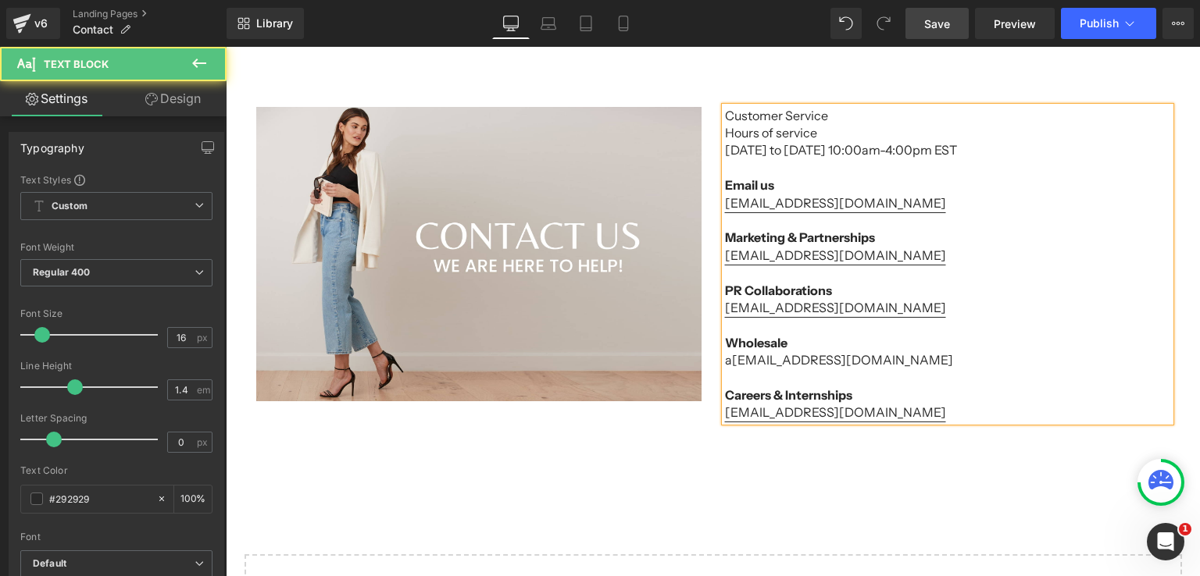
click at [725, 360] on p "a [EMAIL_ADDRESS][DOMAIN_NAME]" at bounding box center [947, 359] width 445 height 17
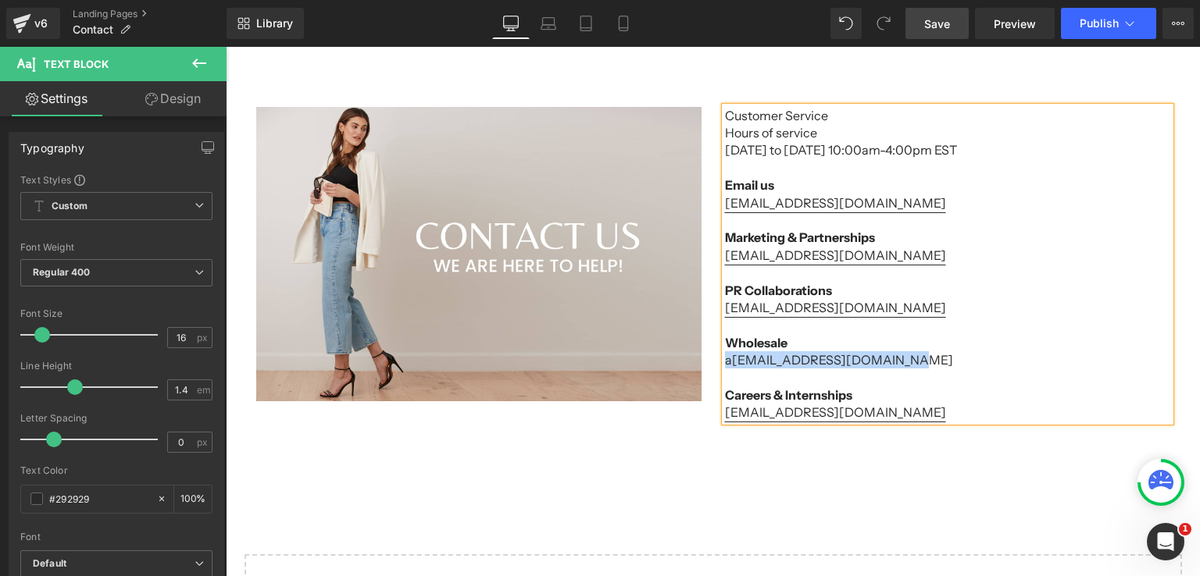
click at [826, 369] on p "a [EMAIL_ADDRESS][DOMAIN_NAME]" at bounding box center [947, 359] width 445 height 17
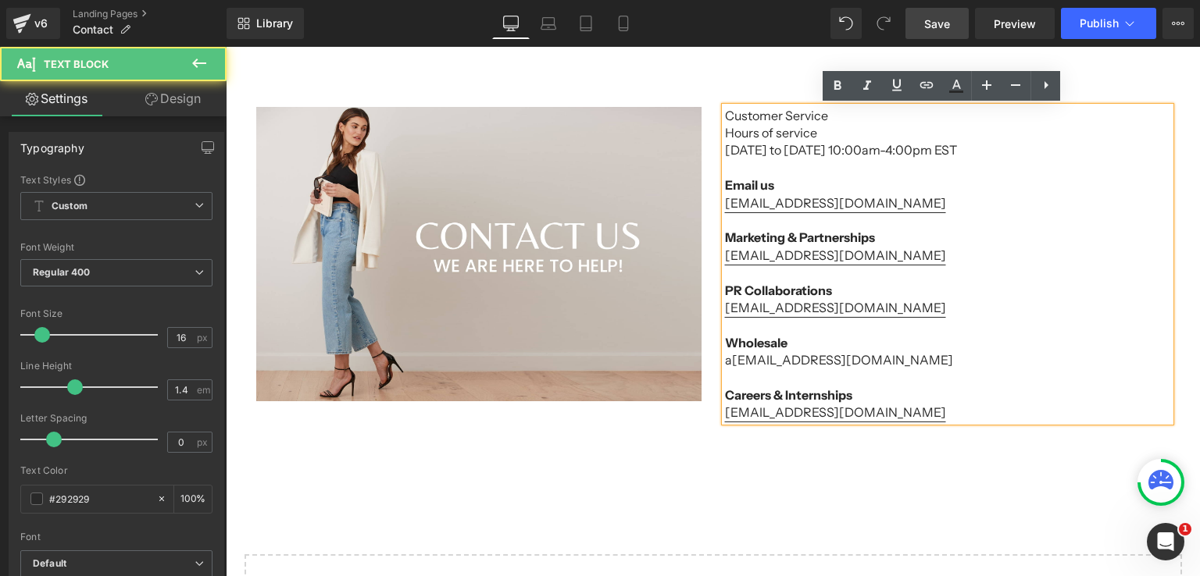
click at [725, 358] on p "a [EMAIL_ADDRESS][DOMAIN_NAME]" at bounding box center [947, 359] width 445 height 17
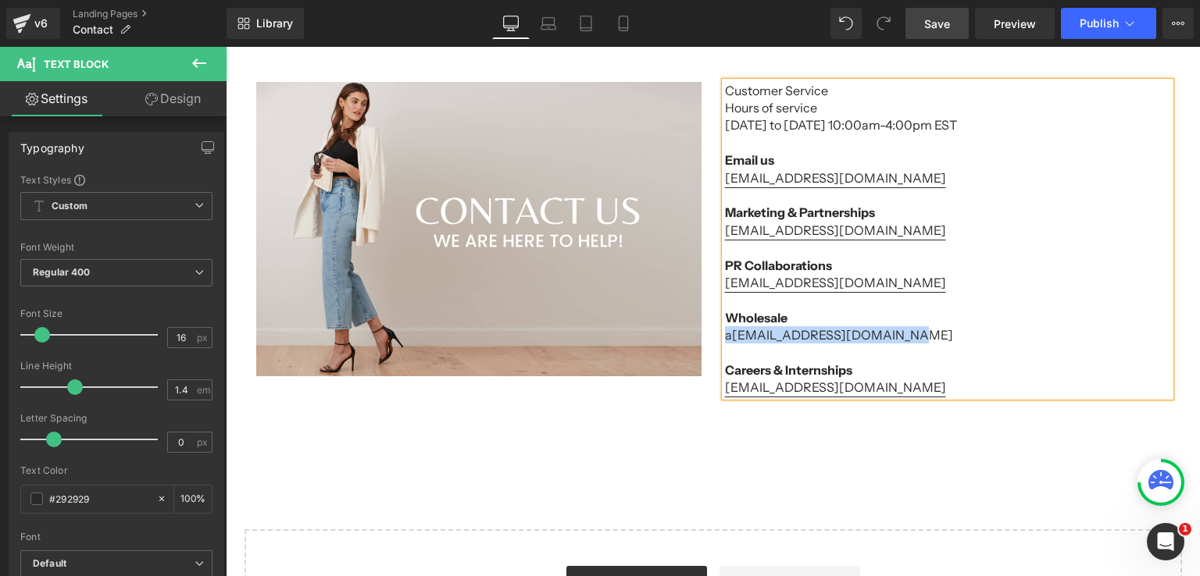
scroll to position [178, 0]
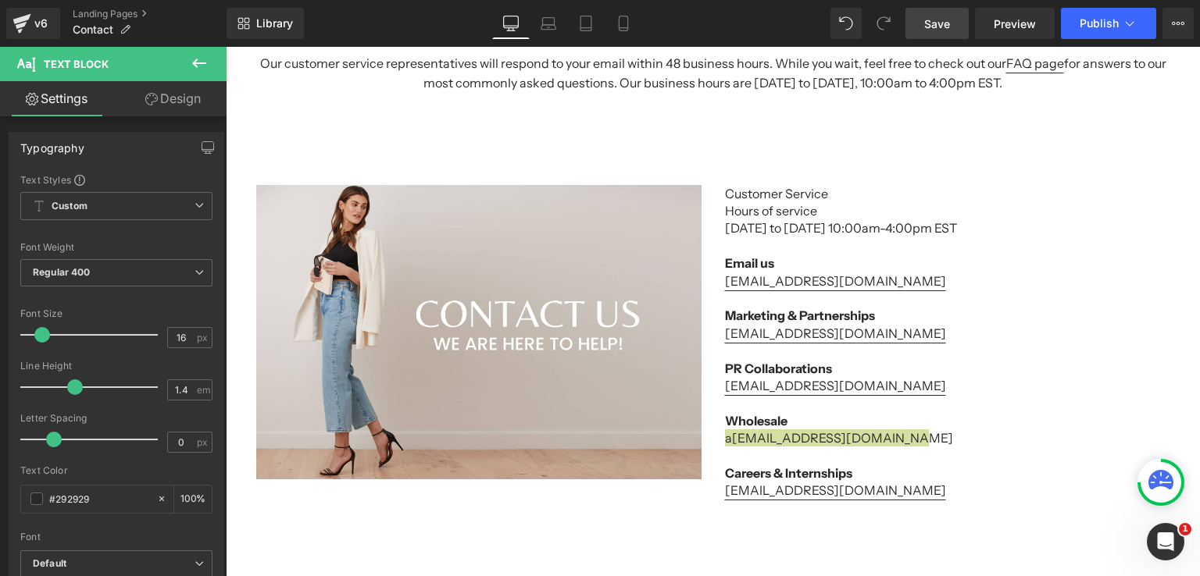
click at [194, 57] on icon at bounding box center [199, 63] width 19 height 19
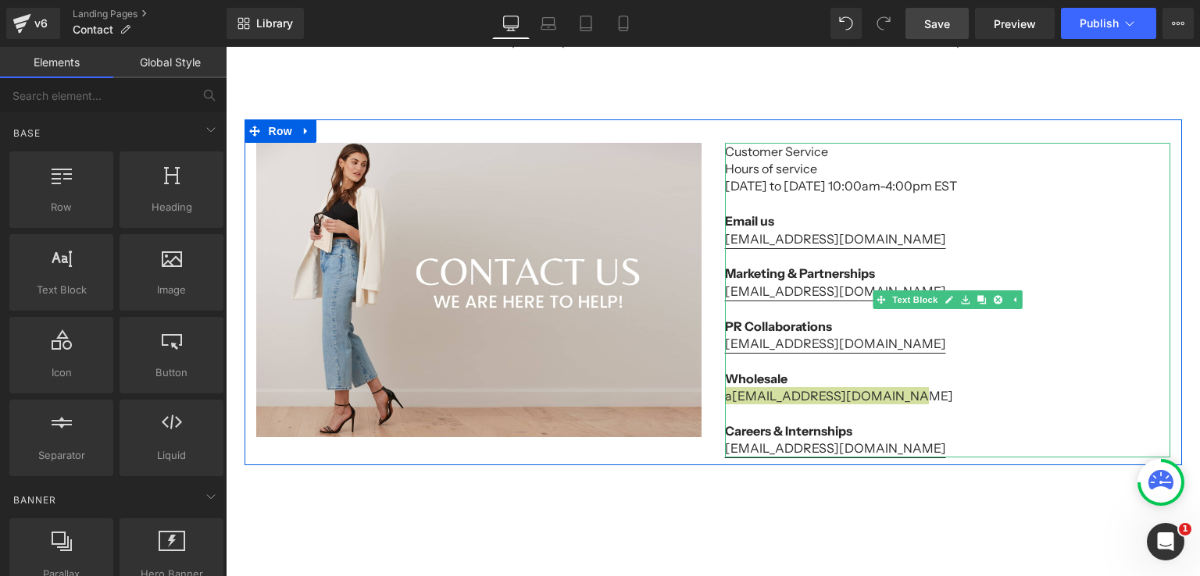
scroll to position [256, 0]
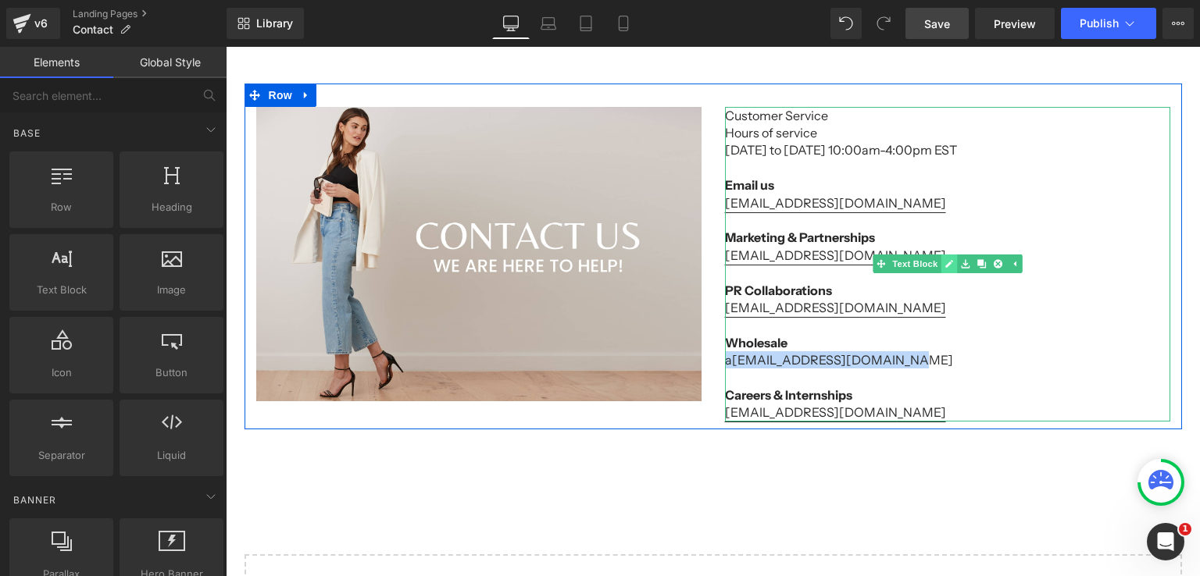
click at [944, 265] on icon at bounding box center [948, 263] width 9 height 9
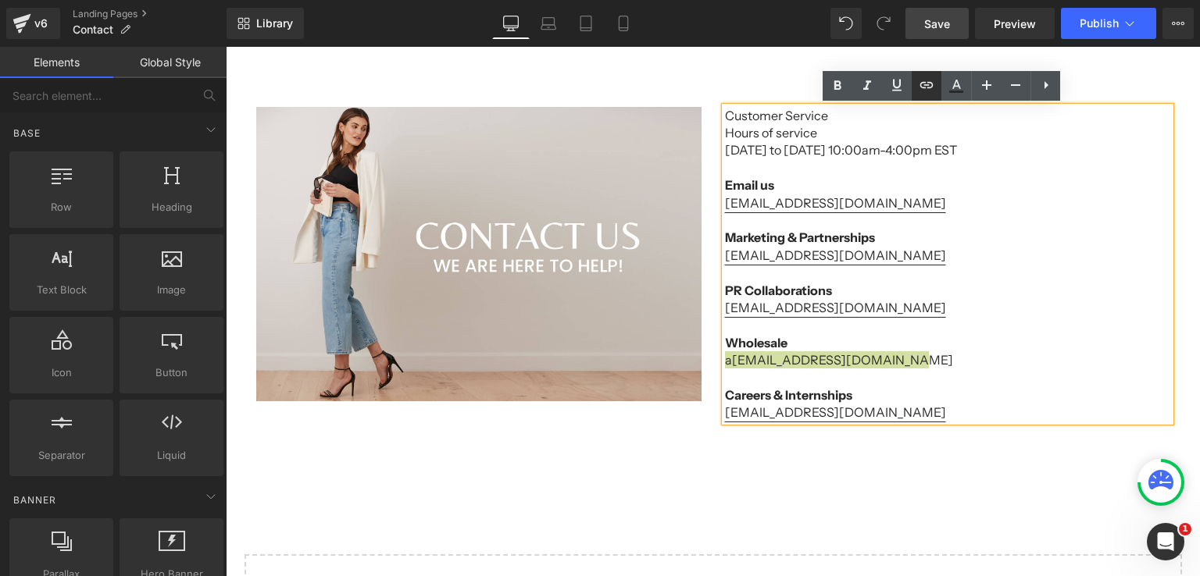
click at [925, 93] on icon at bounding box center [926, 85] width 19 height 19
click at [761, 357] on p "[EMAIL_ADDRESS][DOMAIN_NAME]" at bounding box center [947, 359] width 445 height 17
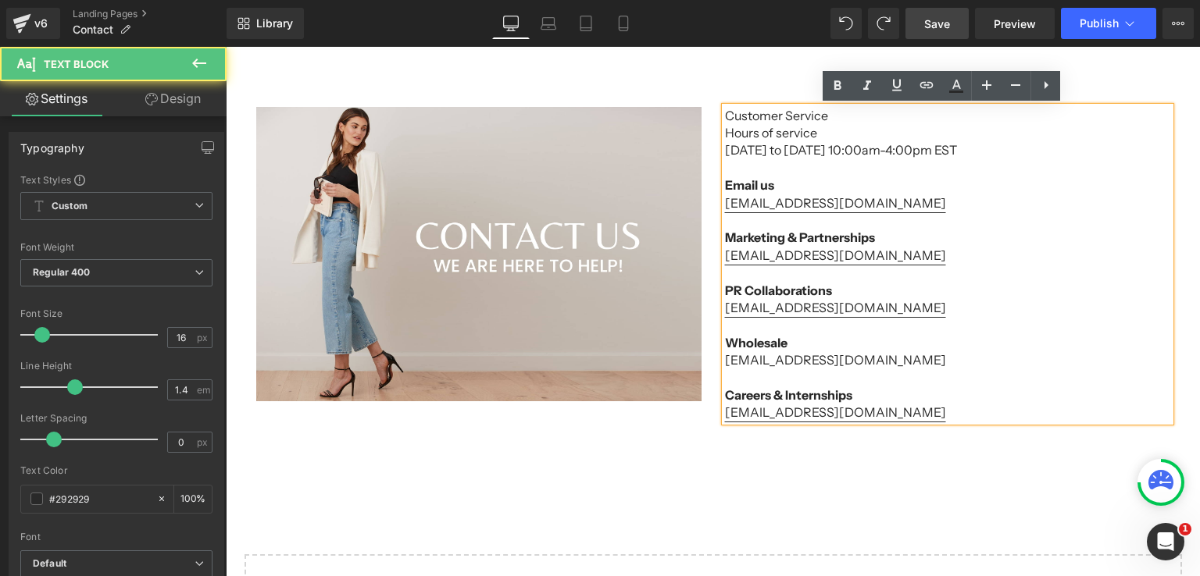
click at [725, 363] on p "[EMAIL_ADDRESS][DOMAIN_NAME]" at bounding box center [947, 359] width 445 height 17
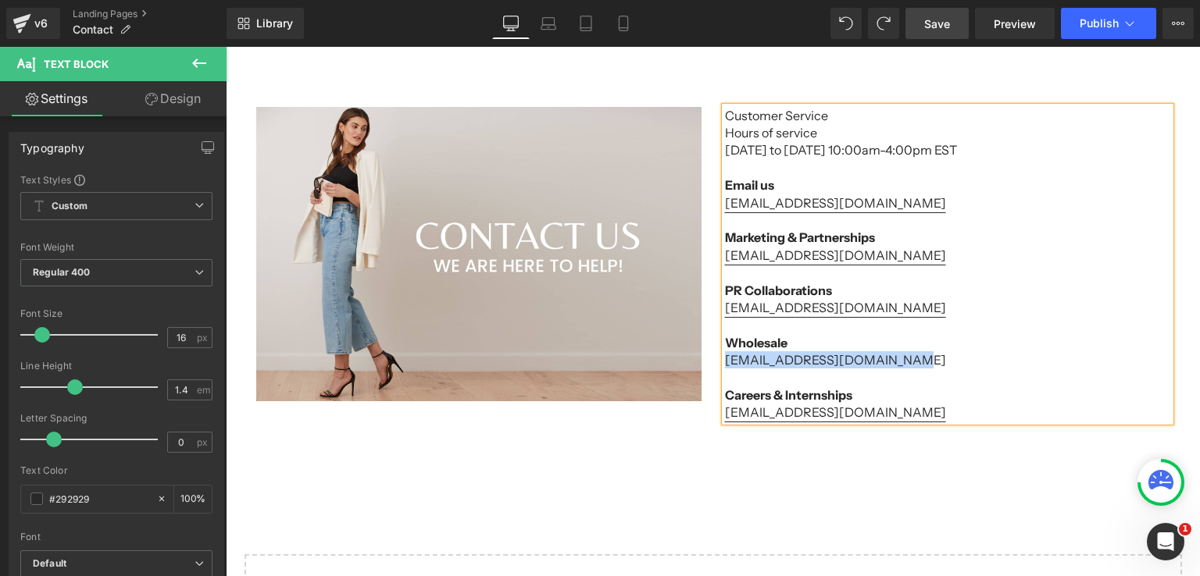
click at [790, 365] on p "[EMAIL_ADDRESS][DOMAIN_NAME]" at bounding box center [947, 359] width 445 height 17
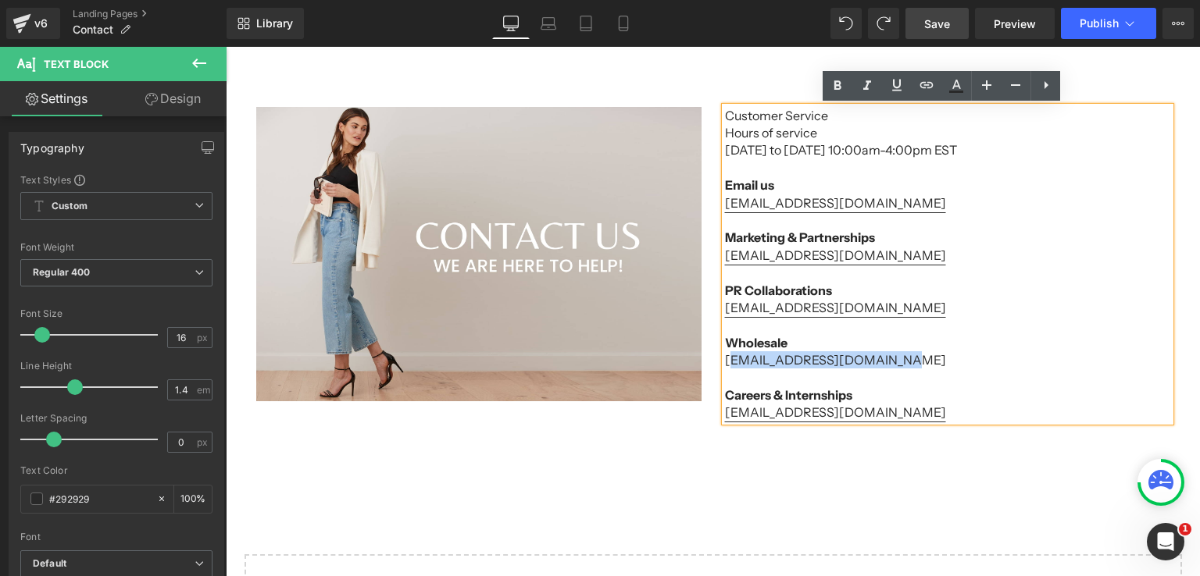
drag, startPoint x: 875, startPoint y: 357, endPoint x: 724, endPoint y: 358, distance: 151.5
click at [725, 358] on p "[EMAIL_ADDRESS][DOMAIN_NAME]" at bounding box center [947, 359] width 445 height 17
drag, startPoint x: 828, startPoint y: 347, endPoint x: 797, endPoint y: 362, distance: 34.2
click at [828, 347] on p "Wholesale" at bounding box center [947, 342] width 445 height 17
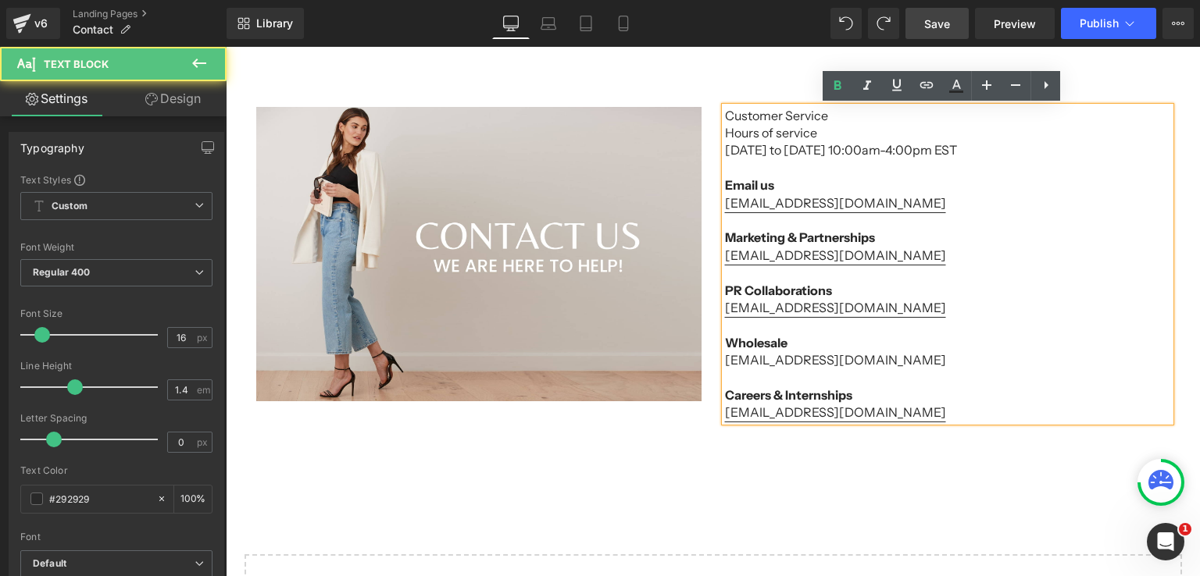
click at [725, 361] on div "Customer Service Hours of service [DATE] to [DATE] 10:00am-4:00pm EST Email us …" at bounding box center [947, 264] width 445 height 315
click at [875, 362] on p "[EMAIL_ADDRESS][DOMAIN_NAME]" at bounding box center [947, 359] width 445 height 17
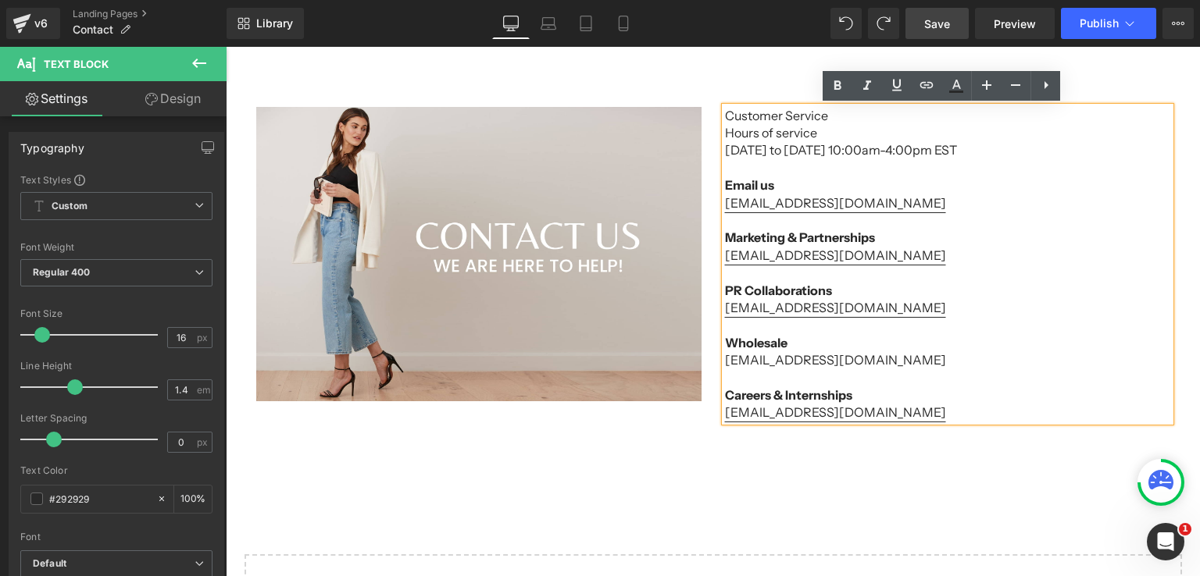
click at [765, 361] on p "[EMAIL_ADDRESS][DOMAIN_NAME]" at bounding box center [947, 359] width 445 height 17
click at [1087, 85] on div "Image Customer Service Hours of service [DATE] to [DATE] 10:00am-4:00pm EST Ema…" at bounding box center [712, 257] width 937 height 346
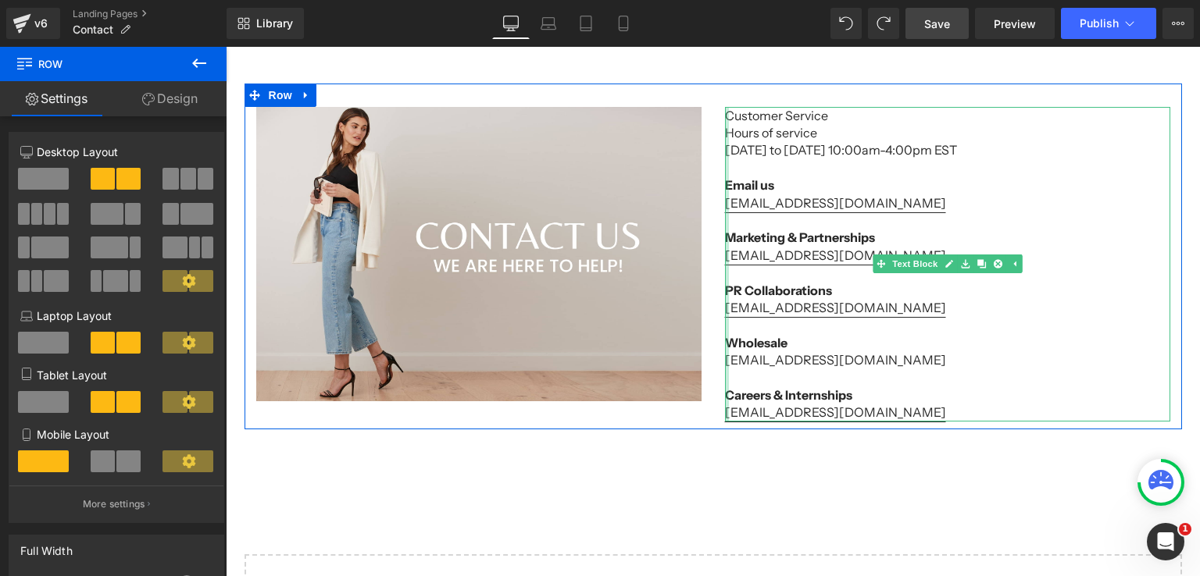
click at [725, 362] on div at bounding box center [727, 264] width 4 height 315
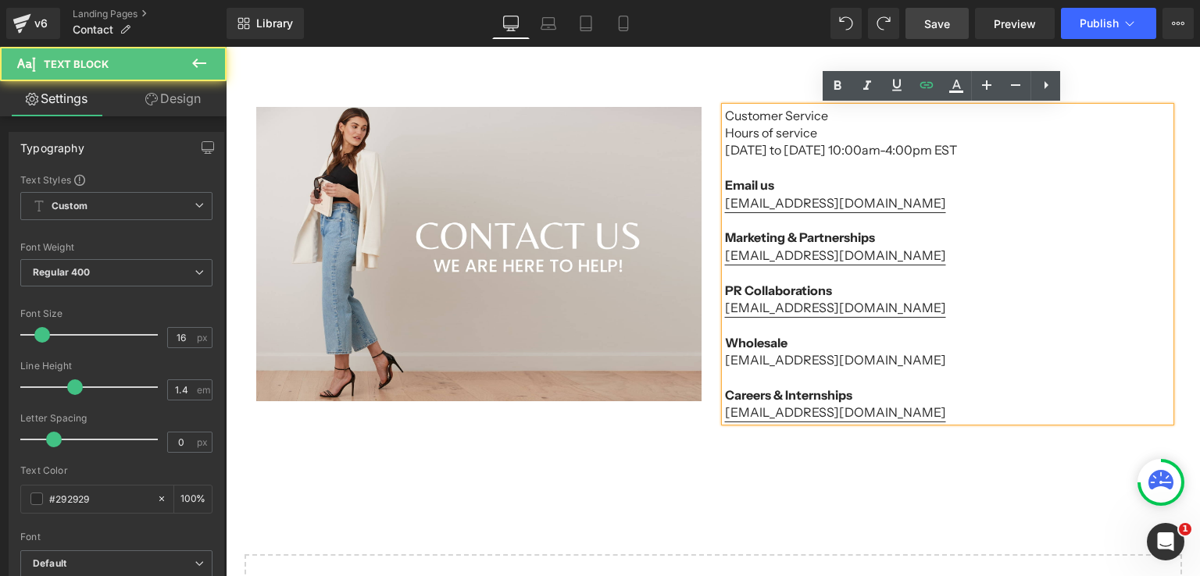
click at [725, 362] on p "[EMAIL_ADDRESS][DOMAIN_NAME]" at bounding box center [947, 359] width 445 height 17
click at [879, 363] on p "[EMAIL_ADDRESS][DOMAIN_NAME]" at bounding box center [947, 359] width 445 height 17
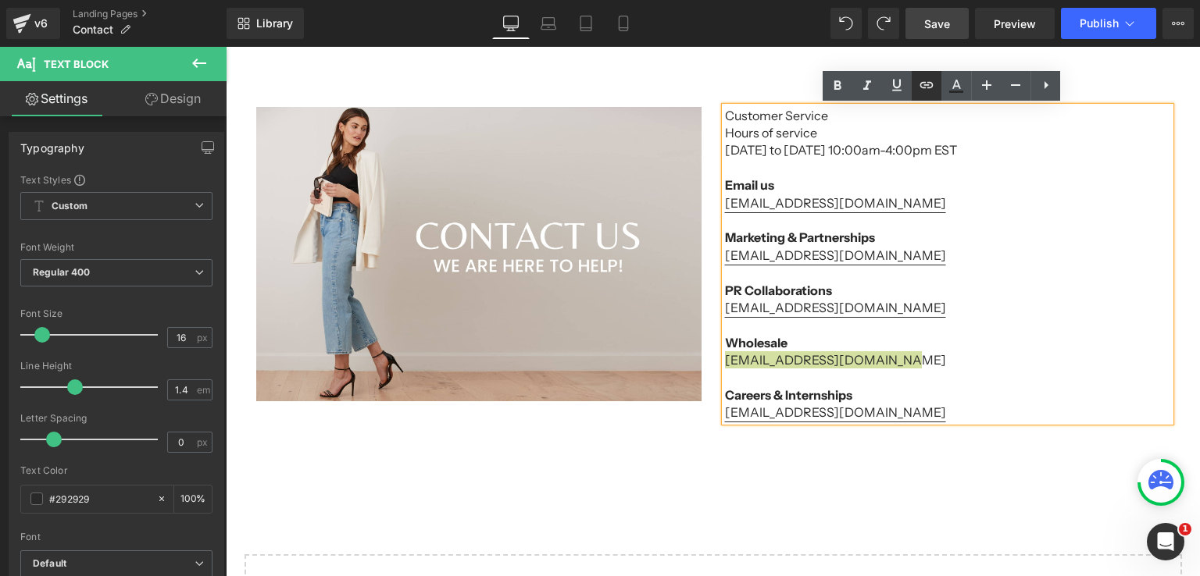
click at [929, 91] on icon at bounding box center [926, 85] width 19 height 19
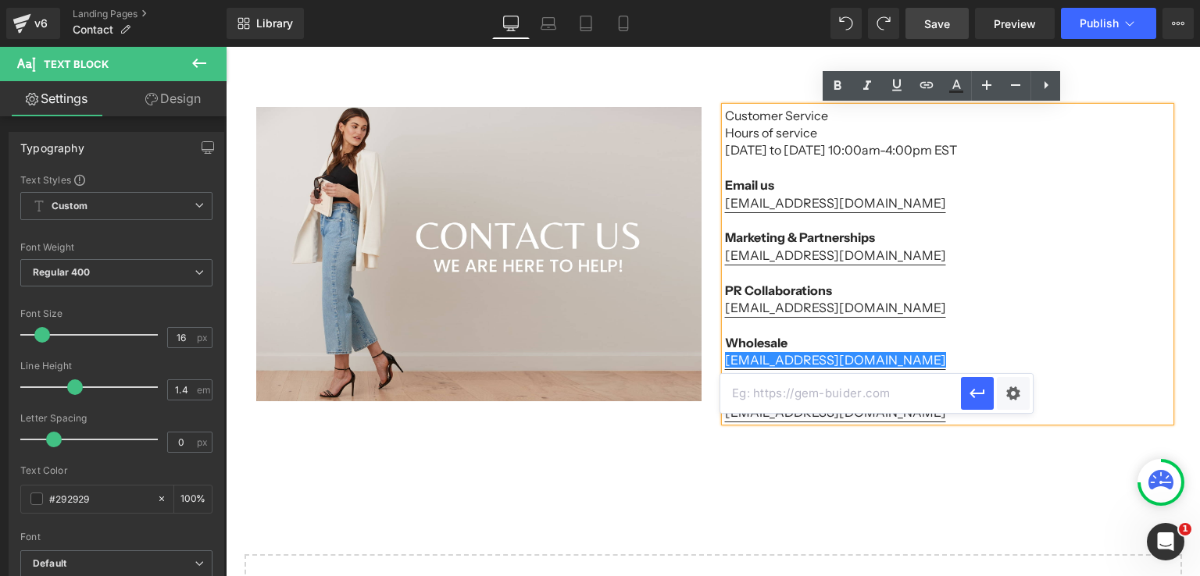
click at [878, 401] on input "text" at bounding box center [840, 393] width 241 height 39
paste input "mailto:[EMAIL_ADDRESS][DOMAIN_NAME]"
type input "mailto:[EMAIL_ADDRESS][DOMAIN_NAME]"
click at [968, 396] on icon "button" at bounding box center [977, 393] width 19 height 19
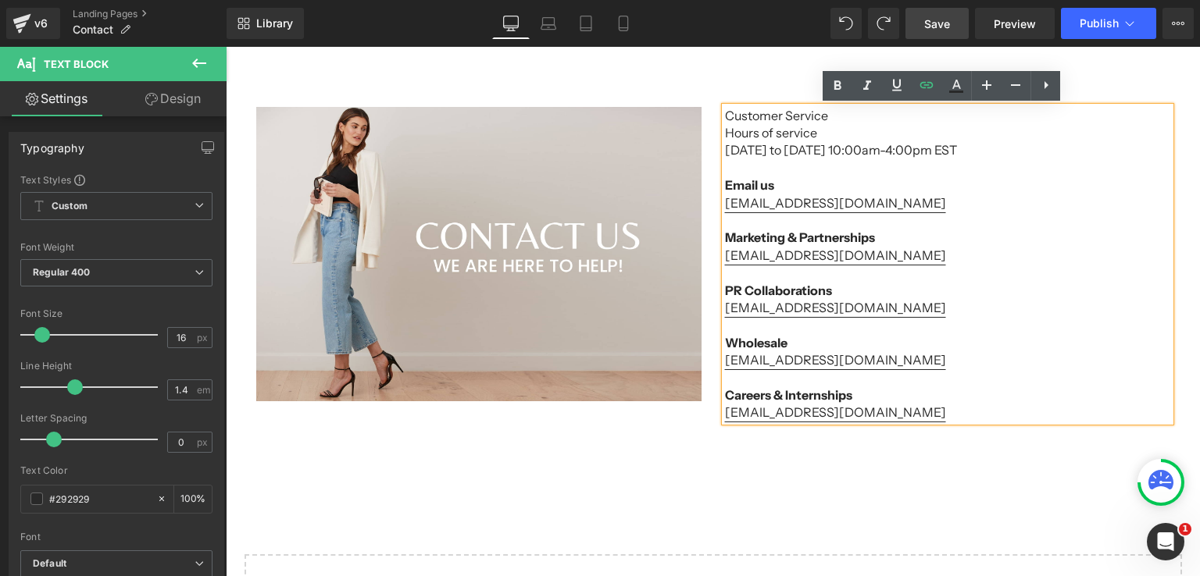
click at [937, 20] on span "Save" at bounding box center [937, 24] width 26 height 16
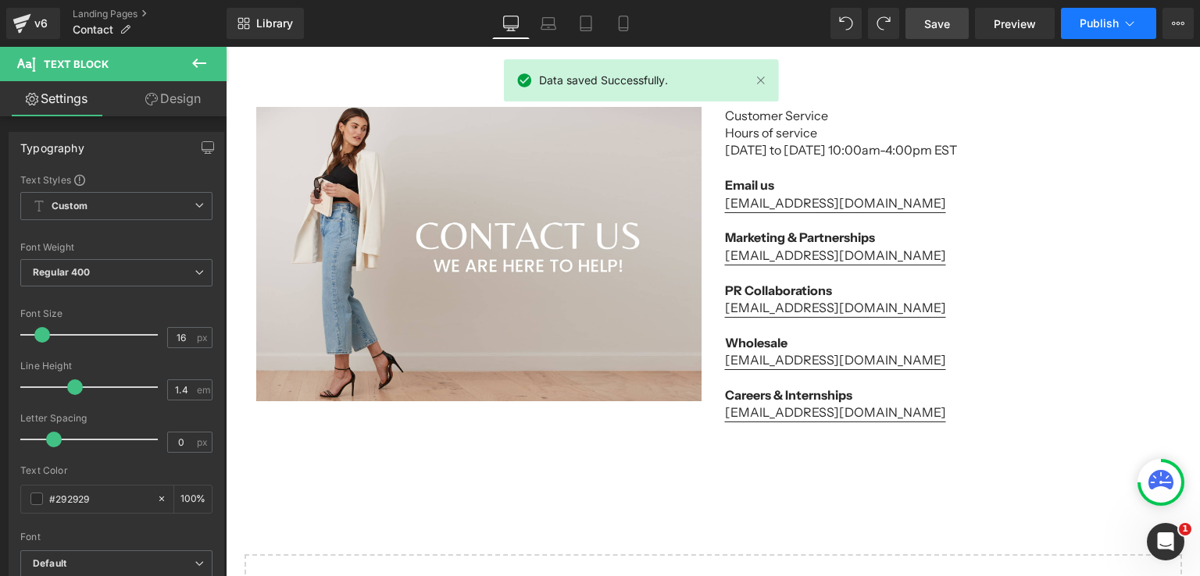
click at [1092, 27] on span "Publish" at bounding box center [1098, 23] width 39 height 12
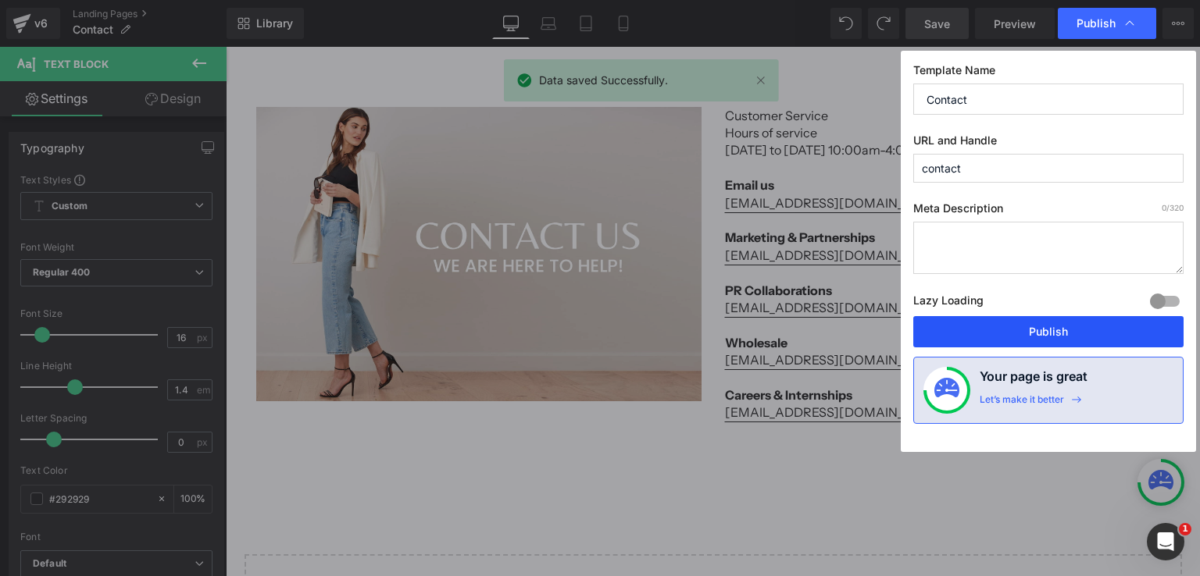
click at [1061, 323] on button "Publish" at bounding box center [1048, 331] width 270 height 31
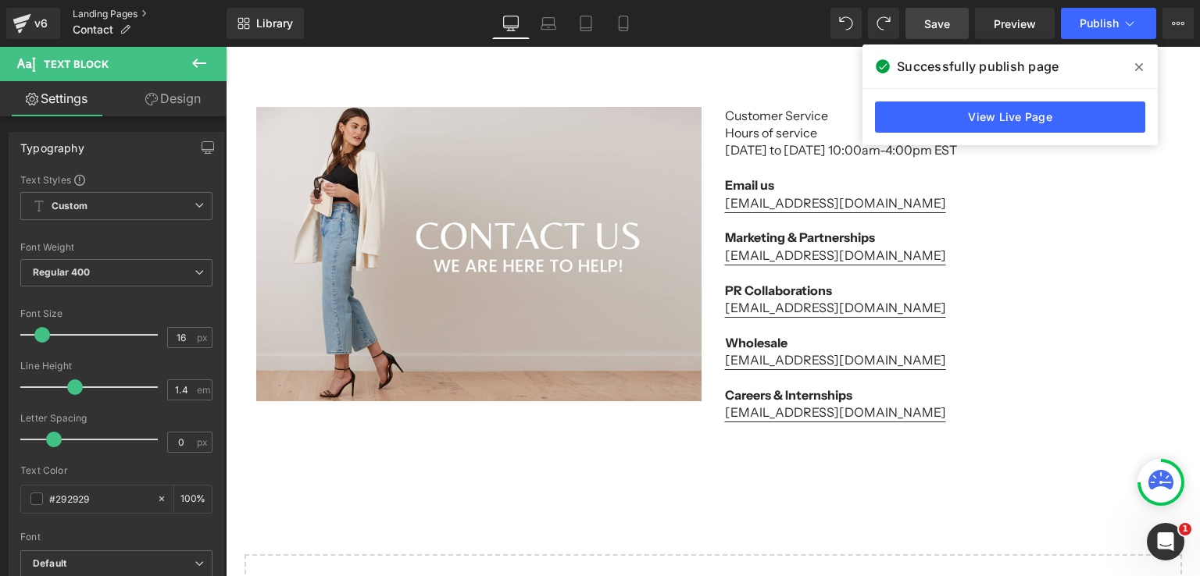
click at [87, 10] on link "Landing Pages" at bounding box center [150, 14] width 154 height 12
